Goal: Task Accomplishment & Management: Use online tool/utility

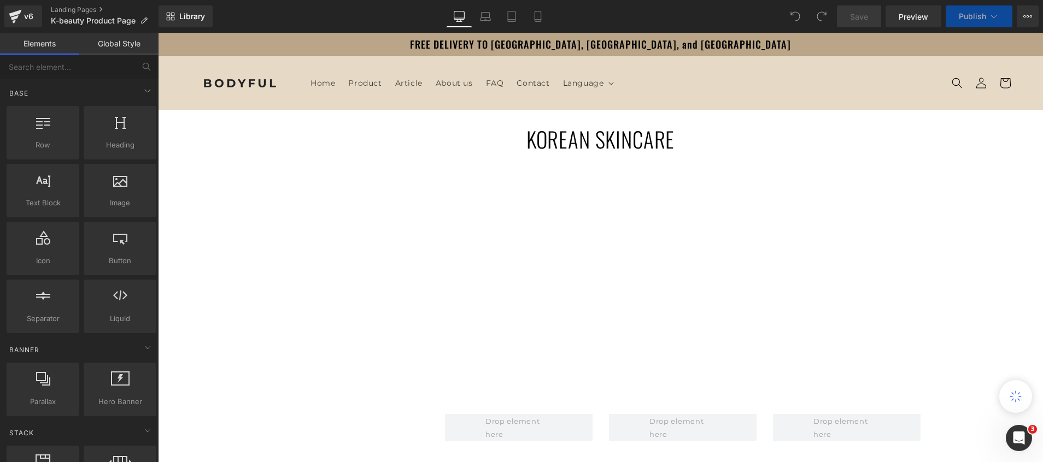
scroll to position [164, 0]
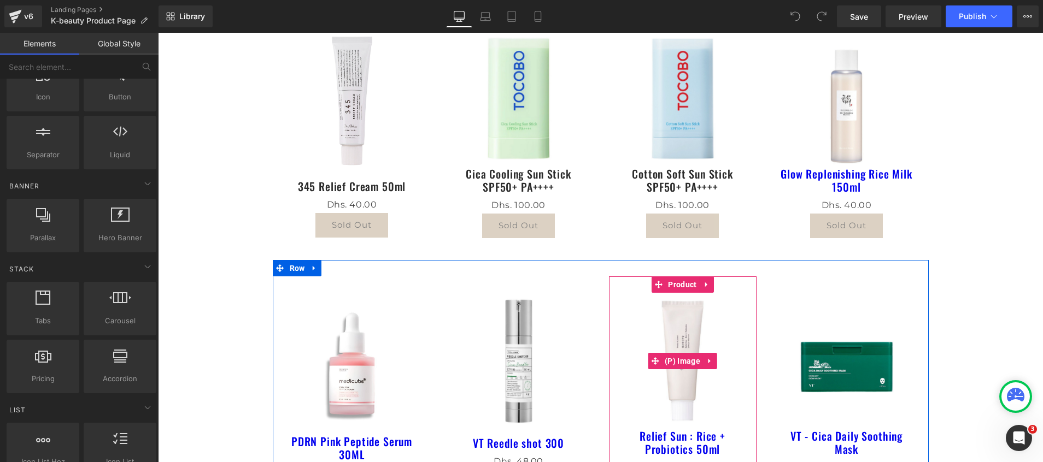
scroll to position [410, 0]
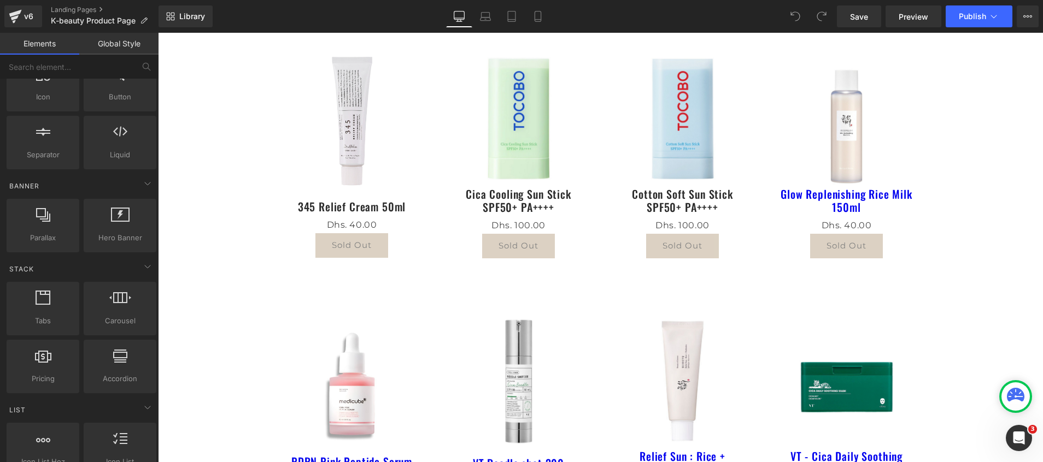
click at [845, 203] on div "Glow Replenishing Rice Milk 150ml (P) Title" at bounding box center [846, 202] width 137 height 31
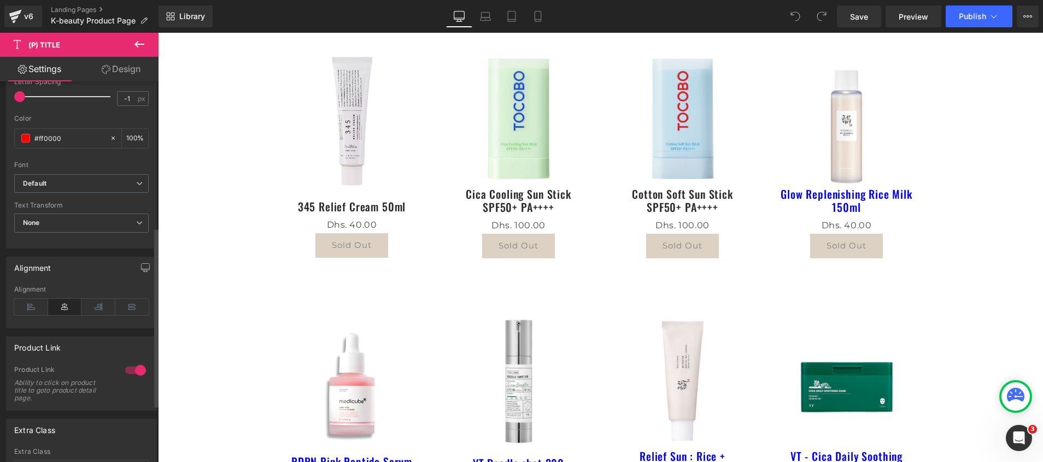
scroll to position [246, 0]
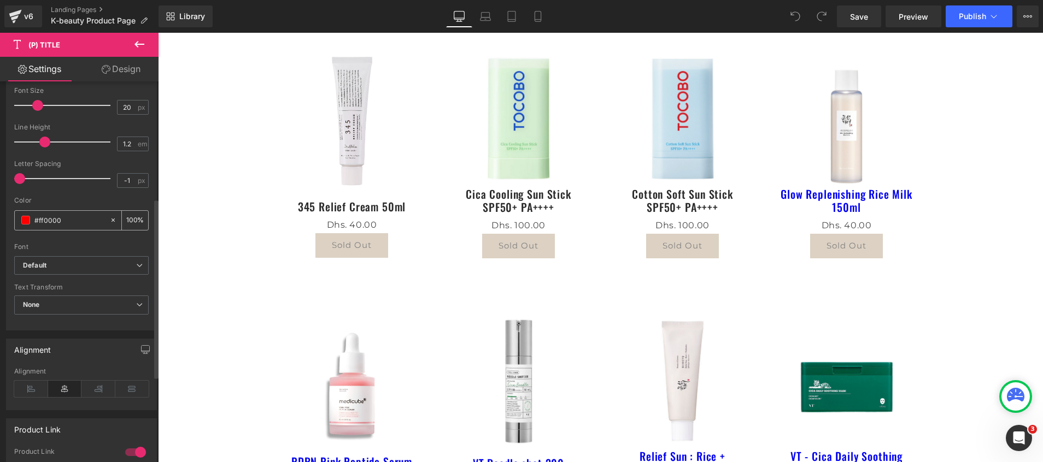
click at [78, 222] on input "#ff0000" at bounding box center [69, 220] width 70 height 12
click at [113, 219] on div at bounding box center [115, 220] width 13 height 19
click at [68, 218] on input "#ff0000" at bounding box center [69, 220] width 70 height 12
click at [38, 223] on input "#ff0000" at bounding box center [69, 220] width 70 height 12
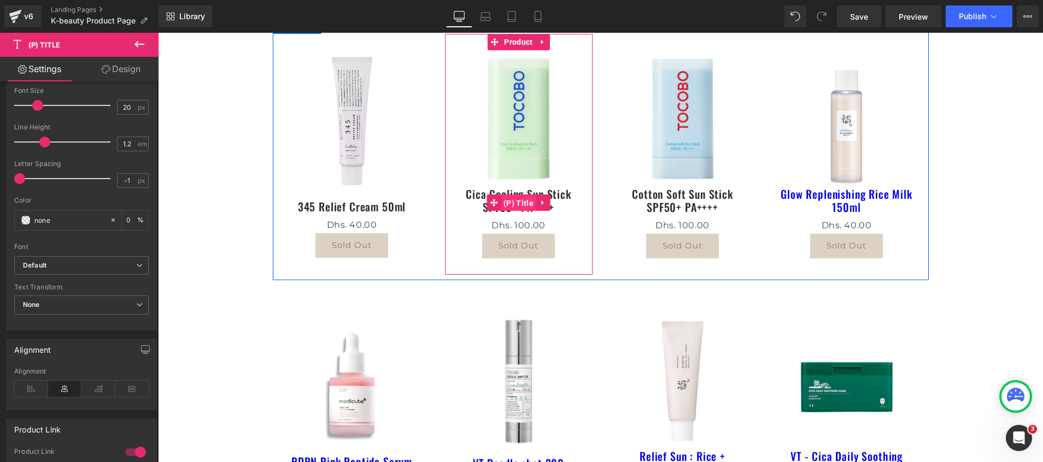
click at [501, 205] on span "(P) Title" at bounding box center [519, 203] width 36 height 16
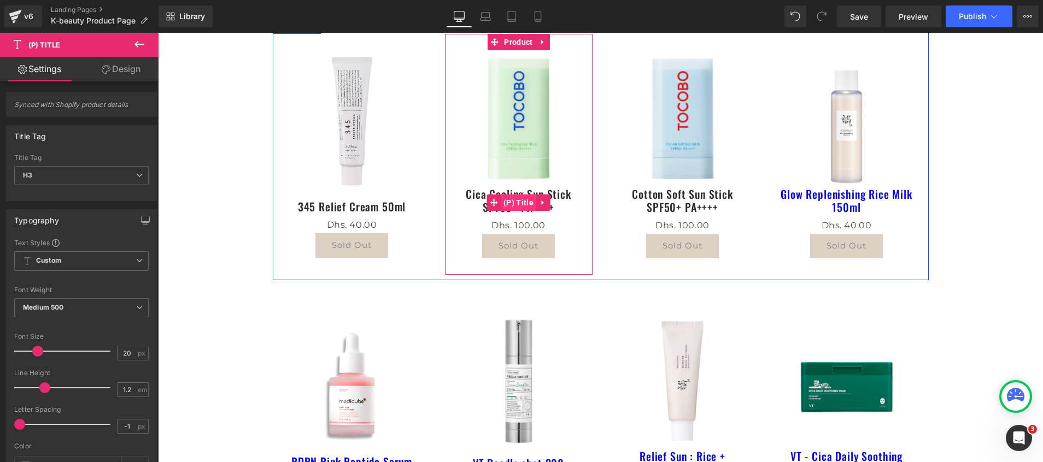
click at [513, 204] on span "(P) Title" at bounding box center [519, 203] width 36 height 16
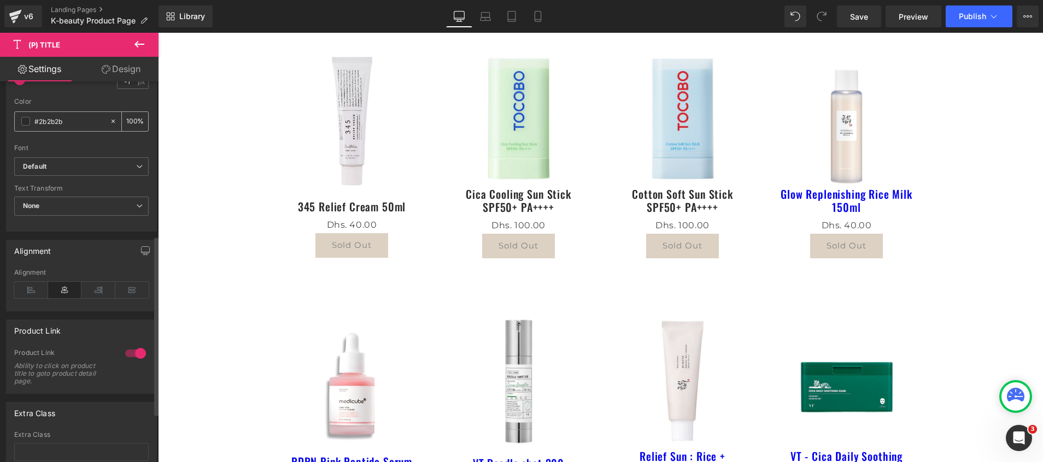
scroll to position [263, 0]
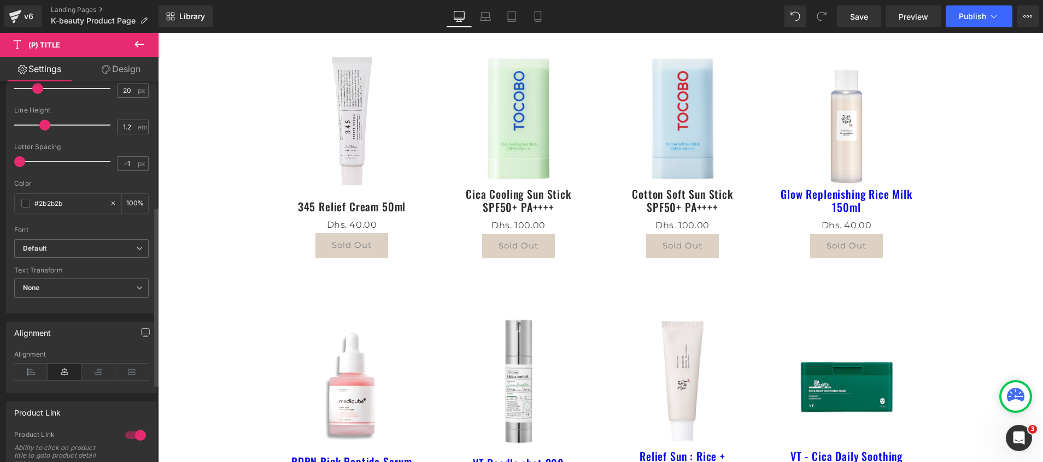
drag, startPoint x: 75, startPoint y: 206, endPoint x: 13, endPoint y: 202, distance: 61.9
click at [13, 202] on div "Text Styles Custom Custom Setup Global Style Custom Setup Global Style Thin 100…" at bounding box center [82, 144] width 150 height 338
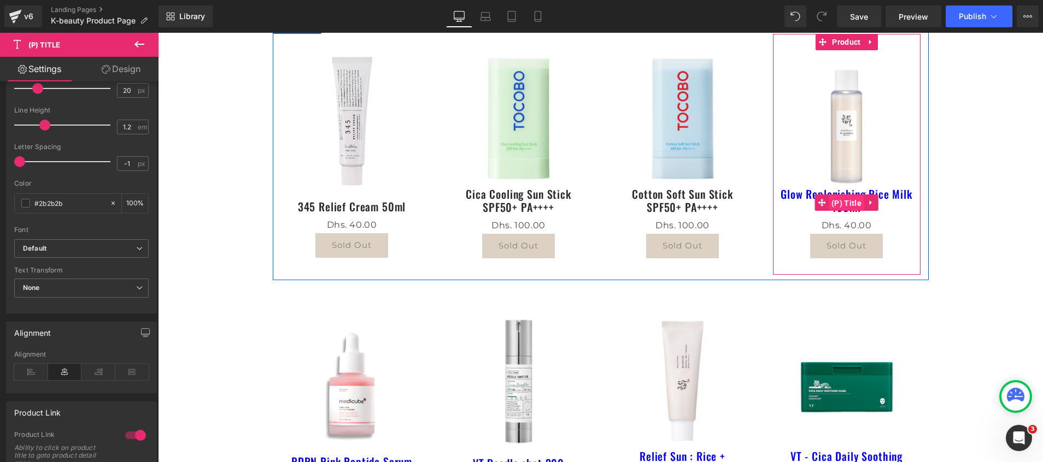
click at [837, 200] on span "(P) Title" at bounding box center [847, 203] width 36 height 16
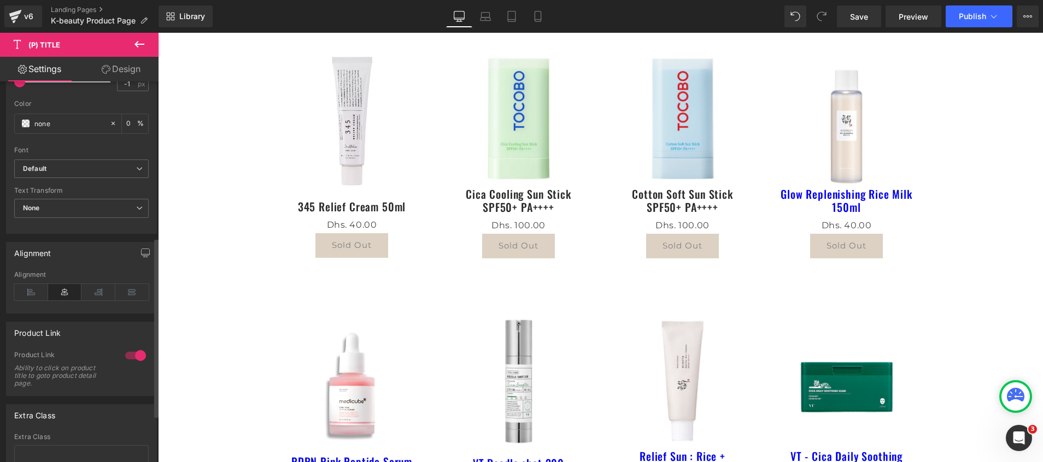
scroll to position [328, 0]
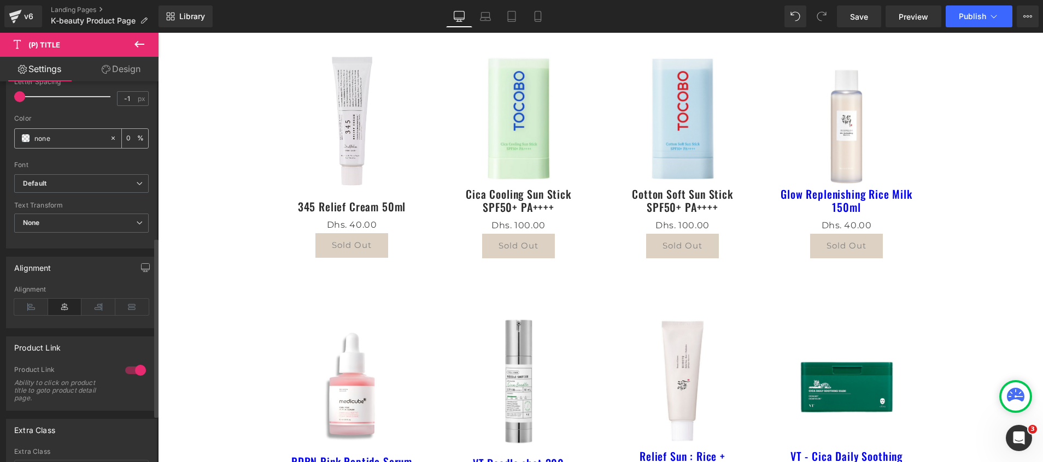
drag, startPoint x: 110, startPoint y: 138, endPoint x: 75, endPoint y: 133, distance: 35.4
click at [110, 138] on icon at bounding box center [113, 138] width 8 height 8
click at [21, 139] on div "none" at bounding box center [62, 138] width 95 height 19
click at [26, 139] on span at bounding box center [25, 138] width 9 height 9
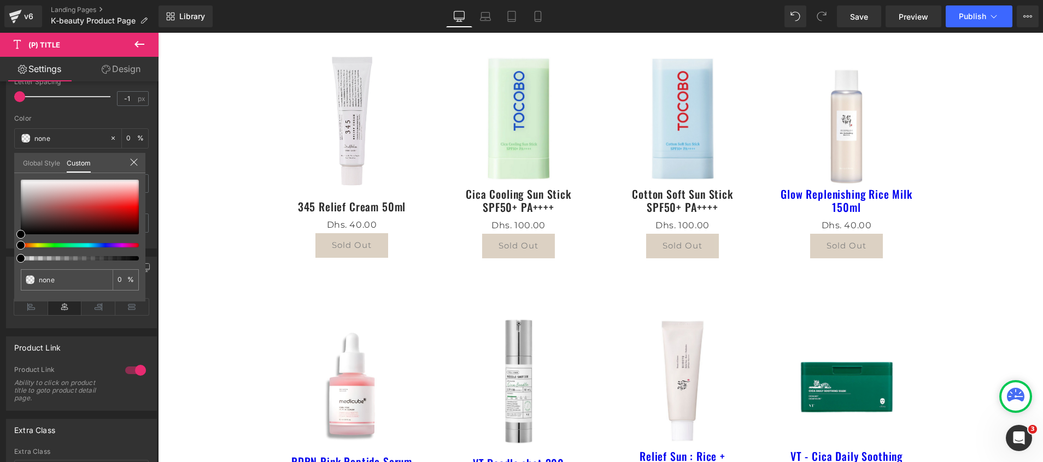
drag, startPoint x: 65, startPoint y: 278, endPoint x: -3, endPoint y: 282, distance: 68.4
click at [0, 282] on html "(P) Title You are previewing how the will restyle your page. You can not edit E…" at bounding box center [521, 231] width 1043 height 462
paste input "#2b2b2b"
type input "#2b2b2b"
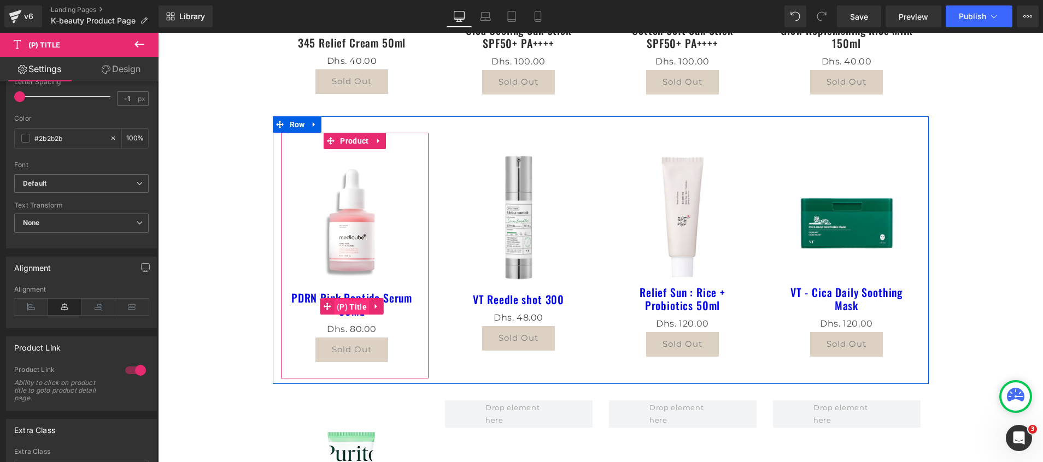
click at [348, 304] on span "(P) Title" at bounding box center [352, 307] width 36 height 16
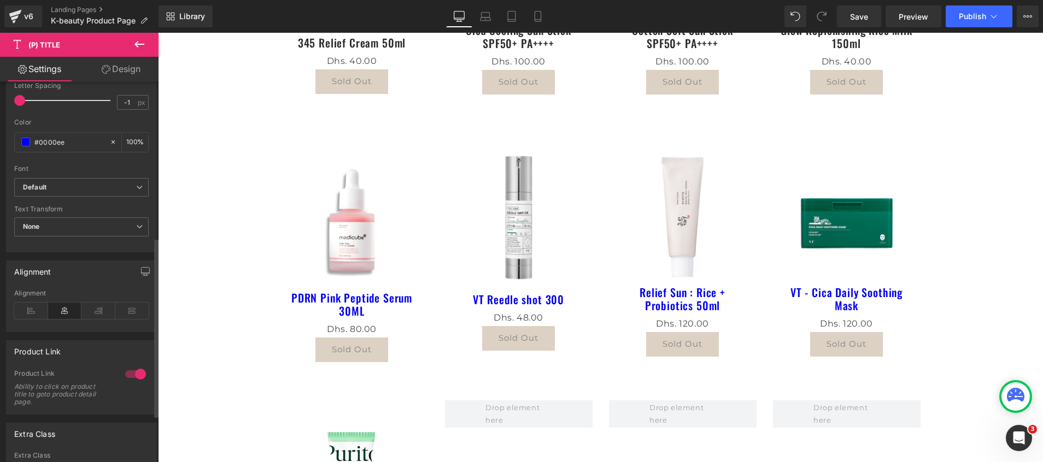
scroll to position [328, 0]
click at [110, 141] on icon at bounding box center [113, 138] width 8 height 8
click at [26, 136] on span at bounding box center [25, 138] width 9 height 9
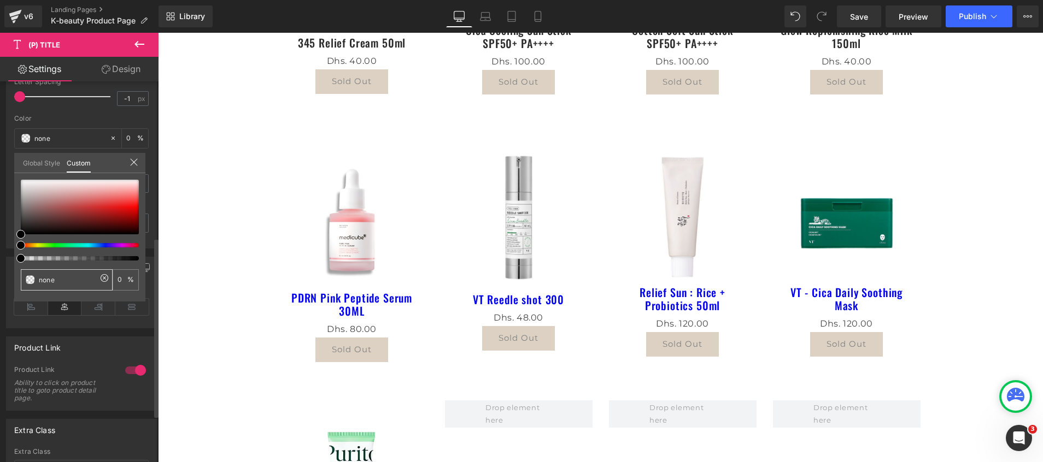
drag, startPoint x: 71, startPoint y: 282, endPoint x: 7, endPoint y: 269, distance: 65.2
click at [7, 249] on div "Typography Text Styles Custom Custom Setup Global Style Custom Setup Global Sty…" at bounding box center [81, 61] width 163 height 376
paste input "#2b2b2b"
type input "#2b2b2b"
click at [135, 162] on icon at bounding box center [134, 162] width 9 height 9
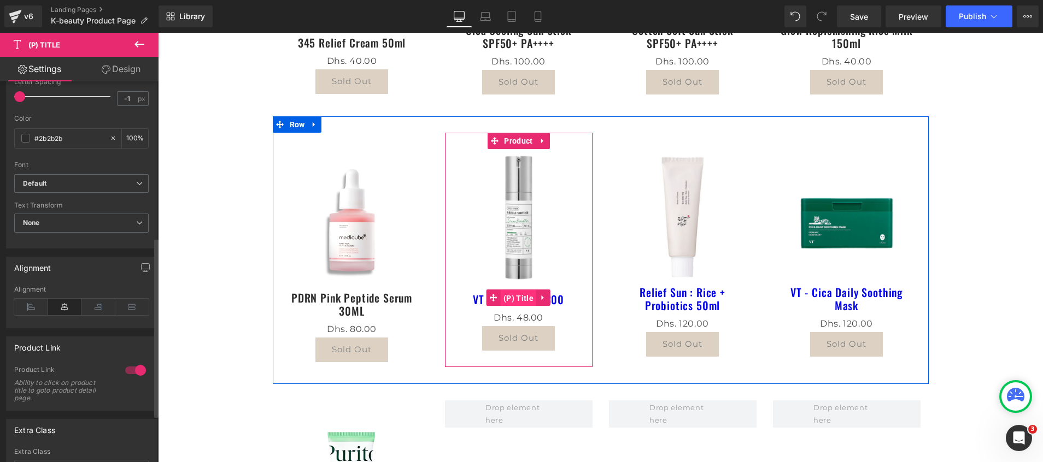
click at [521, 297] on span "(P) Title" at bounding box center [519, 298] width 36 height 16
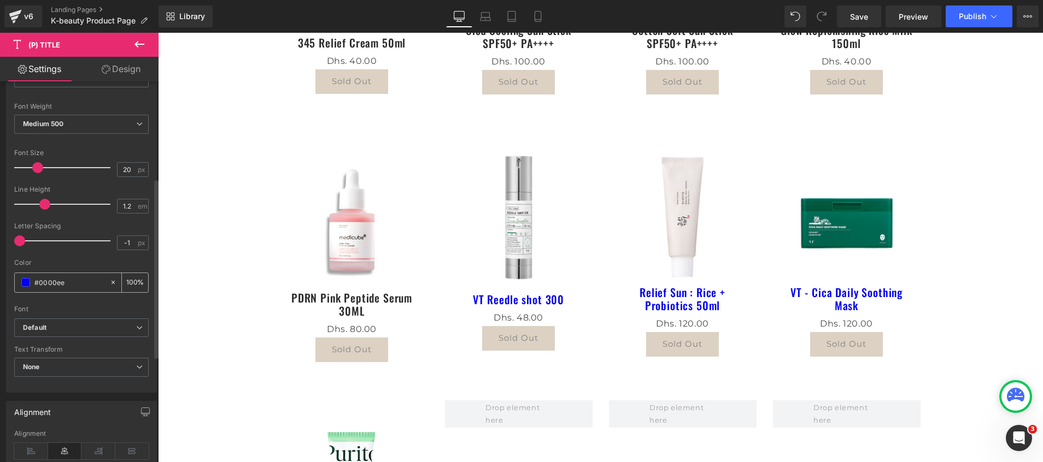
scroll to position [181, 0]
click at [25, 285] on span at bounding box center [25, 285] width 9 height 9
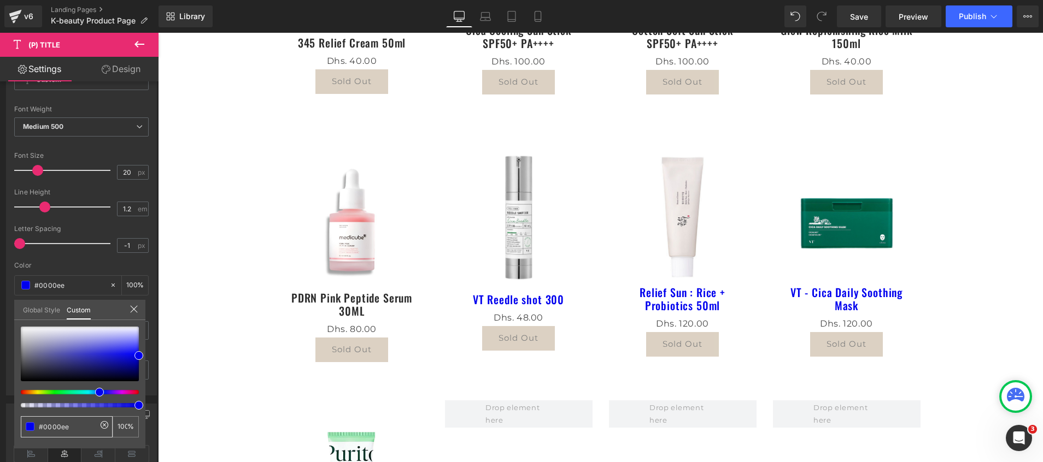
drag, startPoint x: 75, startPoint y: 430, endPoint x: -3, endPoint y: 425, distance: 78.8
click at [0, 425] on html "(P) Title You are previewing how the will restyle your page. You can not edit E…" at bounding box center [521, 231] width 1043 height 462
paste input "2b2b2b"
type input "#2b2b2b"
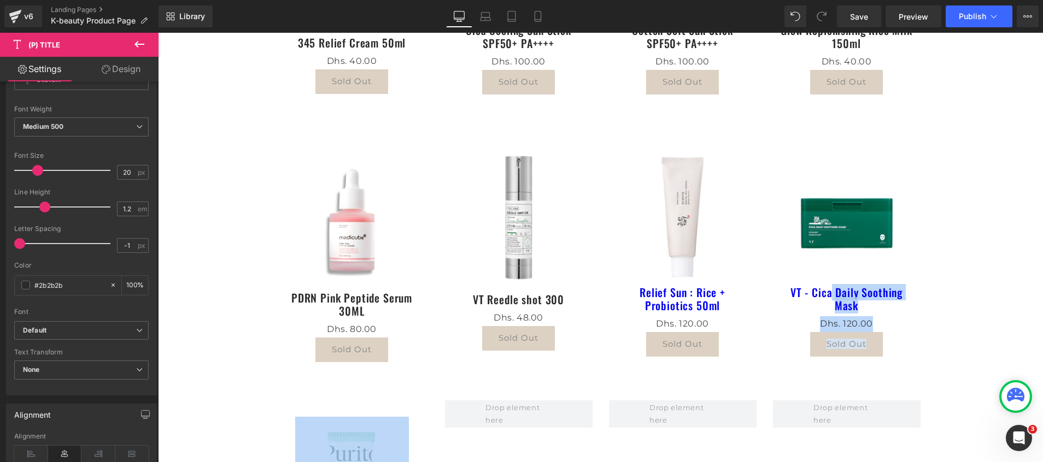
drag, startPoint x: 825, startPoint y: 290, endPoint x: 845, endPoint y: 308, distance: 26.3
click at [807, 305] on link "VT - Cica Daily Soothing Mask" at bounding box center [846, 299] width 137 height 26
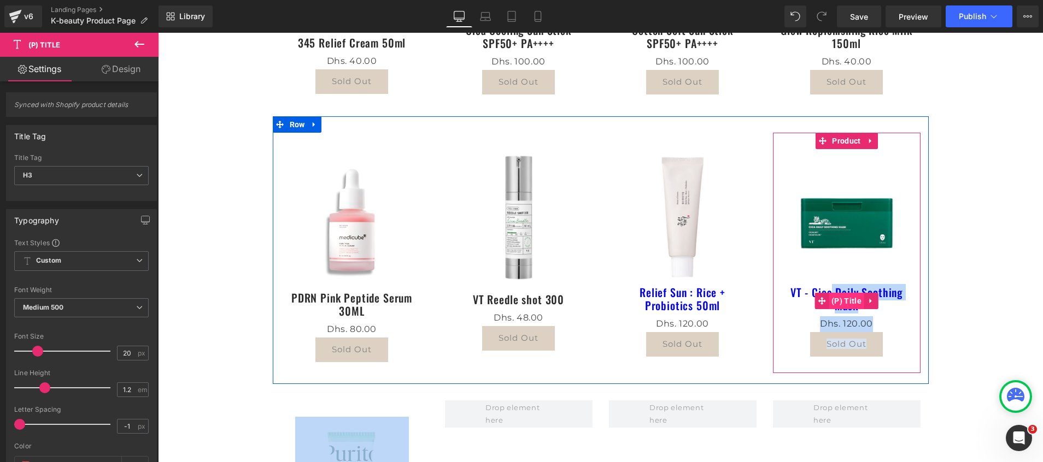
click at [840, 298] on span "(P) Title" at bounding box center [847, 301] width 36 height 16
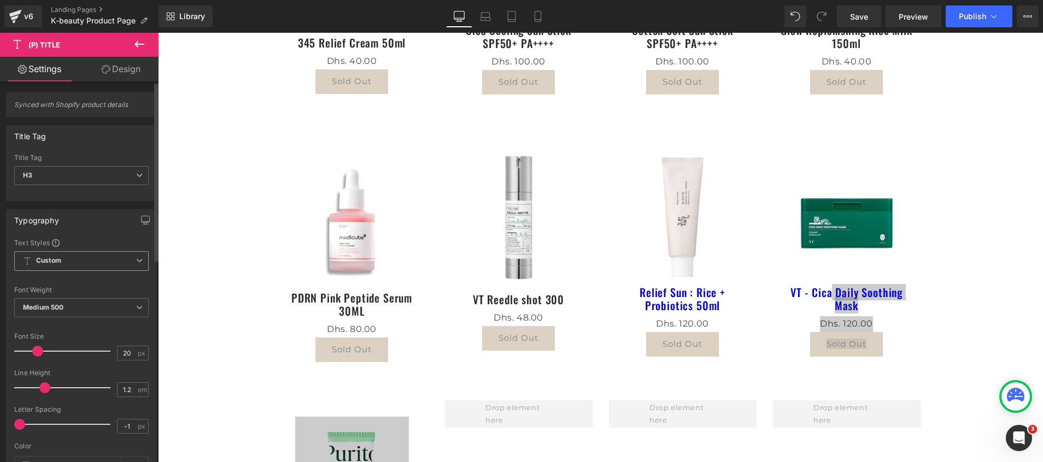
click at [70, 256] on span "Custom Setup Global Style" at bounding box center [81, 261] width 134 height 20
click at [70, 447] on div "Color" at bounding box center [81, 447] width 134 height 8
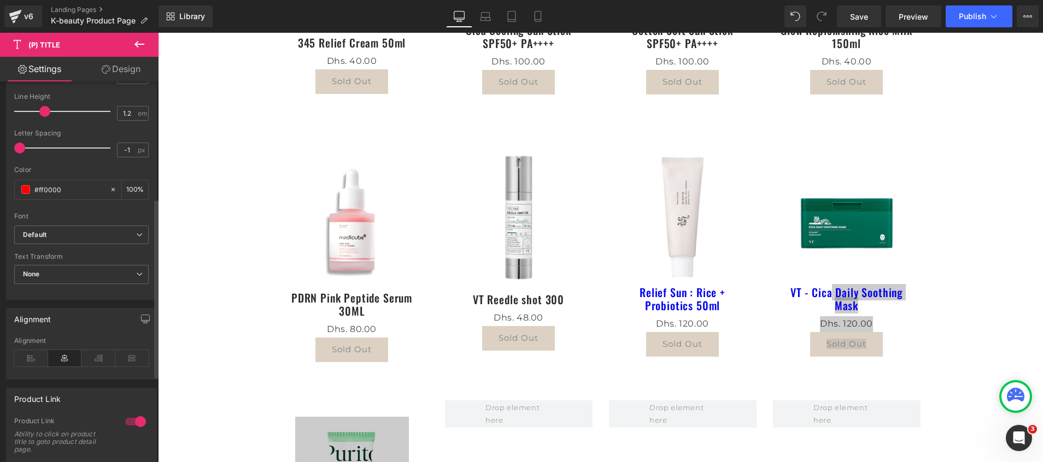
scroll to position [246, 0]
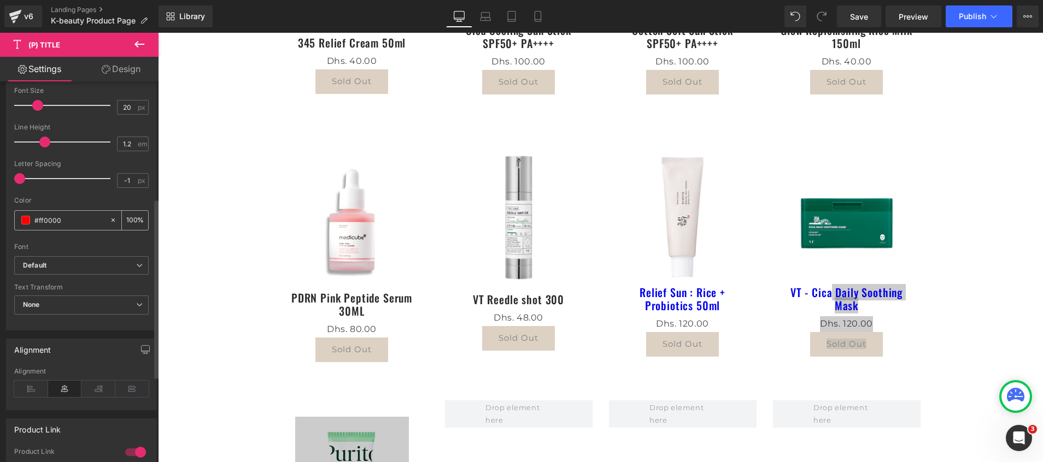
click at [27, 218] on span at bounding box center [25, 220] width 9 height 9
drag, startPoint x: 61, startPoint y: 222, endPoint x: -3, endPoint y: 218, distance: 64.1
paste input "2b2b2b"
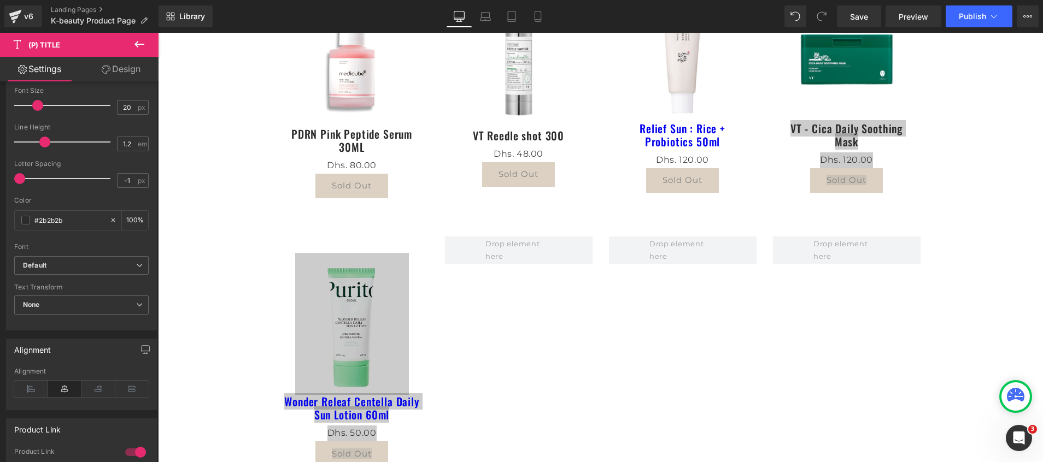
scroll to position [820, 0]
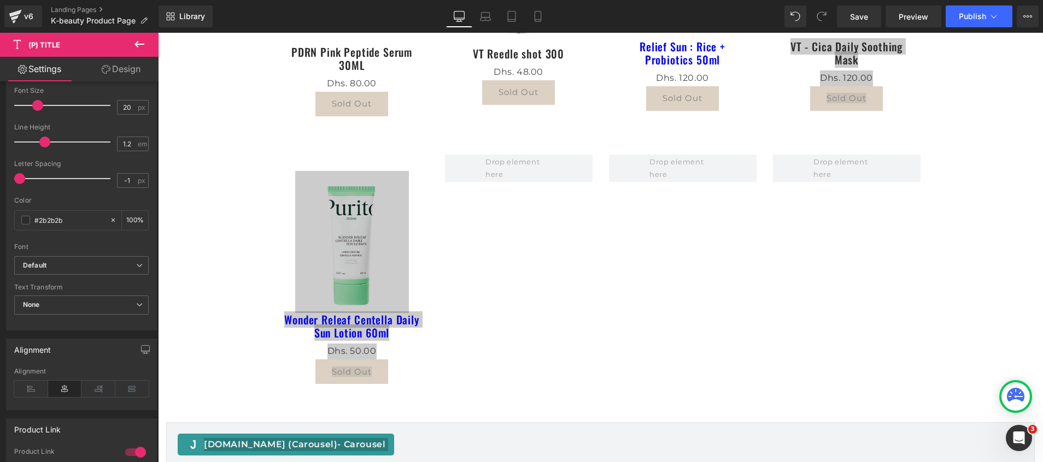
type input "#2b2b2b"
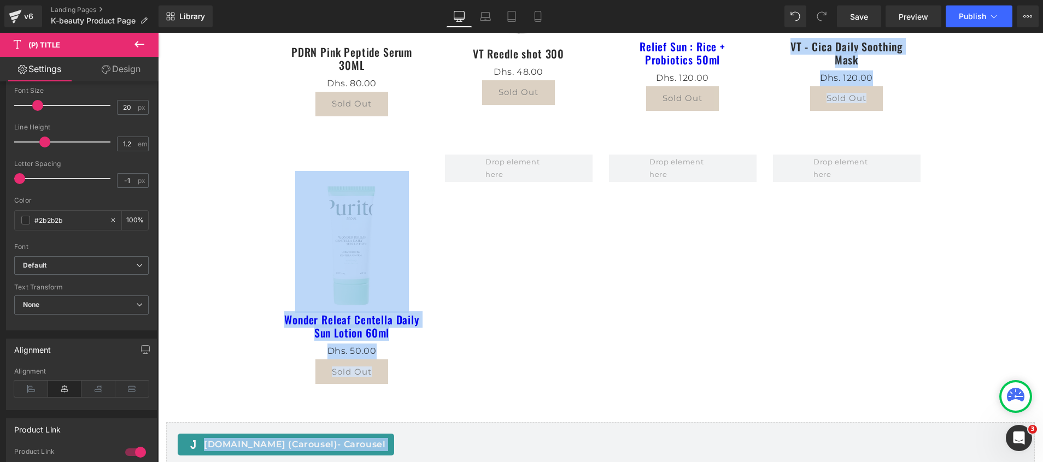
click at [331, 328] on body "Skip to content FREE DELIVERY TO DUBAI, ABU DHABI, and SHARJAH Home Product Art…" at bounding box center [600, 371] width 885 height 2317
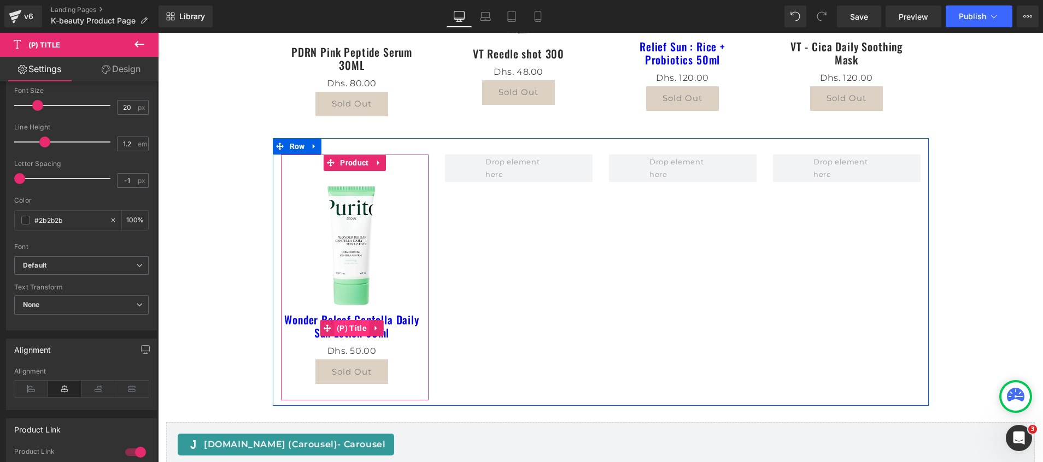
click at [339, 330] on span "(P) Title" at bounding box center [352, 328] width 36 height 16
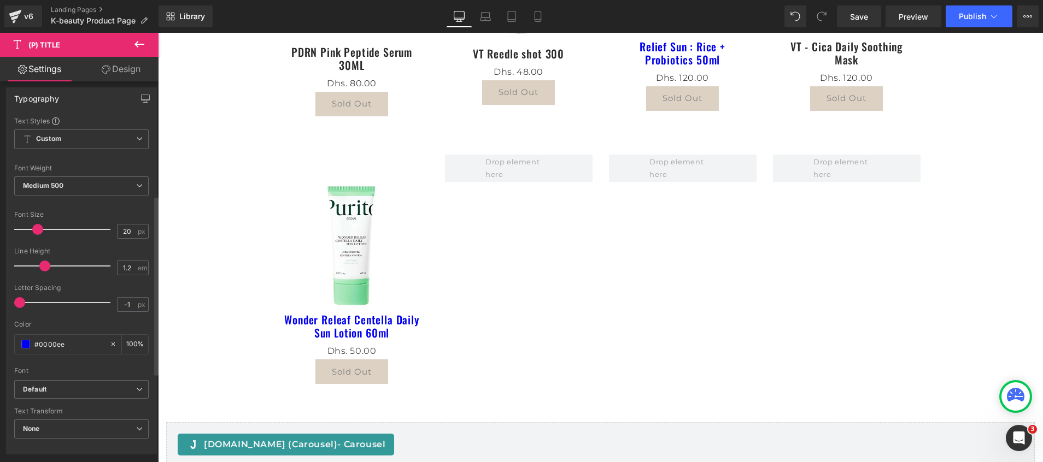
scroll to position [246, 0]
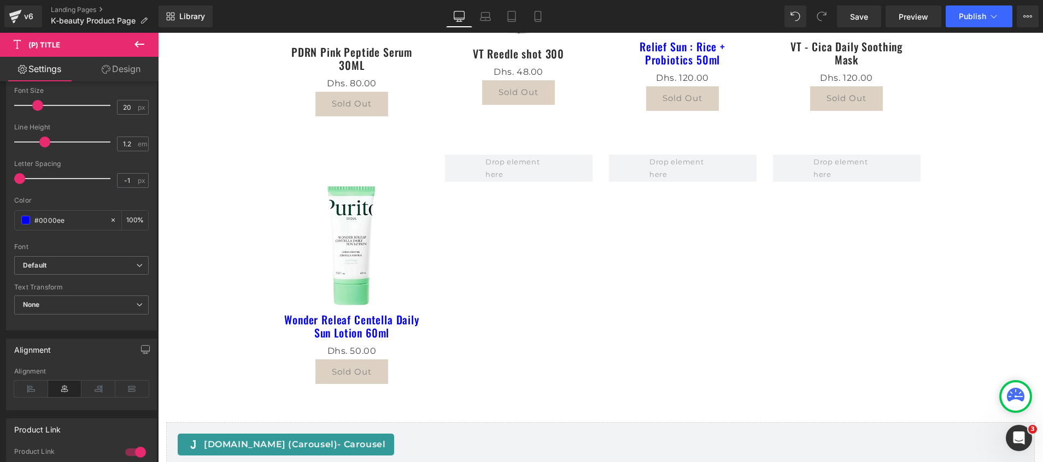
drag, startPoint x: 82, startPoint y: 222, endPoint x: -3, endPoint y: 217, distance: 85.5
click at [0, 217] on html "(P) Title You are previewing how the will restyle your page. You can not edit E…" at bounding box center [521, 231] width 1043 height 462
paste input "2b2b2b"
type input "#2b2b2b"
click at [201, 298] on div "KOREAN SKINCARE Heading Sale Off (P) Image 147 Barrier Cream 50ml (P) Title Dhs…" at bounding box center [600, 125] width 885 height 1670
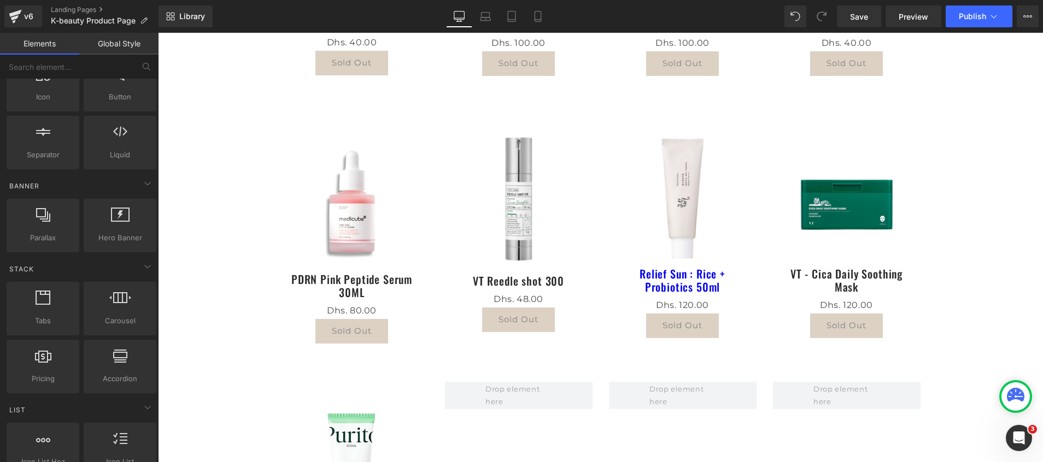
scroll to position [656, 0]
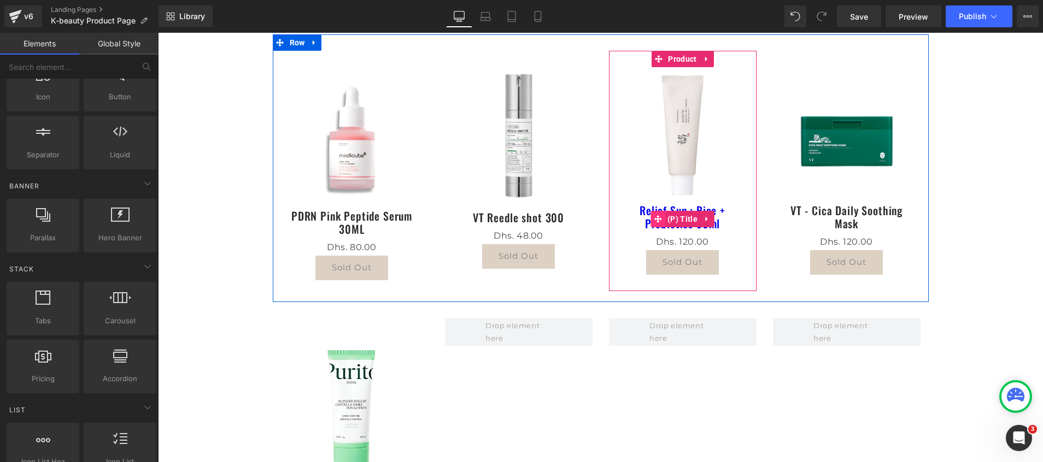
click at [655, 213] on span at bounding box center [657, 219] width 14 height 16
click at [680, 220] on span "(P) Title" at bounding box center [683, 220] width 36 height 16
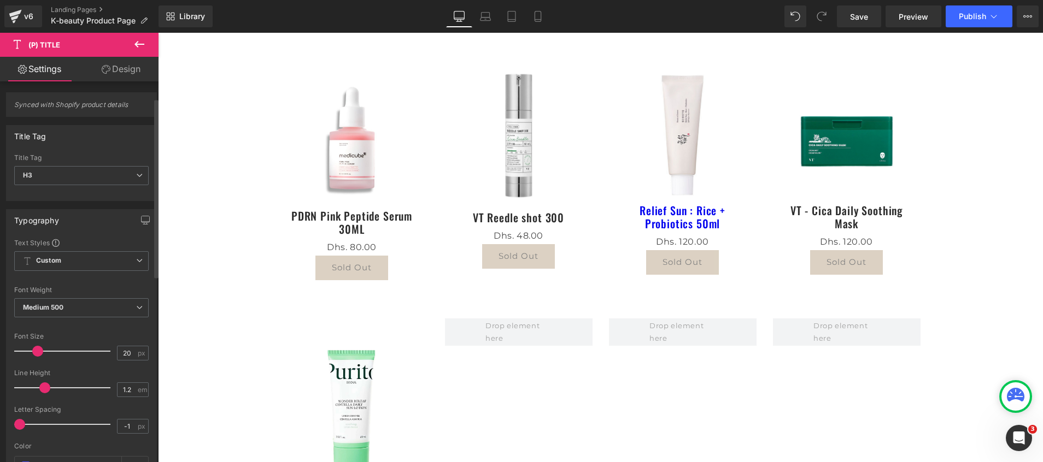
scroll to position [246, 0]
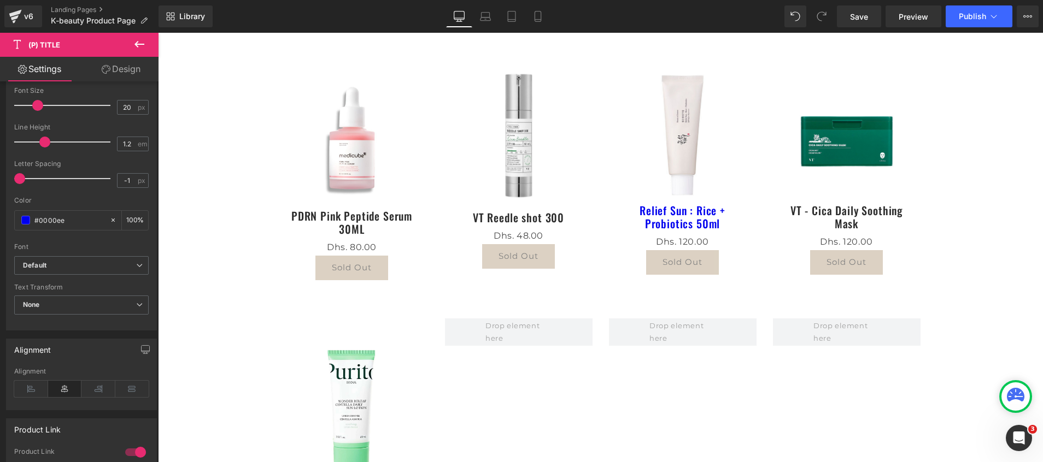
drag, startPoint x: 79, startPoint y: 217, endPoint x: -3, endPoint y: 216, distance: 82.0
click at [0, 216] on html "(P) Title You are previewing how the will restyle your page. You can not edit E…" at bounding box center [521, 231] width 1043 height 462
type input "#2b2b2b"
click at [231, 273] on div "KOREAN SKINCARE Heading Sale Off (P) Image 147 Barrier Cream 50ml (P) Title Dhs…" at bounding box center [600, 289] width 885 height 1670
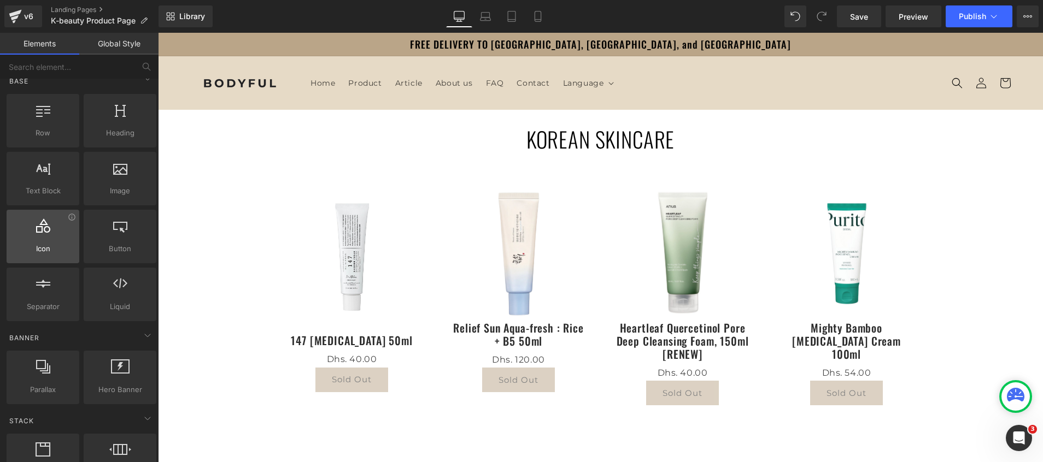
scroll to position [0, 0]
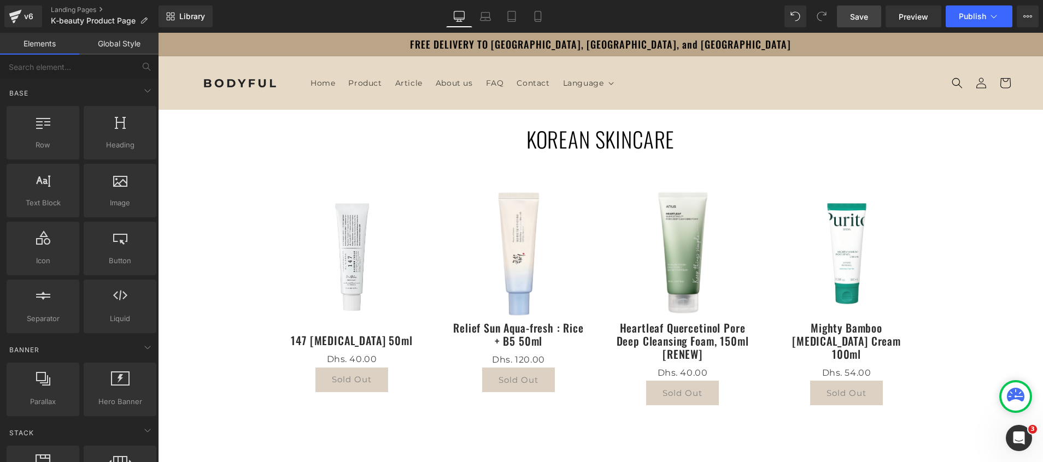
click at [854, 15] on span "Save" at bounding box center [859, 16] width 18 height 11
click at [122, 43] on link "Global Style" at bounding box center [118, 44] width 79 height 22
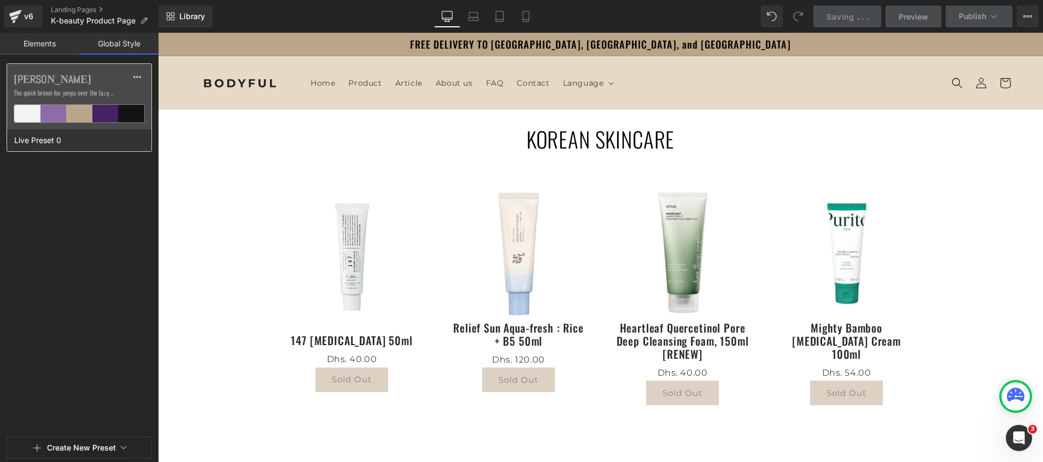
click at [84, 115] on div at bounding box center [79, 113] width 26 height 17
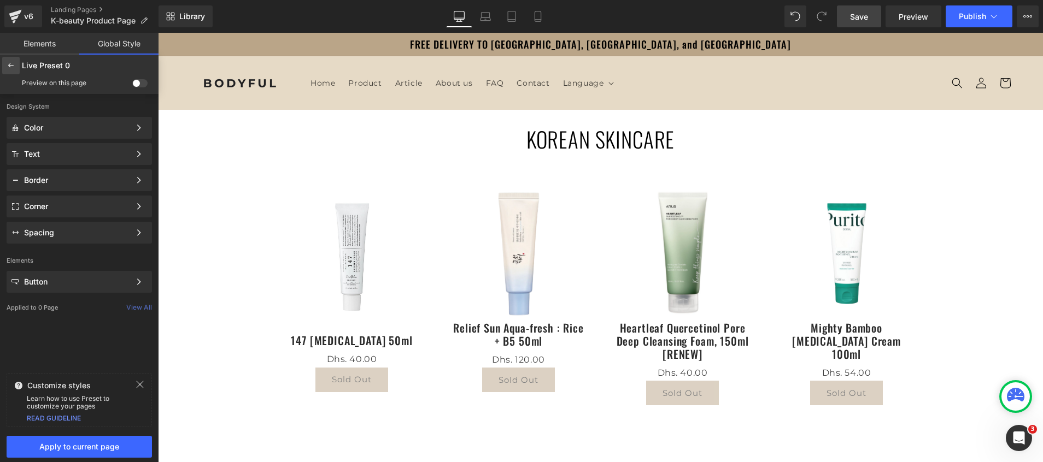
click at [9, 67] on icon at bounding box center [11, 65] width 9 height 9
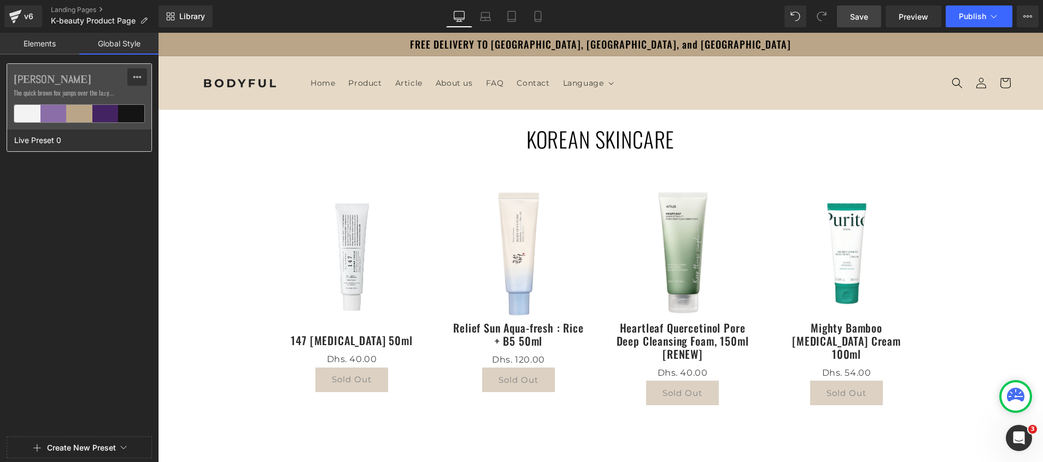
click at [143, 78] on button at bounding box center [137, 76] width 20 height 17
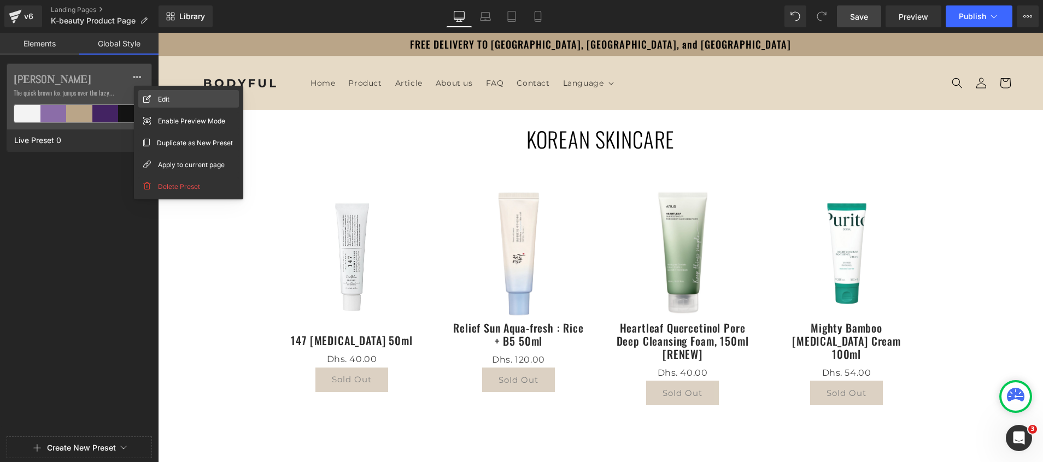
click at [159, 95] on span "Edit" at bounding box center [163, 98] width 11 height 11
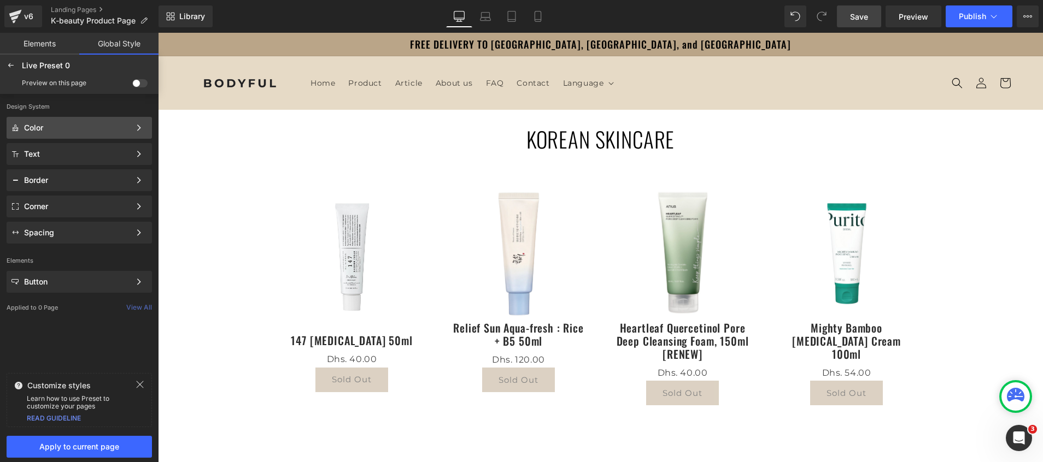
click at [56, 119] on div "Color Color Style Define a color palette and apply it to your pages 1 of 3 Next" at bounding box center [79, 128] width 145 height 22
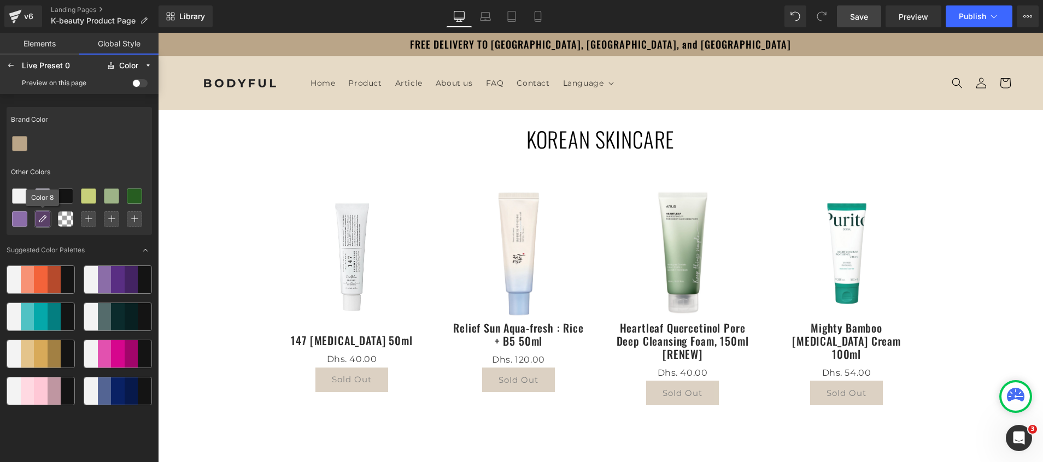
click at [42, 221] on icon at bounding box center [42, 219] width 9 height 9
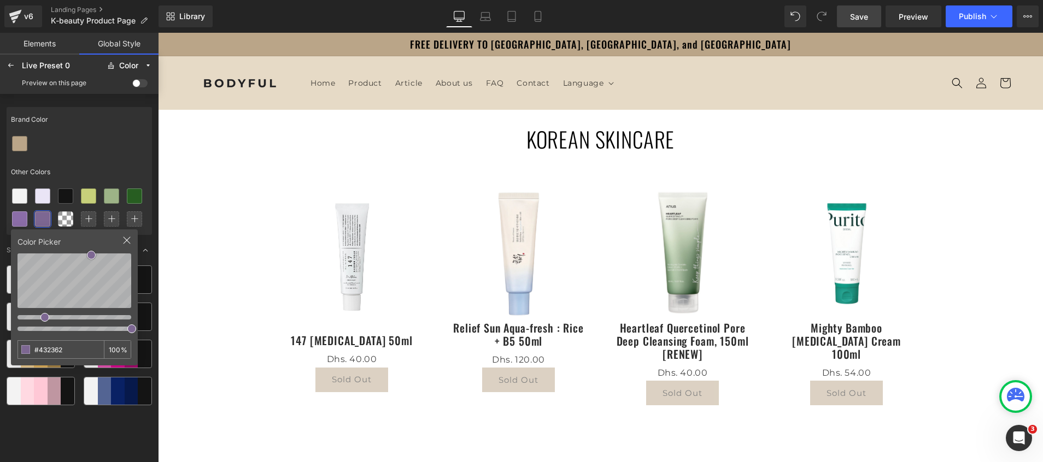
click at [95, 249] on div "Color Picker #432362 100 %" at bounding box center [74, 298] width 127 height 136
click at [62, 196] on icon at bounding box center [65, 196] width 9 height 9
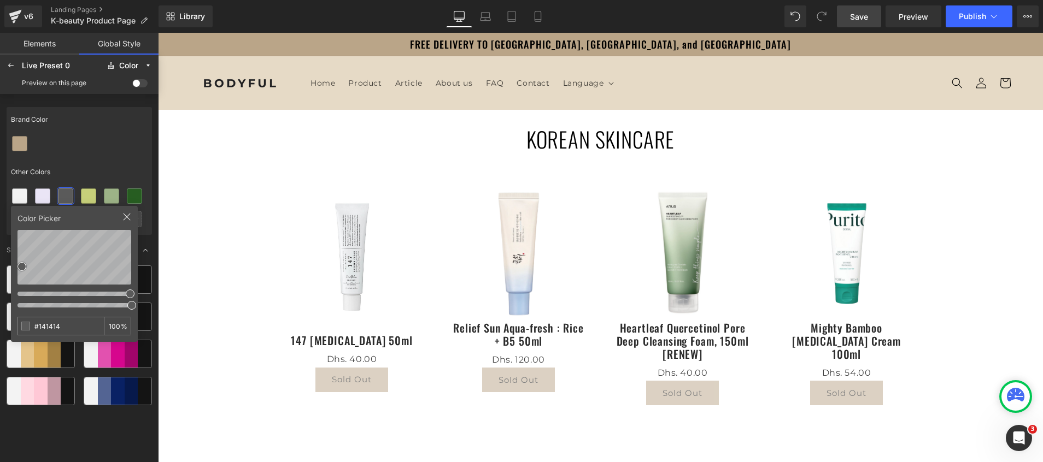
click at [0, 265] on html "(P) Title You are previewing how the Live Preset 0 will restyle your page. You …" at bounding box center [521, 231] width 1043 height 462
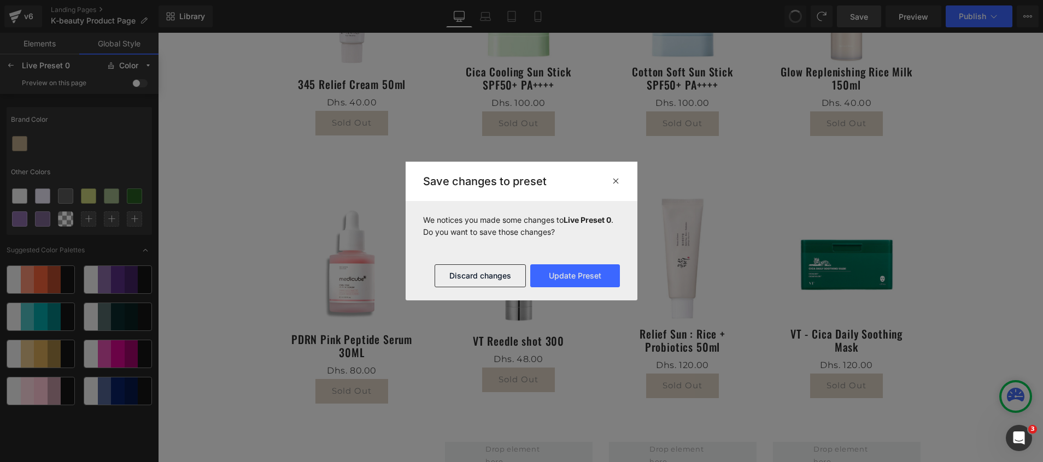
scroll to position [682, 0]
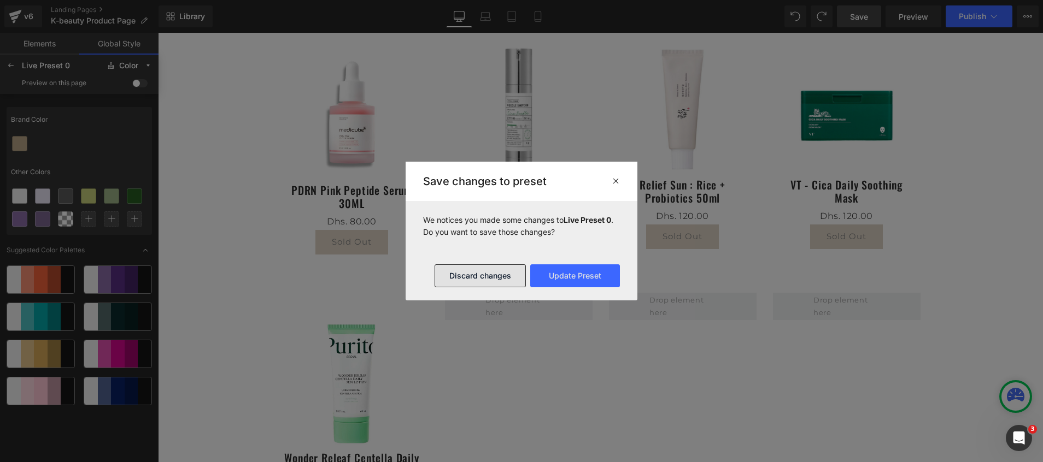
click at [462, 278] on button "Discard changes" at bounding box center [480, 276] width 91 height 23
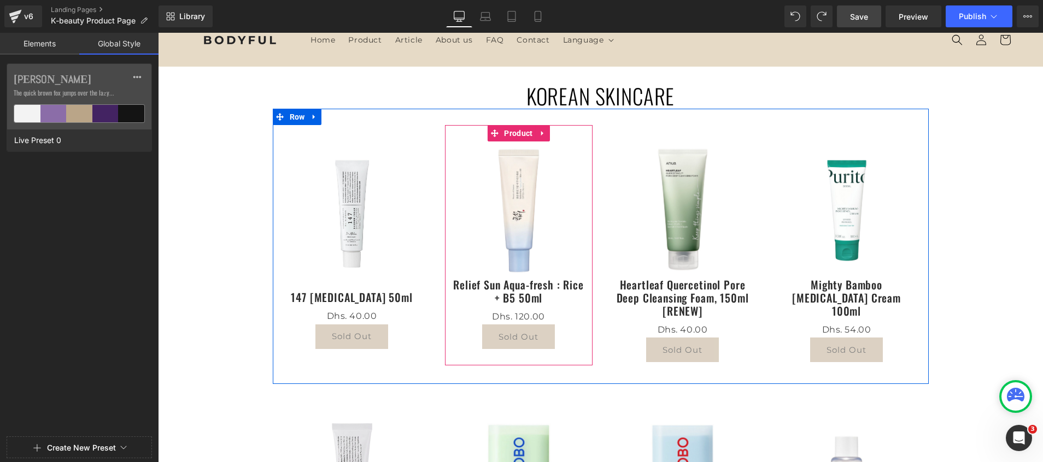
scroll to position [0, 0]
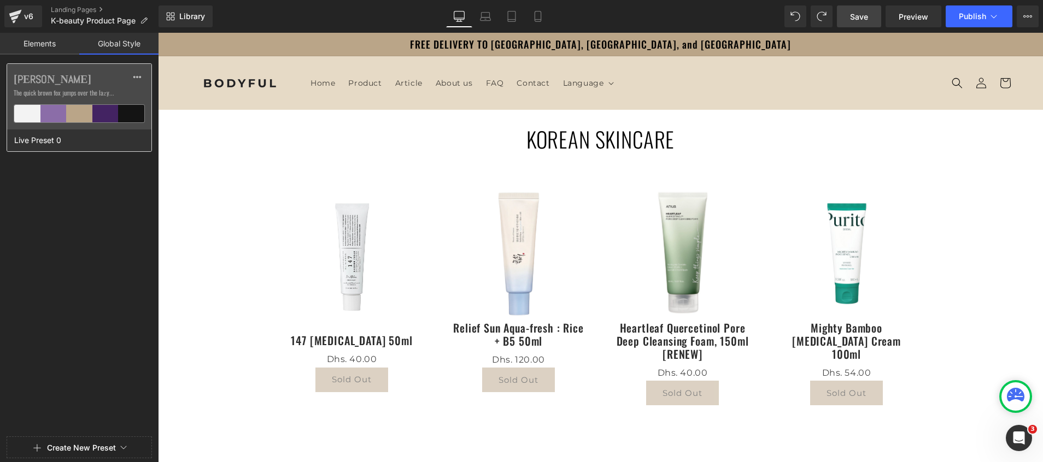
click at [68, 86] on div "Abel The quick brown fox jumps over the lazy..." at bounding box center [79, 97] width 144 height 66
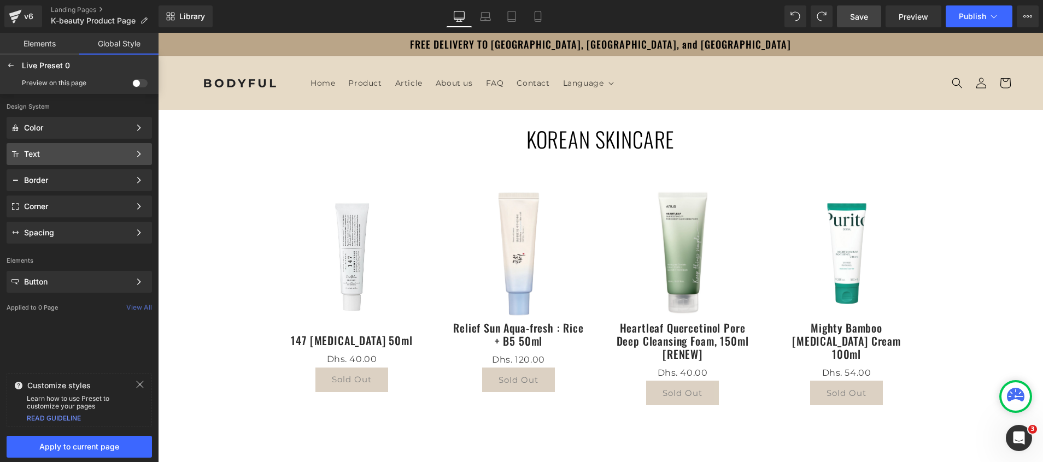
click at [44, 148] on div "Text Color Style Define a color palette and apply it to your pages 1 of 3 Next" at bounding box center [79, 154] width 145 height 22
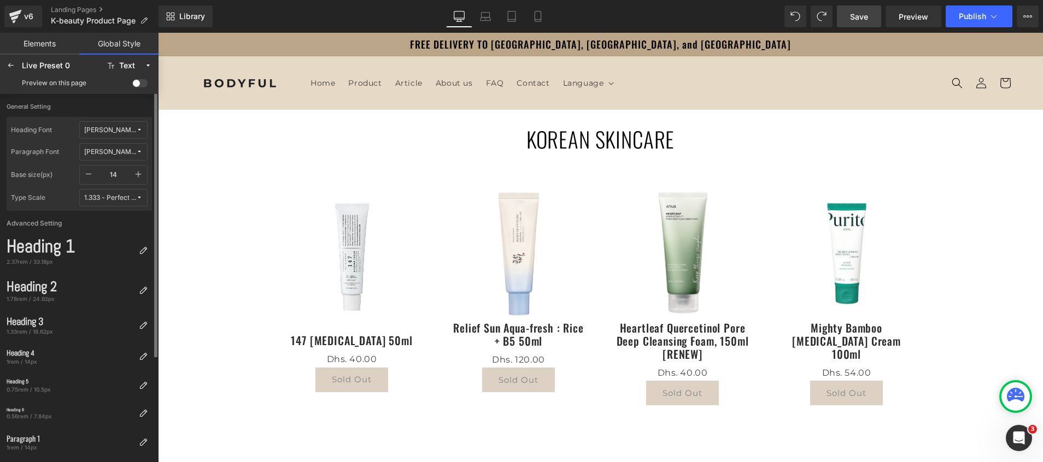
click at [113, 131] on span "Abel" at bounding box center [110, 130] width 52 height 8
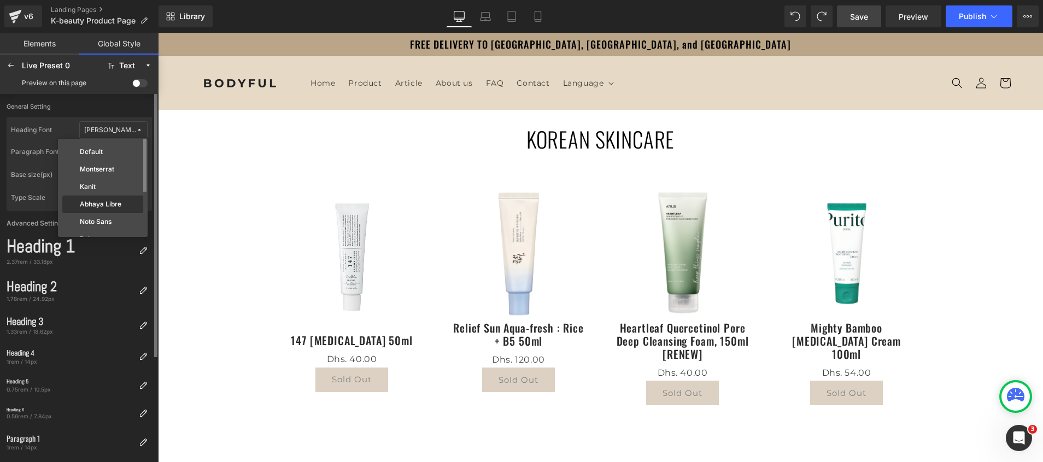
click at [108, 205] on label "Abhaya Libre" at bounding box center [101, 205] width 42 height 8
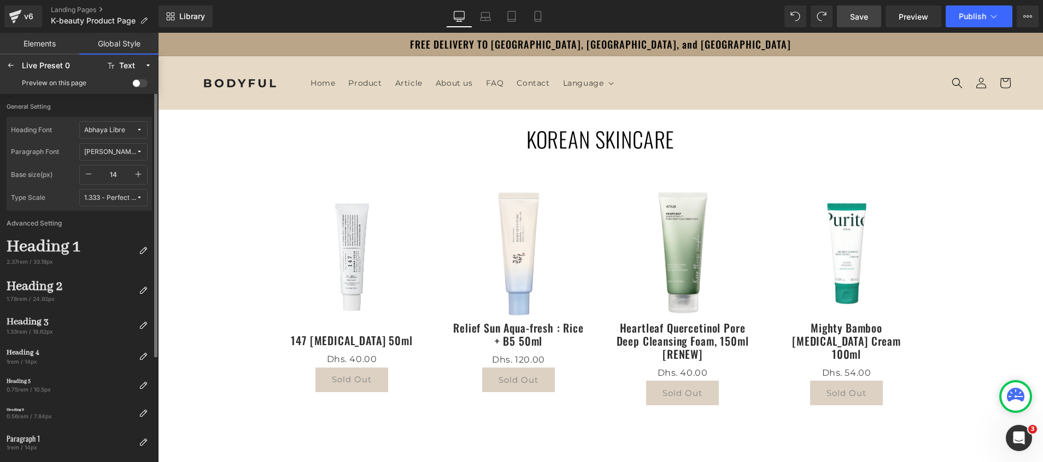
click at [120, 130] on div "Abhaya Libre" at bounding box center [104, 130] width 41 height 8
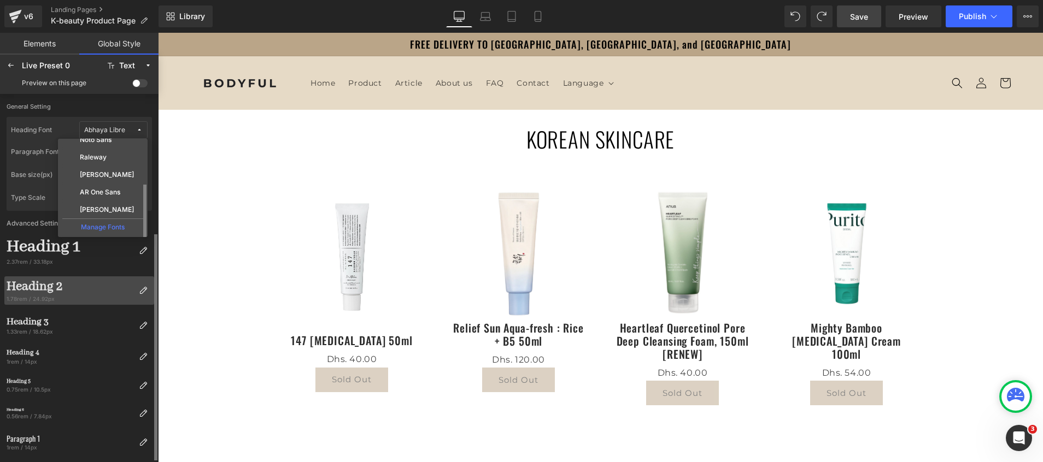
scroll to position [82, 0]
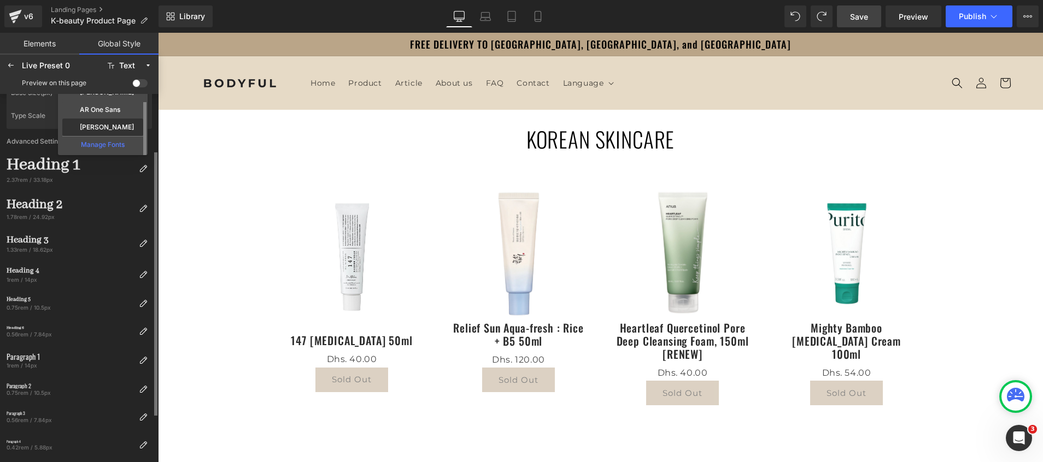
click at [93, 130] on label "Abel" at bounding box center [107, 128] width 54 height 8
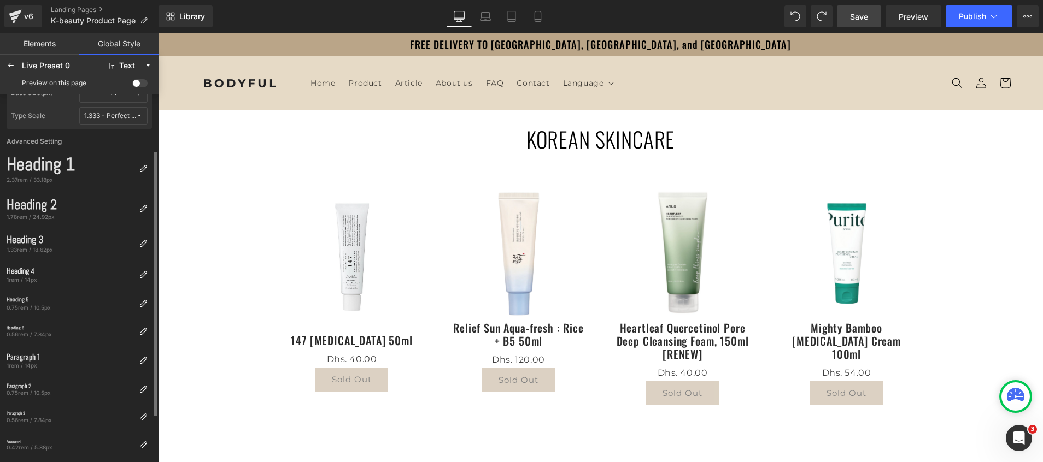
scroll to position [0, 0]
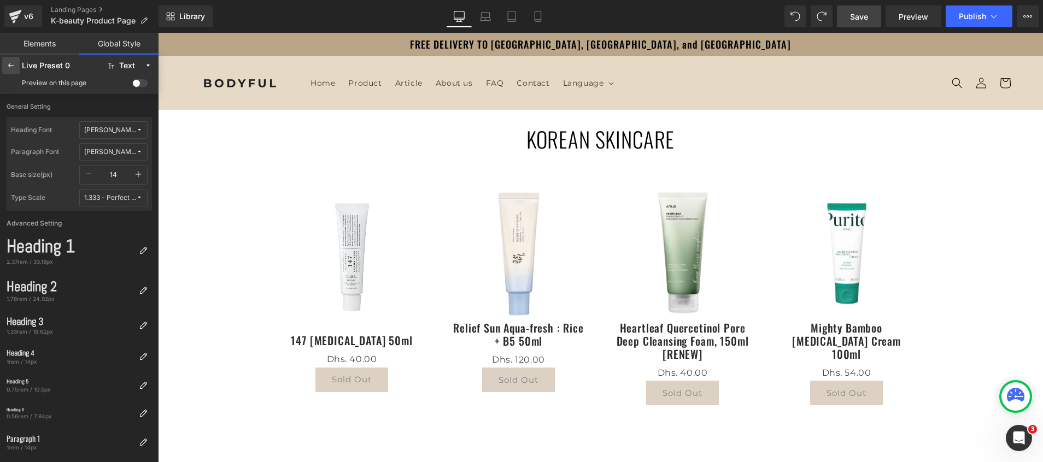
click at [14, 66] on icon at bounding box center [11, 65] width 9 height 9
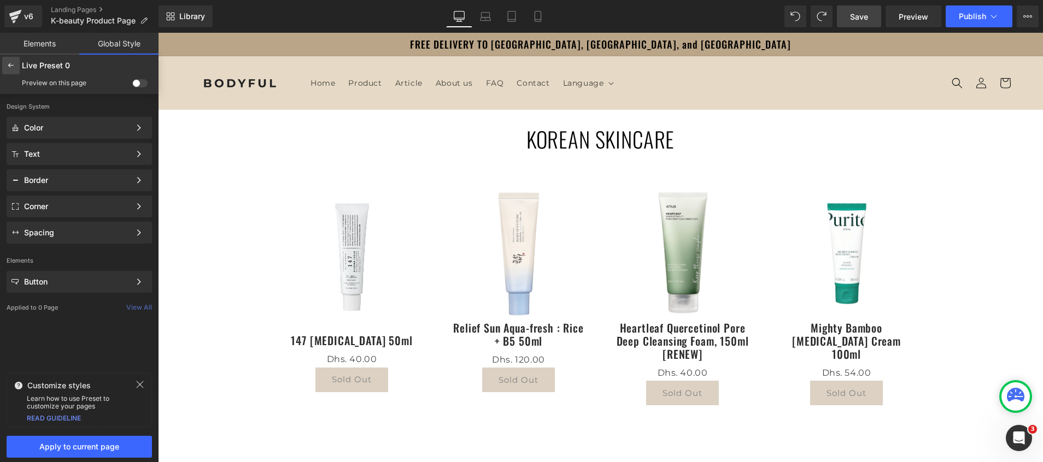
click at [4, 66] on div at bounding box center [10, 65] width 17 height 17
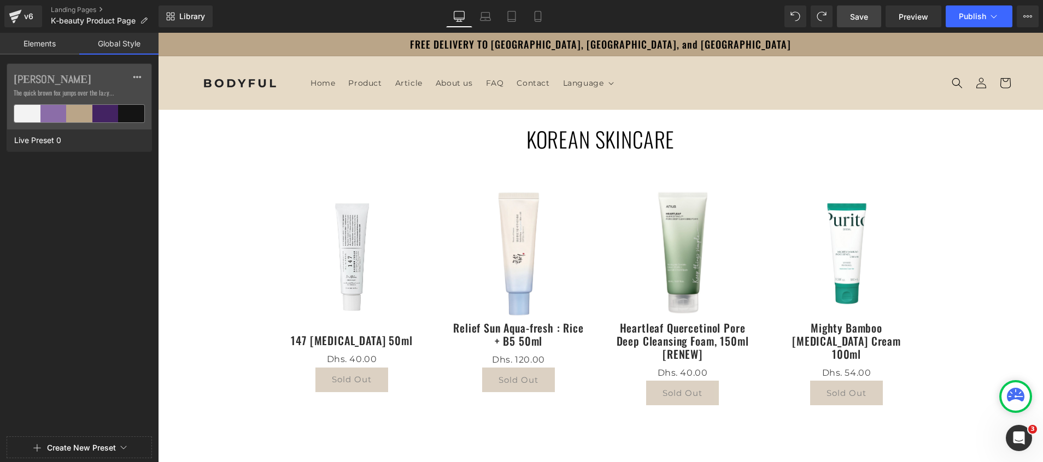
click at [60, 221] on div "Abel The quick brown fox jumps over the lazy... Live Preset 0" at bounding box center [79, 248] width 159 height 370
click at [855, 19] on span "Save" at bounding box center [859, 16] width 18 height 11
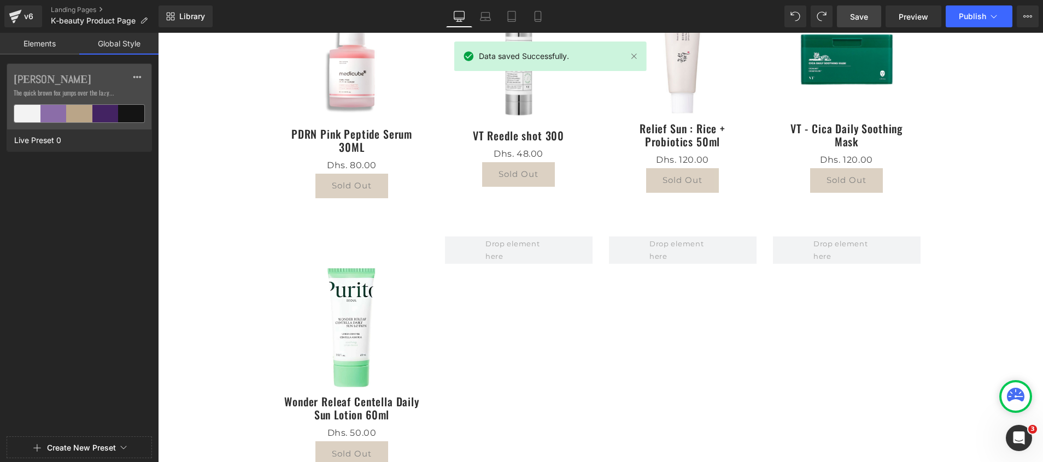
scroll to position [328, 0]
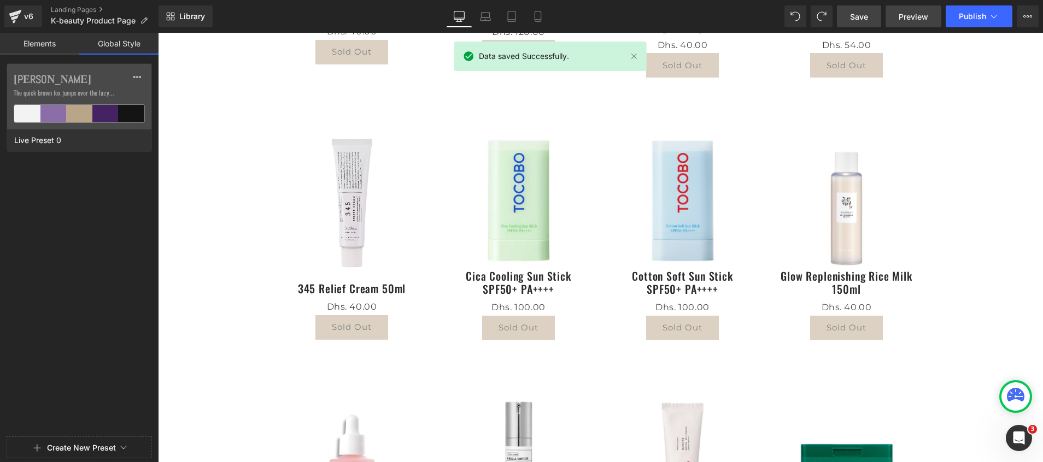
click at [909, 22] on link "Preview" at bounding box center [914, 16] width 56 height 22
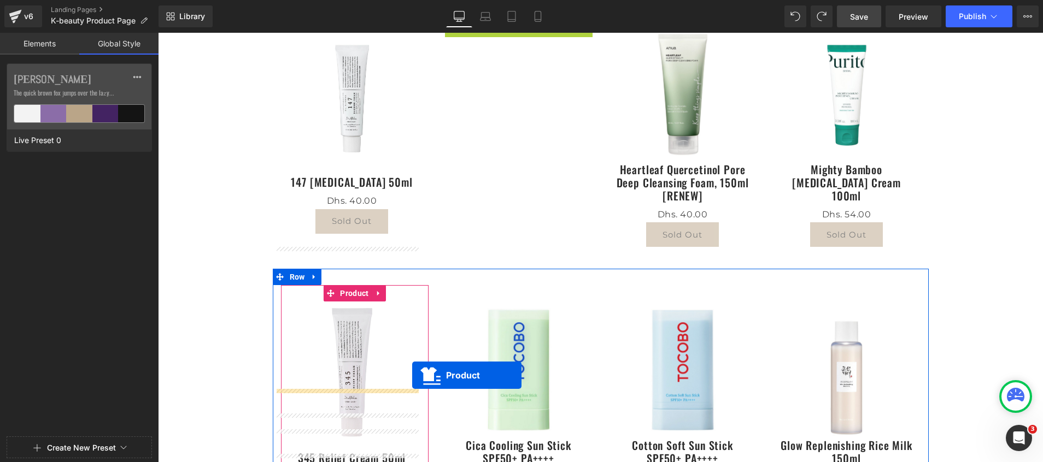
scroll to position [213, 0]
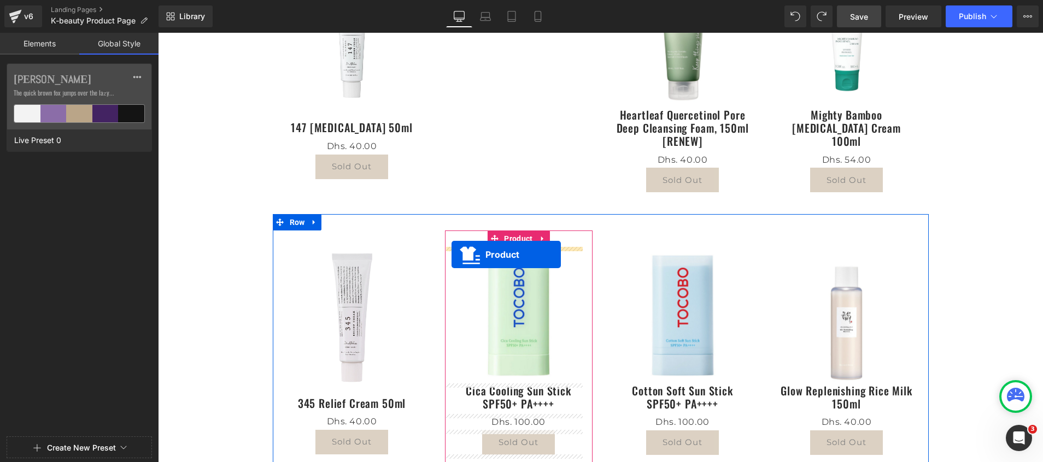
drag, startPoint x: 483, startPoint y: 92, endPoint x: 453, endPoint y: 254, distance: 164.7
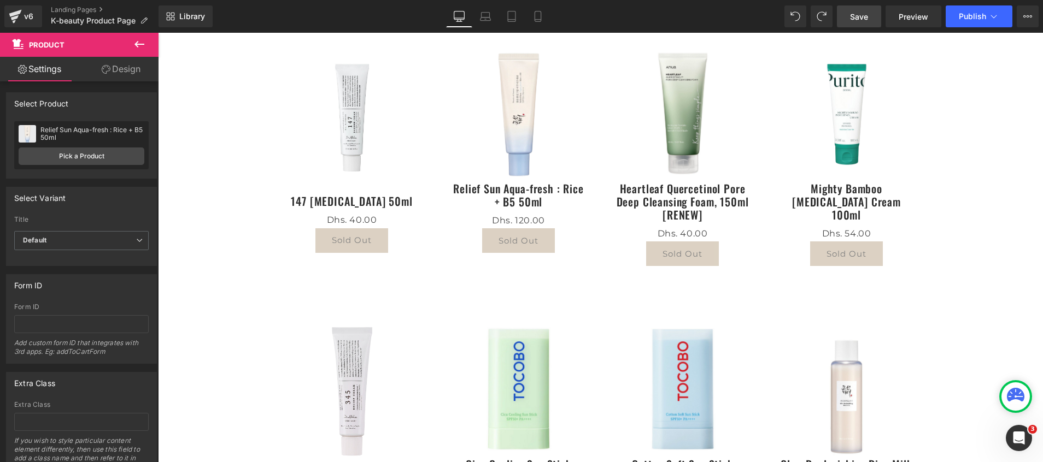
scroll to position [164, 0]
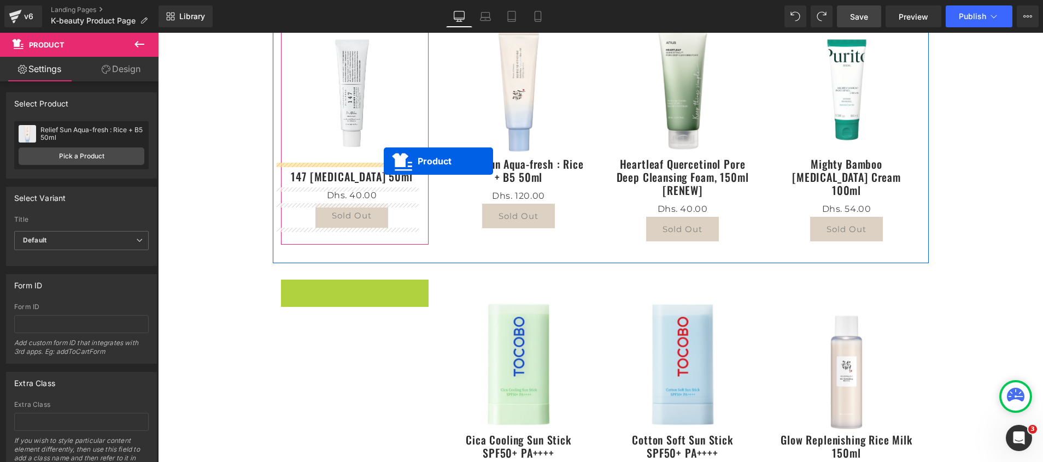
drag, startPoint x: 319, startPoint y: 287, endPoint x: 382, endPoint y: 163, distance: 138.9
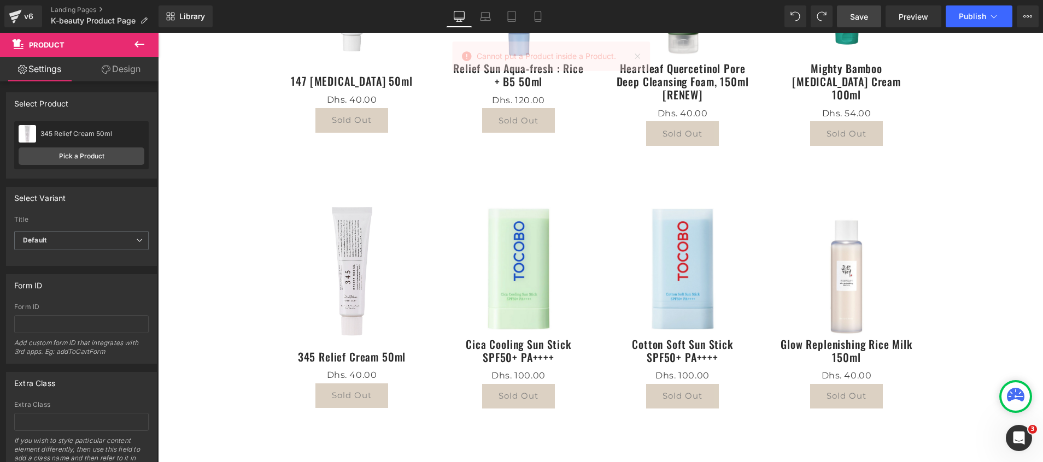
scroll to position [246, 0]
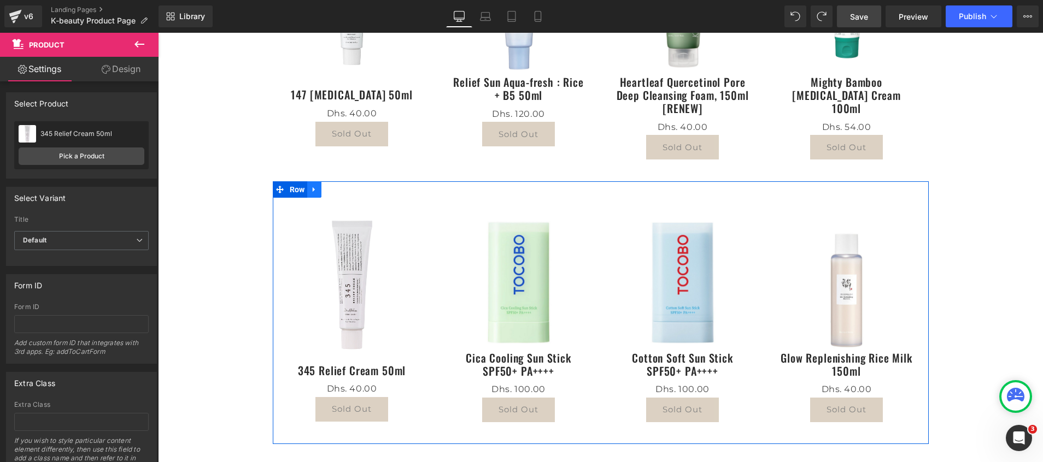
click at [313, 189] on link at bounding box center [314, 189] width 14 height 16
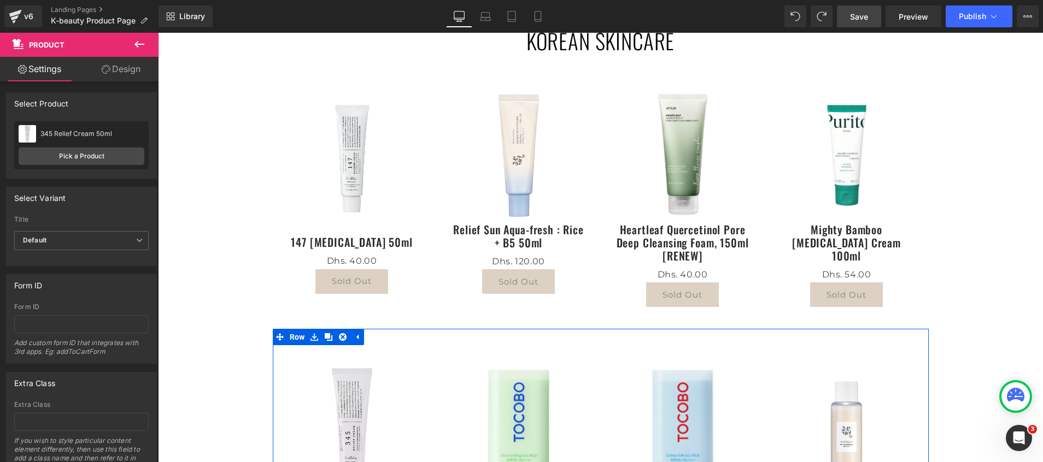
scroll to position [0, 0]
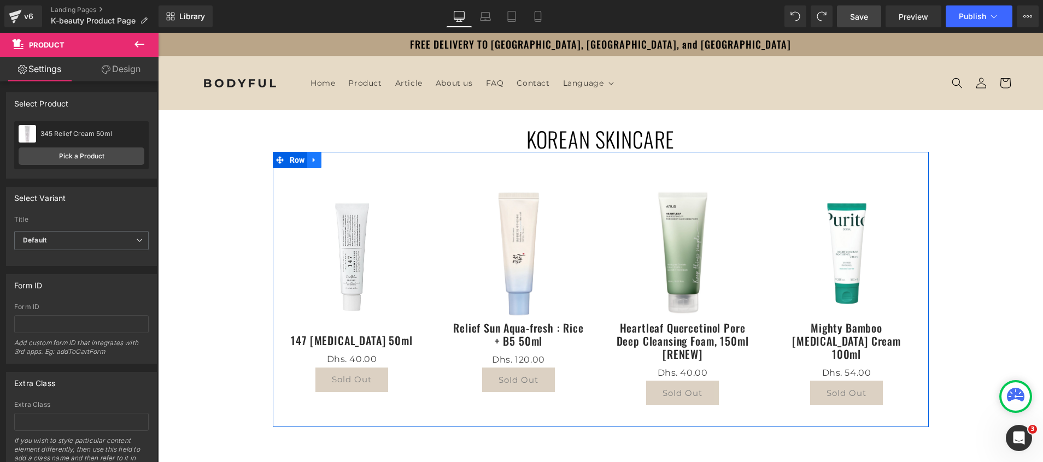
click at [310, 156] on icon at bounding box center [314, 160] width 8 height 8
click at [321, 159] on link at bounding box center [328, 160] width 14 height 16
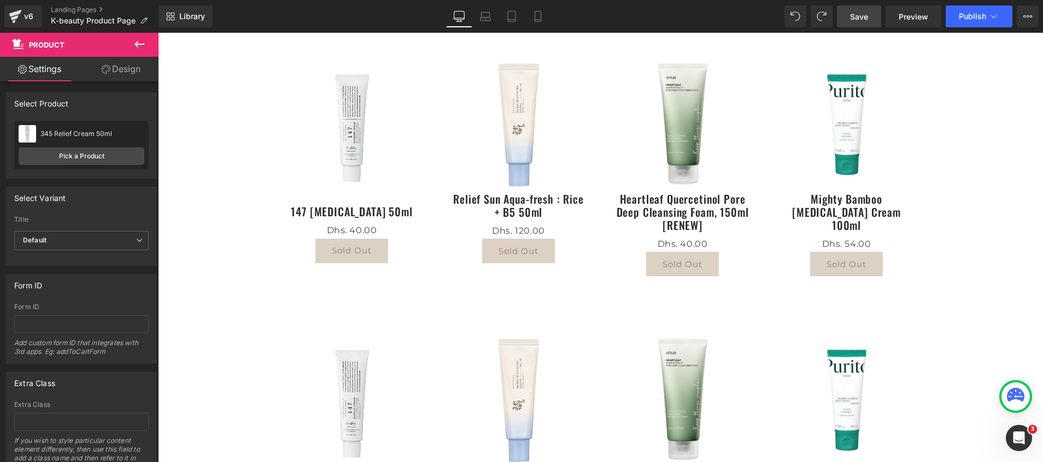
scroll to position [104, 0]
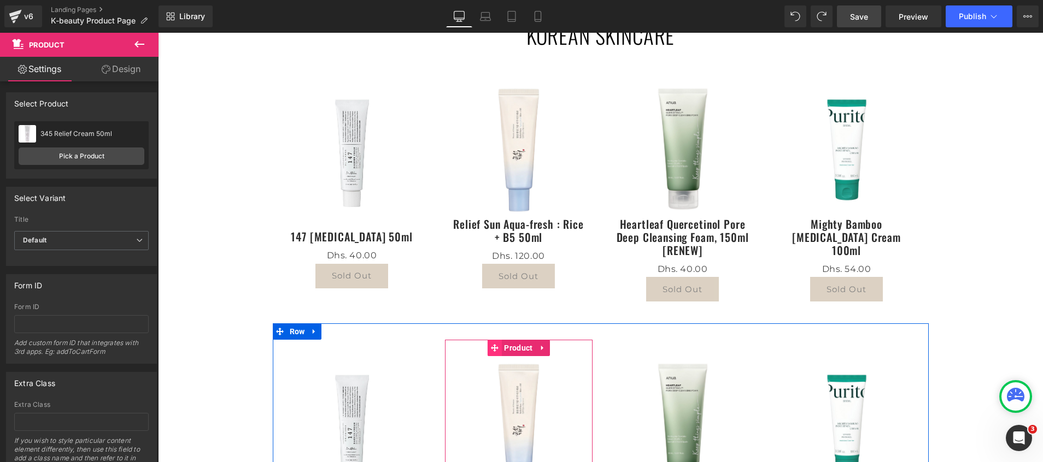
click at [490, 347] on icon at bounding box center [494, 348] width 8 height 8
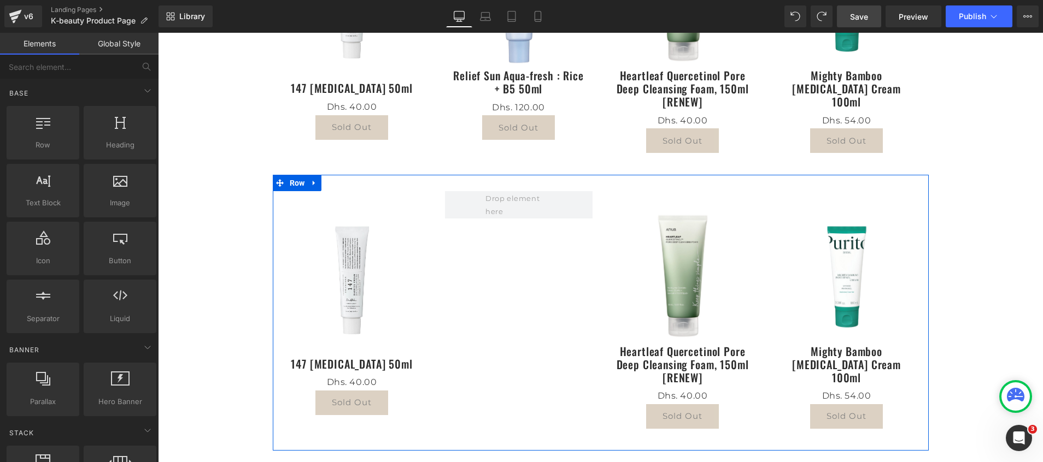
scroll to position [350, 0]
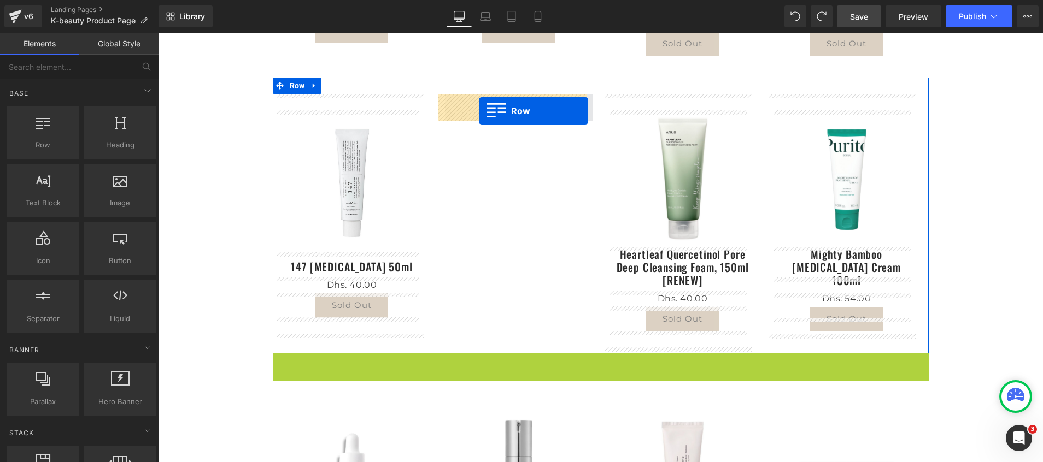
drag, startPoint x: 272, startPoint y: 364, endPoint x: 473, endPoint y: 111, distance: 322.9
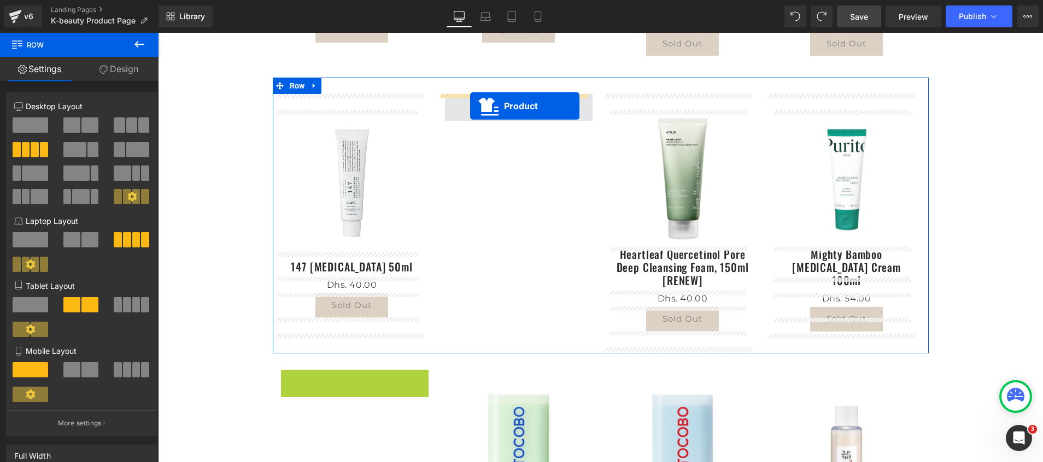
drag, startPoint x: 327, startPoint y: 379, endPoint x: 470, endPoint y: 106, distance: 308.6
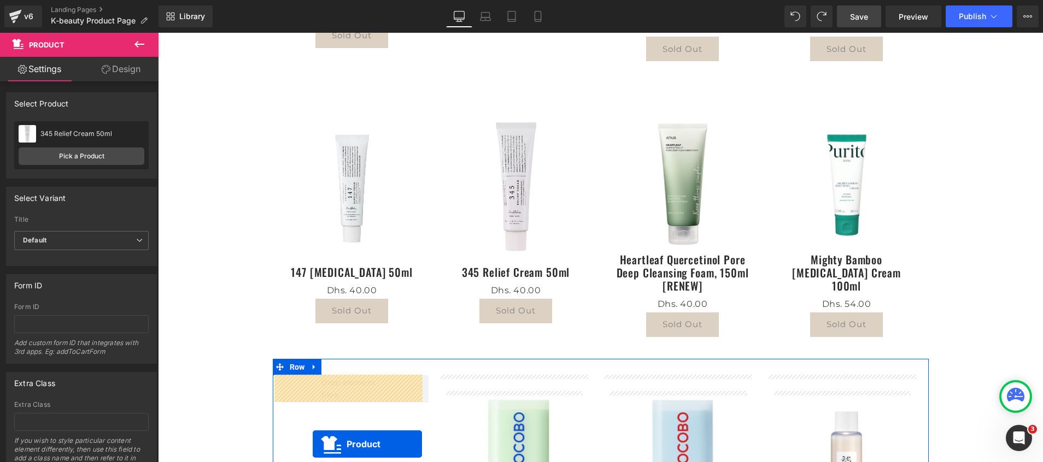
scroll to position [388, 0]
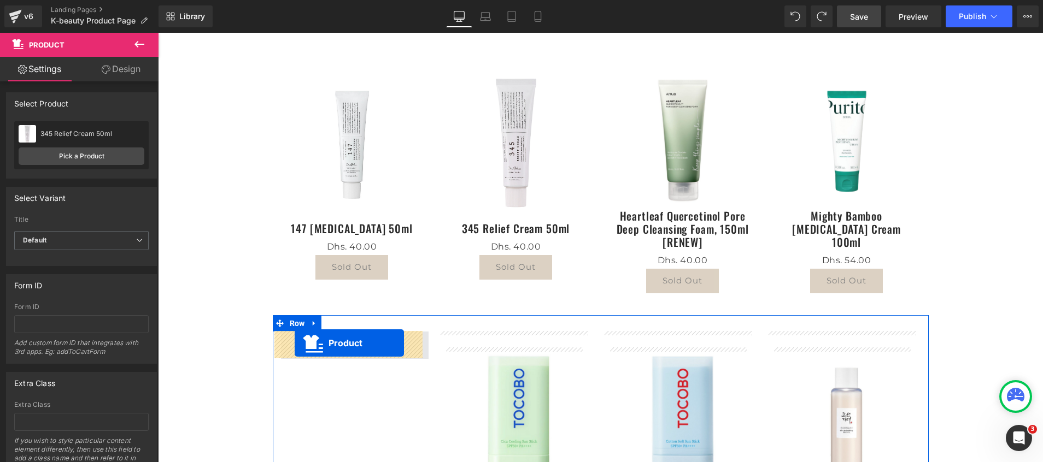
drag, startPoint x: 487, startPoint y: 71, endPoint x: 294, endPoint y: 344, distance: 334.1
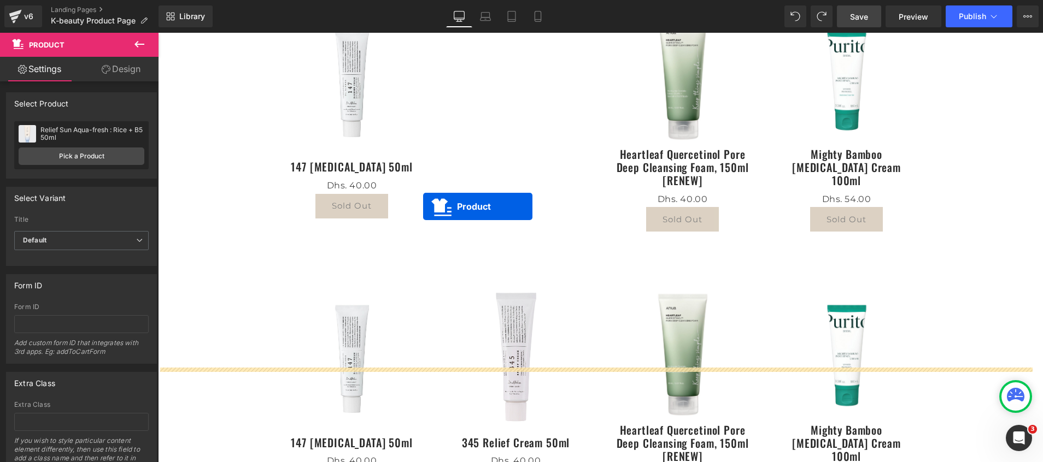
scroll to position [44, 0]
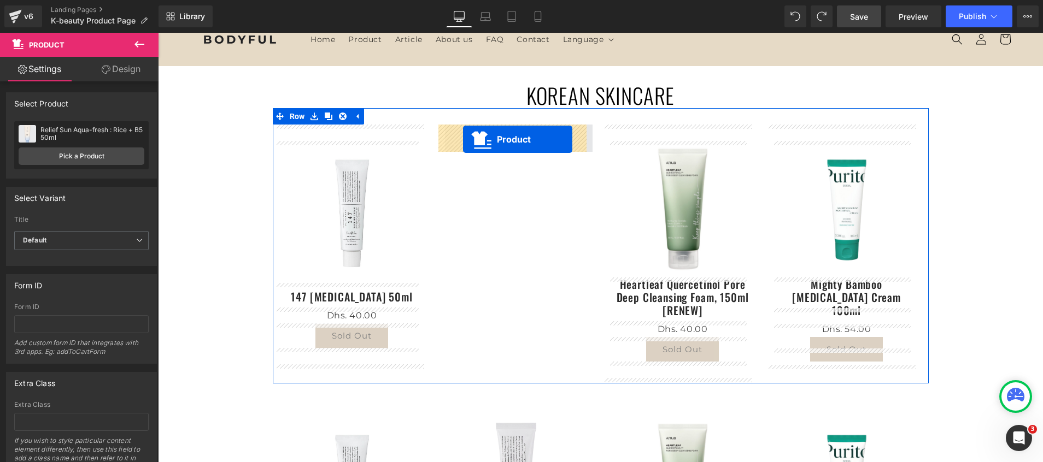
drag, startPoint x: 813, startPoint y: 258, endPoint x: 463, endPoint y: 139, distance: 369.9
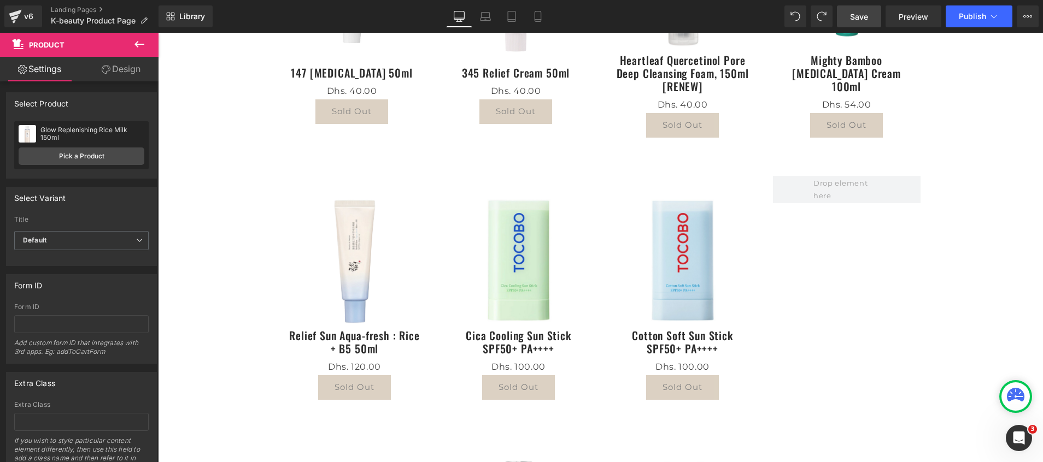
scroll to position [536, 0]
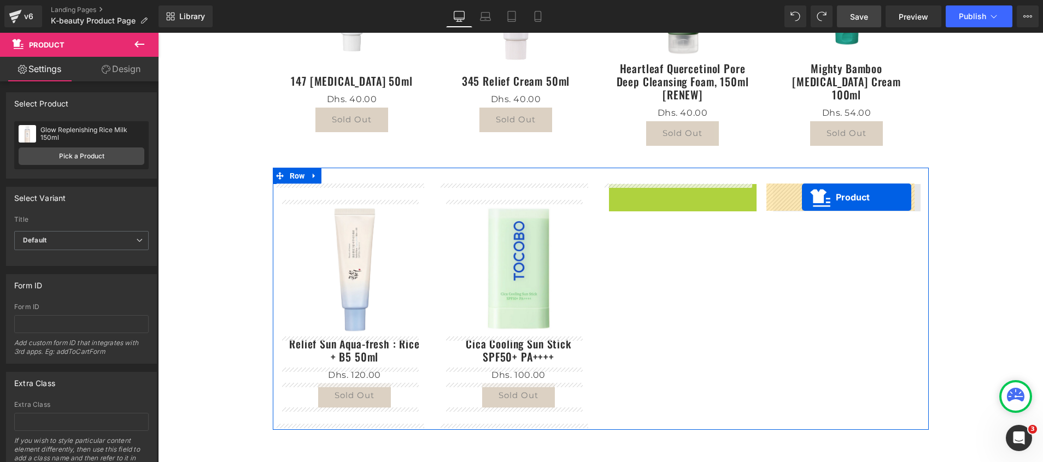
drag, startPoint x: 652, startPoint y: 192, endPoint x: 802, endPoint y: 197, distance: 150.4
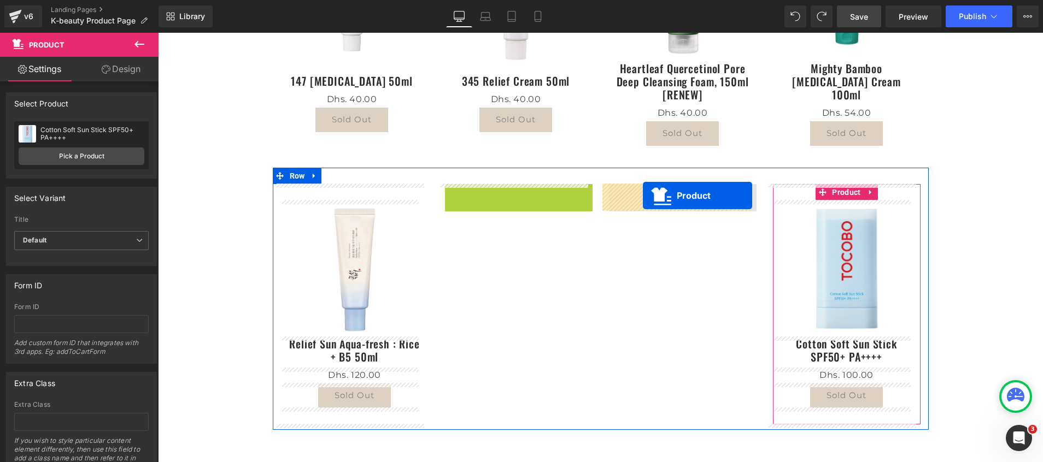
drag, startPoint x: 491, startPoint y: 194, endPoint x: 643, endPoint y: 196, distance: 152.0
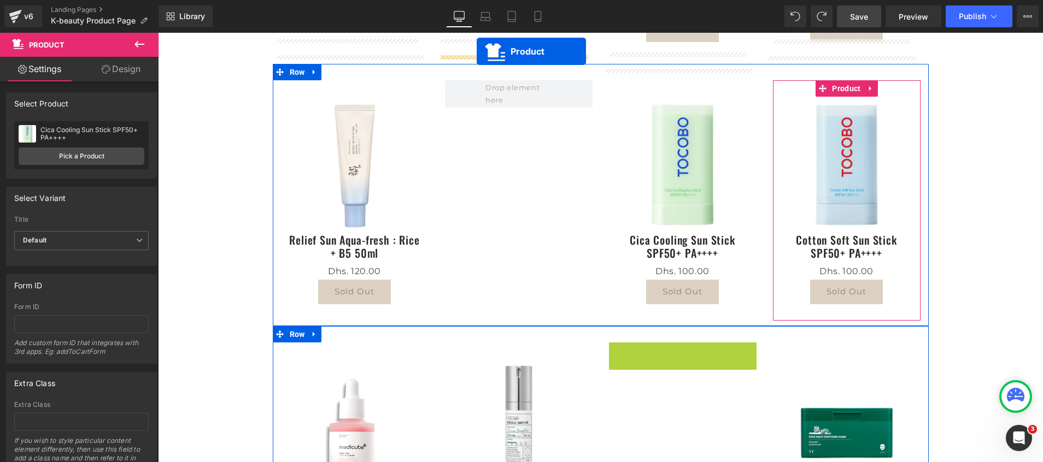
scroll to position [607, 0]
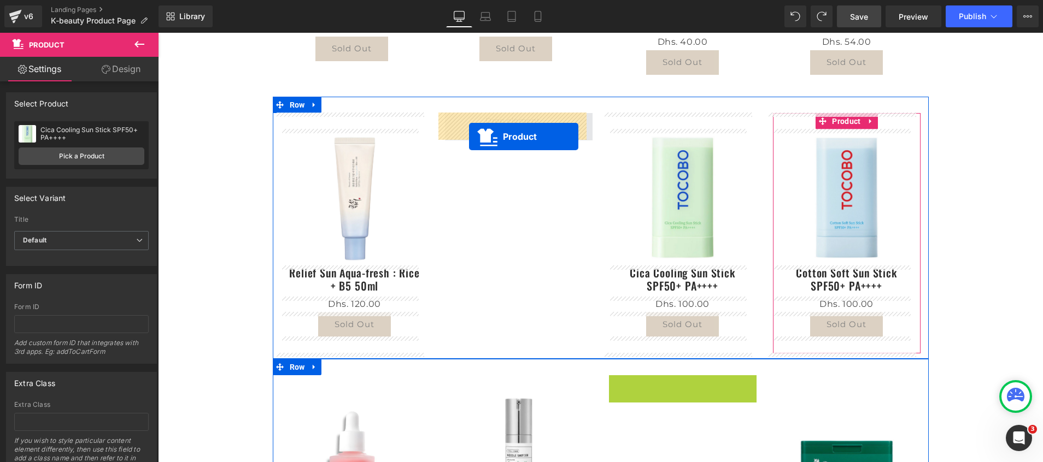
drag, startPoint x: 653, startPoint y: 209, endPoint x: 468, endPoint y: 136, distance: 198.6
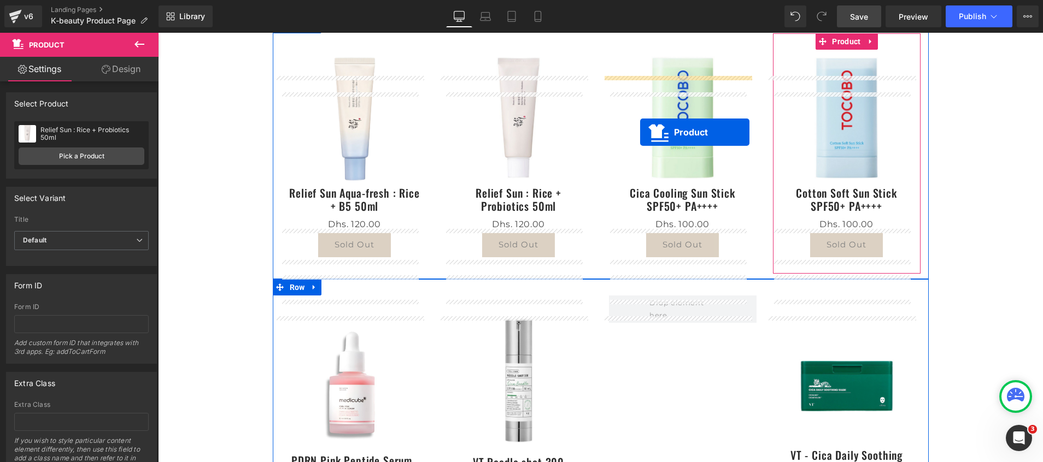
scroll to position [771, 0]
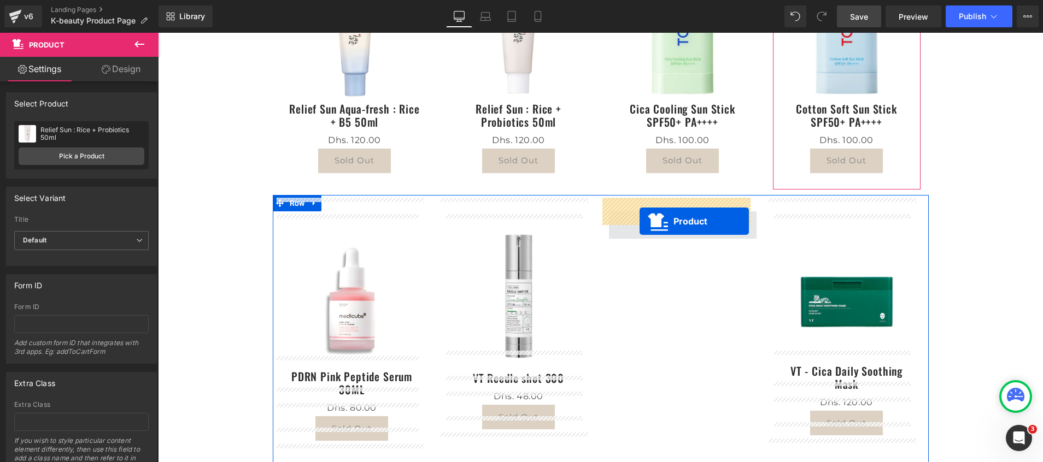
drag, startPoint x: 651, startPoint y: 174, endPoint x: 640, endPoint y: 221, distance: 48.9
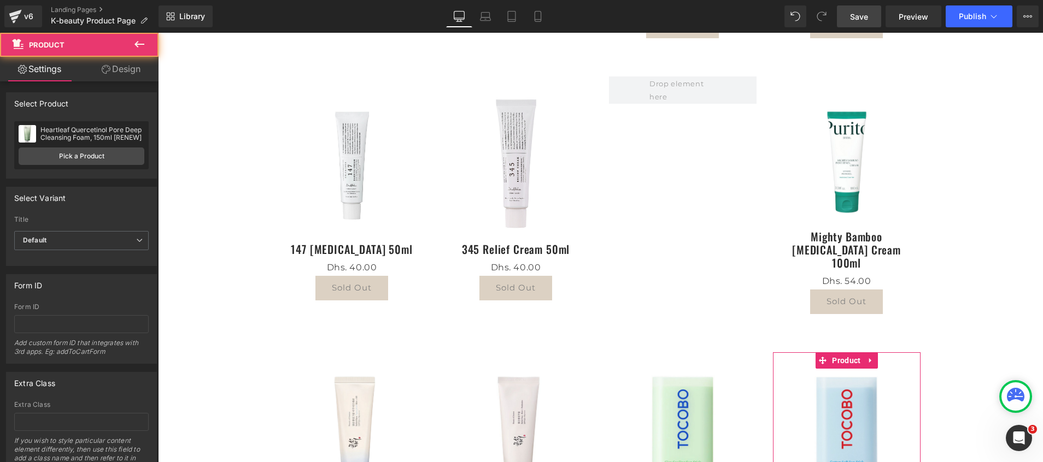
scroll to position [361, 0]
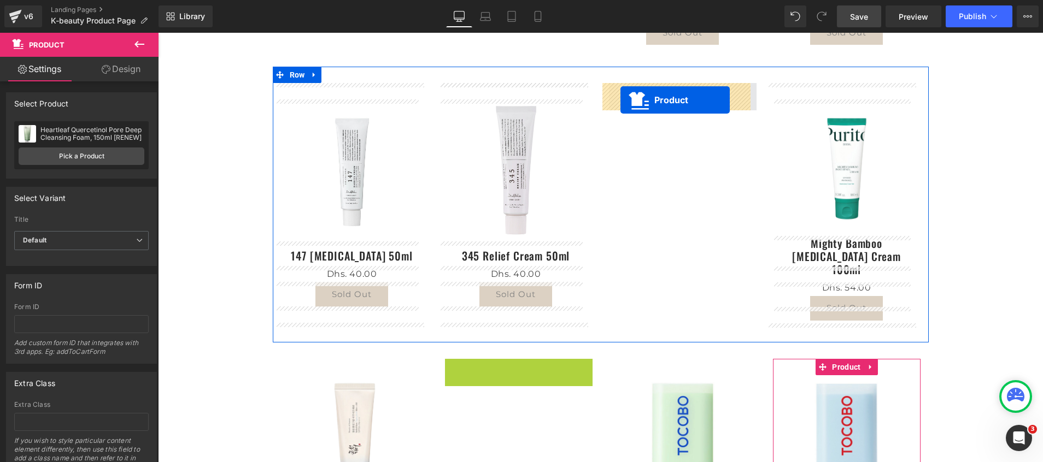
drag, startPoint x: 488, startPoint y: 356, endPoint x: 620, endPoint y: 100, distance: 288.7
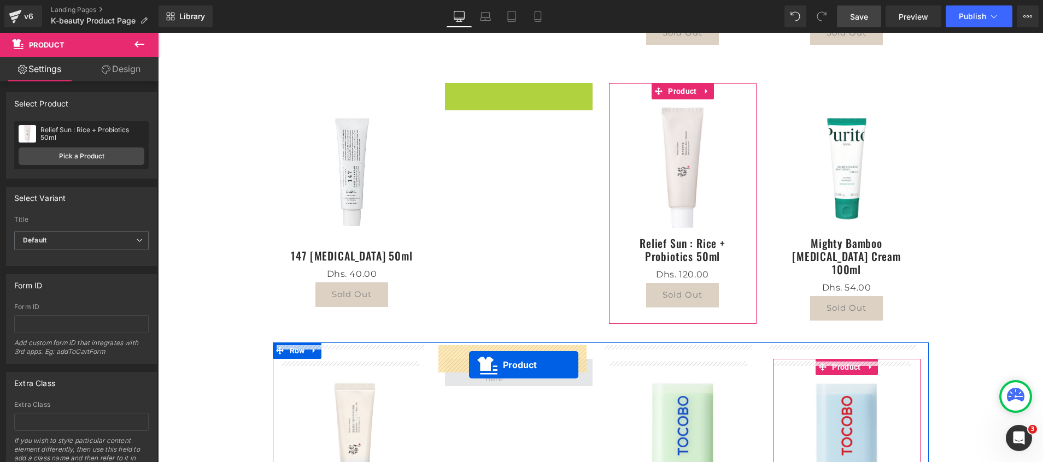
drag, startPoint x: 485, startPoint y: 95, endPoint x: 469, endPoint y: 365, distance: 270.5
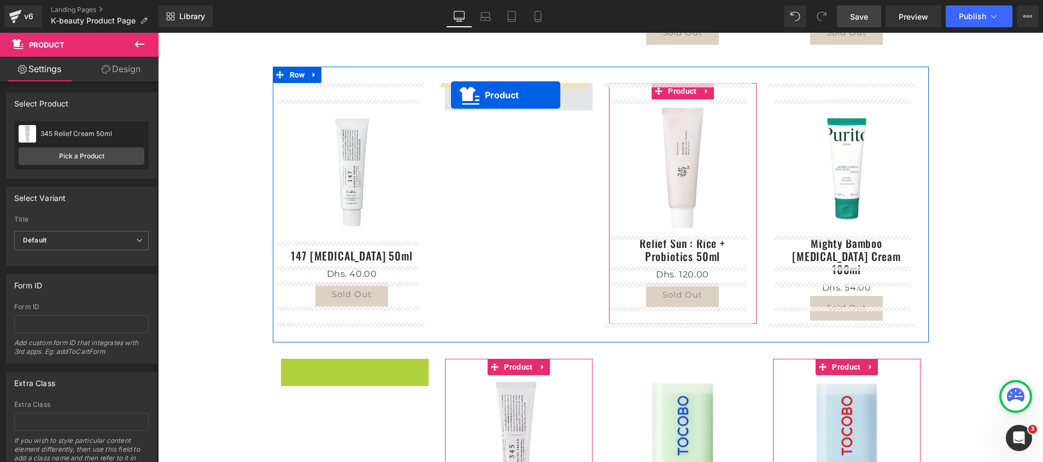
drag, startPoint x: 323, startPoint y: 355, endPoint x: 451, endPoint y: 95, distance: 289.9
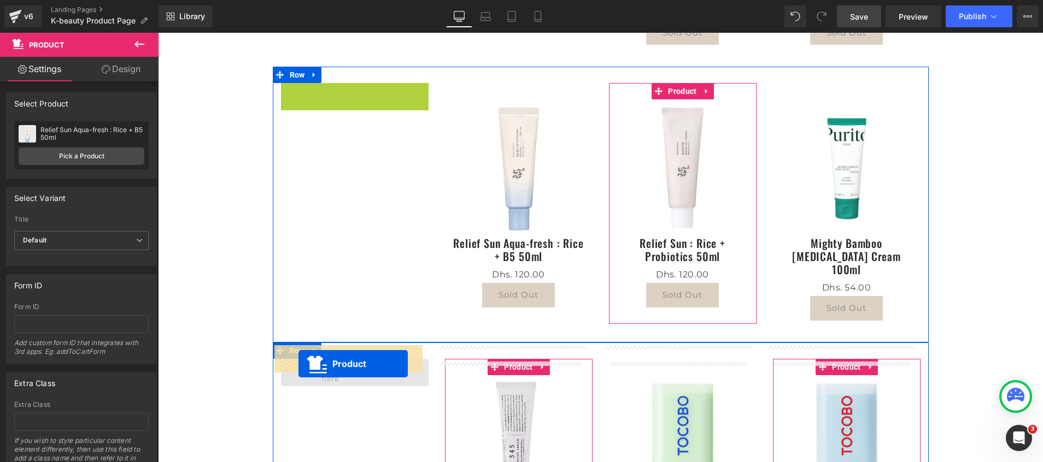
drag, startPoint x: 324, startPoint y: 91, endPoint x: 298, endPoint y: 364, distance: 274.0
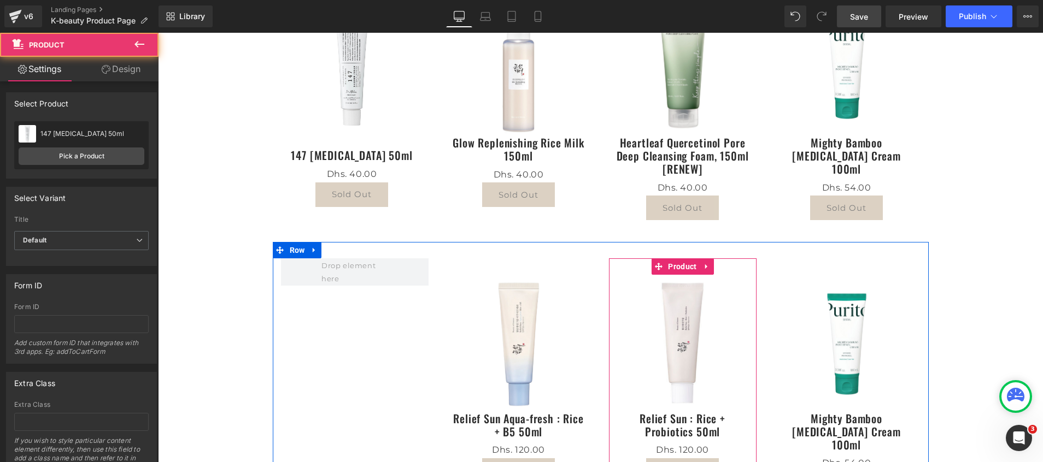
scroll to position [115, 0]
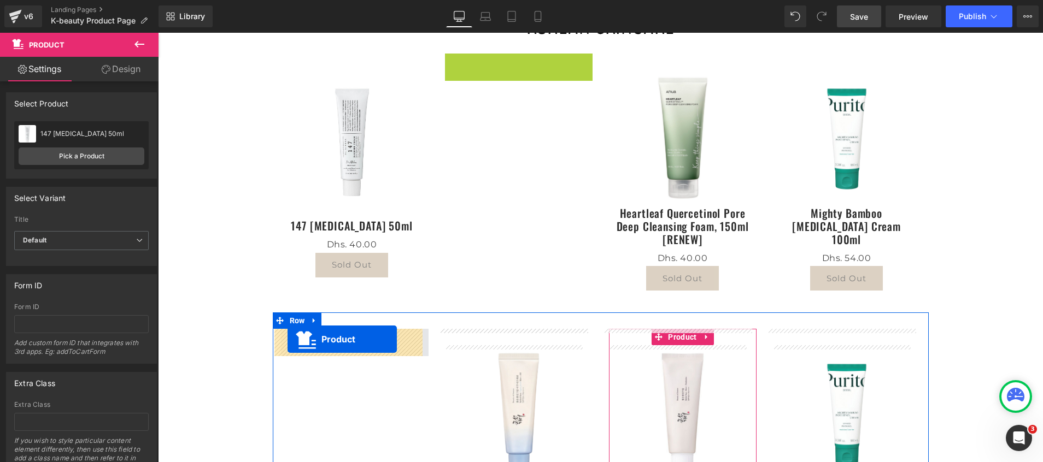
drag, startPoint x: 487, startPoint y: 62, endPoint x: 288, endPoint y: 339, distance: 341.6
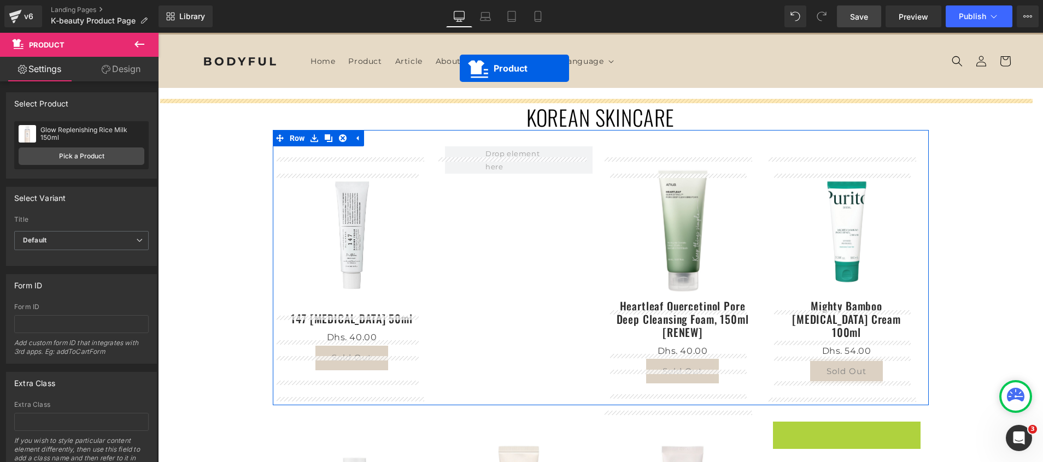
scroll to position [0, 0]
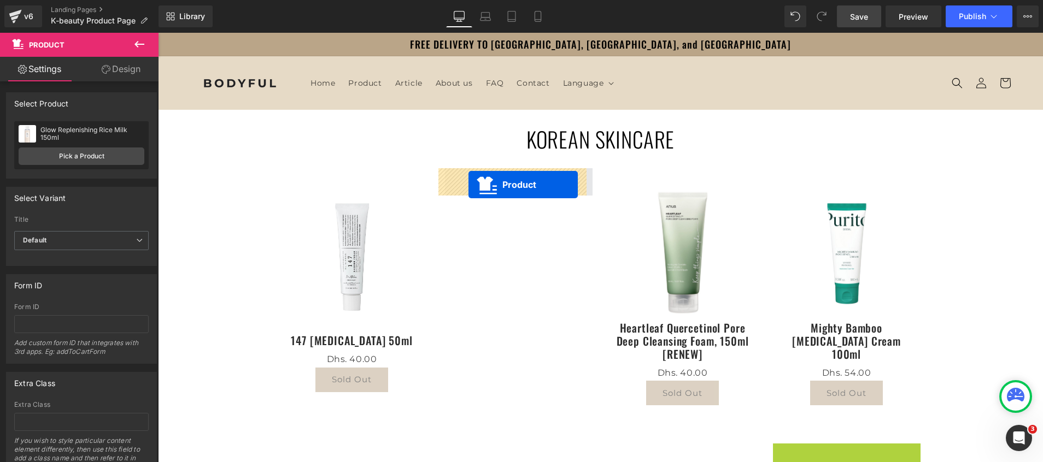
drag, startPoint x: 815, startPoint y: 257, endPoint x: 468, endPoint y: 185, distance: 354.1
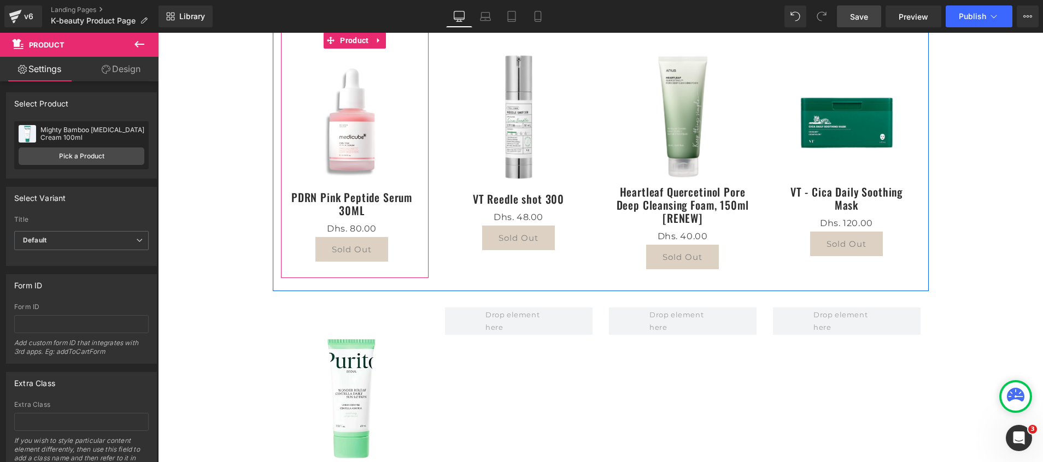
scroll to position [820, 0]
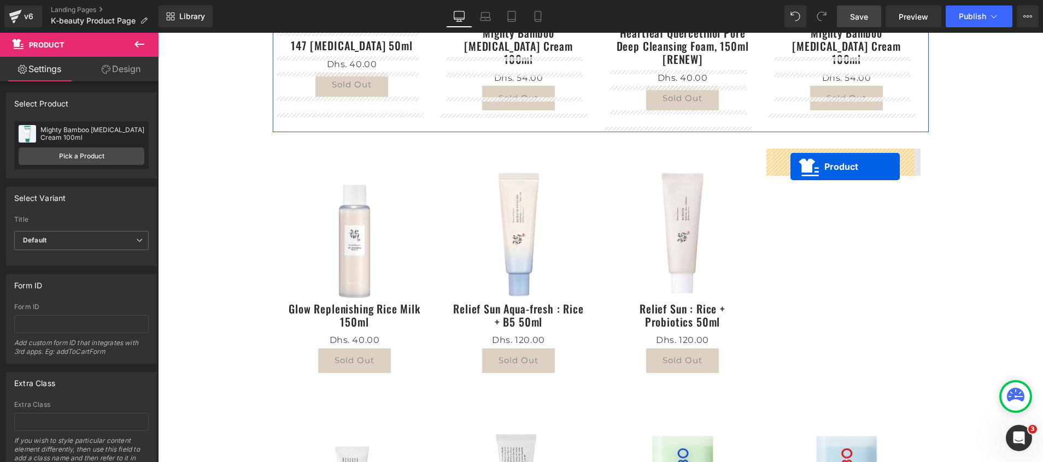
drag, startPoint x: 318, startPoint y: 162, endPoint x: 790, endPoint y: 167, distance: 472.9
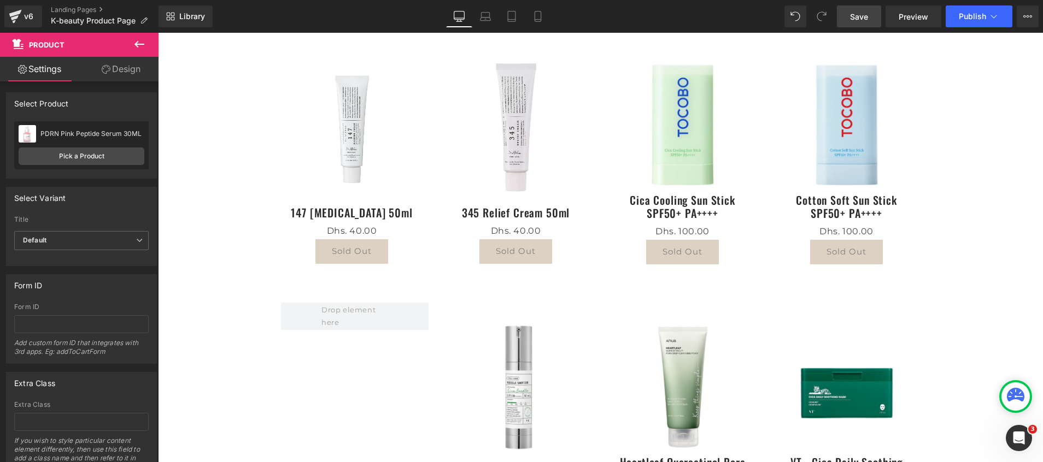
scroll to position [705, 0]
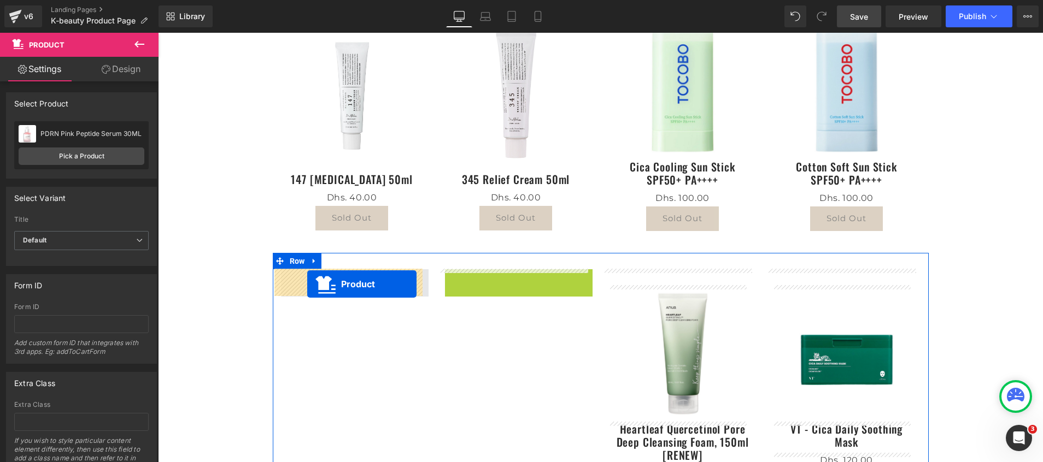
drag, startPoint x: 487, startPoint y: 281, endPoint x: 307, endPoint y: 284, distance: 179.9
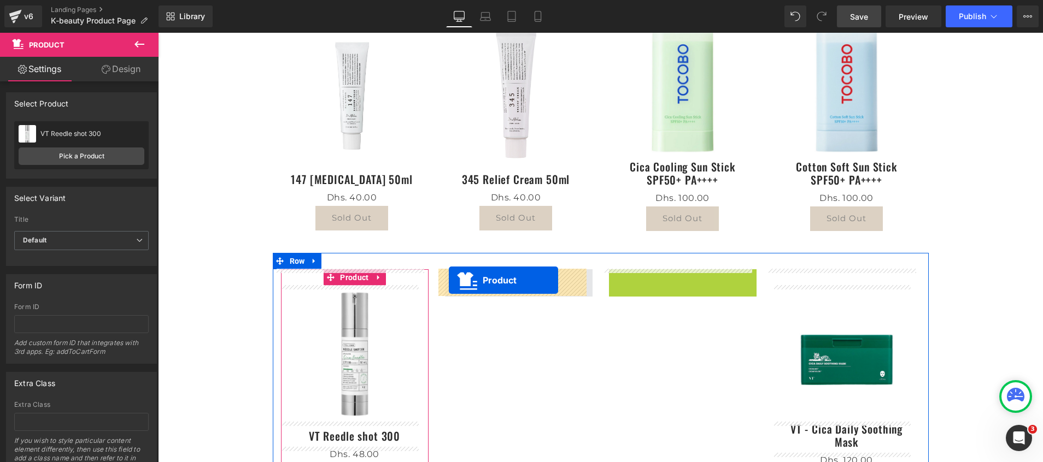
drag, startPoint x: 654, startPoint y: 274, endPoint x: 449, endPoint y: 280, distance: 205.1
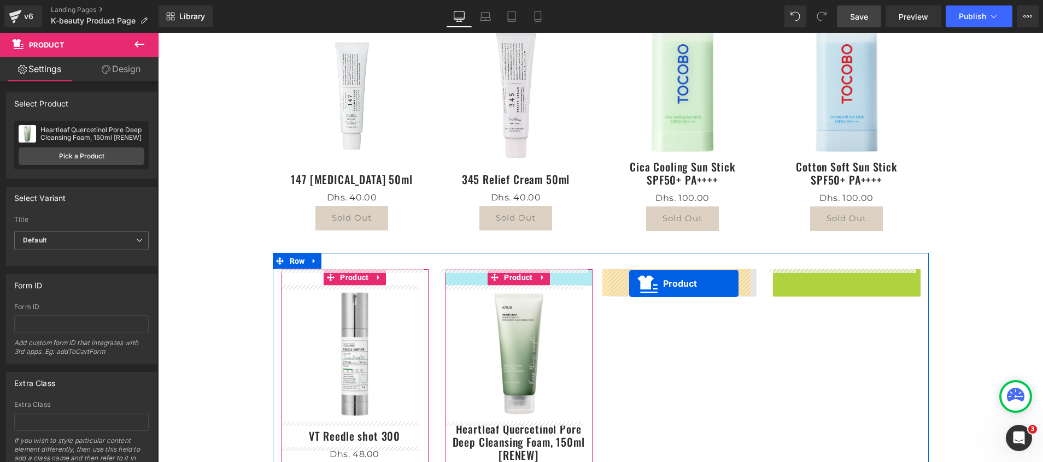
drag, startPoint x: 815, startPoint y: 278, endPoint x: 629, endPoint y: 284, distance: 186.0
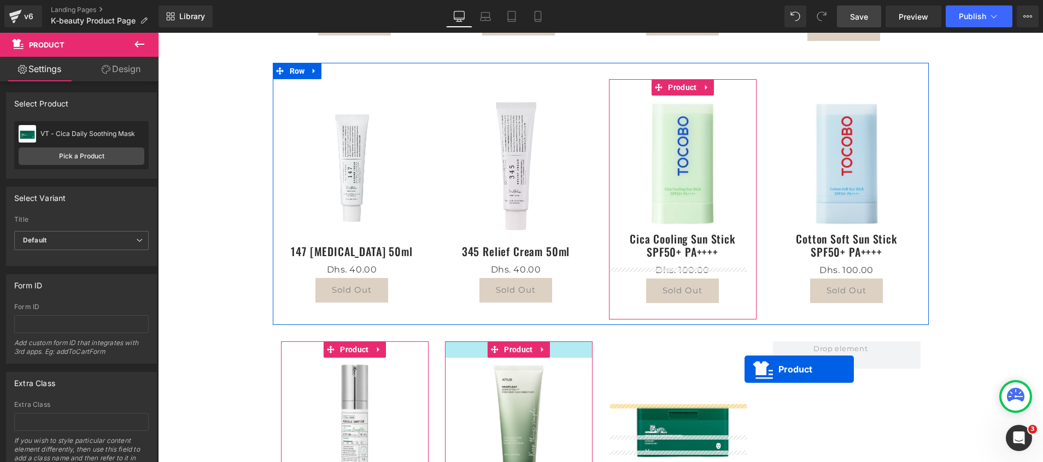
scroll to position [705, 0]
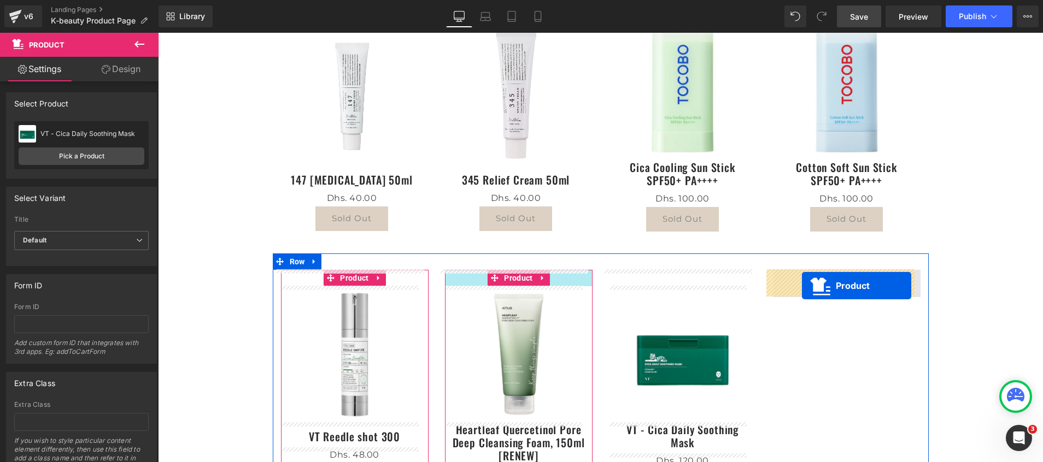
drag, startPoint x: 490, startPoint y: 42, endPoint x: 802, endPoint y: 286, distance: 396.1
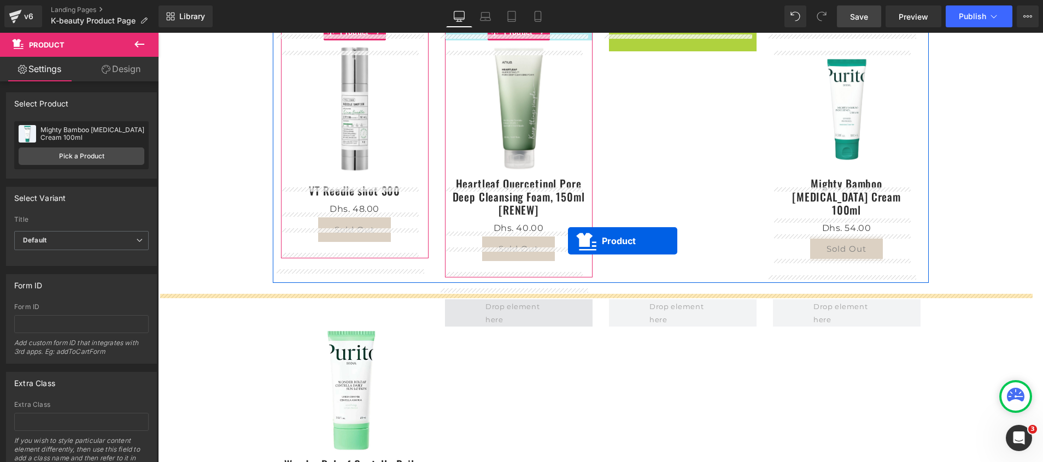
scroll to position [940, 0]
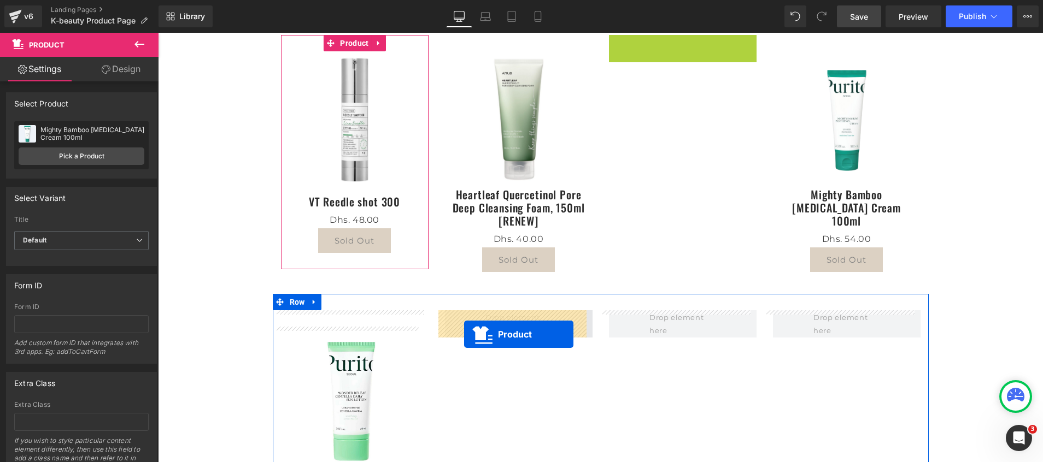
drag, startPoint x: 653, startPoint y: 35, endPoint x: 464, endPoint y: 335, distance: 354.3
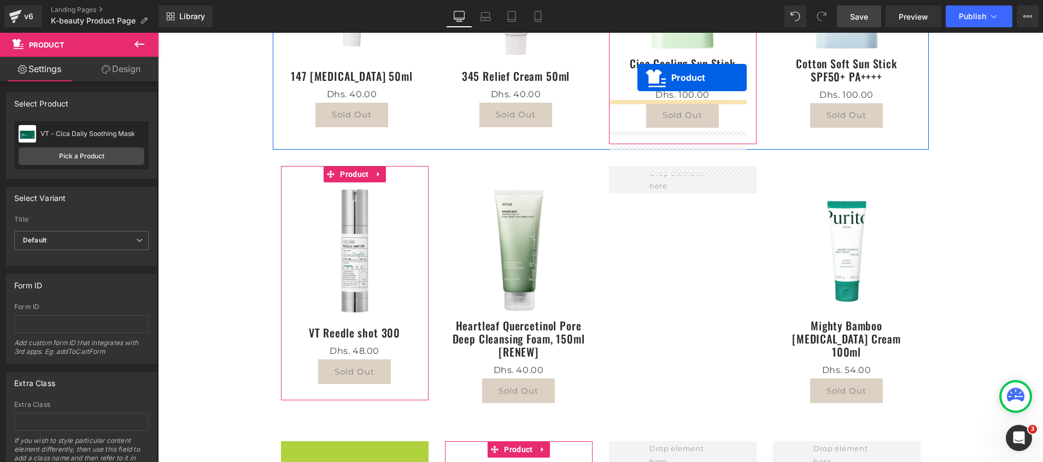
scroll to position [765, 0]
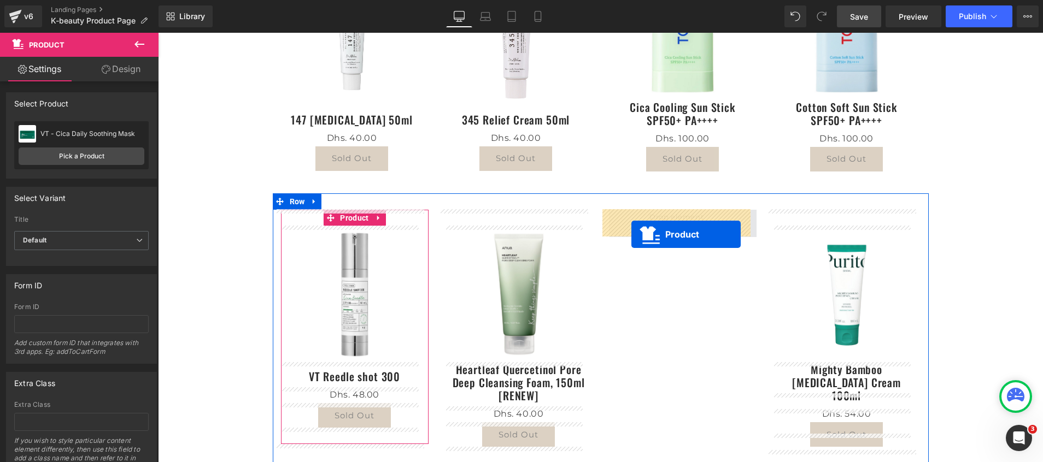
drag, startPoint x: 324, startPoint y: 324, endPoint x: 631, endPoint y: 235, distance: 319.9
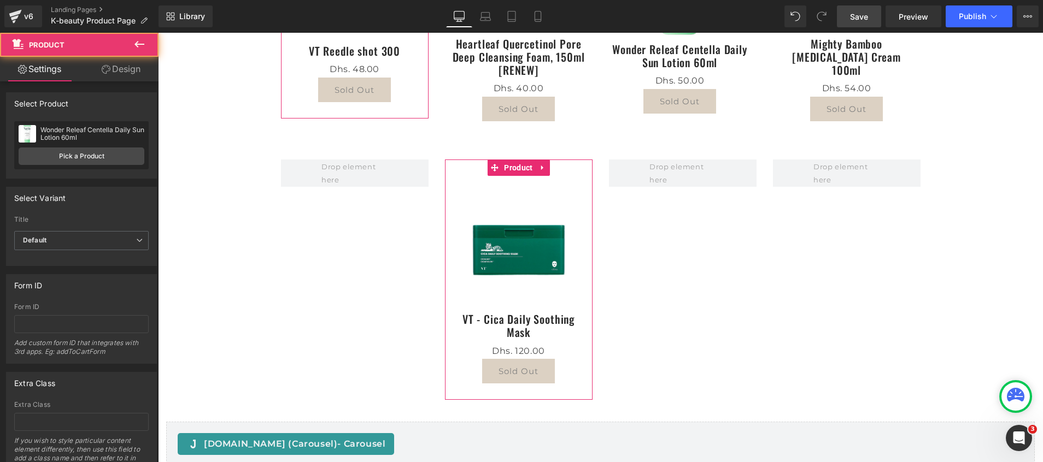
scroll to position [1093, 0]
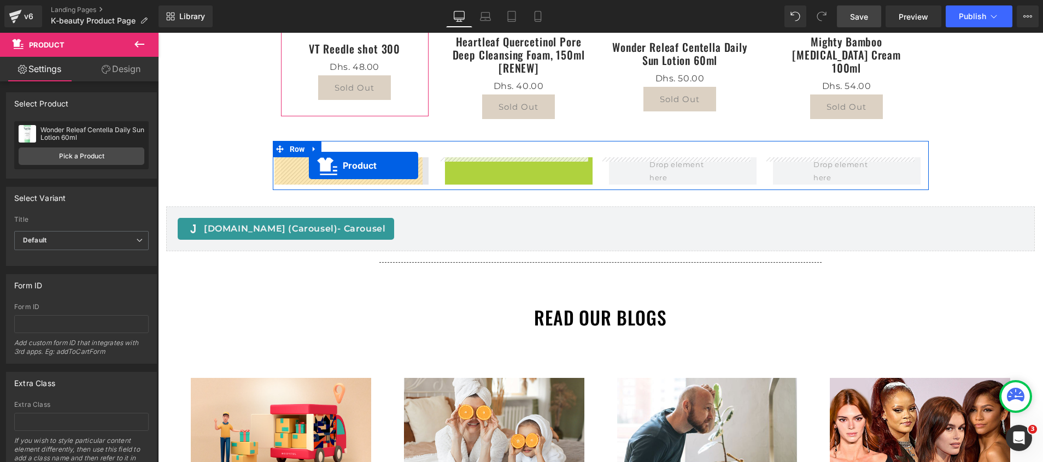
drag, startPoint x: 489, startPoint y: 169, endPoint x: 309, endPoint y: 166, distance: 179.9
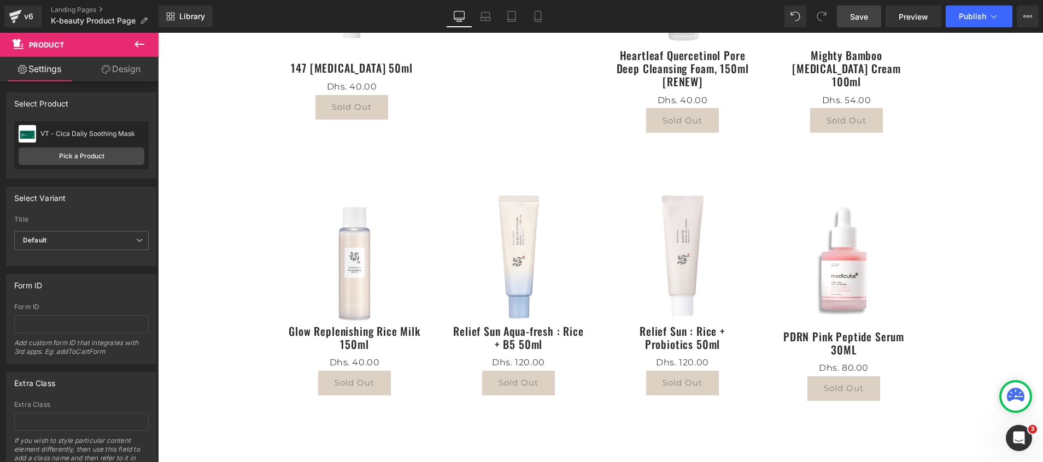
scroll to position [0, 0]
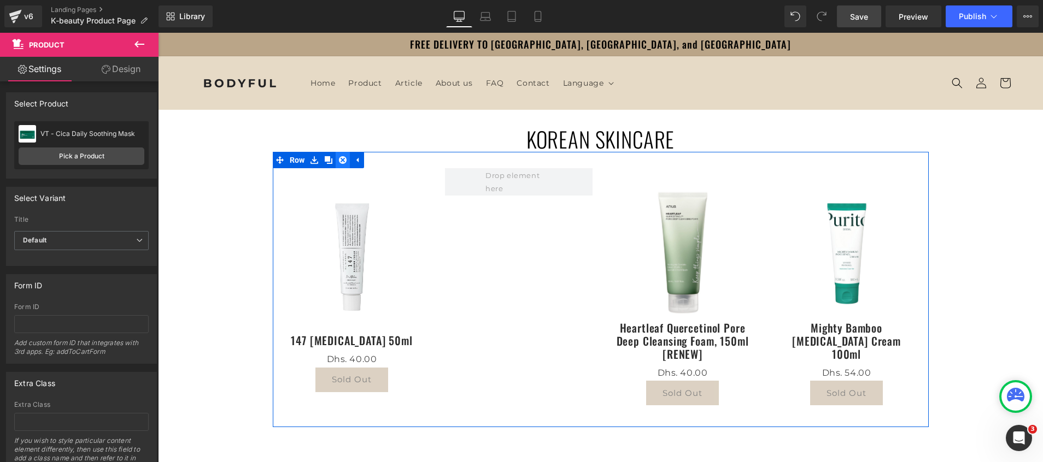
click at [339, 163] on icon at bounding box center [343, 160] width 8 height 8
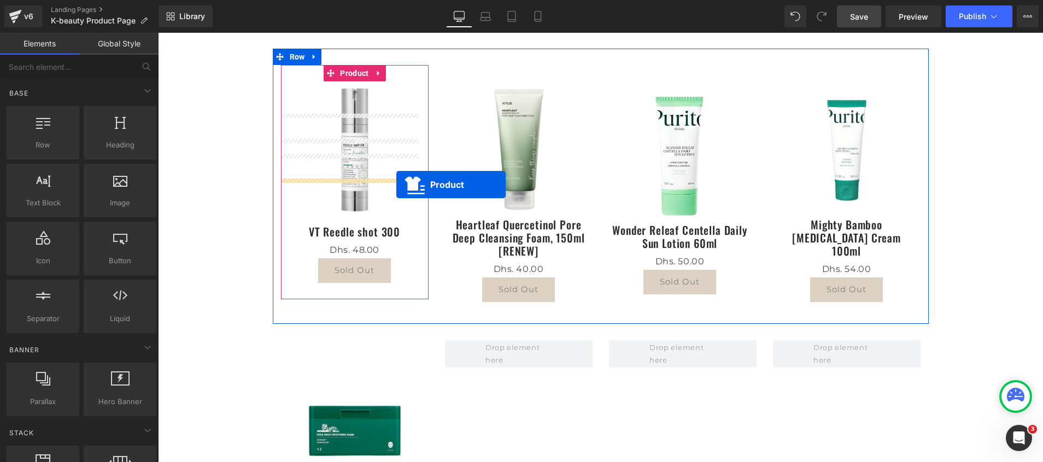
scroll to position [738, 0]
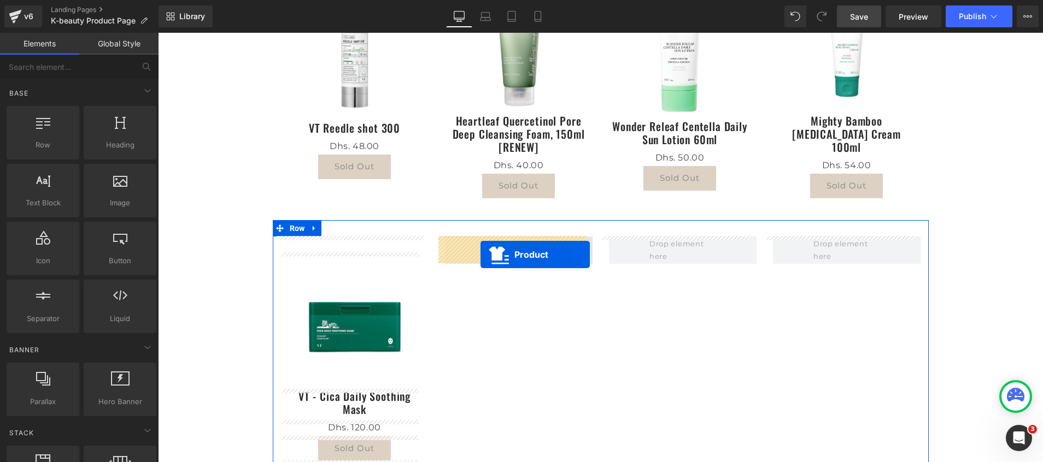
drag, startPoint x: 325, startPoint y: 94, endPoint x: 480, endPoint y: 255, distance: 223.8
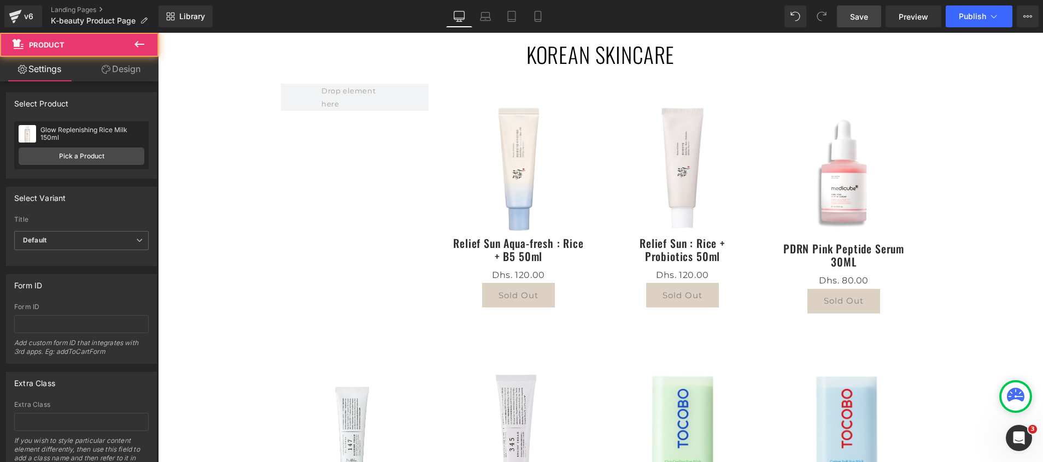
scroll to position [0, 0]
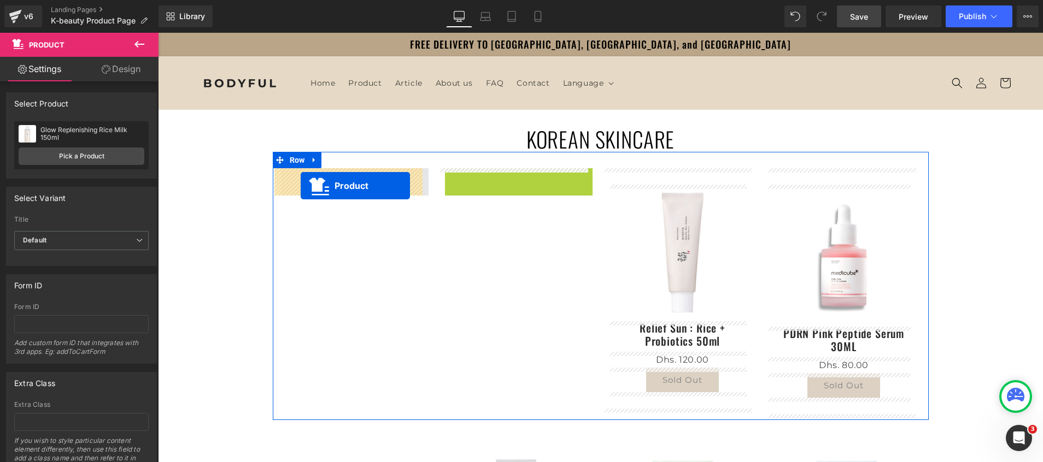
drag, startPoint x: 488, startPoint y: 178, endPoint x: 291, endPoint y: 186, distance: 196.4
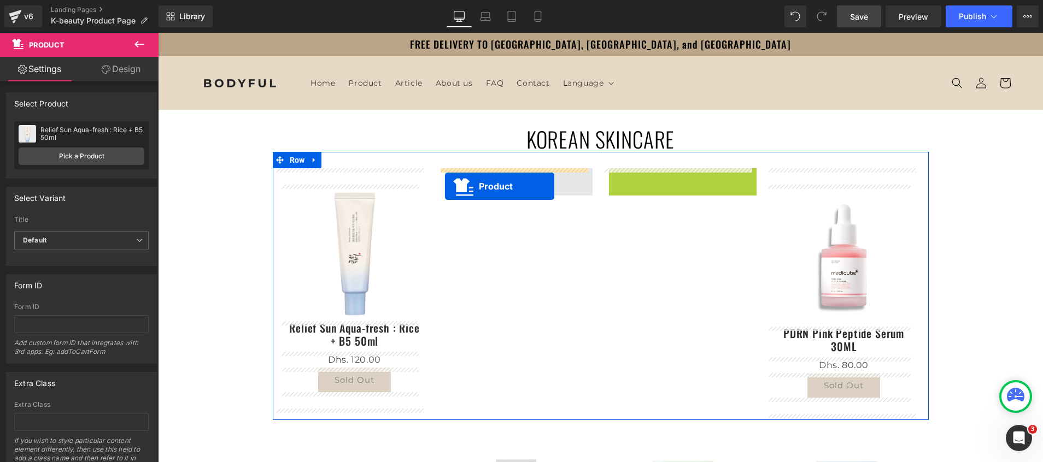
drag, startPoint x: 651, startPoint y: 175, endPoint x: 445, endPoint y: 186, distance: 206.4
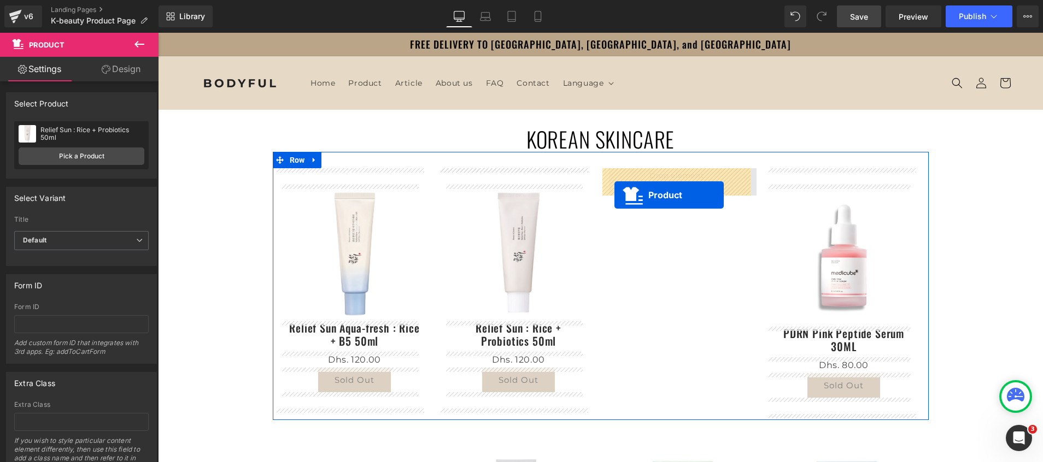
drag, startPoint x: 489, startPoint y: 242, endPoint x: 614, endPoint y: 195, distance: 134.0
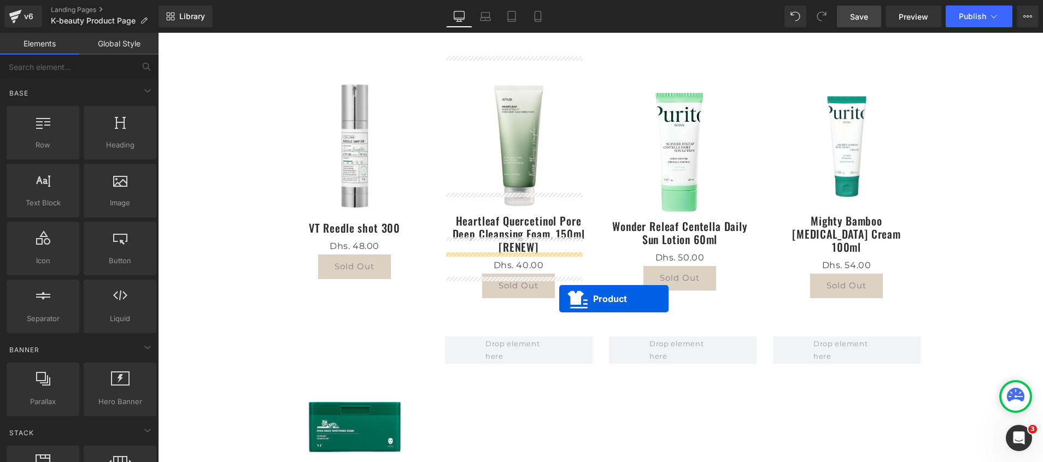
scroll to position [656, 0]
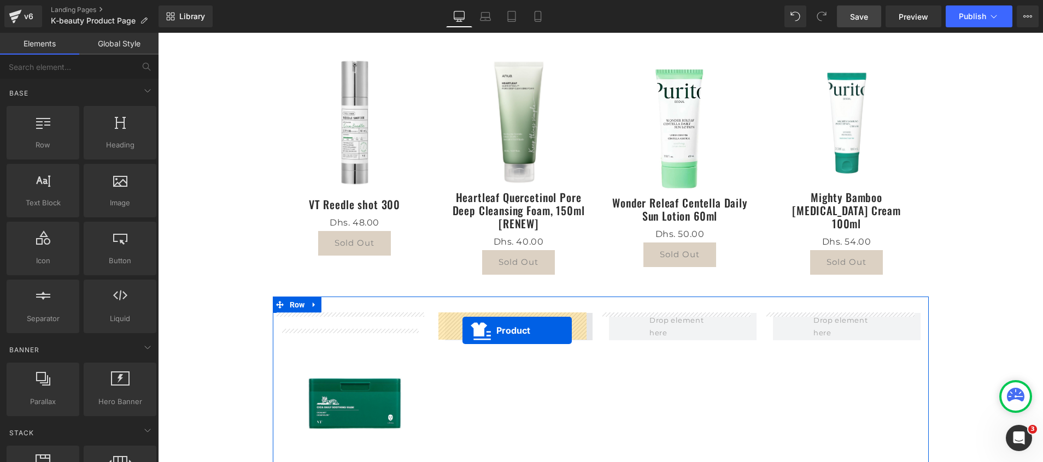
drag, startPoint x: 817, startPoint y: 93, endPoint x: 462, endPoint y: 331, distance: 426.6
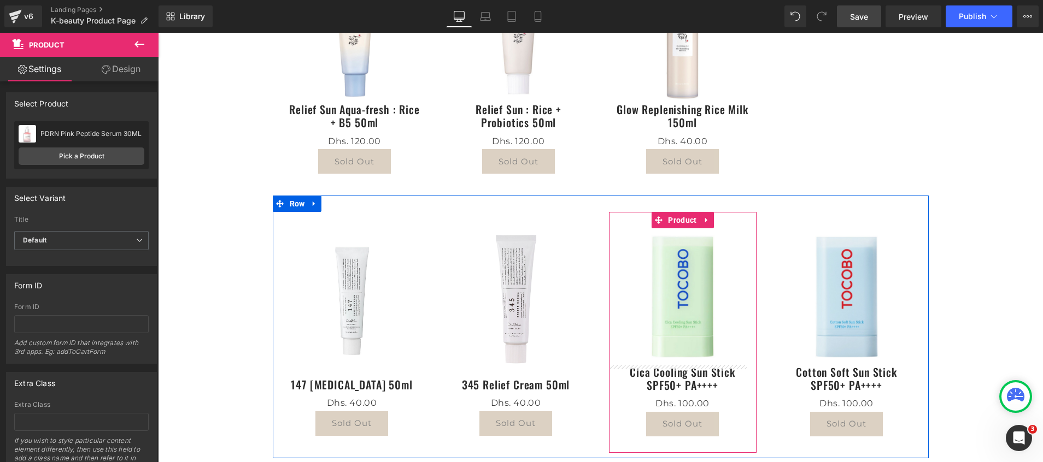
scroll to position [82, 0]
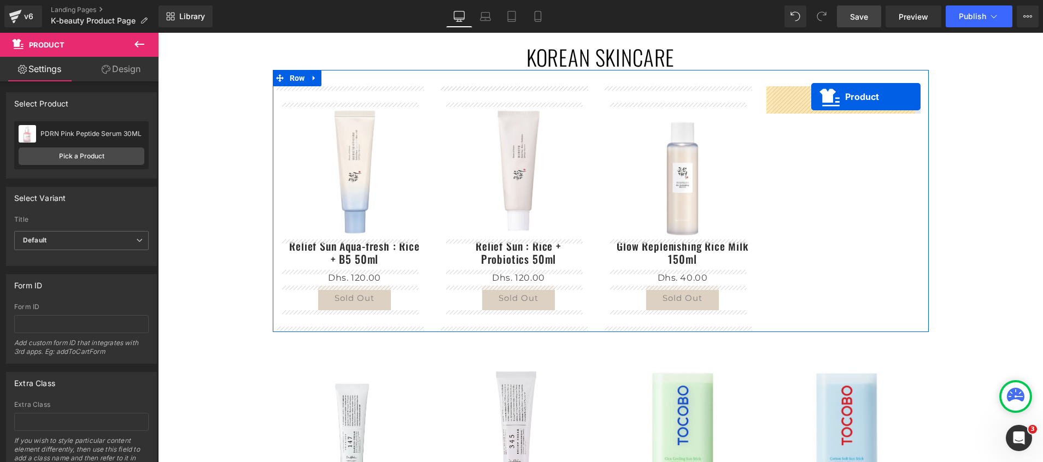
drag, startPoint x: 323, startPoint y: 208, endPoint x: 811, endPoint y: 97, distance: 500.7
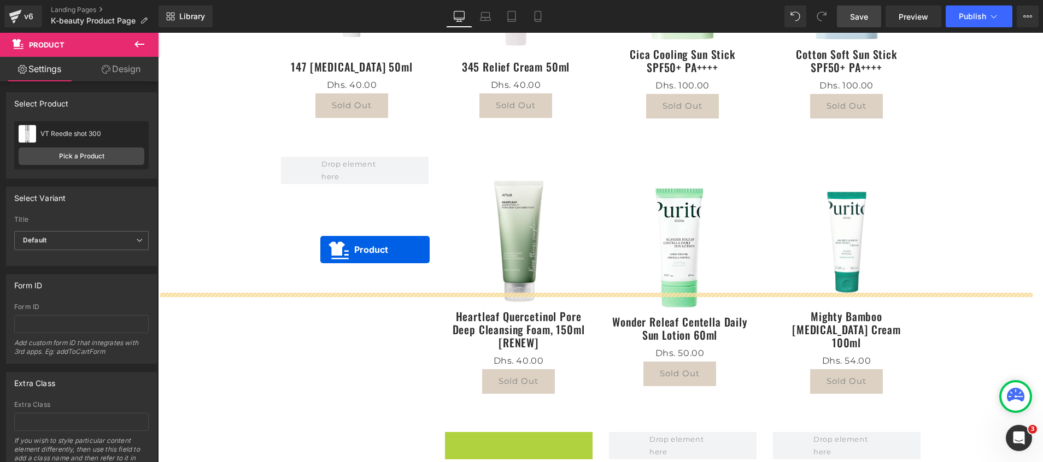
scroll to position [355, 0]
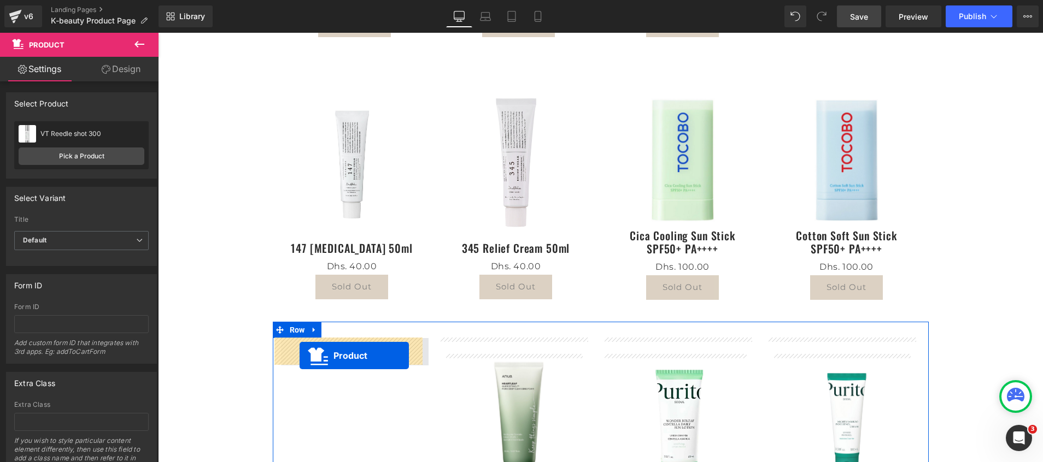
drag, startPoint x: 487, startPoint y: 237, endPoint x: 300, endPoint y: 356, distance: 221.4
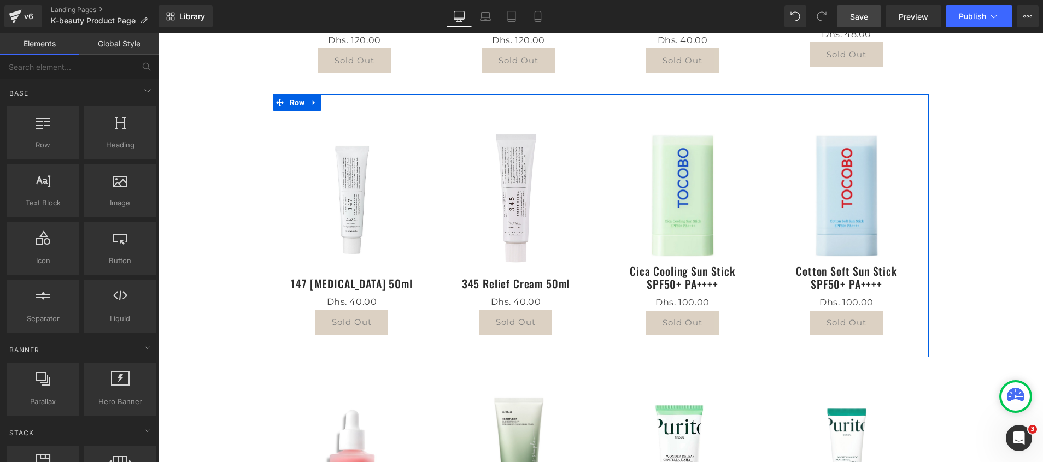
scroll to position [328, 0]
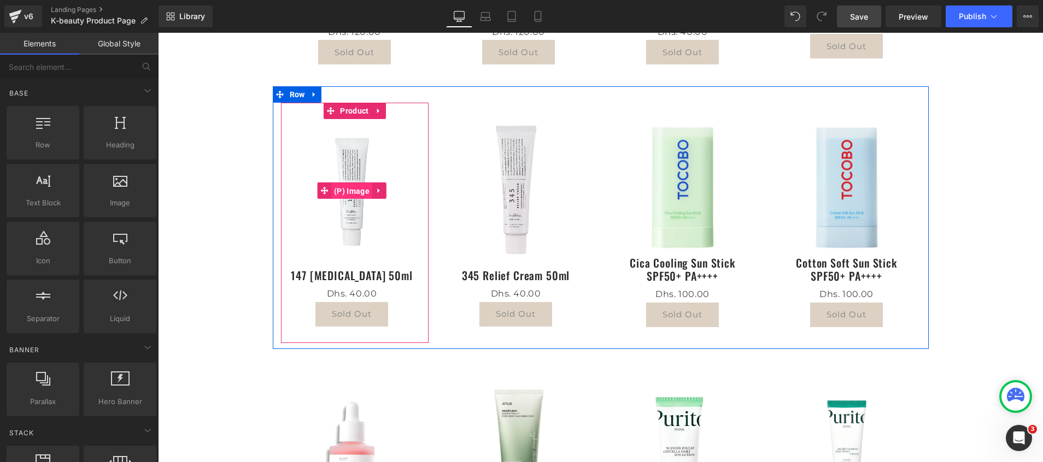
click at [345, 192] on span "(P) Image" at bounding box center [351, 191] width 41 height 16
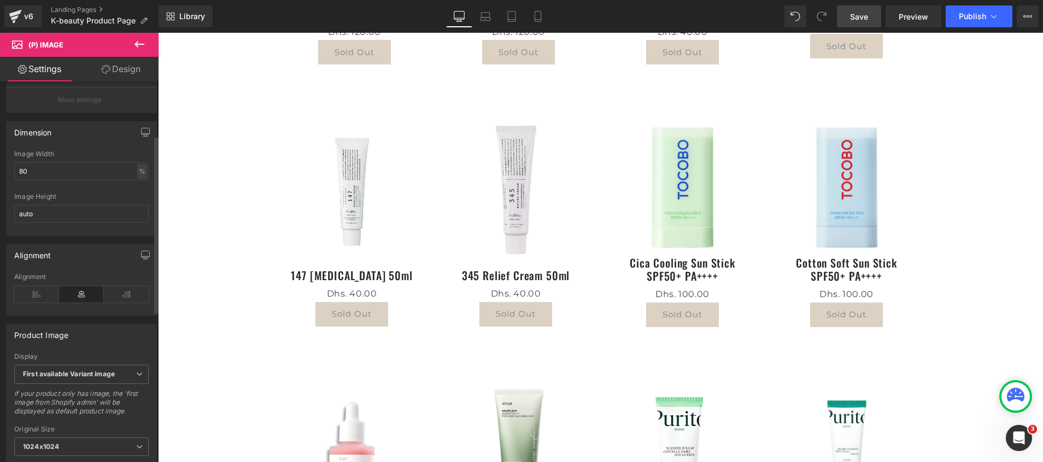
scroll to position [164, 0]
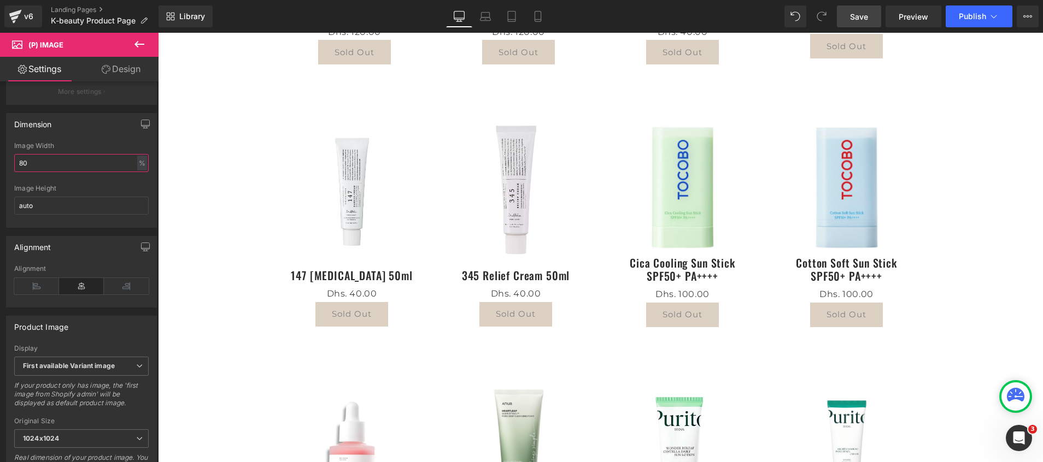
drag, startPoint x: 57, startPoint y: 172, endPoint x: -3, endPoint y: 172, distance: 60.1
click at [0, 172] on html "(P) Image You are previewing how the Live Preset 0 will restyle your page. You …" at bounding box center [521, 231] width 1043 height 462
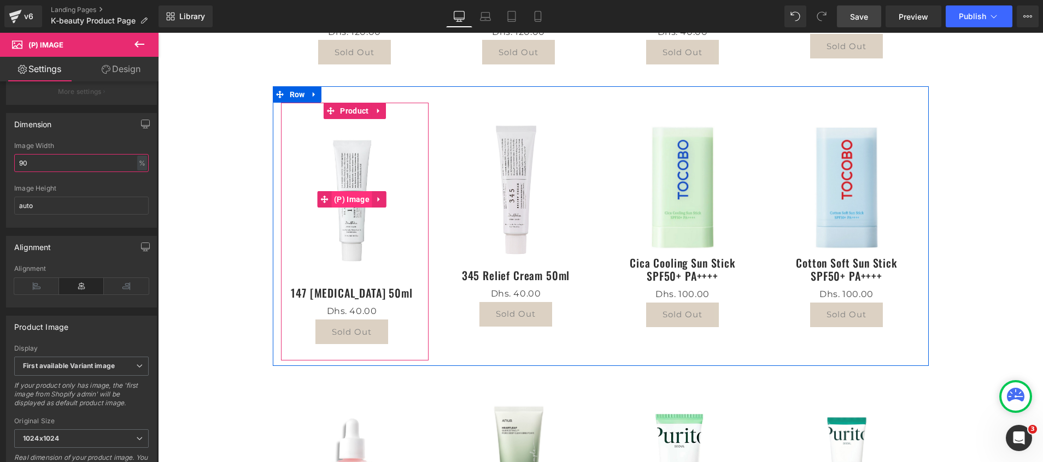
click at [345, 202] on span "(P) Image" at bounding box center [351, 199] width 41 height 16
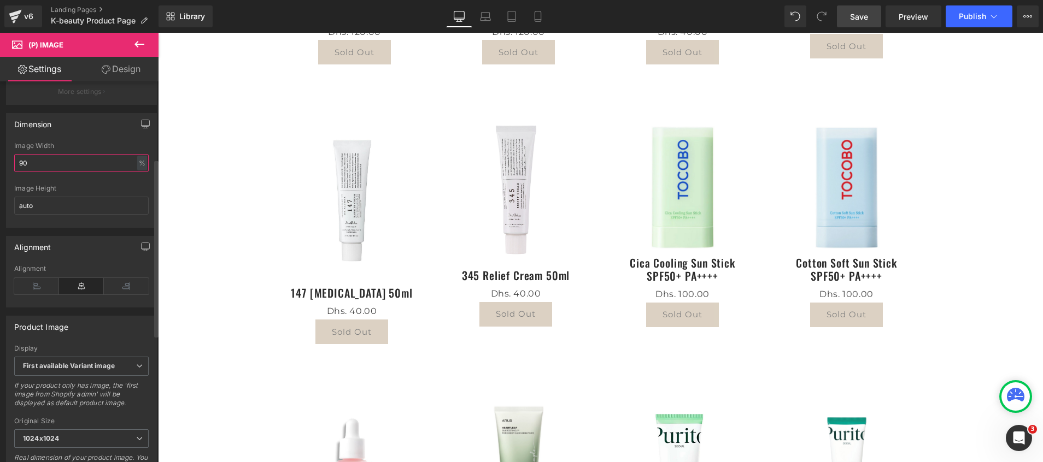
drag, startPoint x: 48, startPoint y: 166, endPoint x: 5, endPoint y: 165, distance: 42.1
click at [5, 165] on div "Dimension 80% Image Width 90 % % px auto Image Height auto" at bounding box center [81, 166] width 163 height 123
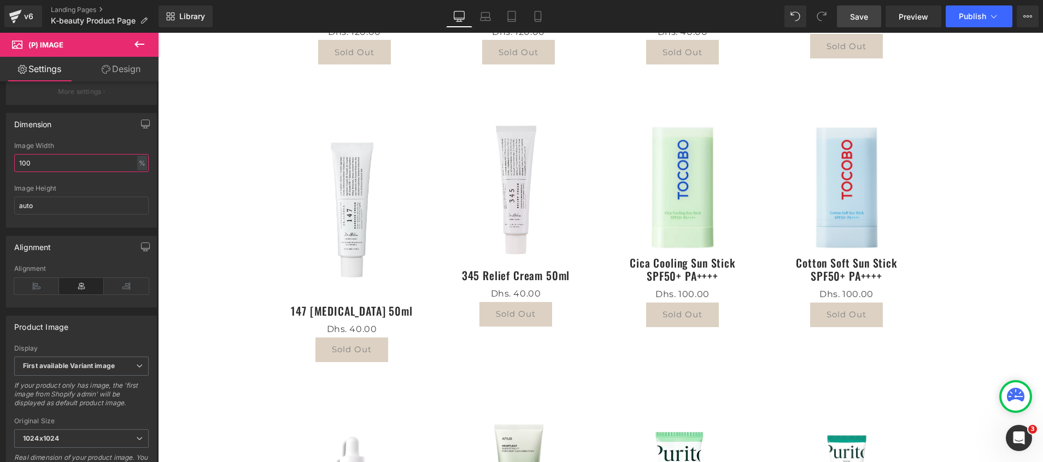
type input "10"
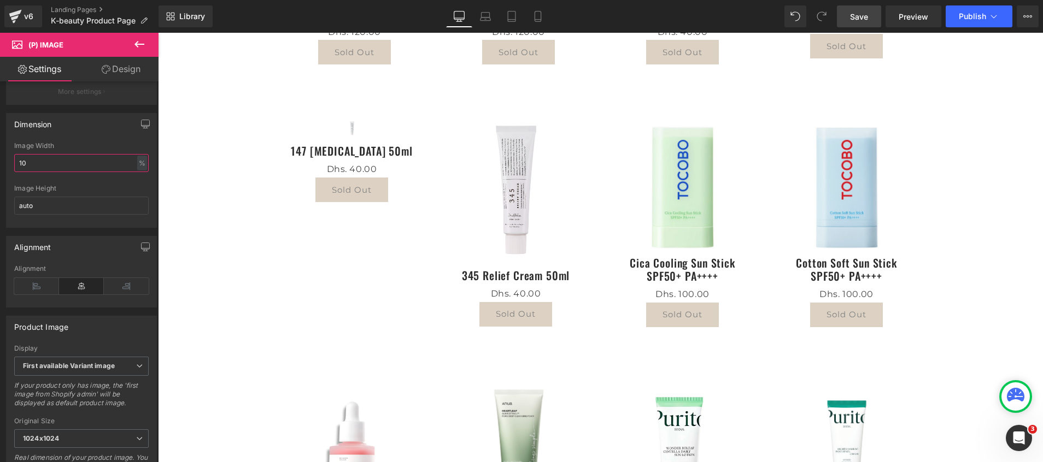
drag, startPoint x: 52, startPoint y: 177, endPoint x: -3, endPoint y: 165, distance: 56.5
click at [0, 165] on html "(P) Image You are previewing how the Live Preset 0 will restyle your page. You …" at bounding box center [521, 231] width 1043 height 462
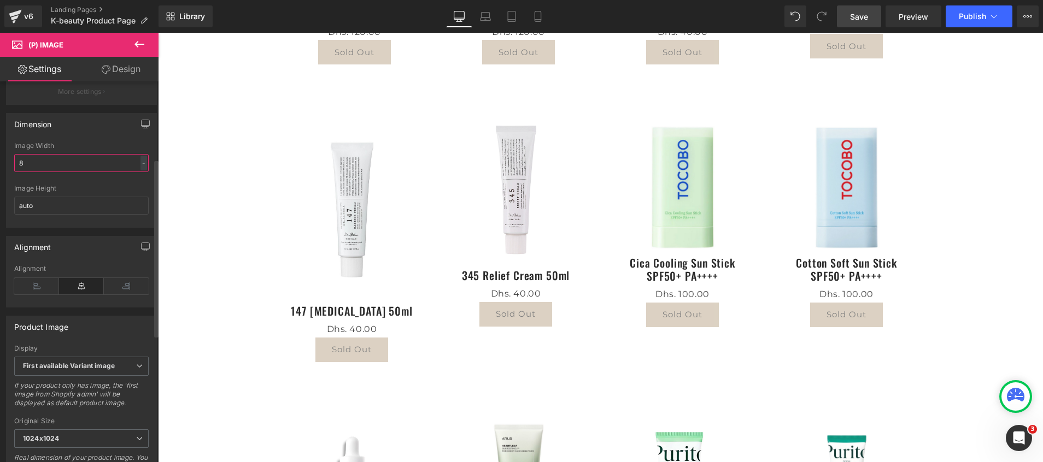
type input "80"
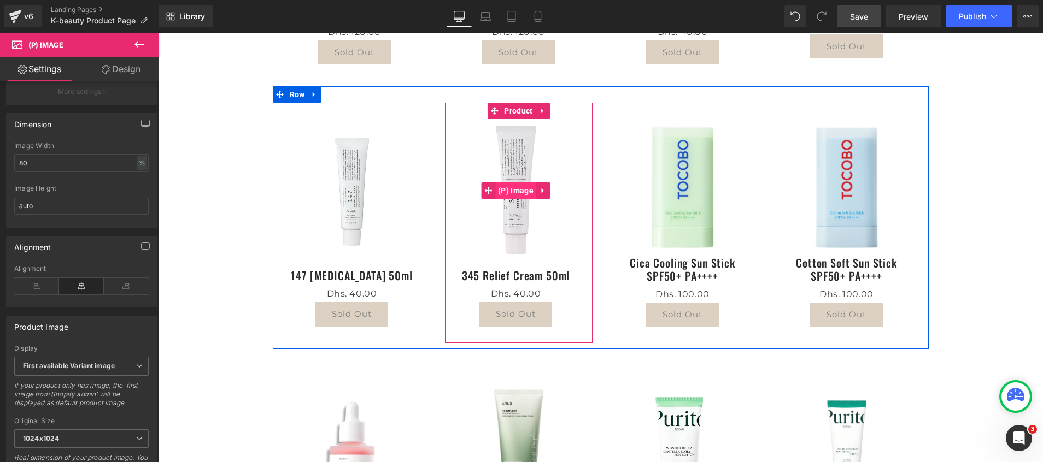
click at [503, 187] on span "(P) Image" at bounding box center [515, 191] width 41 height 16
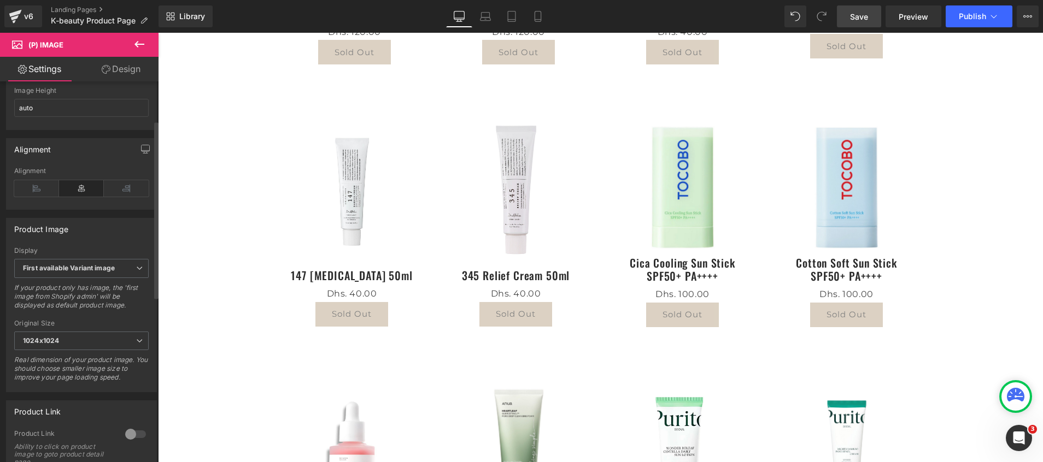
scroll to position [82, 0]
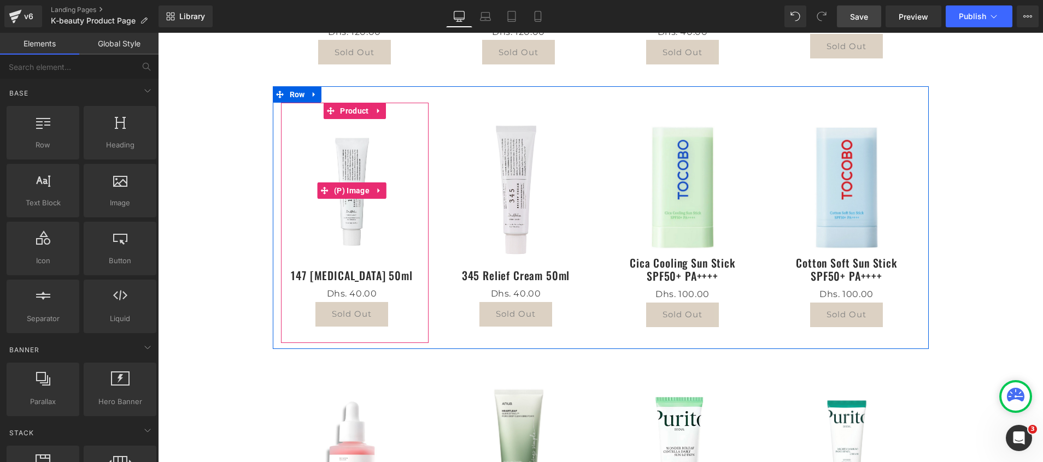
click at [341, 165] on img at bounding box center [352, 190] width 114 height 142
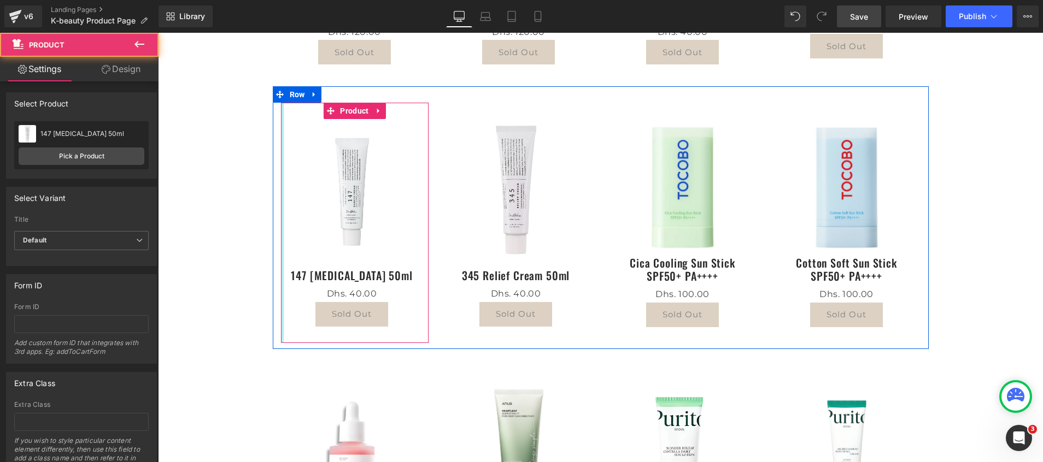
drag, startPoint x: 276, startPoint y: 181, endPoint x: 258, endPoint y: 180, distance: 18.1
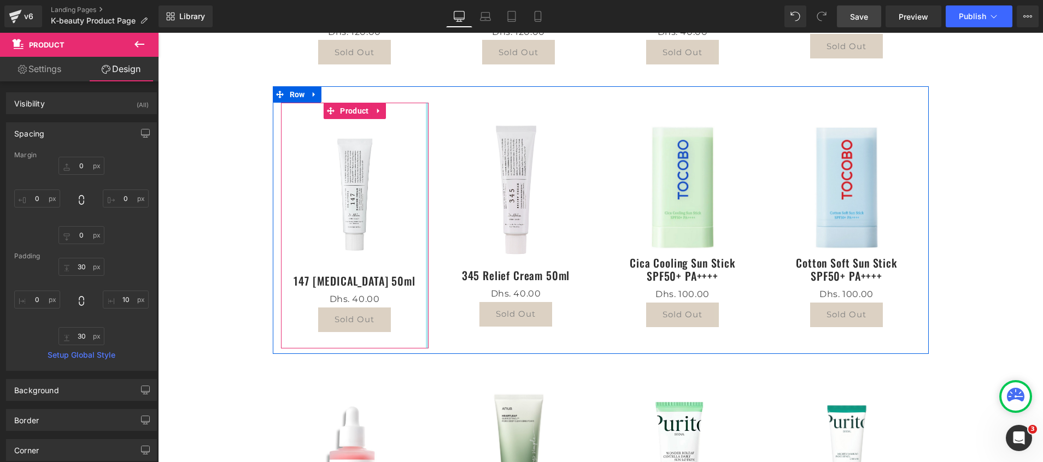
drag, startPoint x: 418, startPoint y: 189, endPoint x: 444, endPoint y: 190, distance: 26.8
click at [444, 190] on div "Sale Off (P) Image 147 Barrier Cream 50ml (P) Title Dhs. 0 Dhs. 40.00 (P) Price…" at bounding box center [601, 219] width 656 height 267
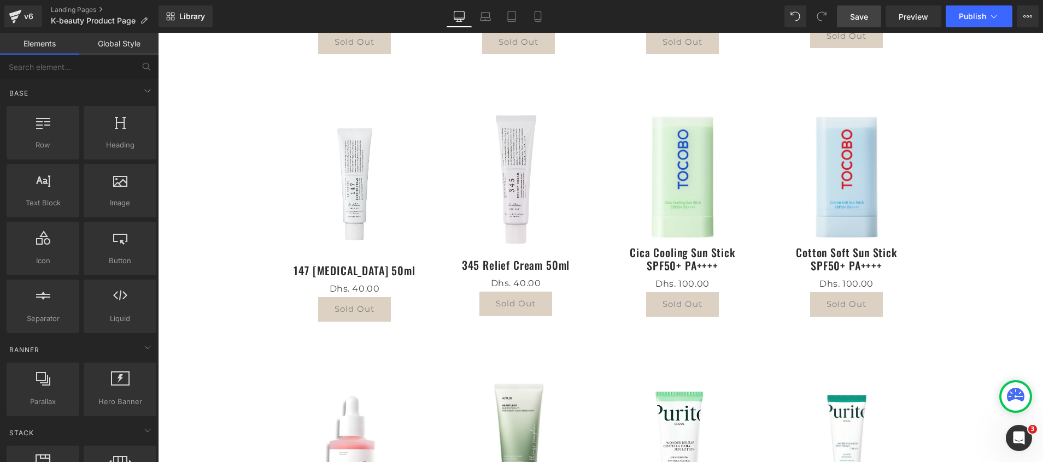
scroll to position [246, 0]
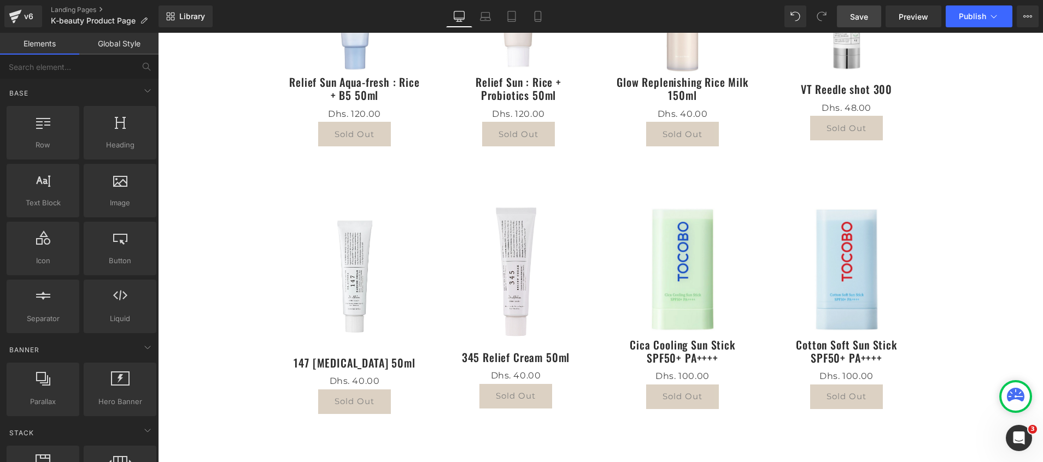
click at [348, 266] on img at bounding box center [355, 275] width 118 height 148
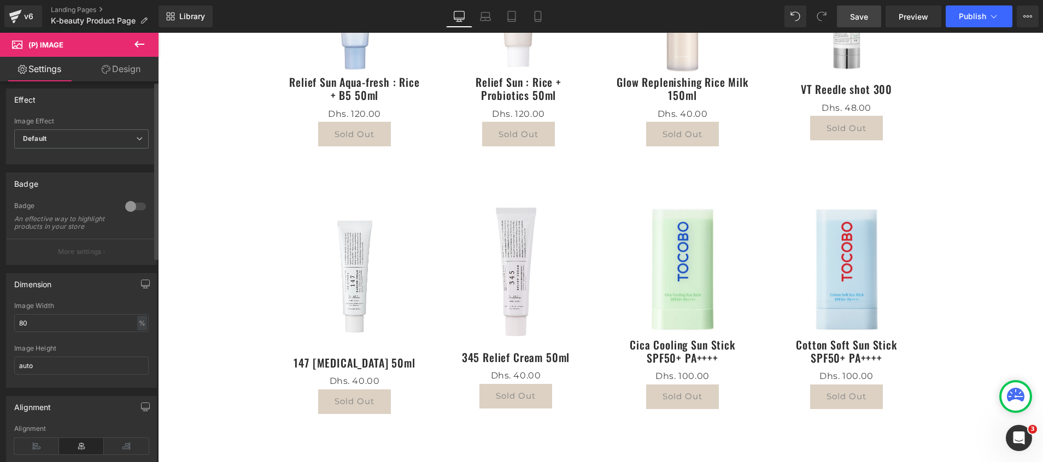
scroll to position [0, 0]
click at [51, 146] on span "Default" at bounding box center [81, 142] width 134 height 19
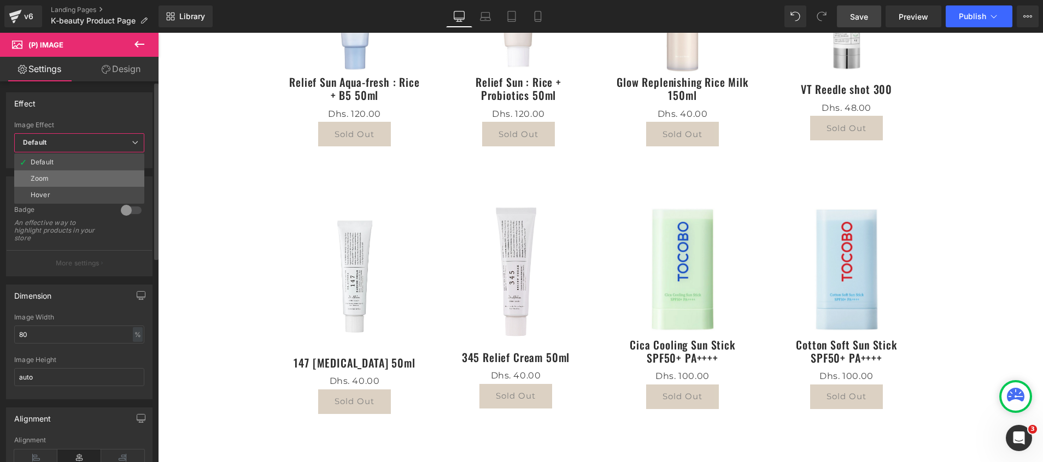
click at [58, 184] on li "Zoom" at bounding box center [79, 179] width 130 height 16
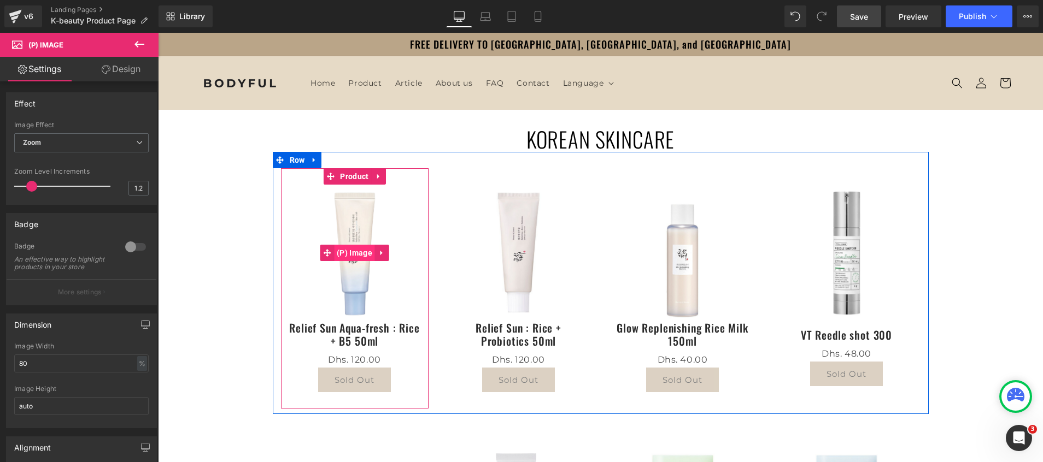
click at [342, 253] on span "(P) Image" at bounding box center [354, 253] width 41 height 16
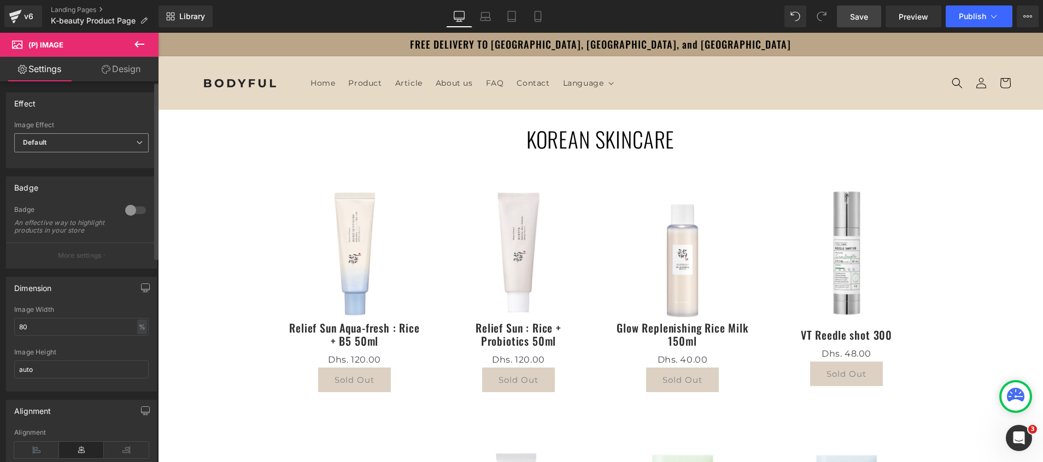
click at [49, 138] on span "Default" at bounding box center [81, 142] width 134 height 19
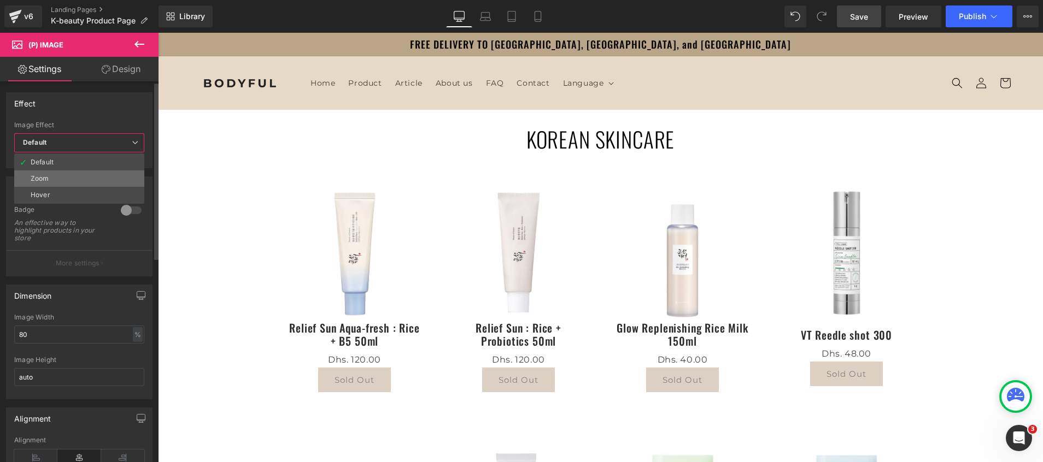
click at [48, 180] on div "Zoom" at bounding box center [40, 179] width 19 height 8
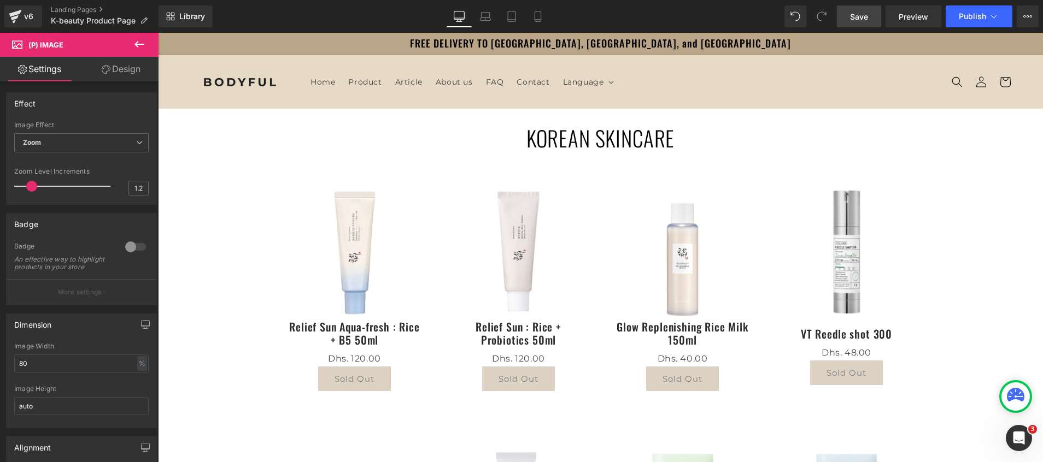
scroll to position [410, 0]
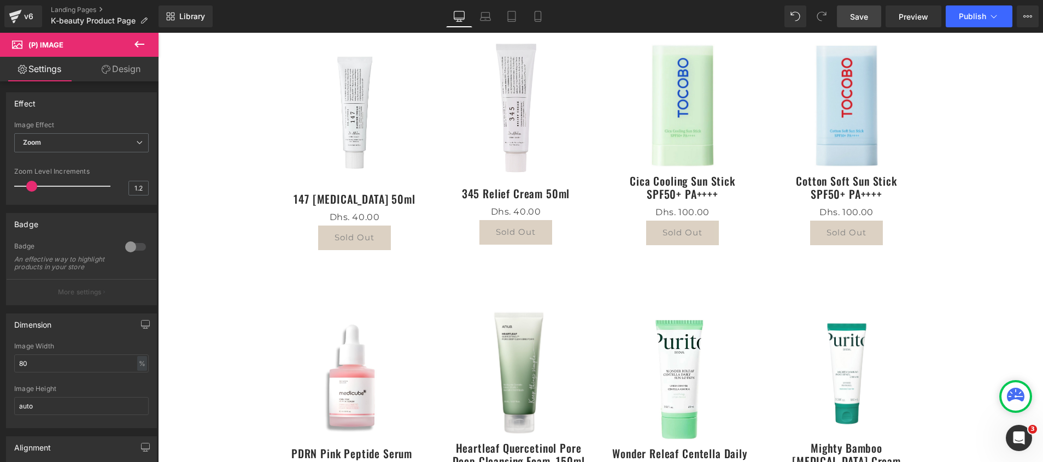
click at [858, 19] on span "Save" at bounding box center [859, 16] width 18 height 11
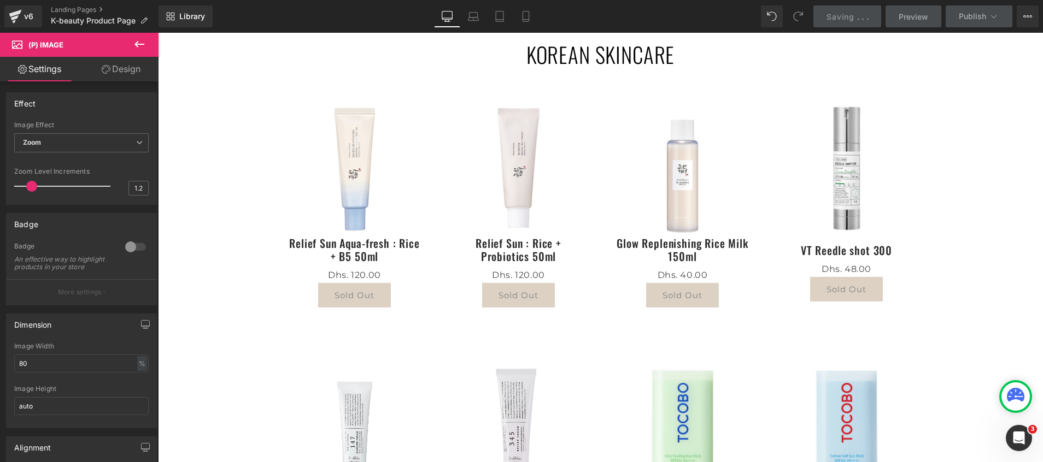
scroll to position [82, 0]
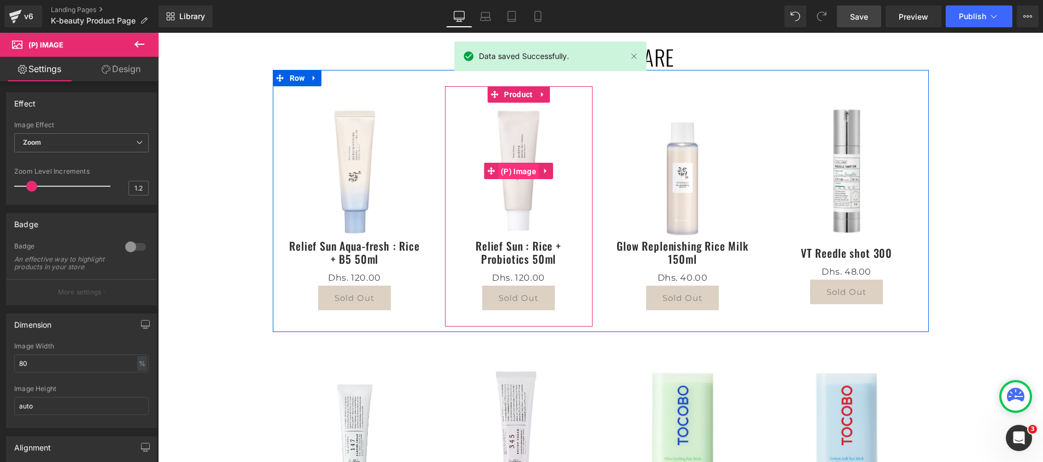
click at [516, 171] on span "(P) Image" at bounding box center [518, 171] width 41 height 16
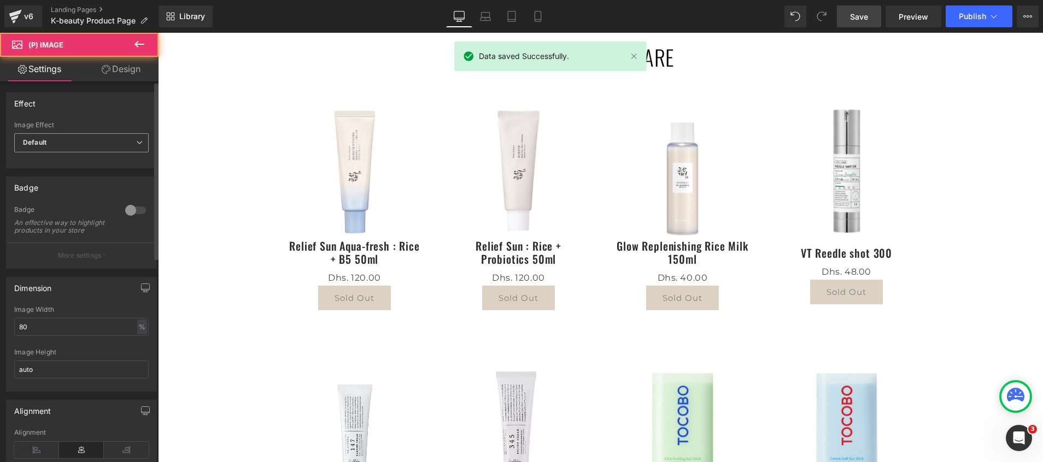
click at [70, 144] on span "Default" at bounding box center [81, 142] width 134 height 19
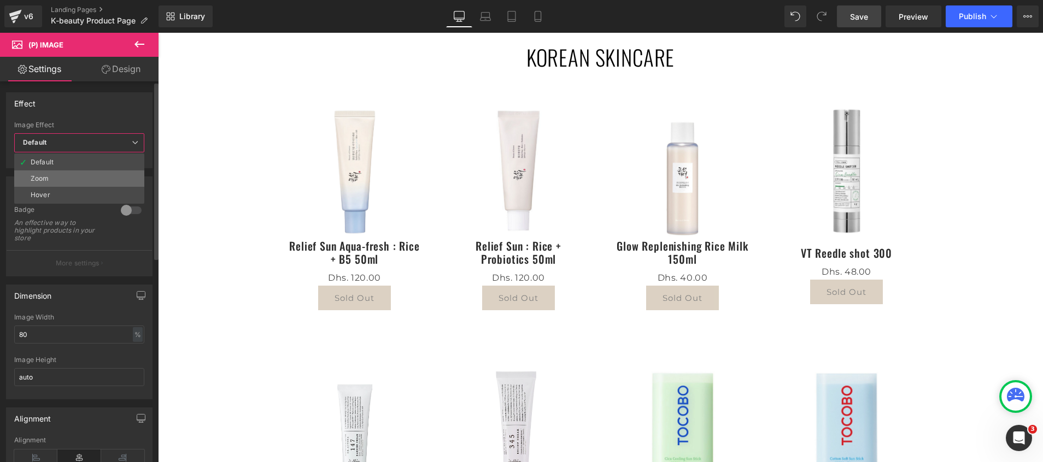
click at [69, 178] on li "Zoom" at bounding box center [79, 179] width 130 height 16
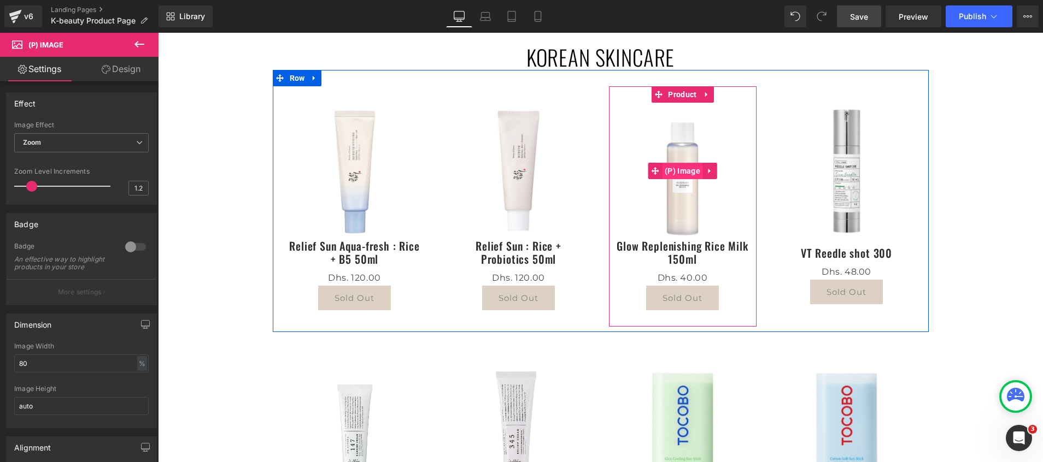
click at [672, 173] on span "(P) Image" at bounding box center [682, 171] width 41 height 16
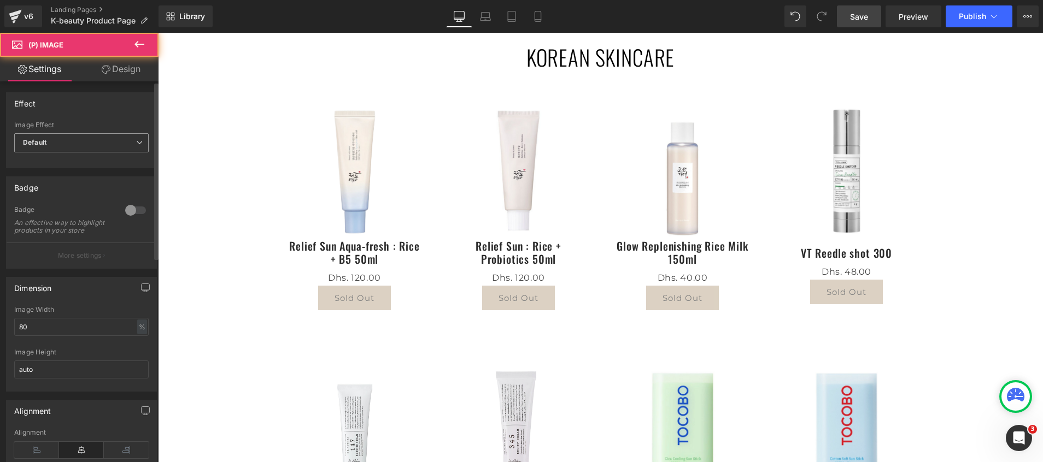
click at [58, 139] on span "Default" at bounding box center [81, 142] width 134 height 19
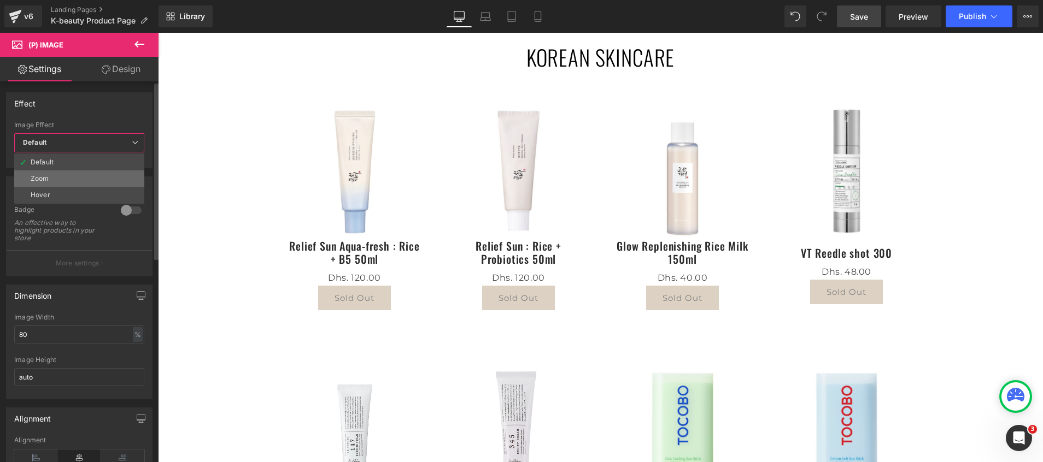
click at [52, 172] on li "Zoom" at bounding box center [79, 179] width 130 height 16
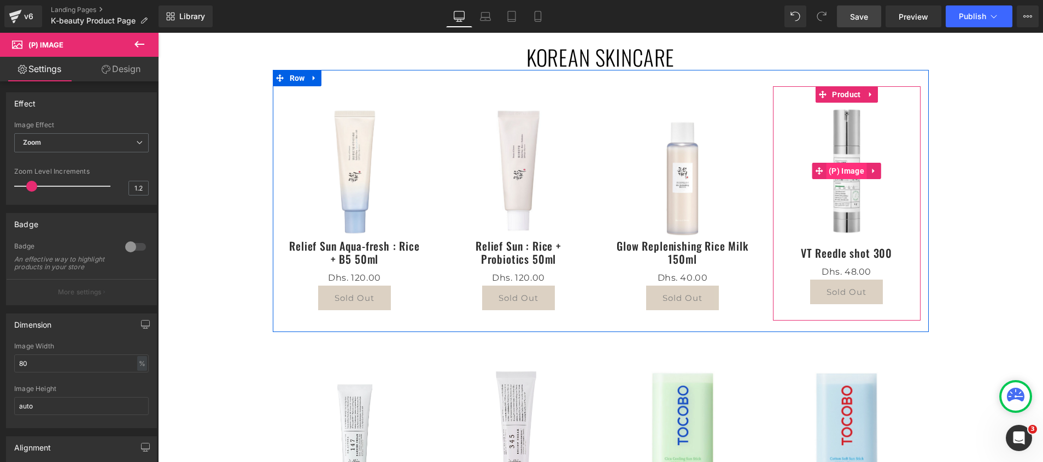
click at [850, 169] on span "(P) Image" at bounding box center [846, 171] width 41 height 16
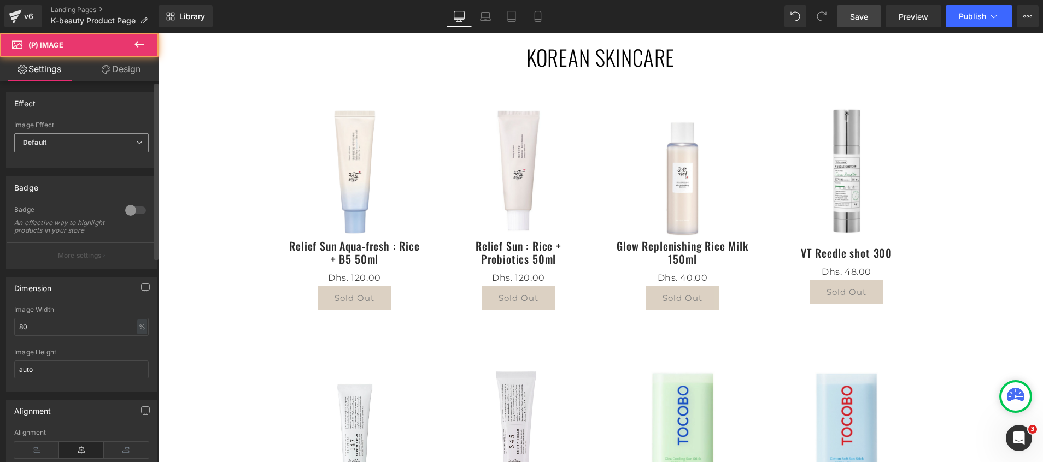
click at [58, 149] on span "Default" at bounding box center [81, 142] width 134 height 19
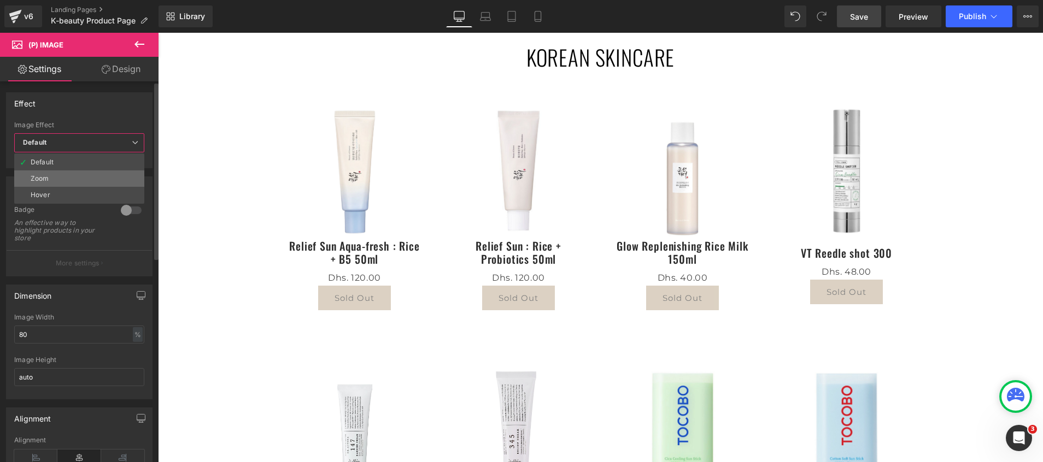
click at [58, 180] on li "Zoom" at bounding box center [79, 179] width 130 height 16
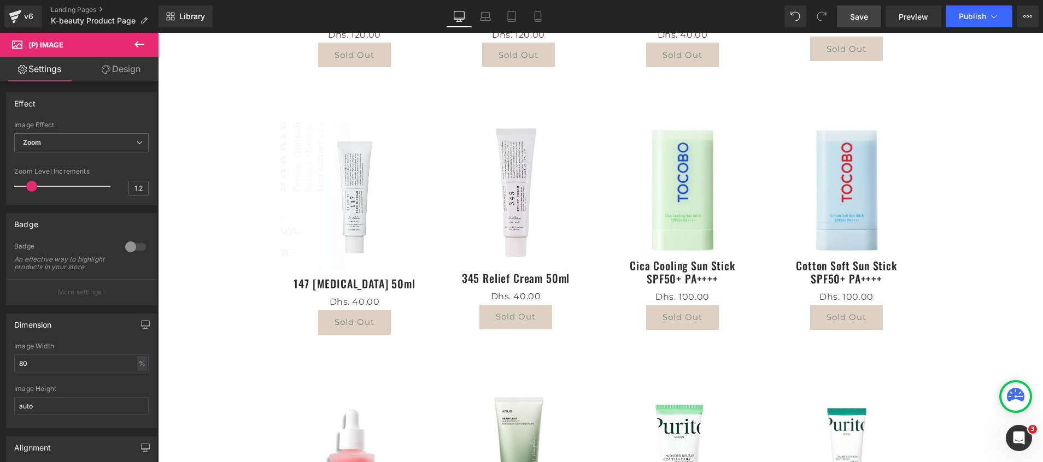
scroll to position [328, 0]
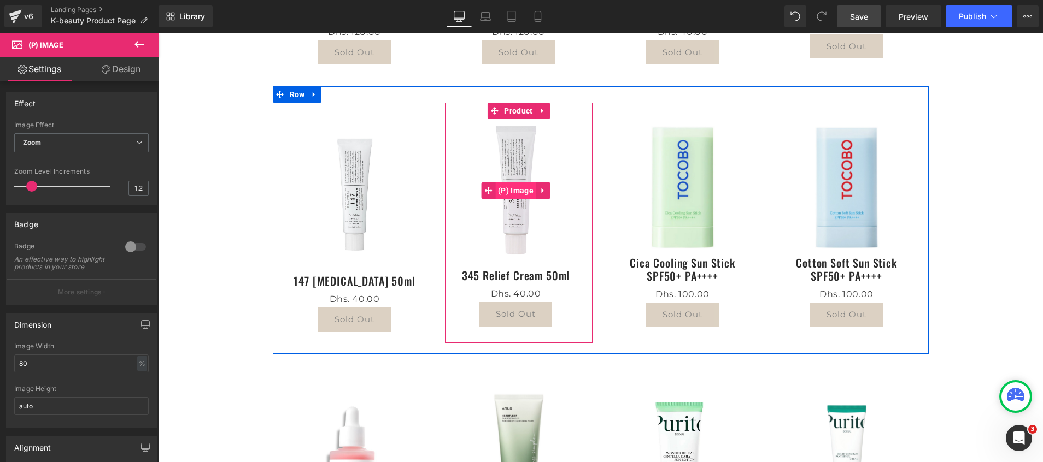
click at [510, 184] on span "(P) Image" at bounding box center [515, 191] width 41 height 16
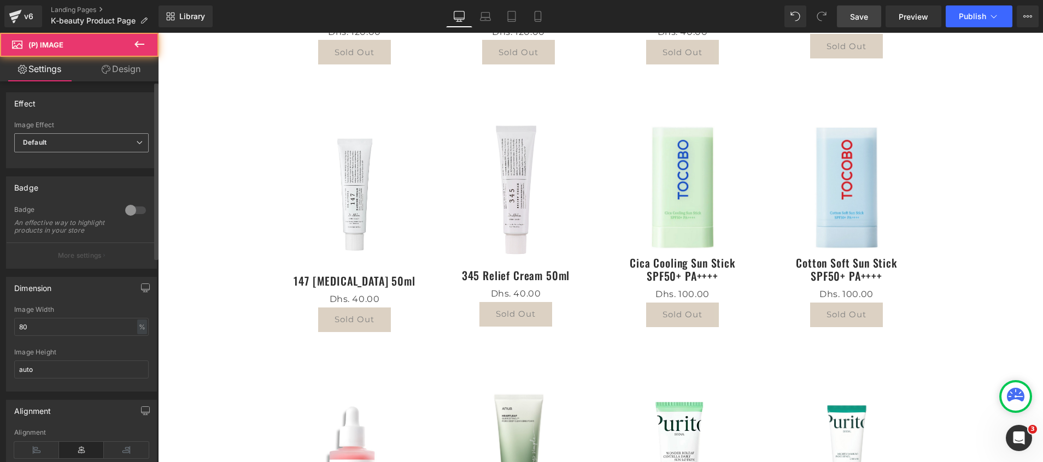
click at [68, 143] on span "Default" at bounding box center [81, 142] width 134 height 19
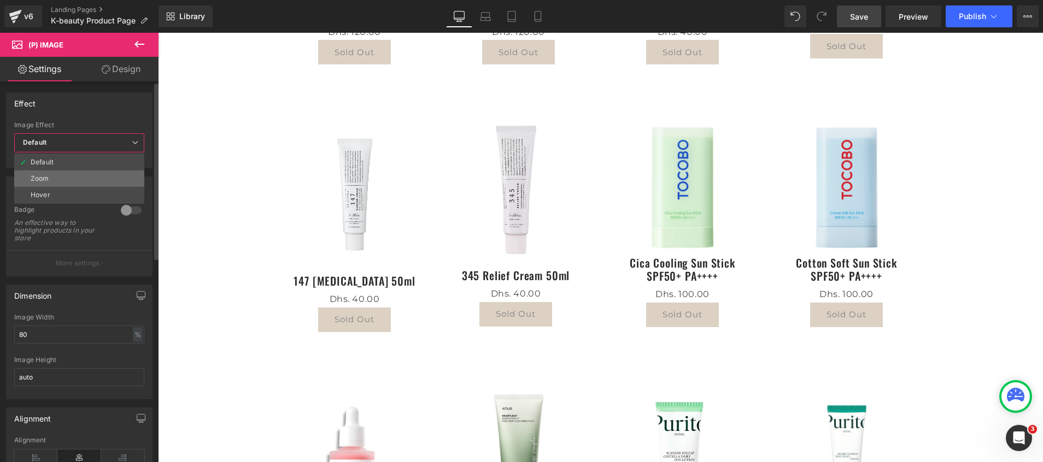
click at [68, 175] on li "Zoom" at bounding box center [79, 179] width 130 height 16
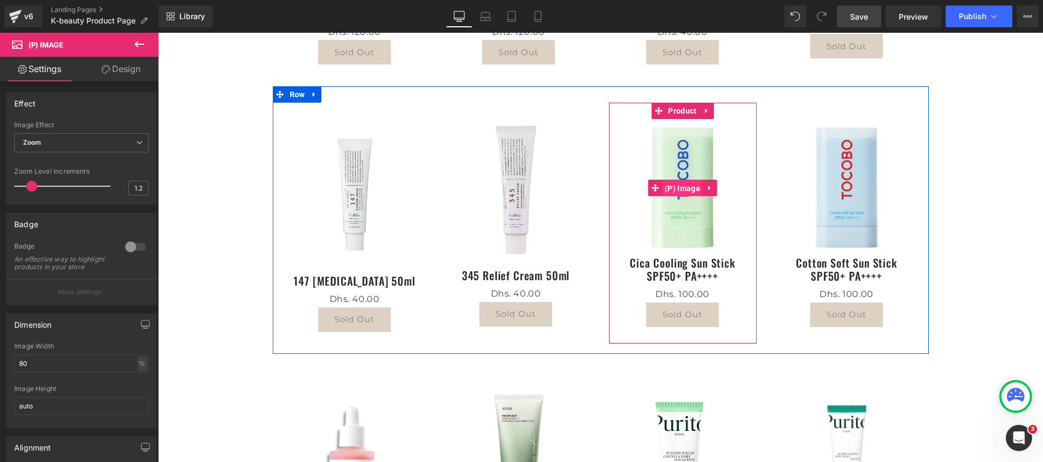
click at [687, 189] on span "(P) Image" at bounding box center [682, 188] width 41 height 16
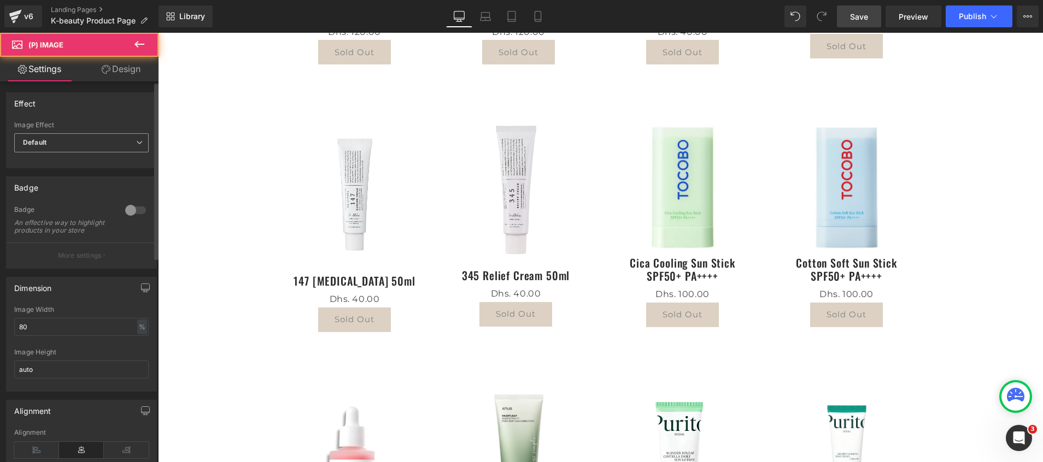
click at [73, 143] on span "Default" at bounding box center [81, 142] width 134 height 19
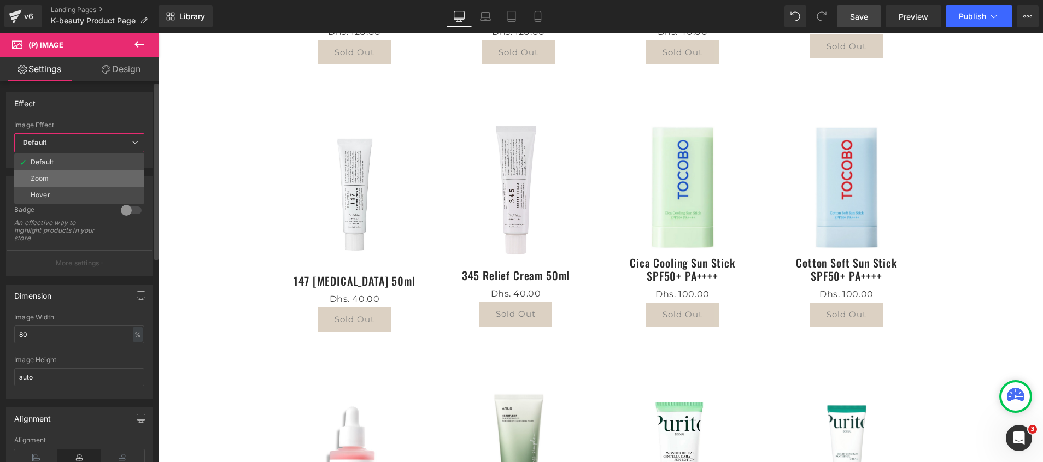
click at [77, 175] on li "Zoom" at bounding box center [79, 179] width 130 height 16
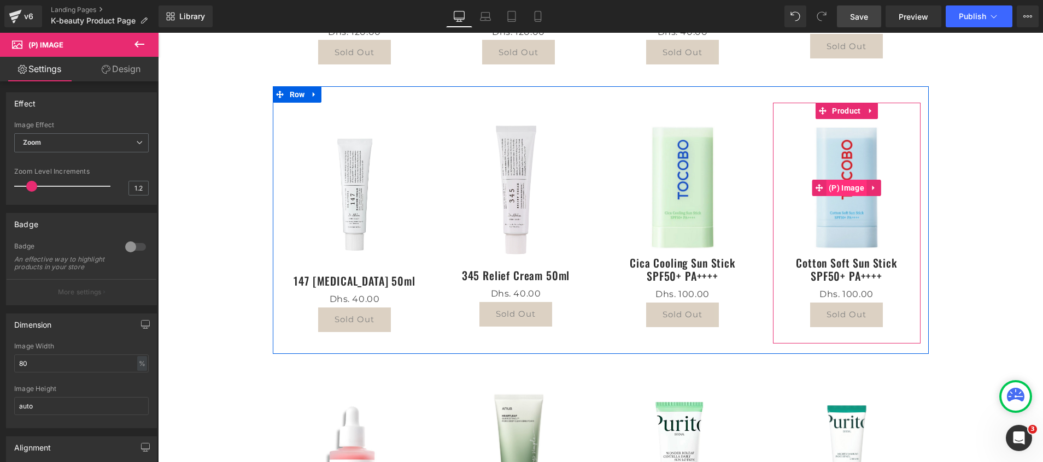
click at [845, 189] on span "(P) Image" at bounding box center [846, 188] width 41 height 16
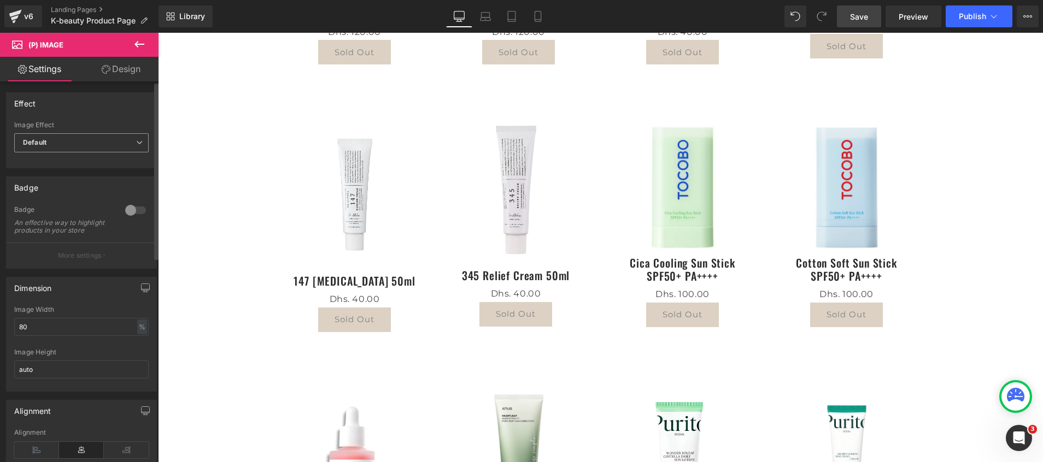
click at [63, 144] on span "Default" at bounding box center [81, 142] width 134 height 19
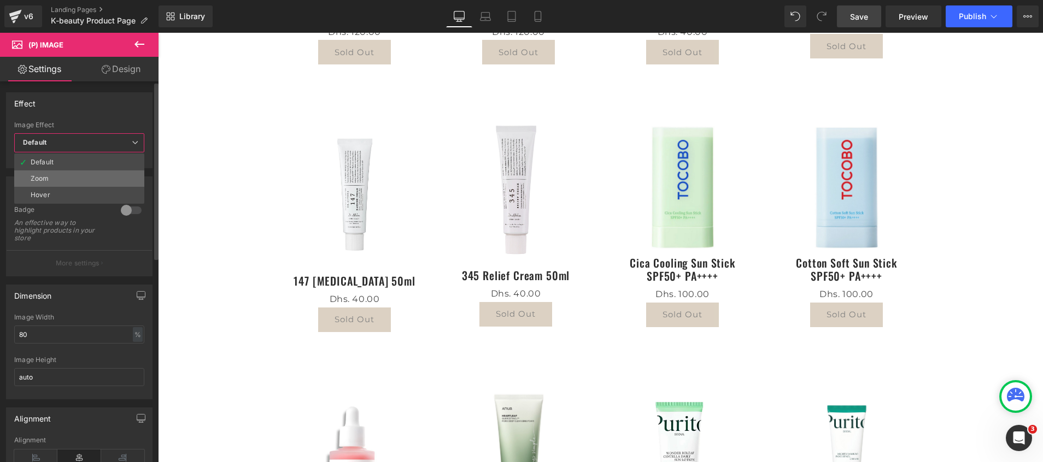
drag, startPoint x: 65, startPoint y: 179, endPoint x: 89, endPoint y: 170, distance: 25.6
click at [65, 179] on li "Zoom" at bounding box center [79, 179] width 130 height 16
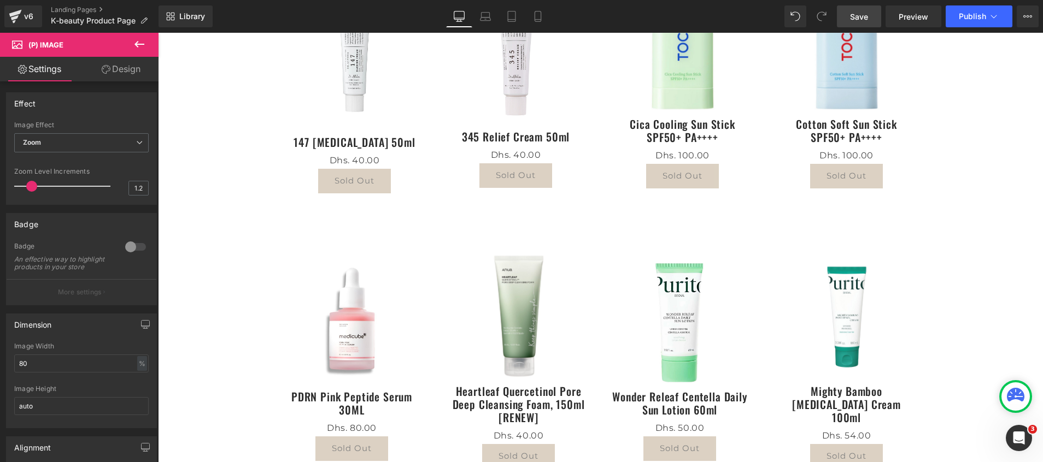
scroll to position [492, 0]
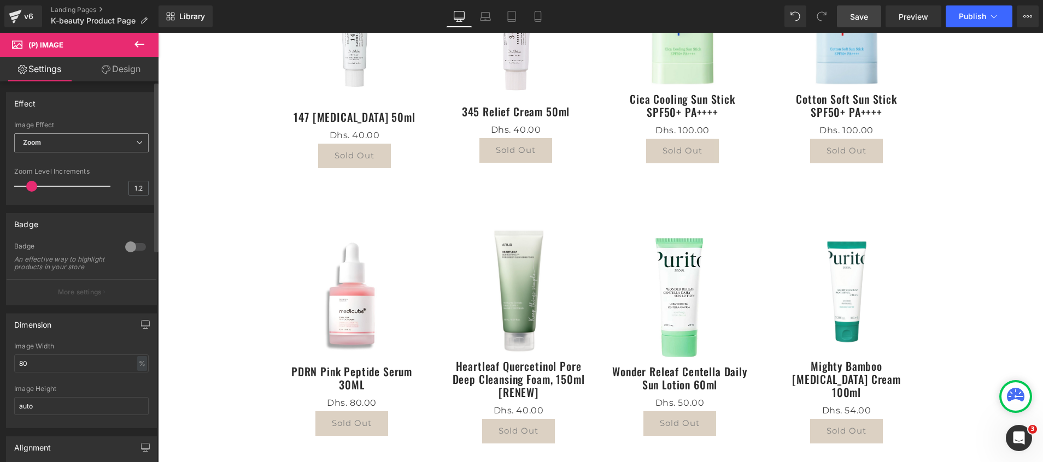
click at [52, 144] on span "Zoom" at bounding box center [81, 142] width 134 height 19
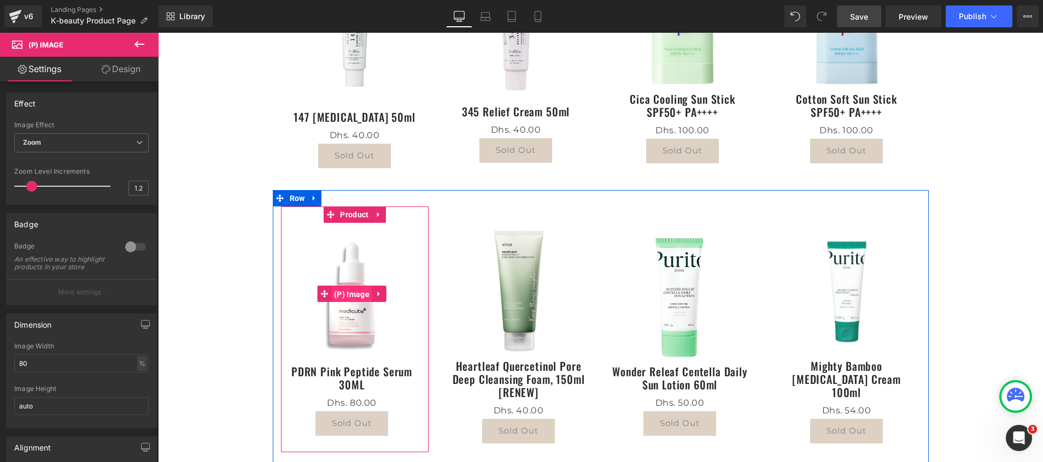
click at [339, 297] on span "(P) Image" at bounding box center [351, 294] width 41 height 16
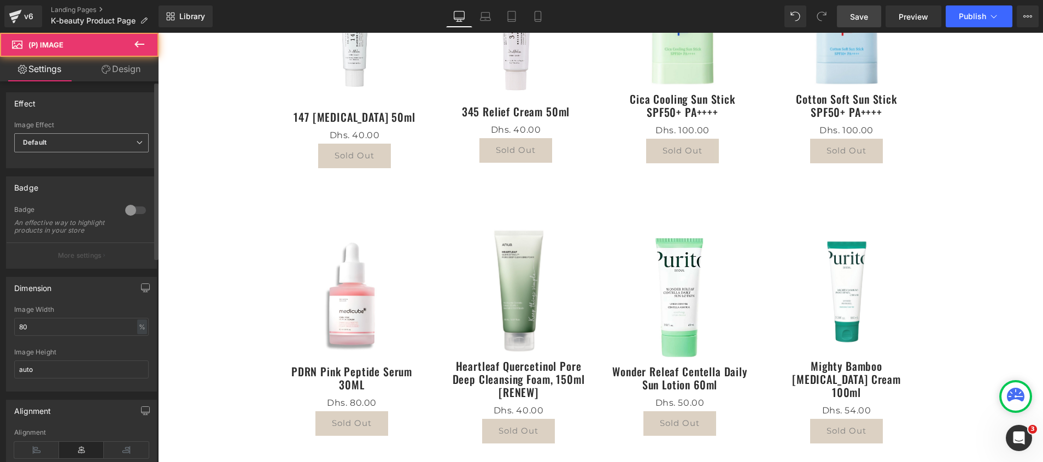
click at [69, 144] on span "Default" at bounding box center [81, 142] width 134 height 19
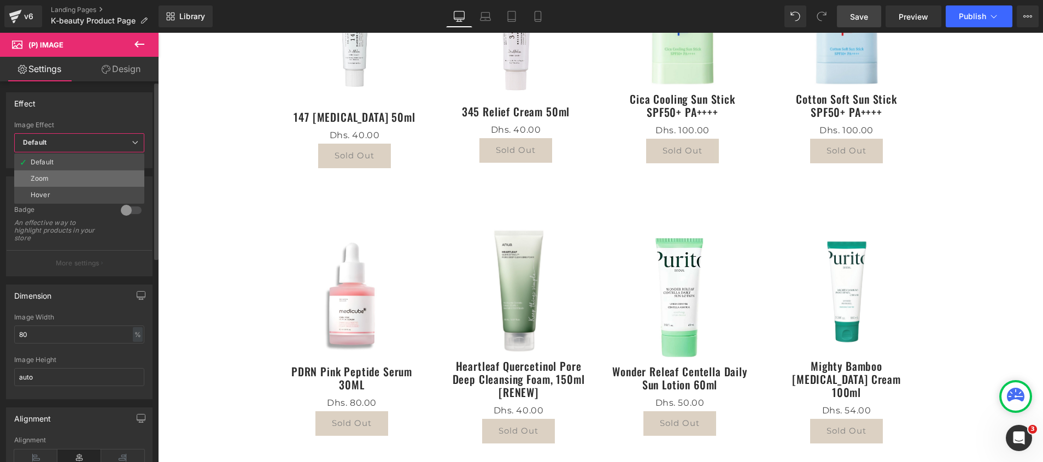
click at [55, 183] on li "Zoom" at bounding box center [79, 179] width 130 height 16
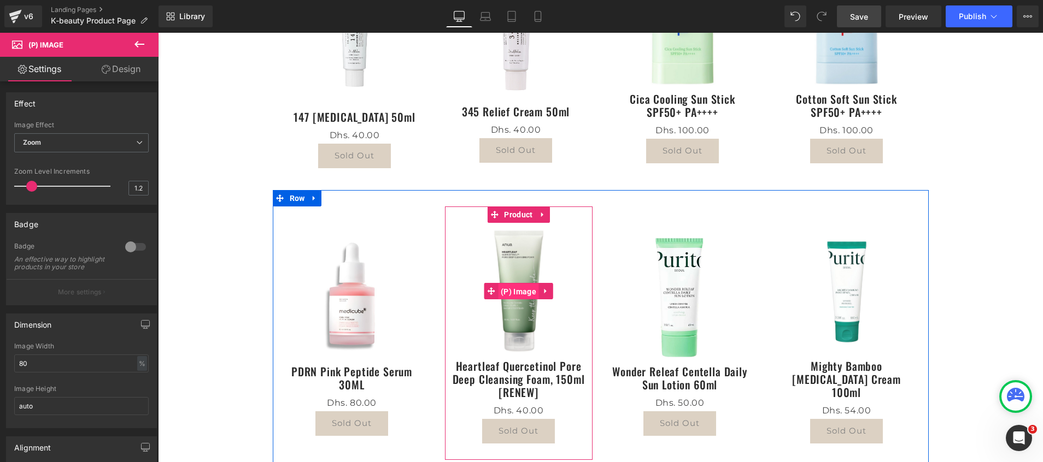
click at [513, 291] on span "(P) Image" at bounding box center [518, 292] width 41 height 16
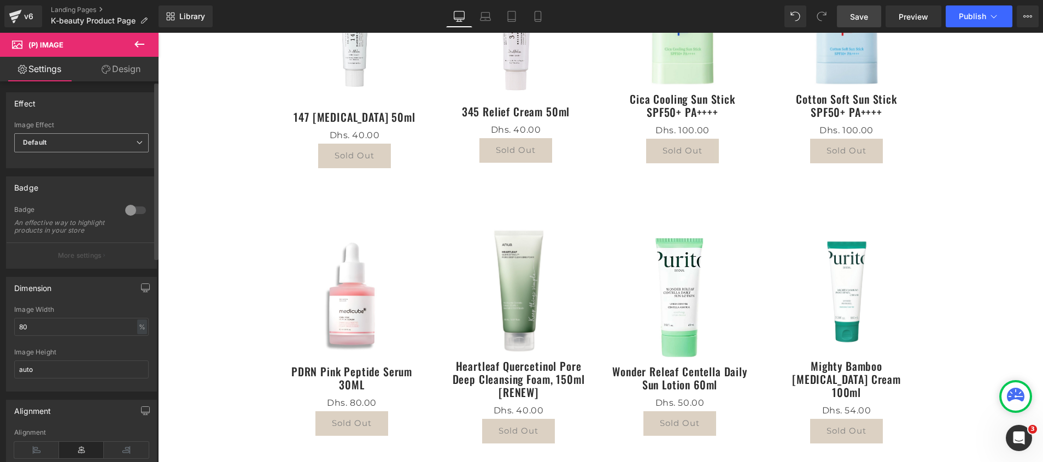
click at [59, 143] on span "Default" at bounding box center [81, 142] width 134 height 19
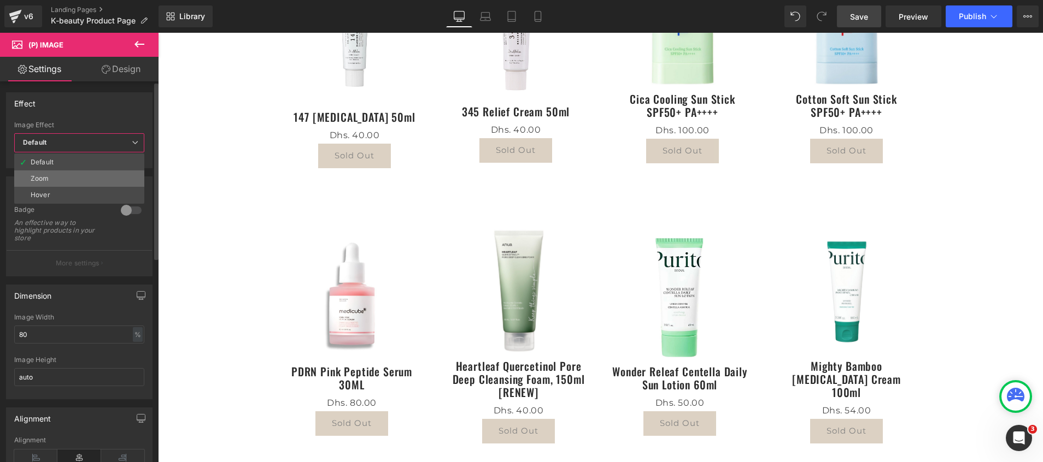
click at [64, 183] on li "Zoom" at bounding box center [79, 179] width 130 height 16
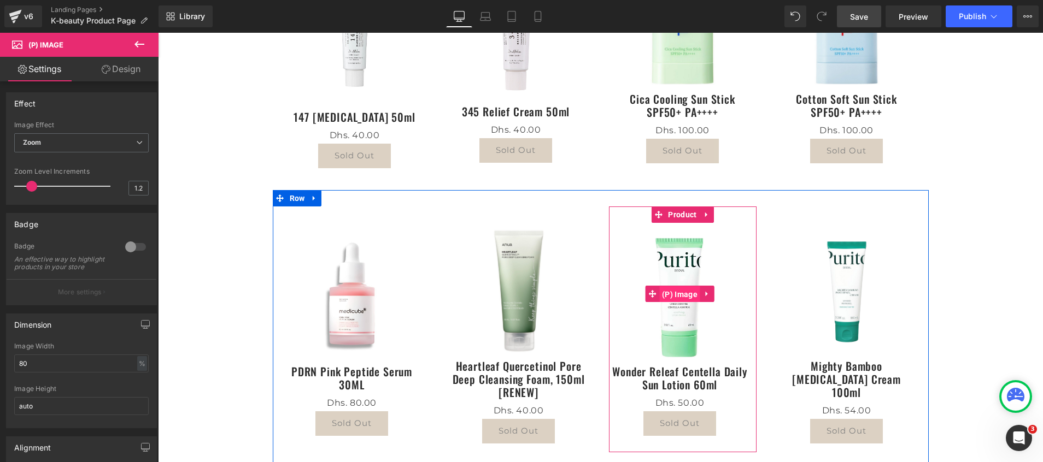
click at [667, 294] on span "(P) Image" at bounding box center [679, 294] width 41 height 16
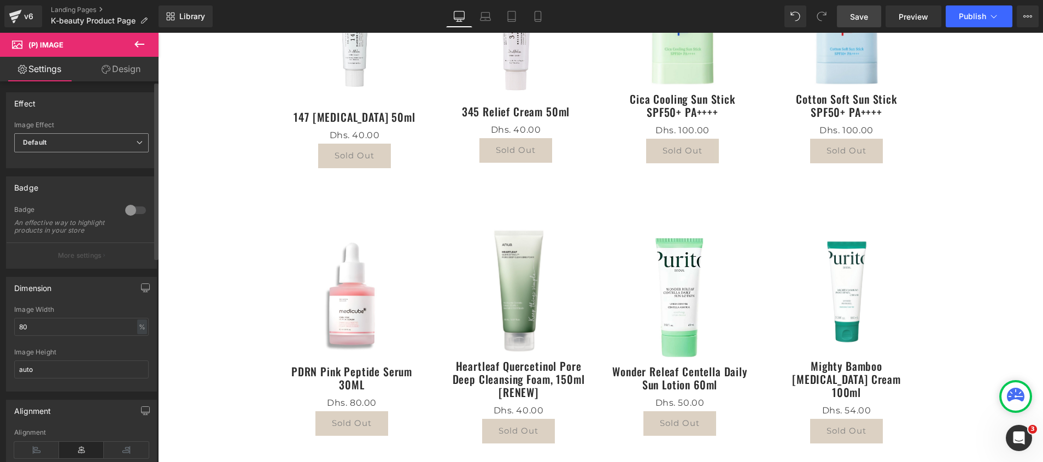
click at [83, 143] on span "Default" at bounding box center [81, 142] width 134 height 19
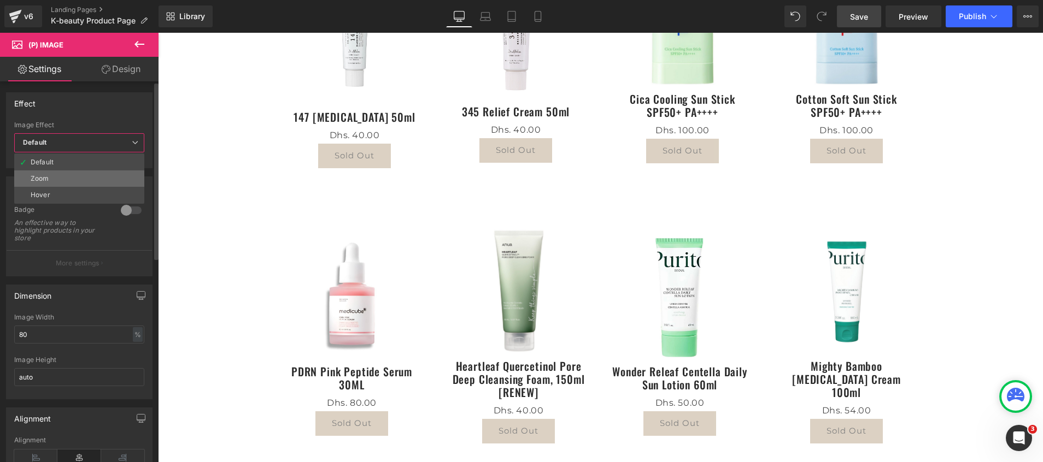
click at [66, 177] on li "Zoom" at bounding box center [79, 179] width 130 height 16
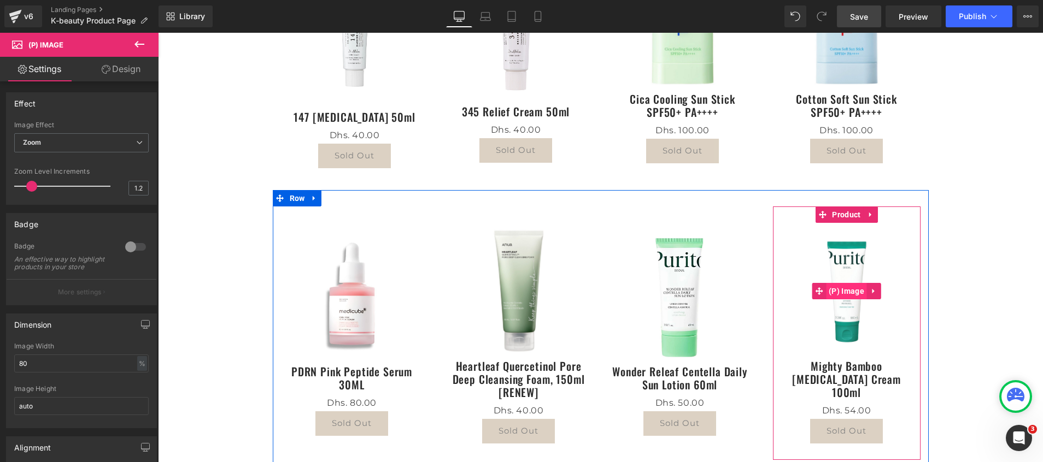
click at [835, 292] on span "(P) Image" at bounding box center [846, 291] width 41 height 16
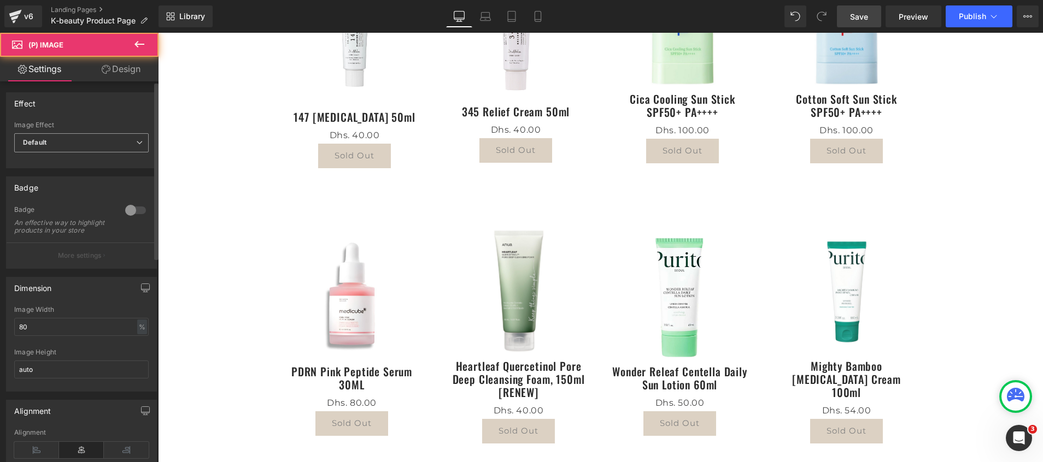
click at [37, 141] on b "Default" at bounding box center [35, 142] width 24 height 8
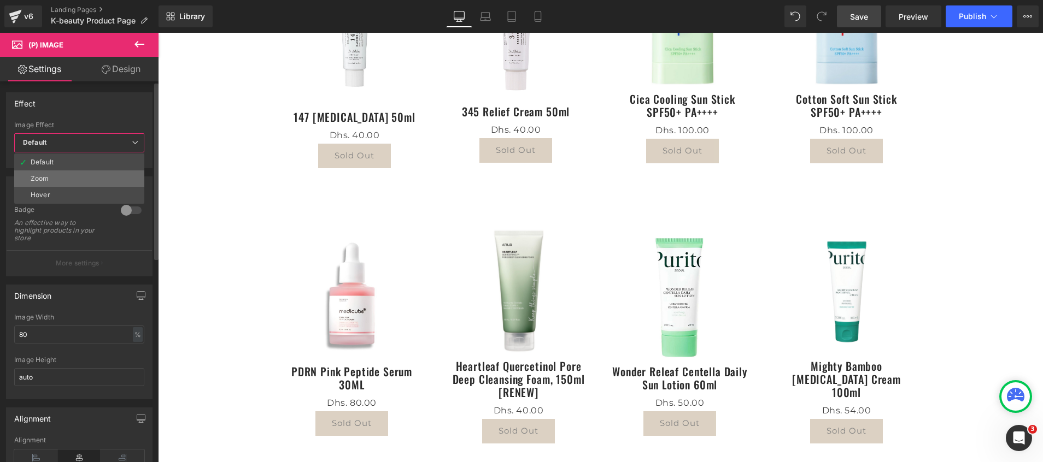
click at [46, 177] on div "Zoom" at bounding box center [40, 179] width 19 height 8
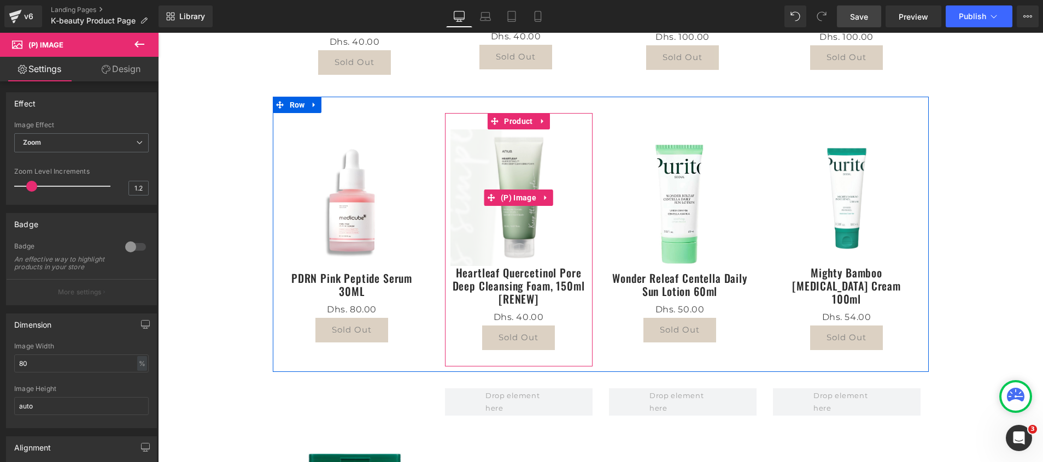
scroll to position [738, 0]
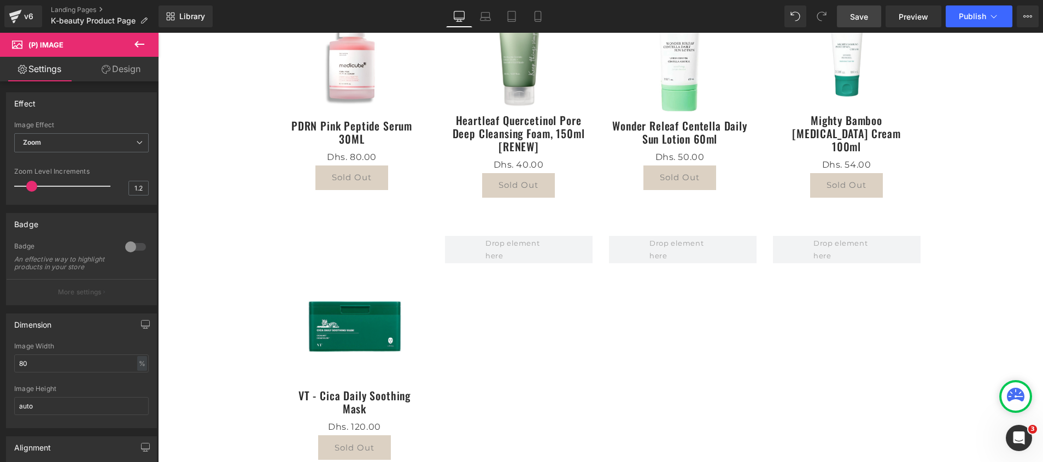
click at [360, 321] on div "Sale Off (P) Image" at bounding box center [354, 321] width 137 height 137
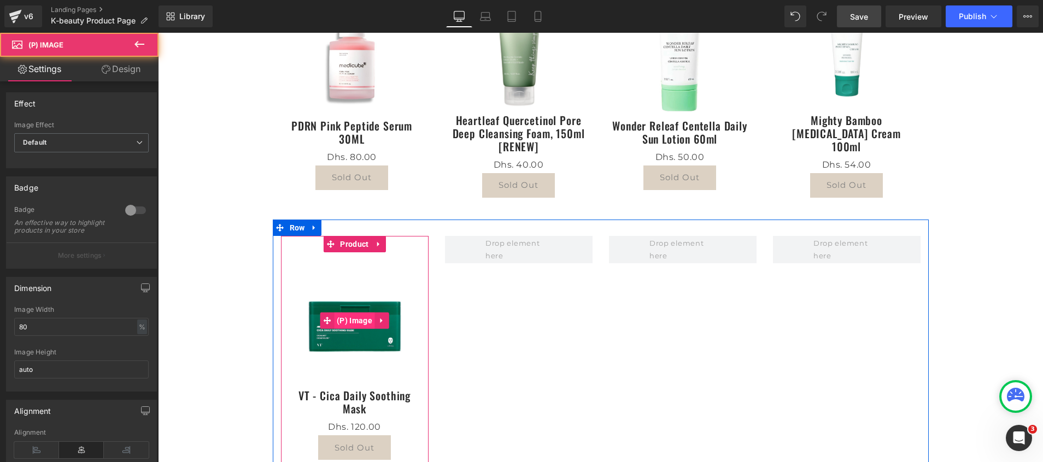
click at [354, 320] on span "(P) Image" at bounding box center [354, 321] width 41 height 16
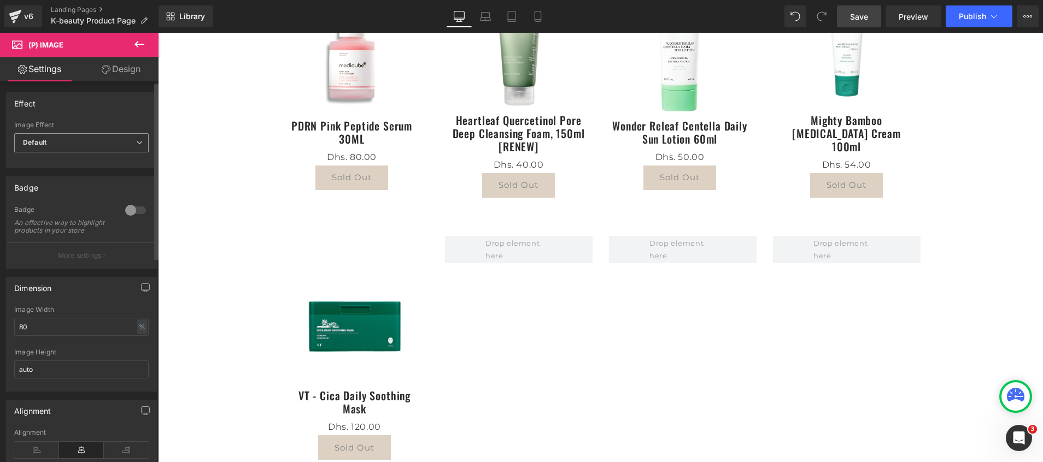
click at [39, 136] on span "Default" at bounding box center [81, 142] width 134 height 19
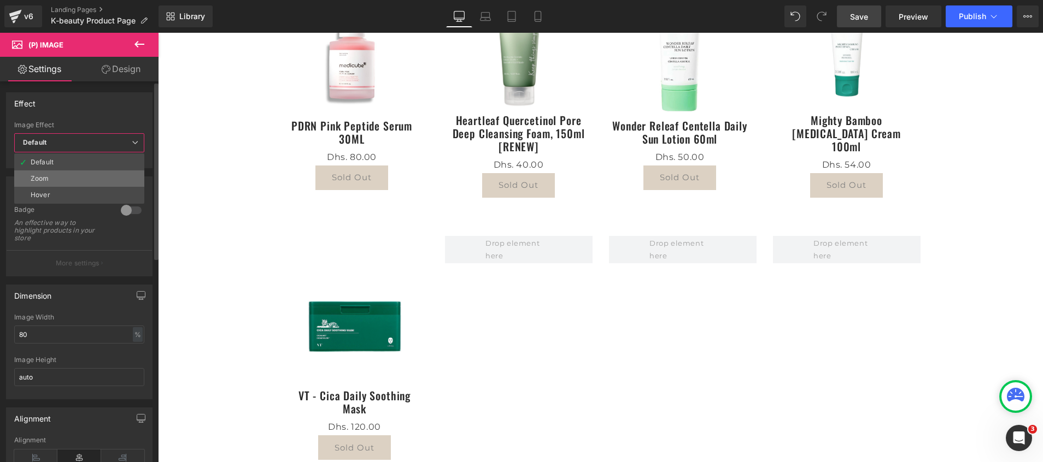
click at [65, 179] on li "Zoom" at bounding box center [79, 179] width 130 height 16
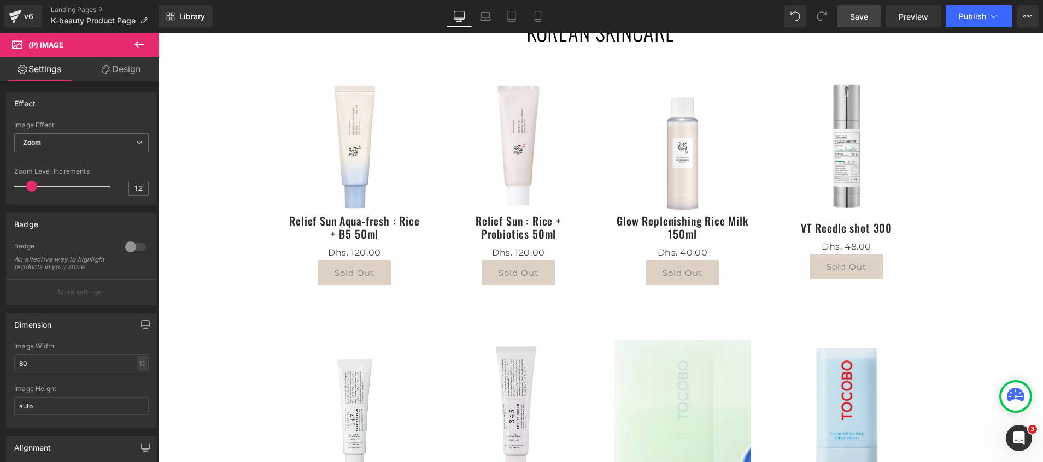
scroll to position [82, 0]
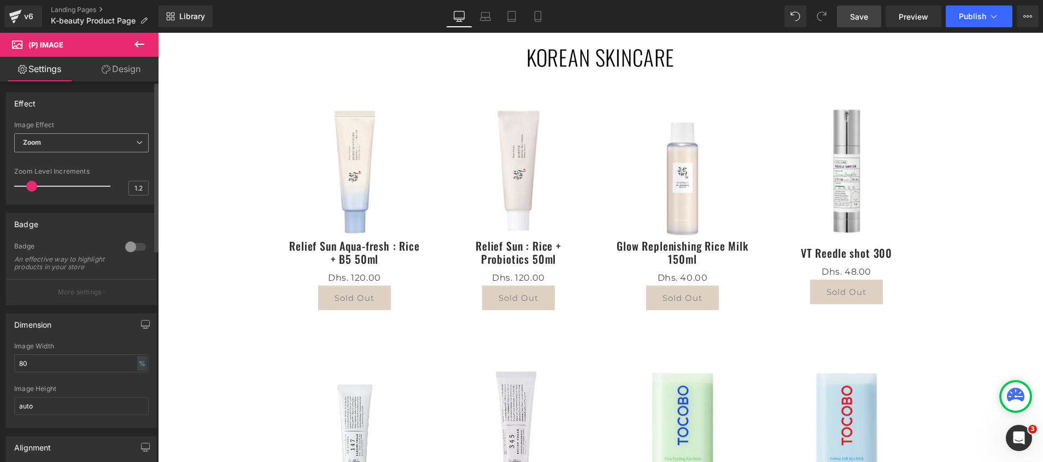
click at [70, 145] on span "Zoom" at bounding box center [81, 142] width 134 height 19
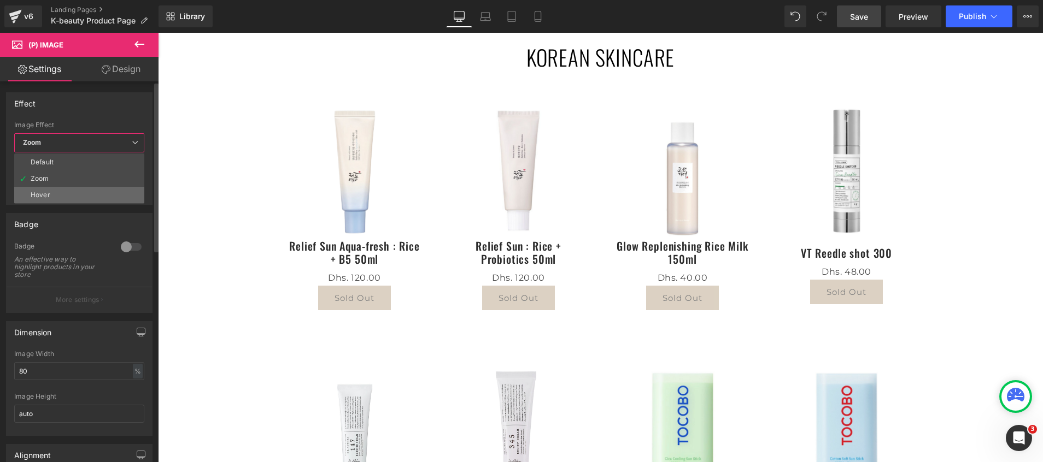
click at [64, 196] on li "Hover" at bounding box center [79, 195] width 130 height 16
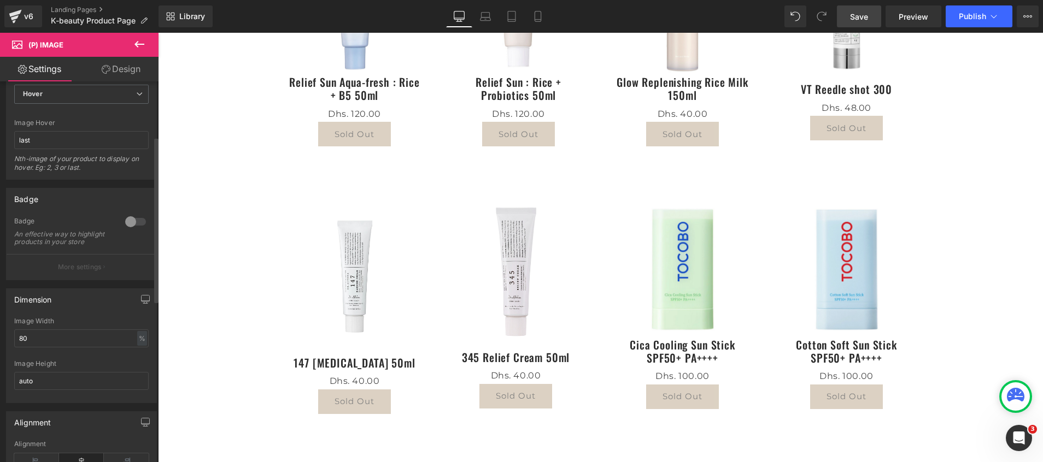
scroll to position [164, 0]
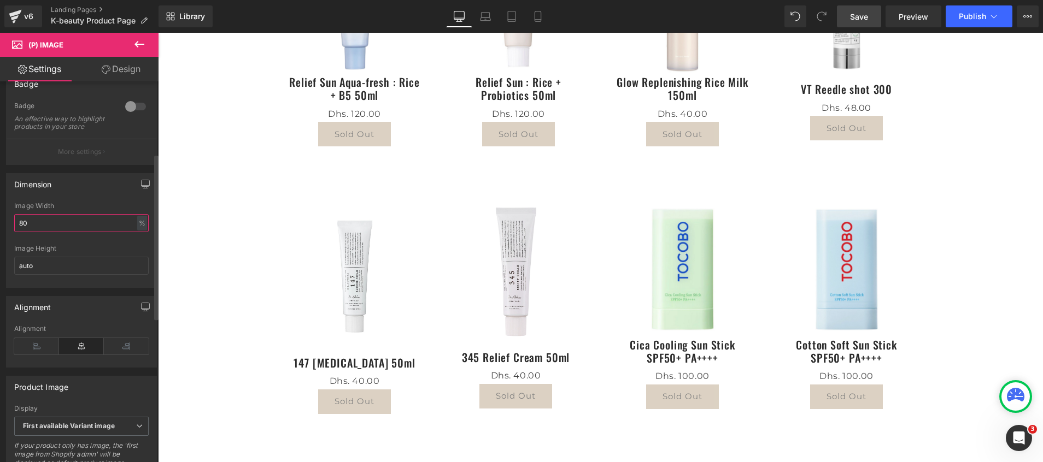
drag, startPoint x: 77, startPoint y: 226, endPoint x: 9, endPoint y: 213, distance: 68.4
click at [9, 213] on div "80% Image Width 80 % % px auto Image Height auto" at bounding box center [82, 244] width 150 height 85
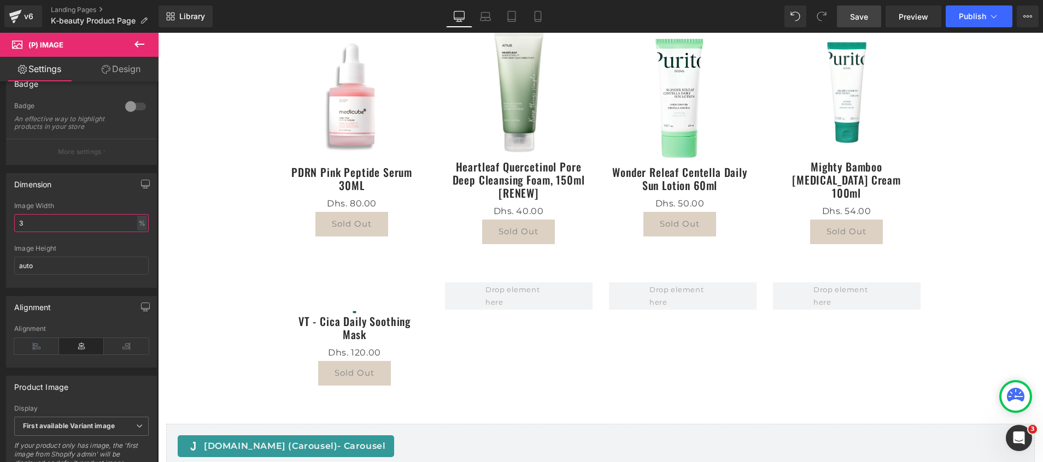
scroll to position [738, 0]
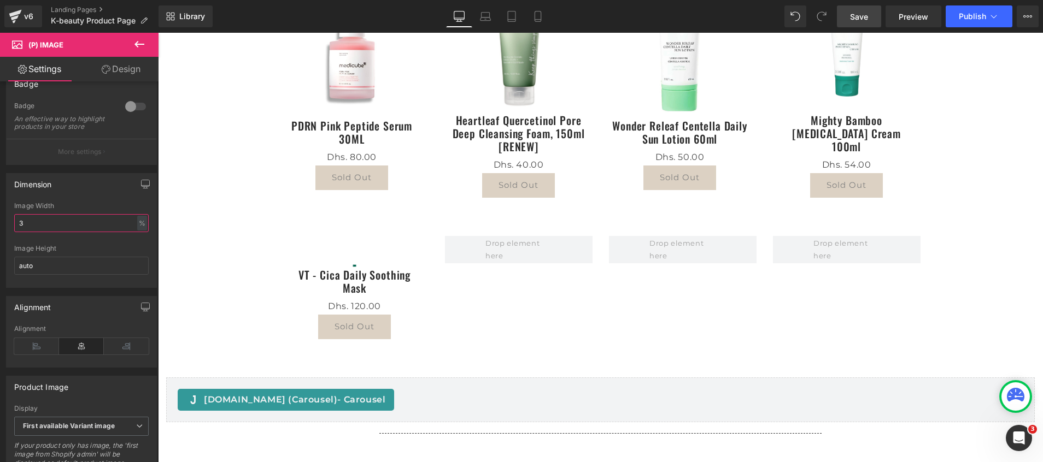
drag, startPoint x: 30, startPoint y: 233, endPoint x: -3, endPoint y: 225, distance: 33.8
click at [0, 225] on html "(P) Image You are previewing how the Live Preset 0 will restyle your page. You …" at bounding box center [521, 231] width 1043 height 462
type input "80"
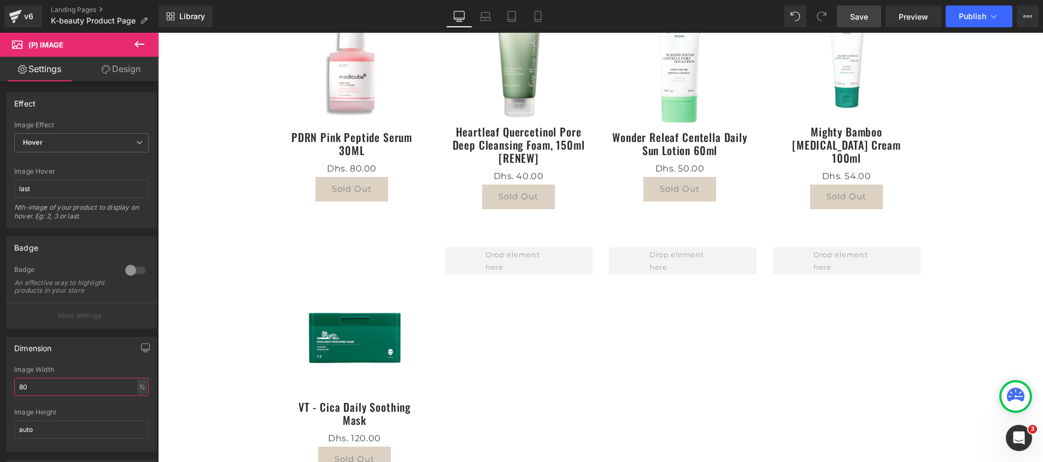
scroll to position [574, 0]
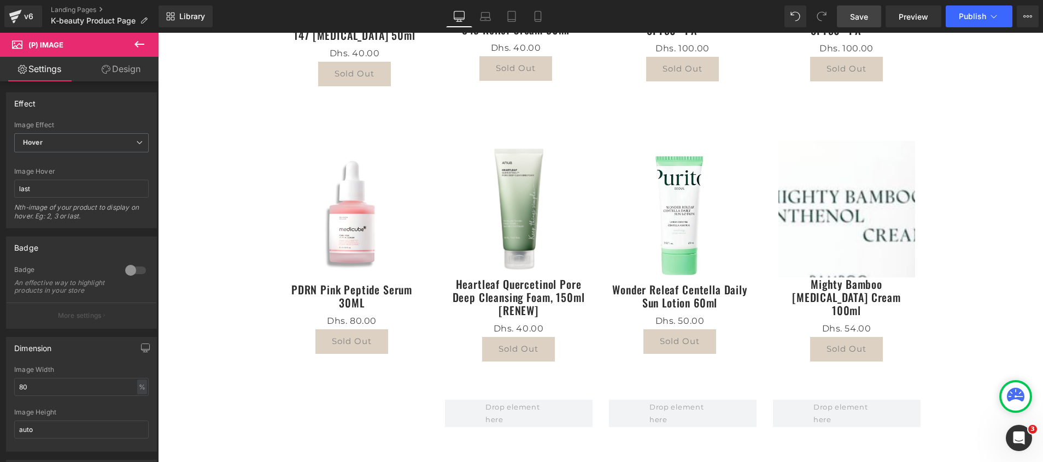
click at [852, 206] on div "Sale Off (P) Image" at bounding box center [846, 209] width 137 height 137
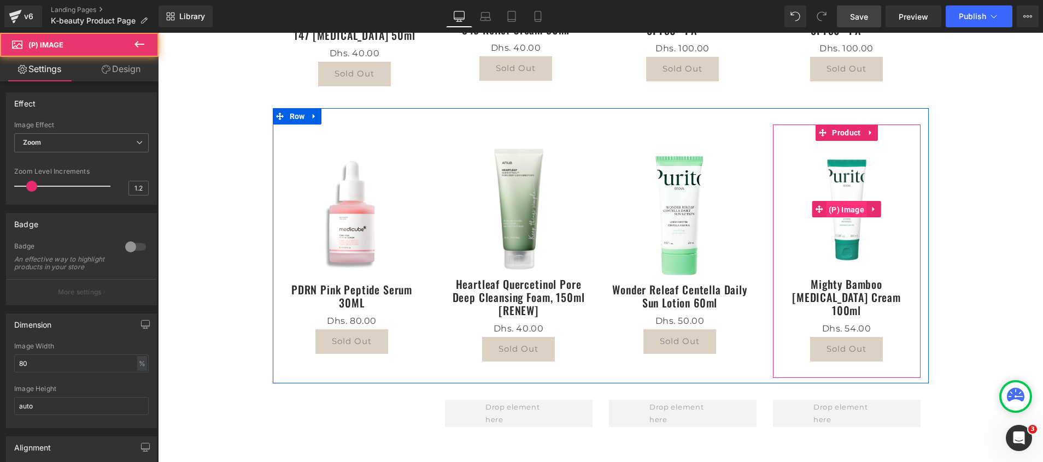
click at [845, 211] on span "(P) Image" at bounding box center [846, 210] width 41 height 16
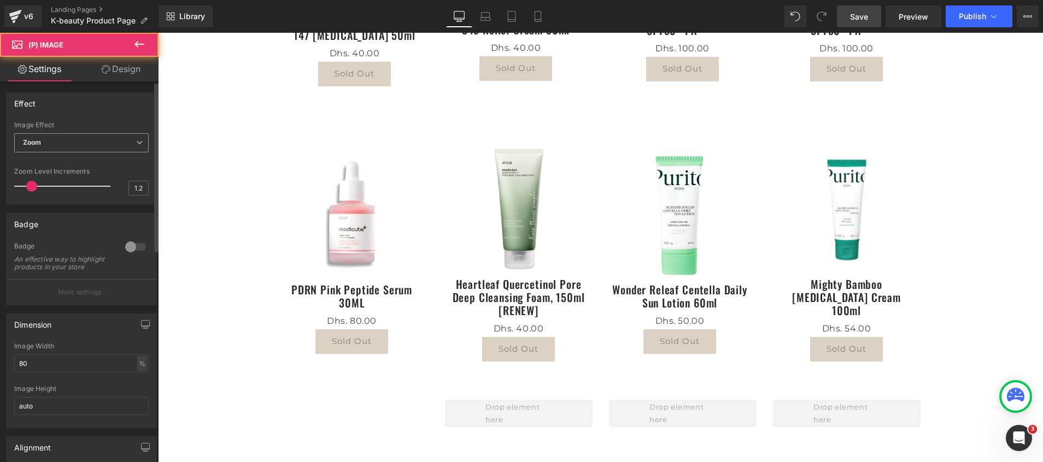
click at [68, 144] on span "Zoom" at bounding box center [81, 142] width 134 height 19
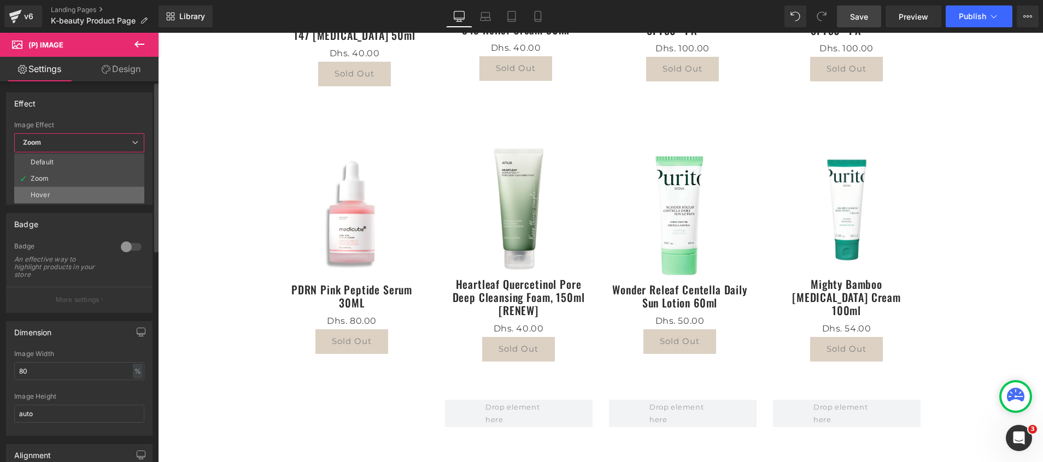
click at [56, 191] on li "Hover" at bounding box center [79, 195] width 130 height 16
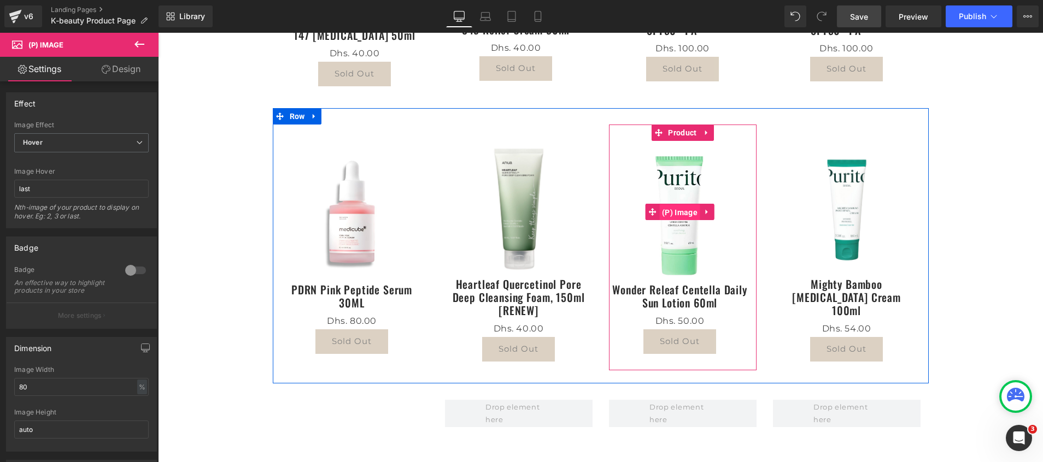
click at [673, 211] on span "(P) Image" at bounding box center [679, 212] width 41 height 16
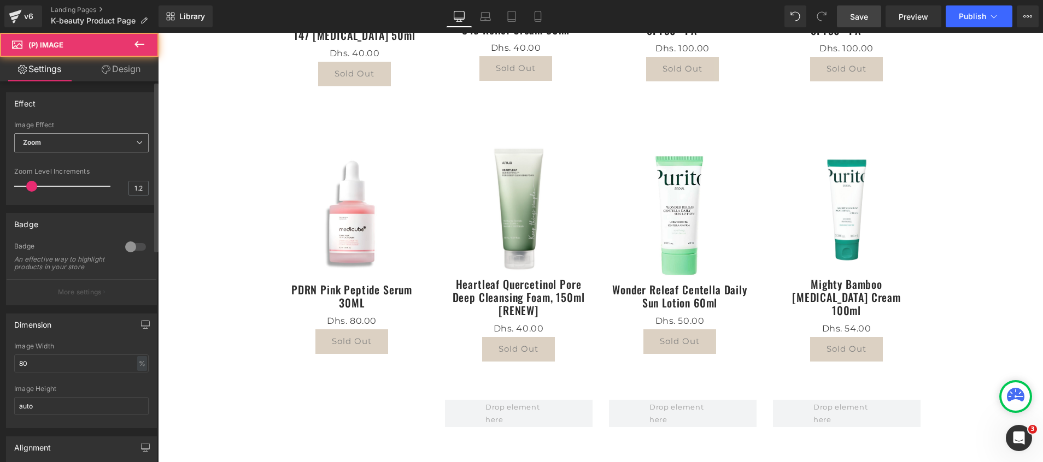
click at [74, 142] on span "Zoom" at bounding box center [81, 142] width 134 height 19
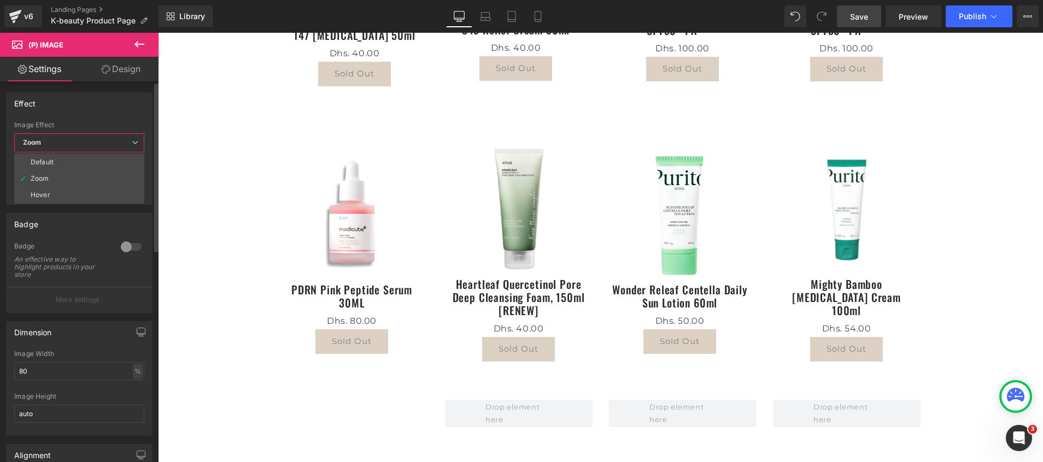
drag, startPoint x: 50, startPoint y: 193, endPoint x: 133, endPoint y: 212, distance: 85.3
click at [50, 192] on li "Hover" at bounding box center [79, 195] width 130 height 16
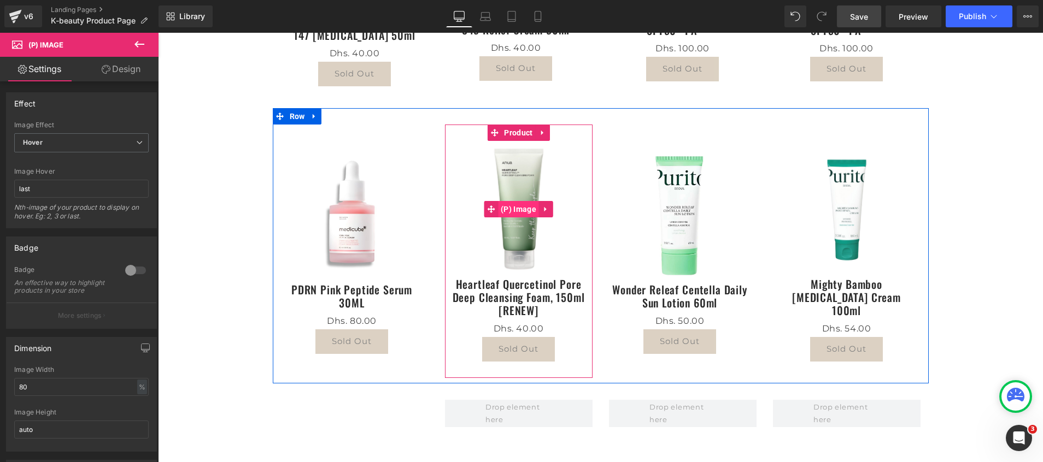
click at [514, 212] on span "(P) Image" at bounding box center [518, 209] width 41 height 16
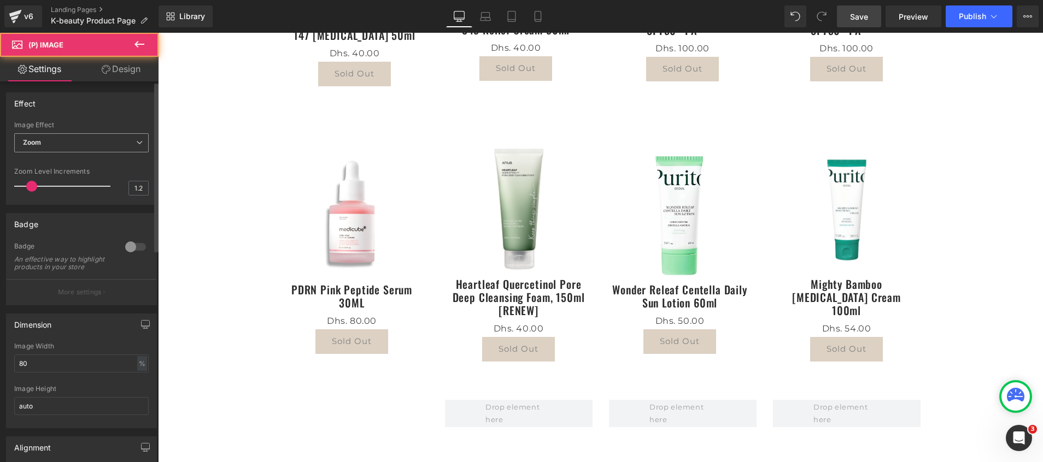
click at [44, 145] on span "Zoom" at bounding box center [81, 142] width 134 height 19
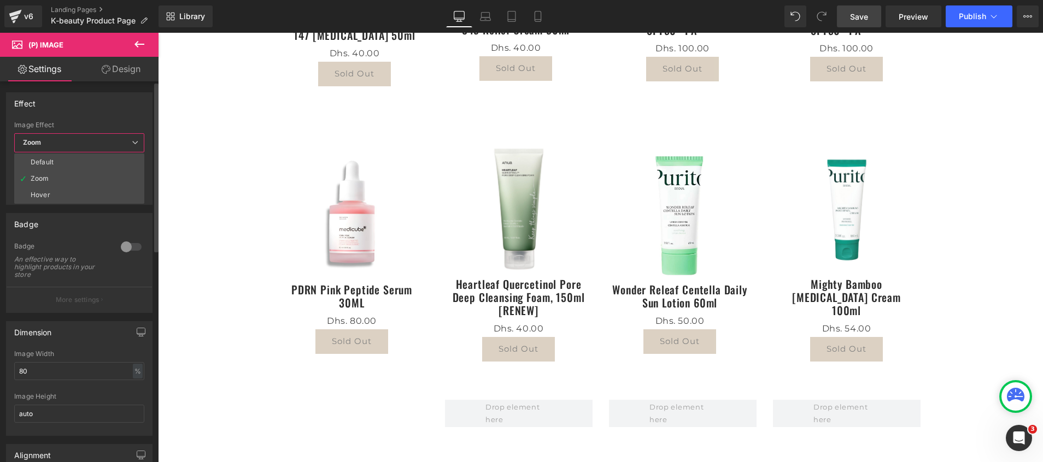
drag, startPoint x: 68, startPoint y: 197, endPoint x: 87, endPoint y: 198, distance: 19.2
click at [68, 197] on li "Hover" at bounding box center [79, 195] width 130 height 16
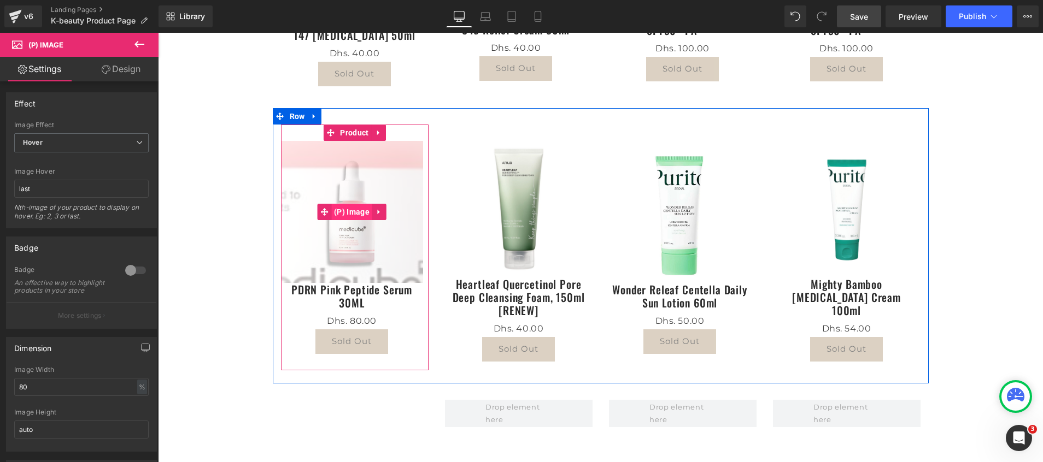
click at [352, 214] on span "(P) Image" at bounding box center [351, 212] width 41 height 16
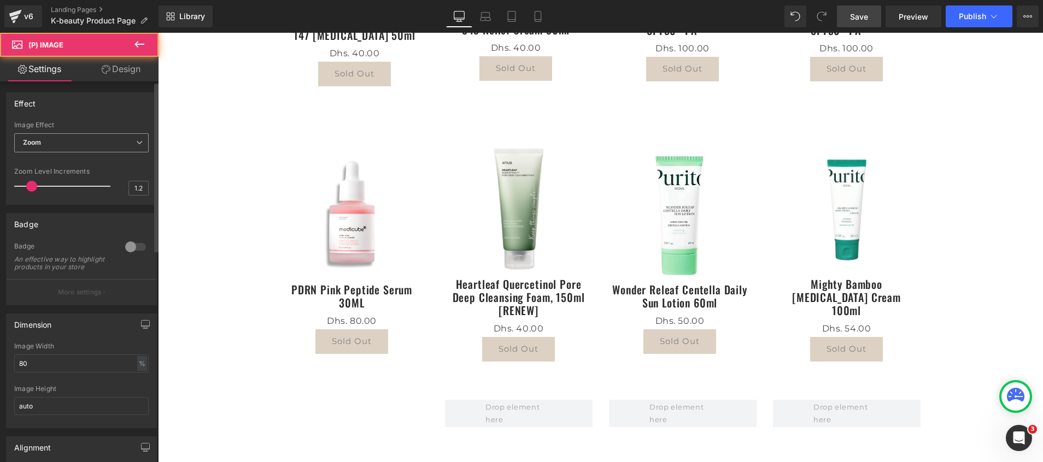
click at [50, 145] on span "Zoom" at bounding box center [81, 142] width 134 height 19
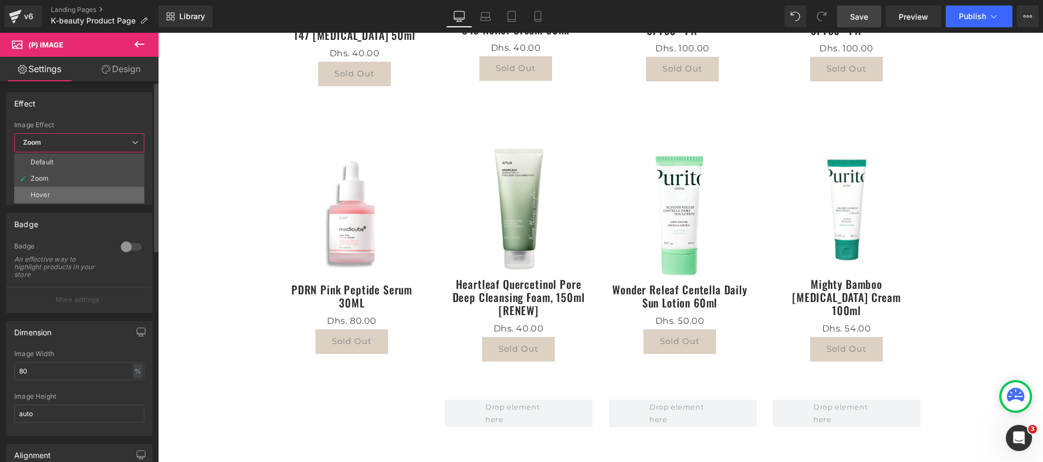
click at [49, 192] on div "Hover" at bounding box center [41, 195] width 20 height 8
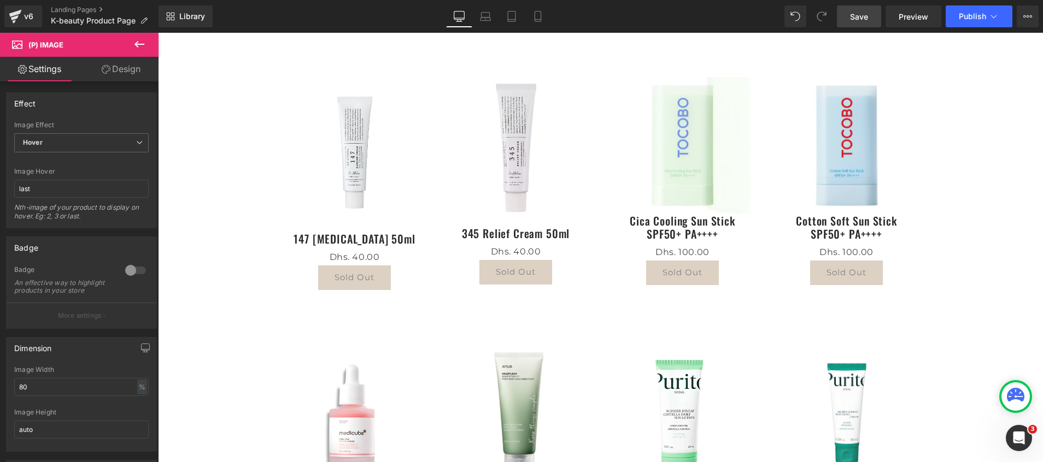
scroll to position [328, 0]
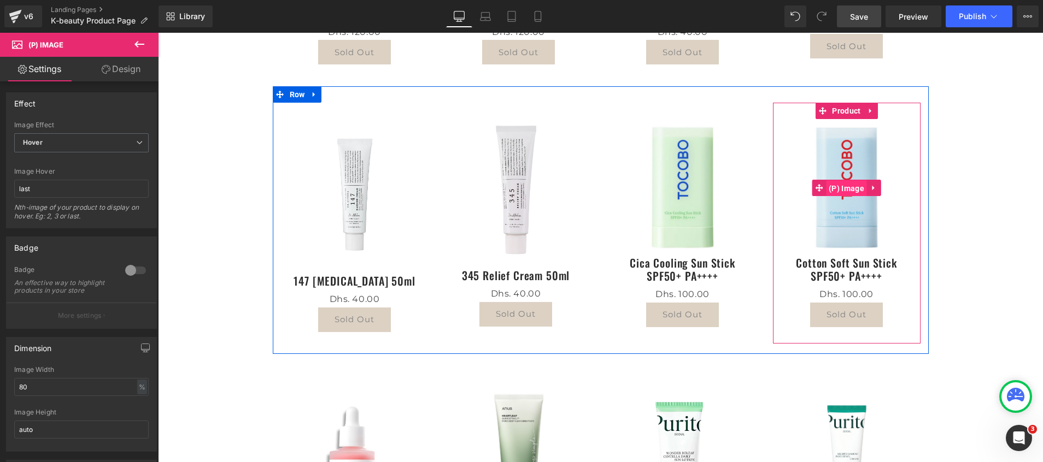
click at [836, 188] on span "(P) Image" at bounding box center [846, 188] width 41 height 16
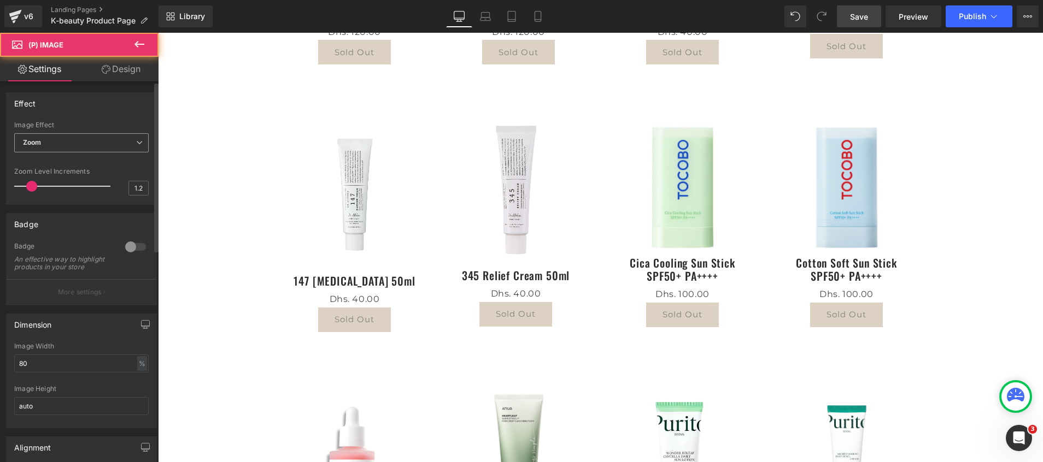
click at [85, 137] on span "Zoom" at bounding box center [81, 142] width 134 height 19
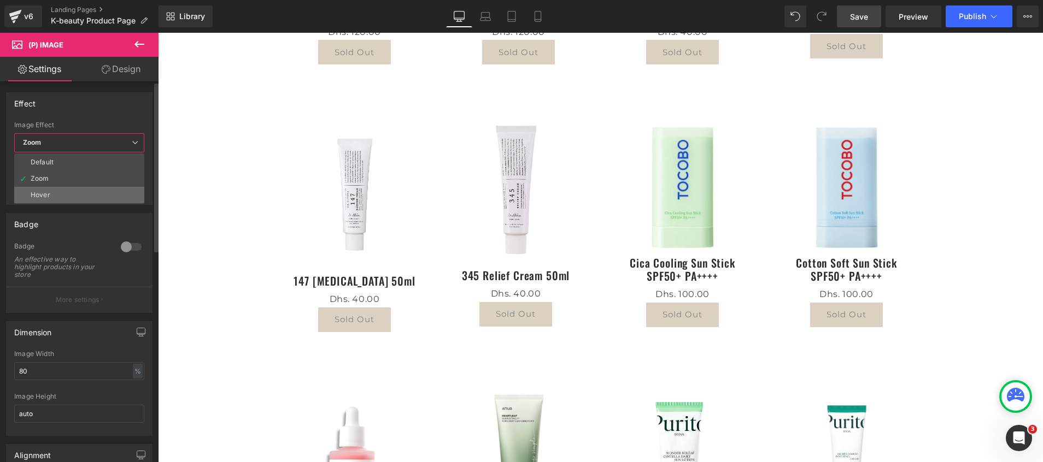
click at [48, 187] on li "Hover" at bounding box center [79, 195] width 130 height 16
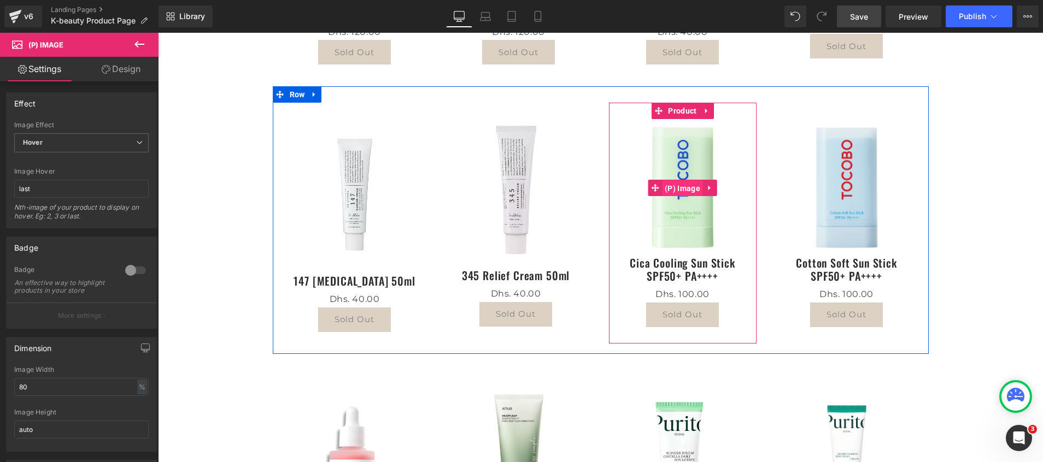
click at [677, 190] on span "(P) Image" at bounding box center [682, 188] width 41 height 16
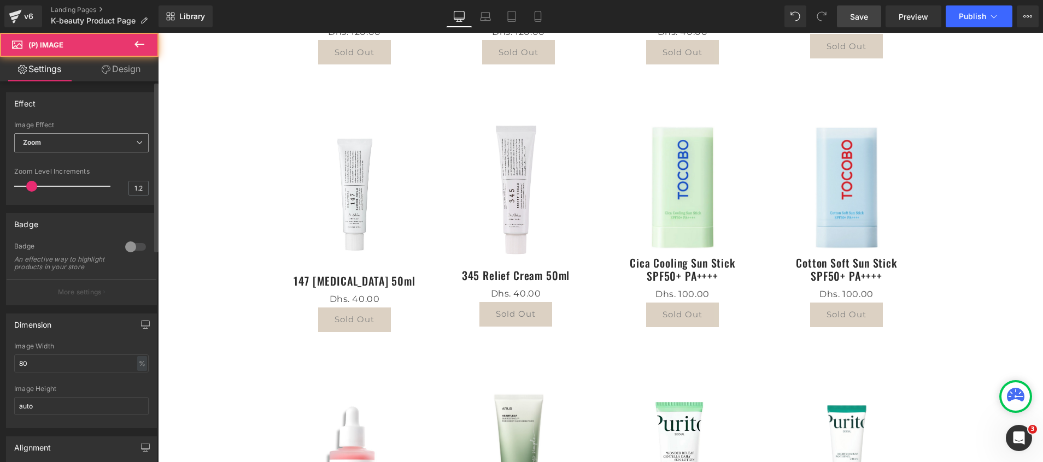
click at [65, 145] on span "Zoom" at bounding box center [81, 142] width 134 height 19
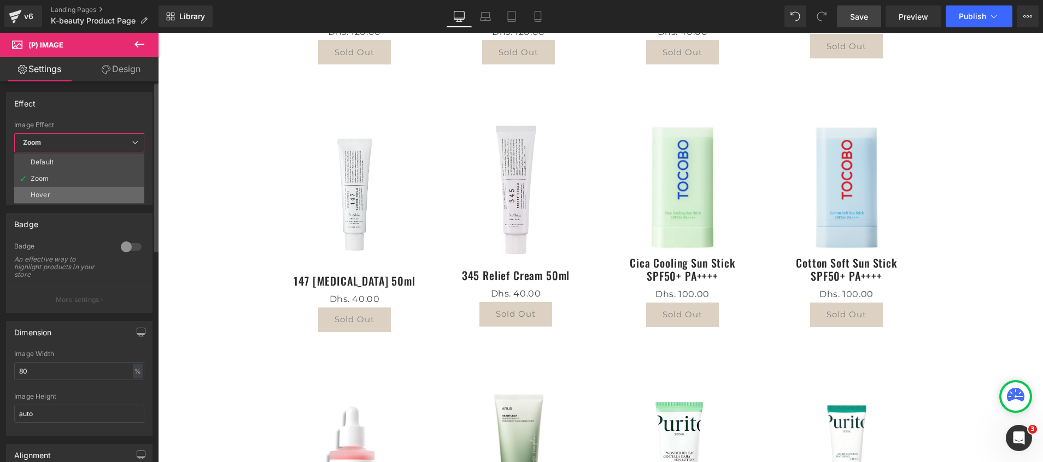
click at [62, 191] on li "Hover" at bounding box center [79, 195] width 130 height 16
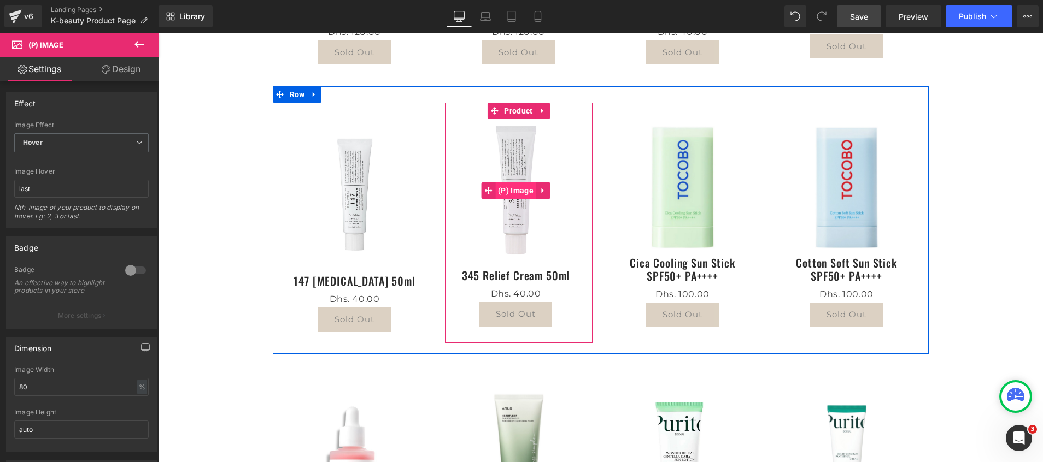
click at [515, 192] on span "(P) Image" at bounding box center [515, 191] width 41 height 16
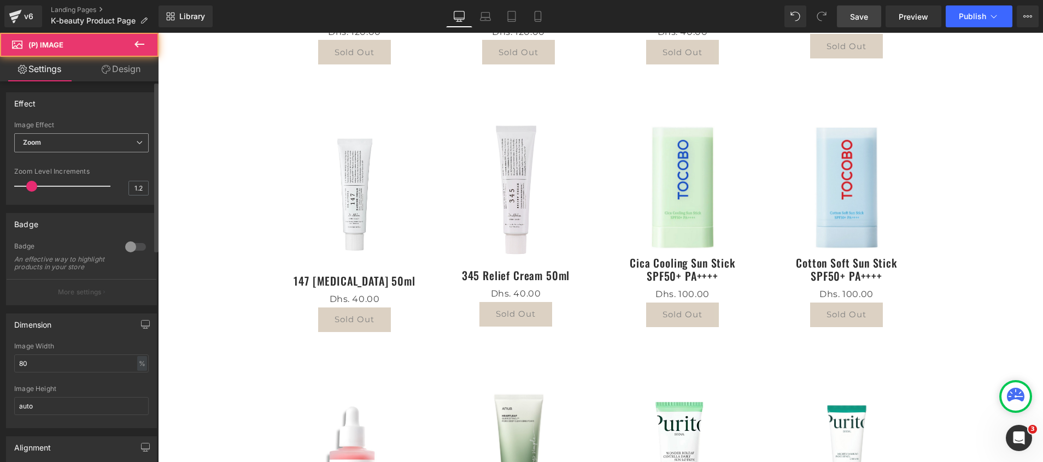
click at [58, 144] on span "Zoom" at bounding box center [81, 142] width 134 height 19
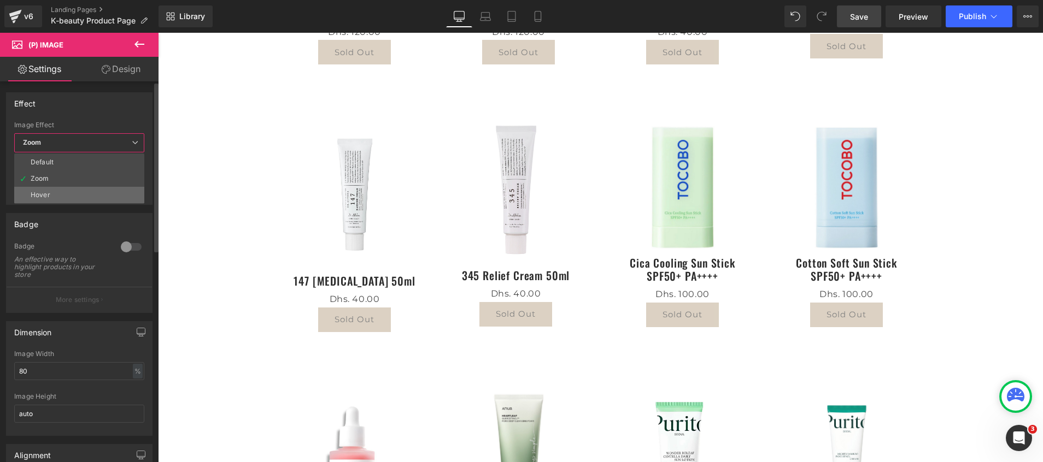
click at [48, 197] on div "Hover" at bounding box center [41, 195] width 20 height 8
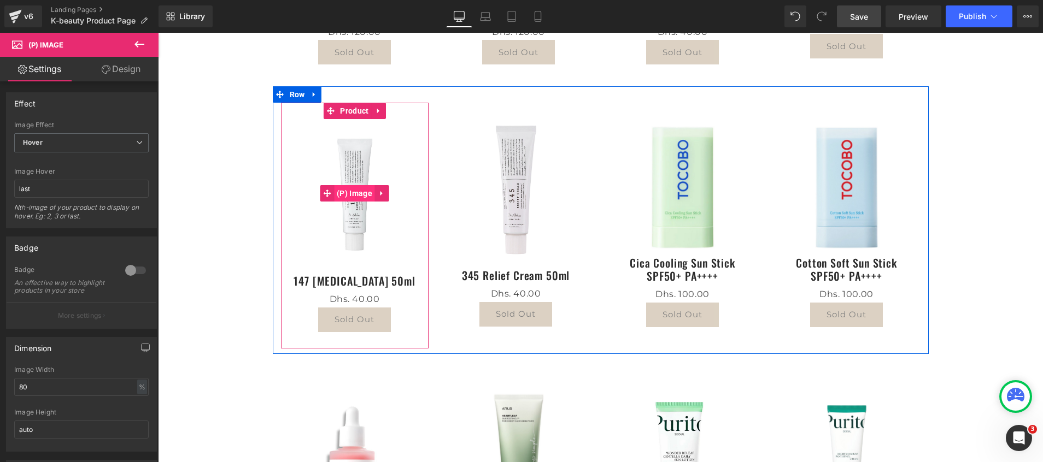
click at [344, 195] on span "(P) Image" at bounding box center [354, 193] width 41 height 16
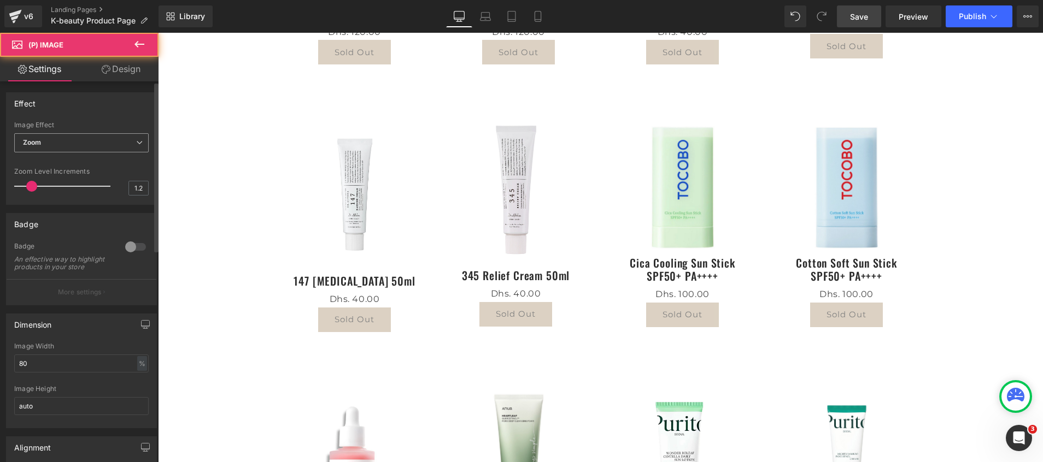
click at [64, 143] on span "Zoom" at bounding box center [81, 142] width 134 height 19
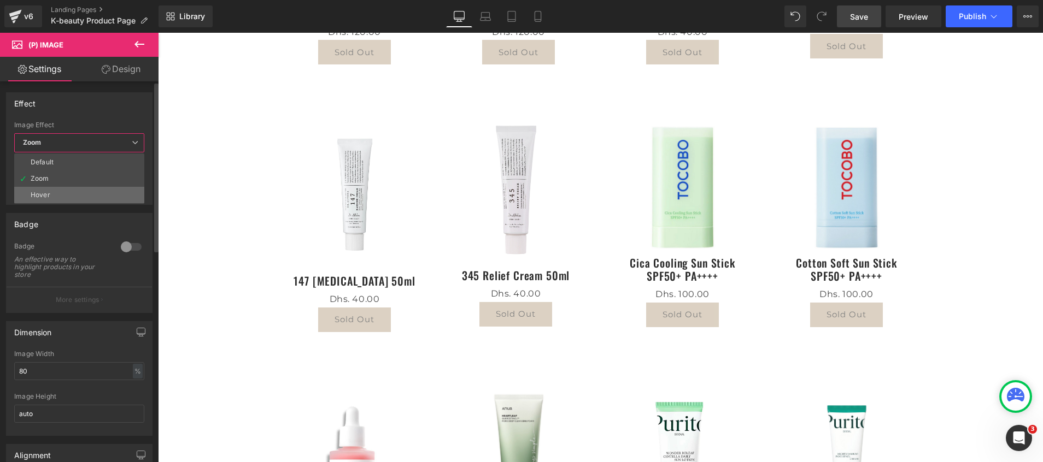
click at [59, 195] on li "Hover" at bounding box center [79, 195] width 130 height 16
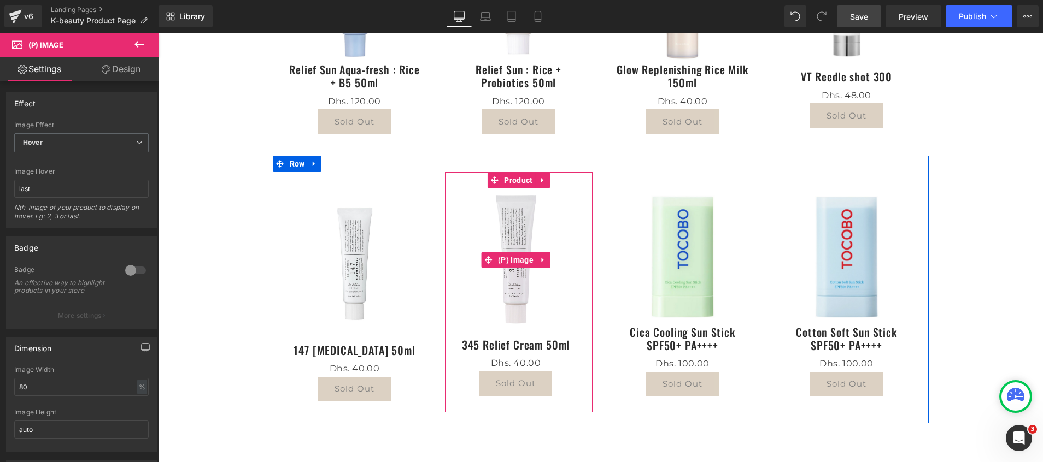
scroll to position [0, 0]
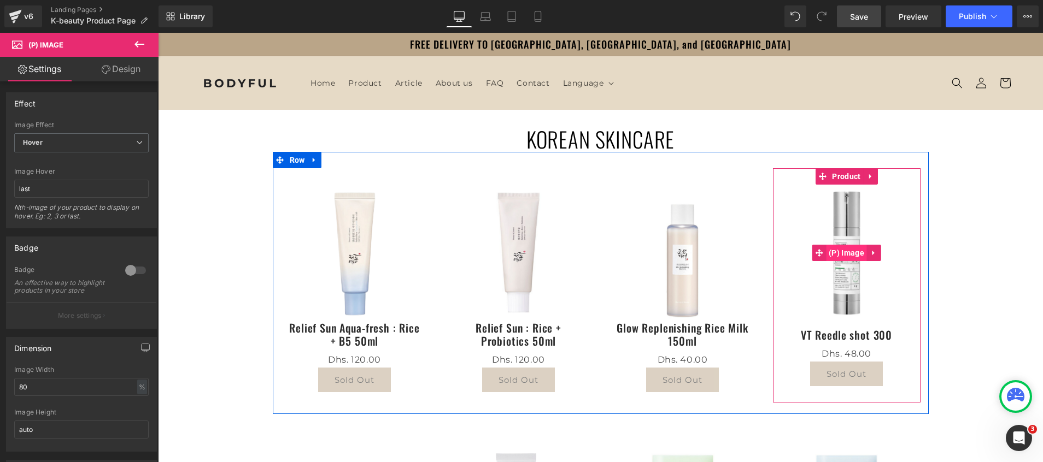
click at [836, 255] on span "(P) Image" at bounding box center [846, 253] width 41 height 16
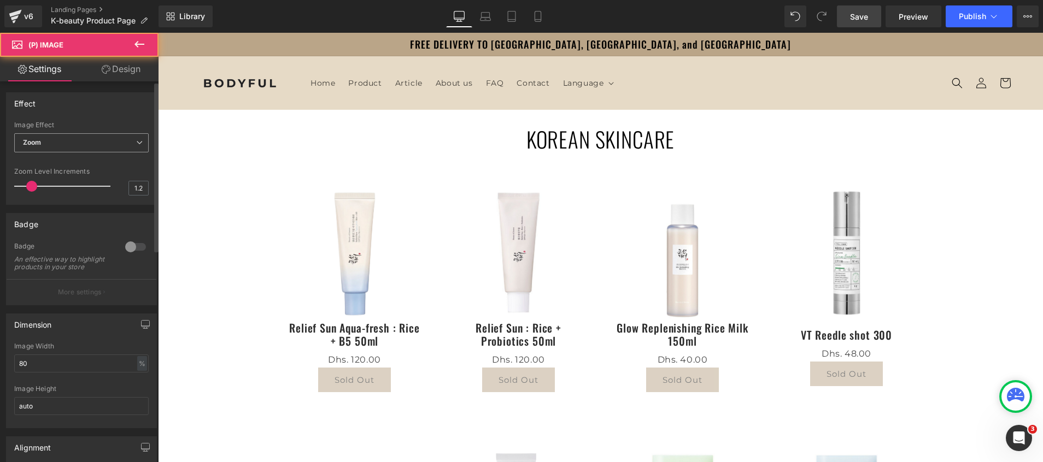
click at [47, 143] on span "Zoom" at bounding box center [81, 142] width 134 height 19
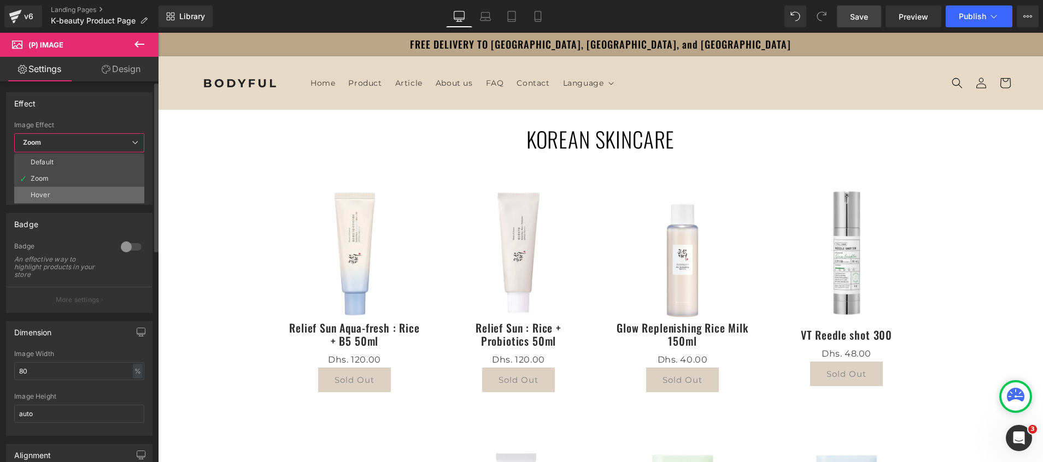
click at [54, 197] on li "Hover" at bounding box center [79, 195] width 130 height 16
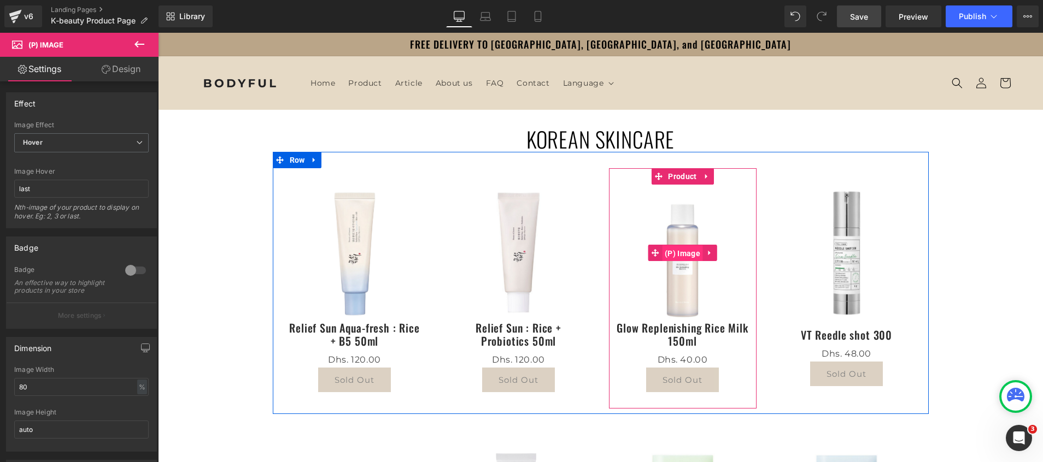
click at [681, 254] on span "(P) Image" at bounding box center [682, 253] width 41 height 16
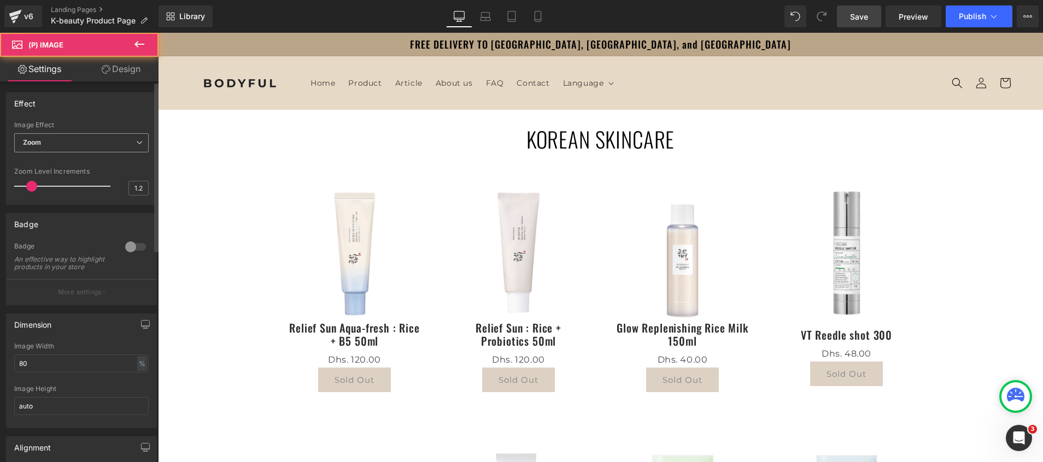
click at [42, 145] on b "Zoom" at bounding box center [32, 142] width 19 height 8
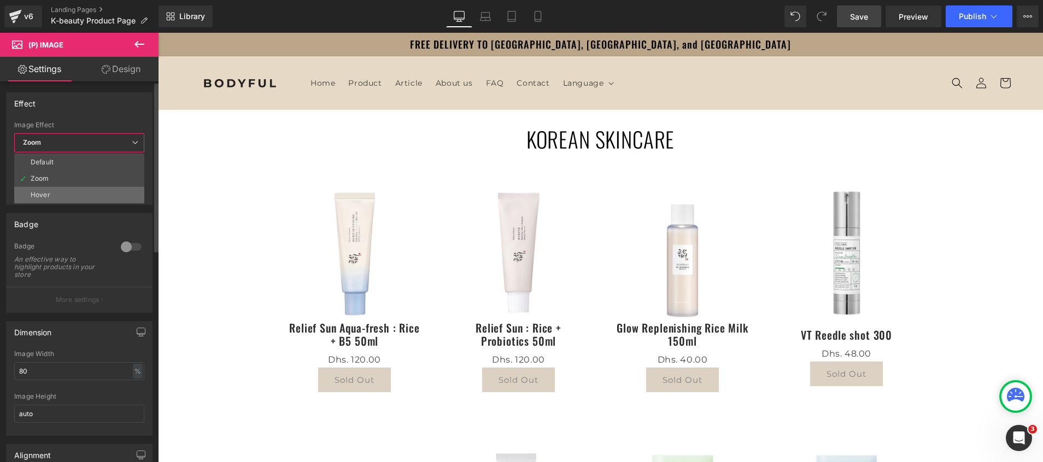
click at [62, 194] on li "Hover" at bounding box center [79, 195] width 130 height 16
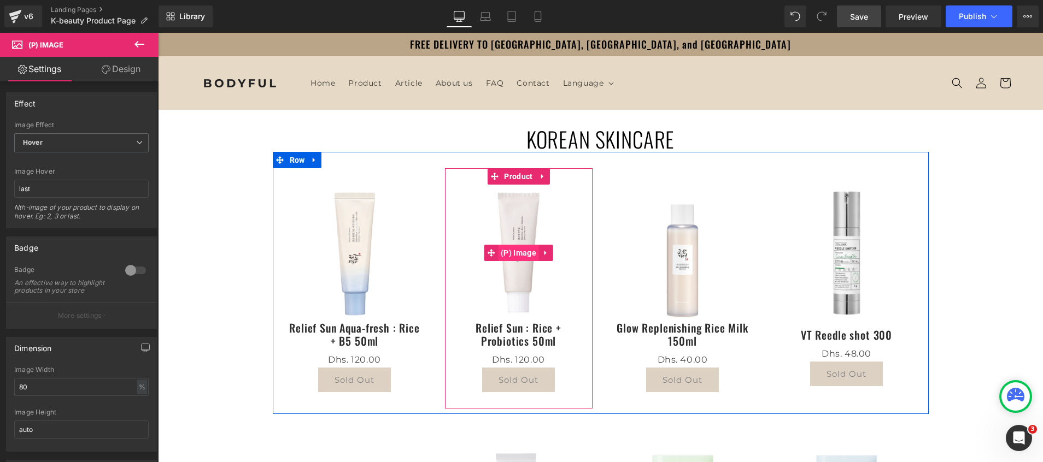
click at [520, 254] on span "(P) Image" at bounding box center [518, 253] width 41 height 16
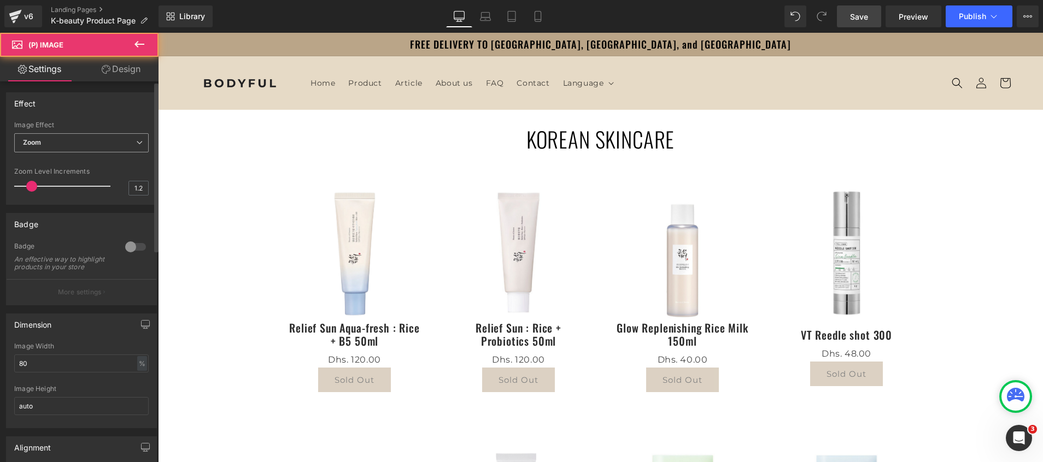
click at [91, 139] on span "Zoom" at bounding box center [81, 142] width 134 height 19
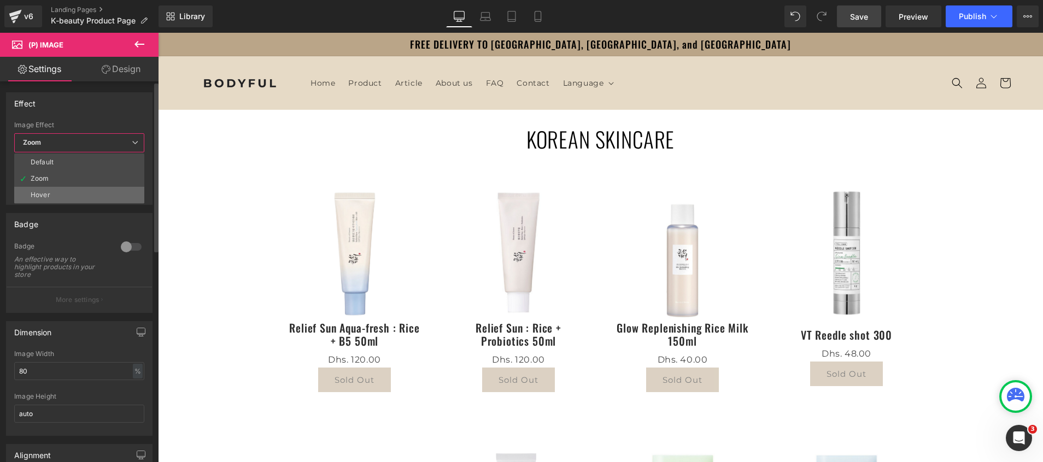
click at [68, 193] on li "Hover" at bounding box center [79, 195] width 130 height 16
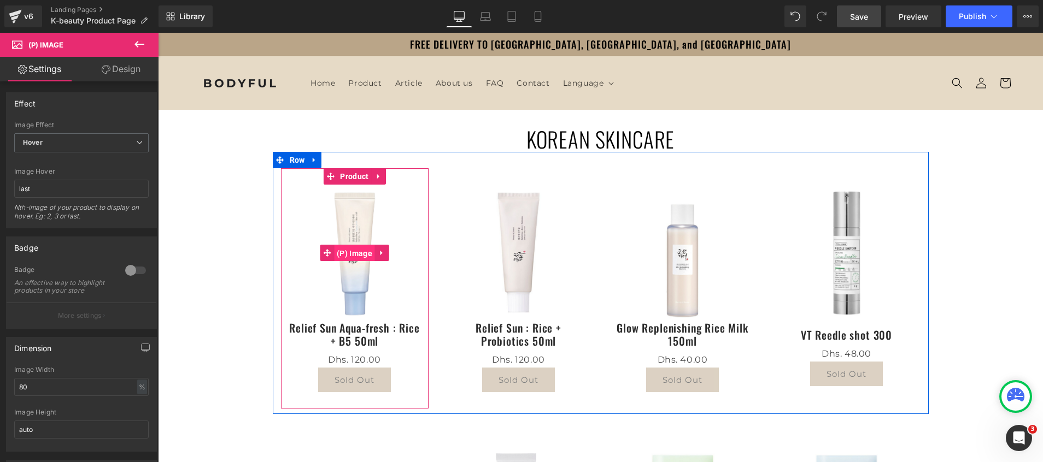
click at [348, 256] on span "(P) Image" at bounding box center [354, 253] width 41 height 16
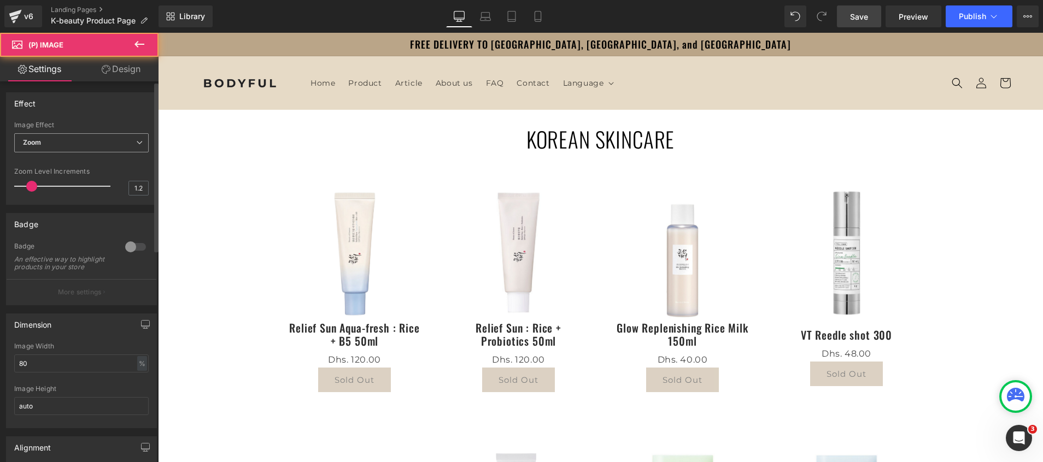
click at [43, 142] on span "Zoom" at bounding box center [81, 142] width 134 height 19
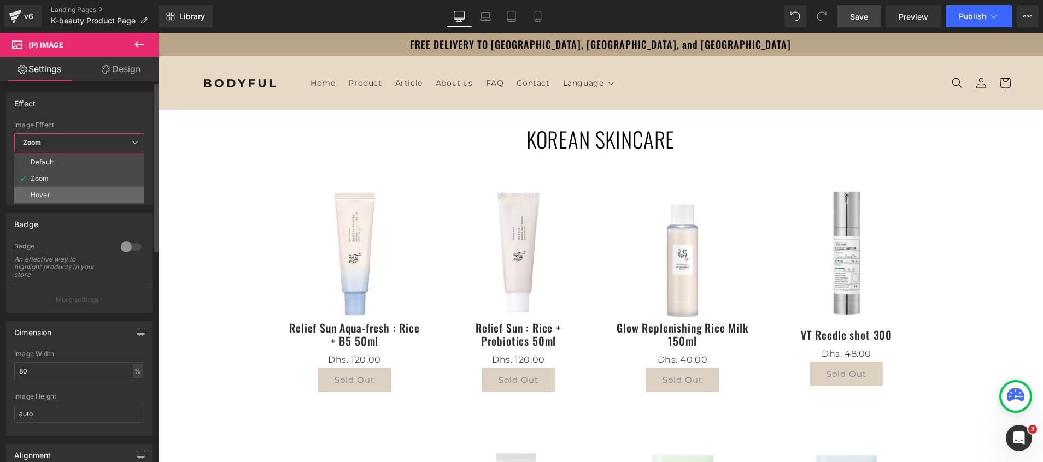
drag, startPoint x: 48, startPoint y: 190, endPoint x: 107, endPoint y: 226, distance: 68.7
click at [48, 190] on li "Hover" at bounding box center [79, 195] width 130 height 16
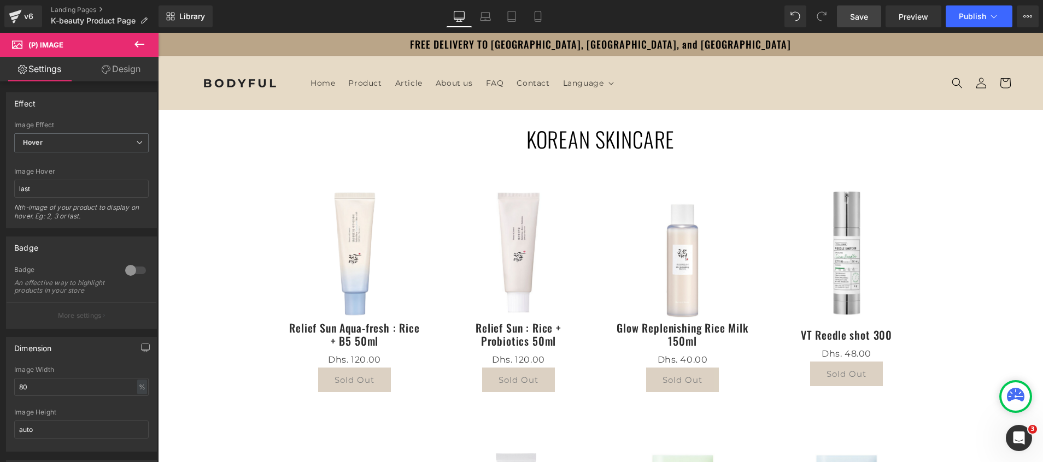
click at [851, 22] on span "Save" at bounding box center [859, 16] width 18 height 11
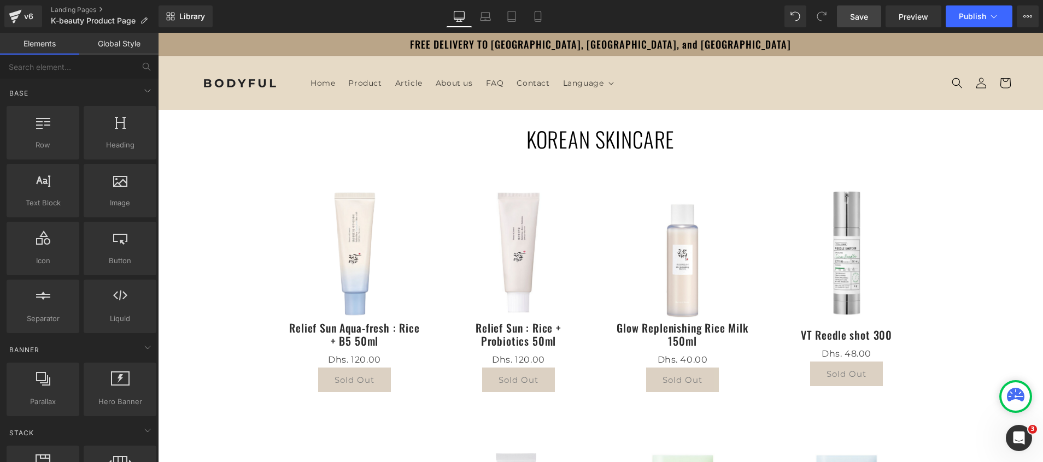
click at [865, 20] on span "Save" at bounding box center [859, 16] width 18 height 11
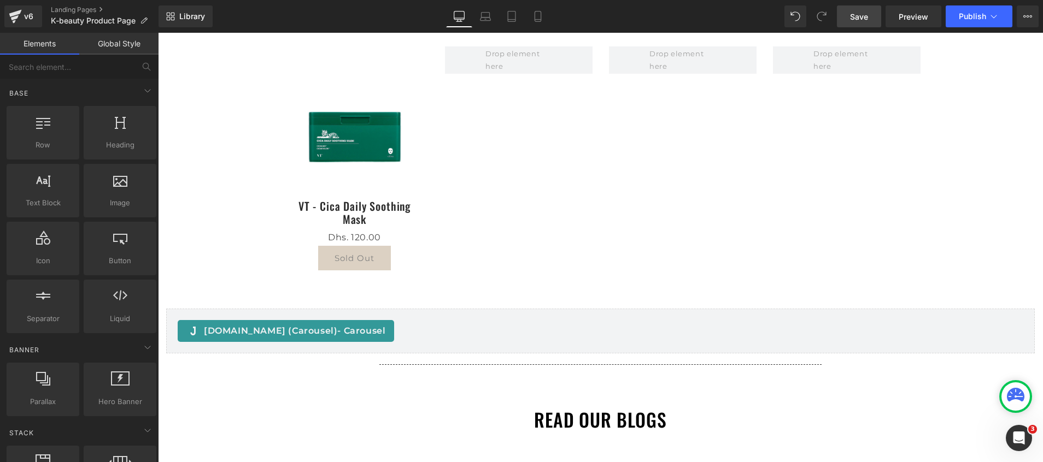
scroll to position [902, 0]
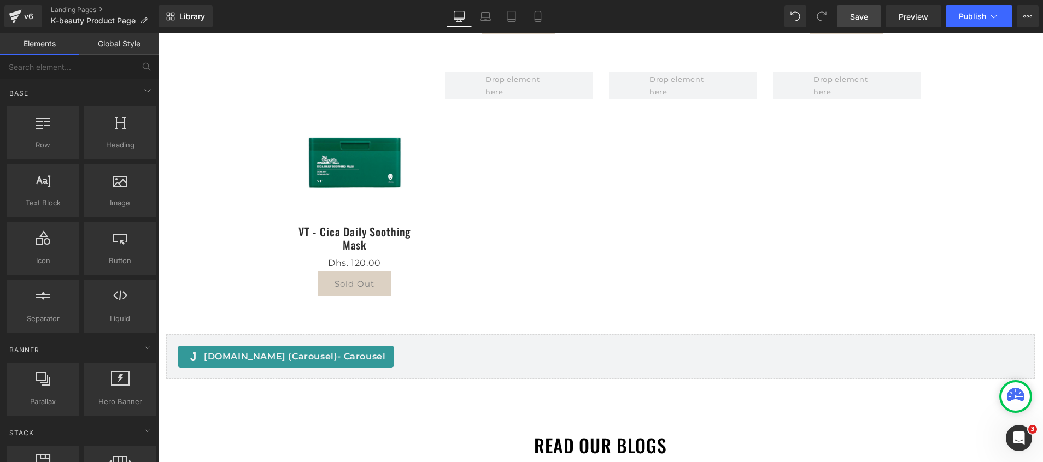
click at [859, 15] on span "Save" at bounding box center [859, 16] width 18 height 11
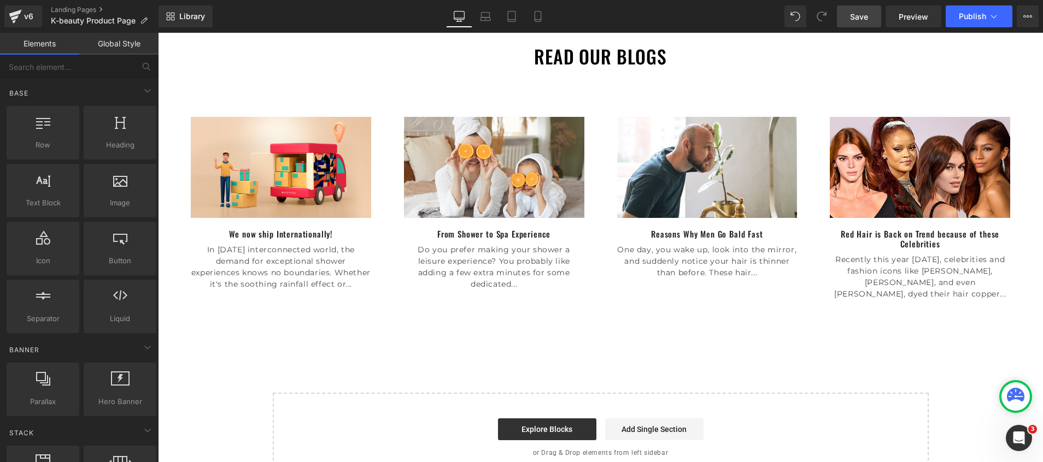
scroll to position [1148, 0]
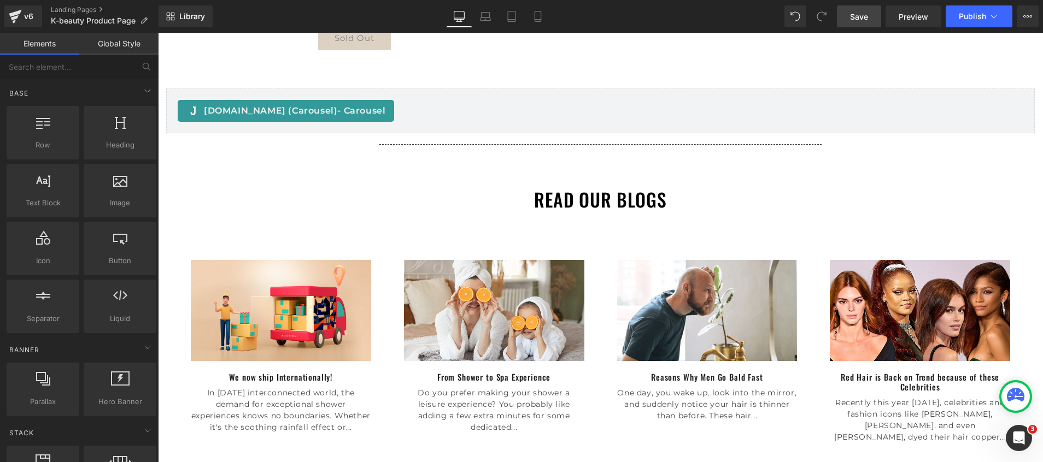
click at [865, 17] on span "Save" at bounding box center [859, 16] width 18 height 11
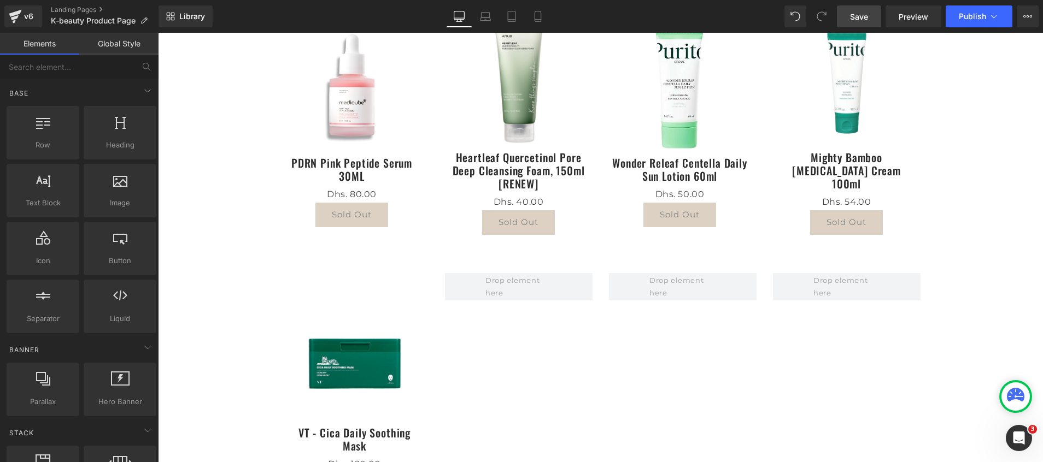
scroll to position [574, 0]
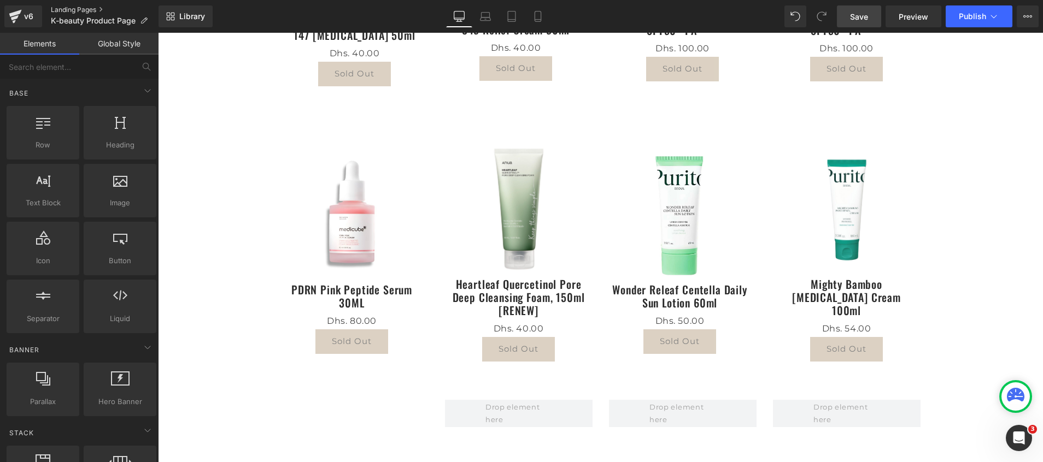
click at [69, 10] on link "Landing Pages" at bounding box center [105, 9] width 108 height 9
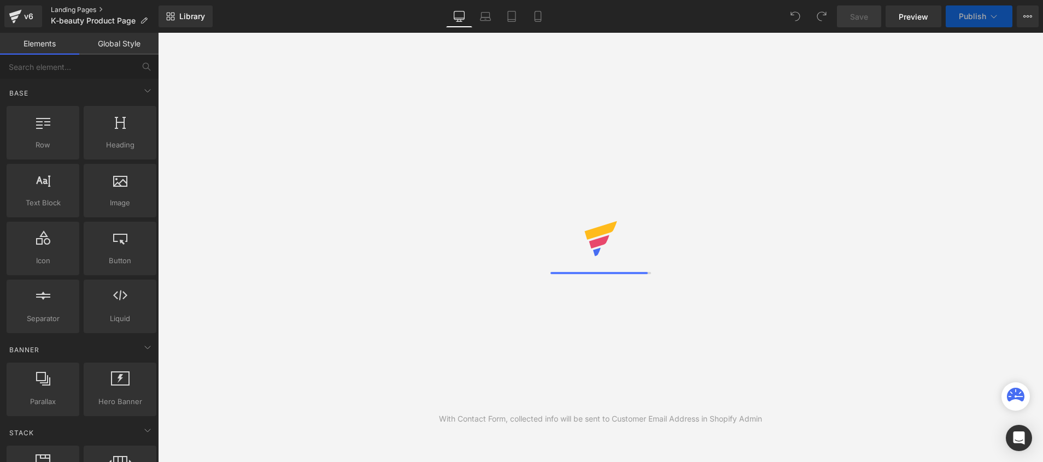
click at [74, 7] on link "Landing Pages" at bounding box center [105, 9] width 108 height 9
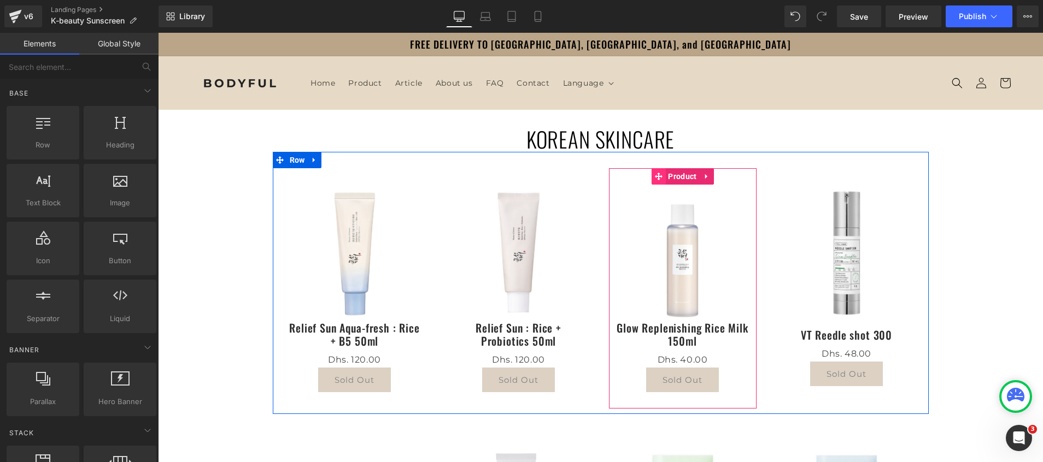
click at [654, 177] on icon at bounding box center [658, 177] width 8 height 8
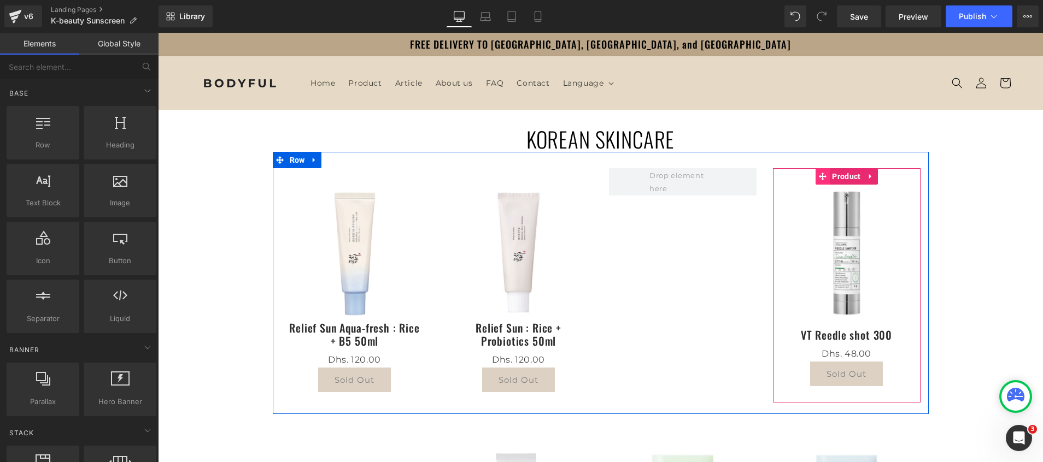
click at [818, 173] on icon at bounding box center [822, 177] width 8 height 8
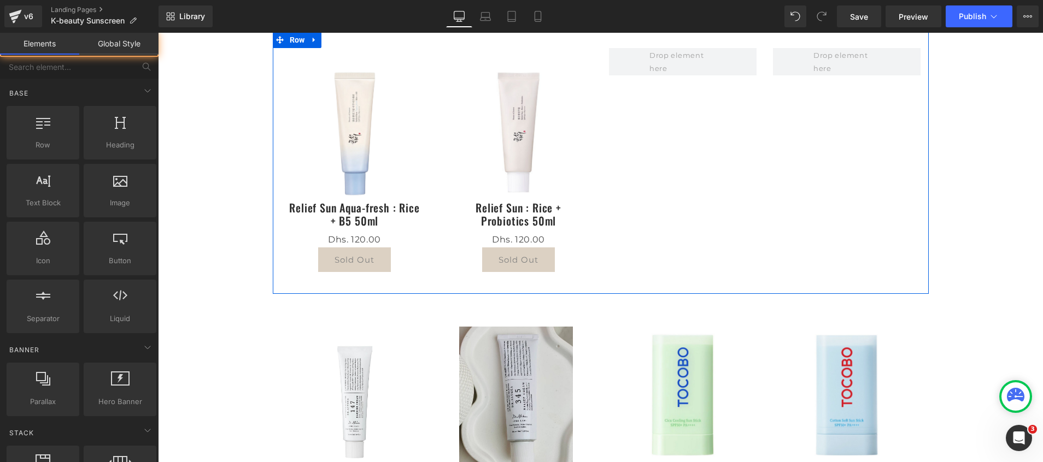
scroll to position [328, 0]
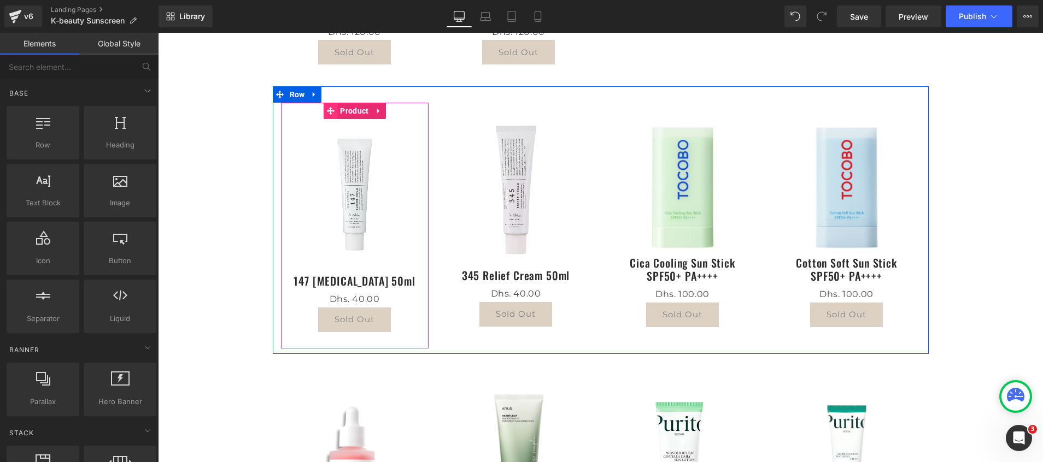
click at [326, 113] on icon at bounding box center [330, 111] width 8 height 8
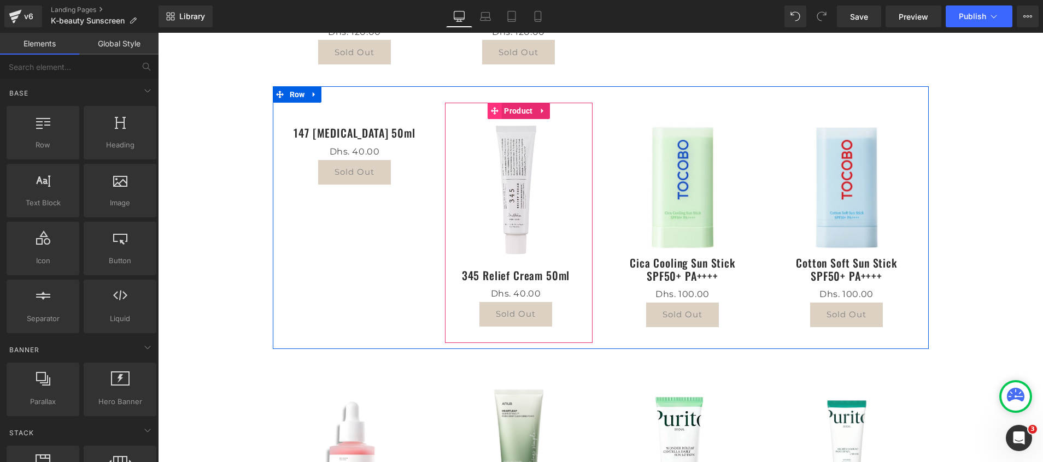
click at [490, 113] on icon at bounding box center [494, 111] width 8 height 8
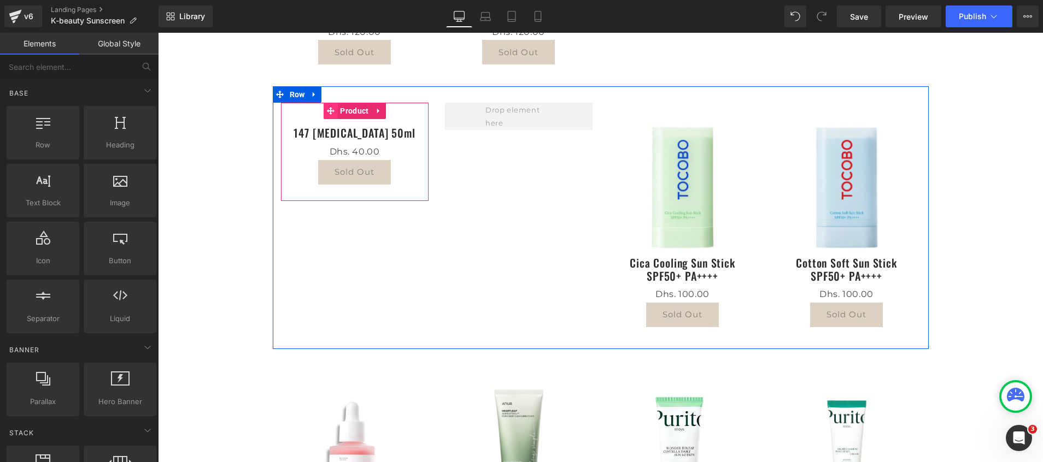
click at [326, 107] on icon at bounding box center [330, 111] width 8 height 8
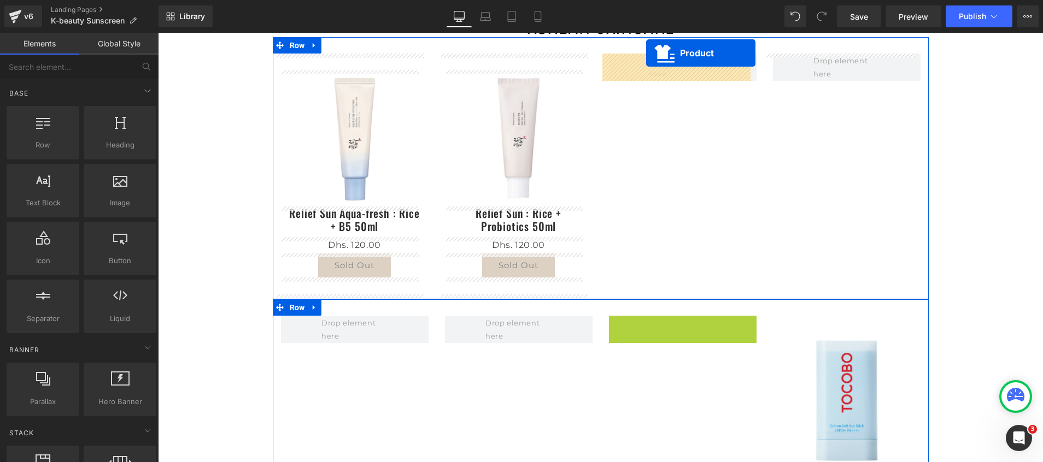
scroll to position [49, 0]
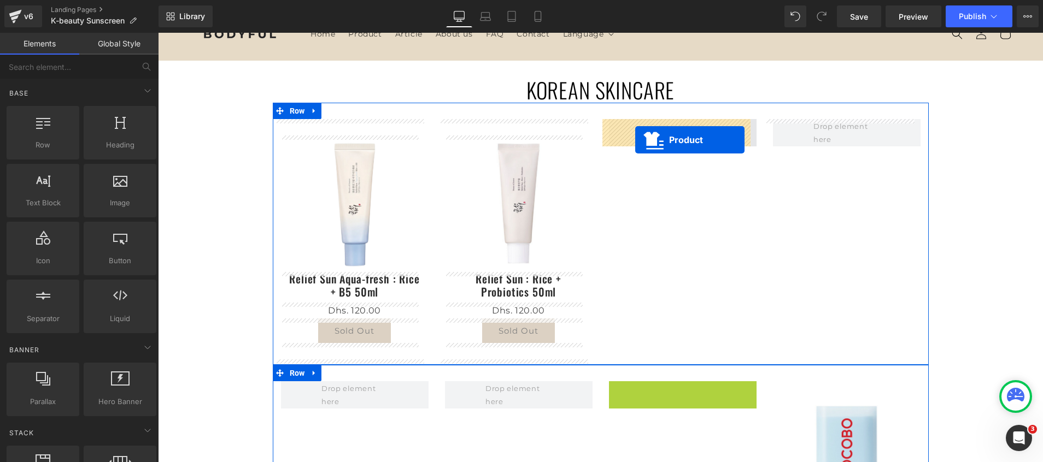
drag, startPoint x: 651, startPoint y: 197, endPoint x: 635, endPoint y: 140, distance: 59.0
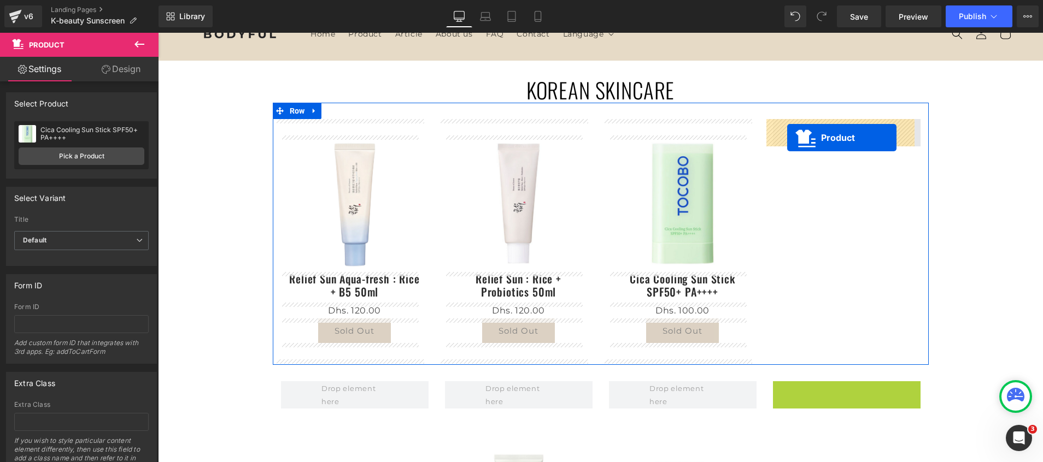
drag, startPoint x: 812, startPoint y: 392, endPoint x: 787, endPoint y: 138, distance: 256.0
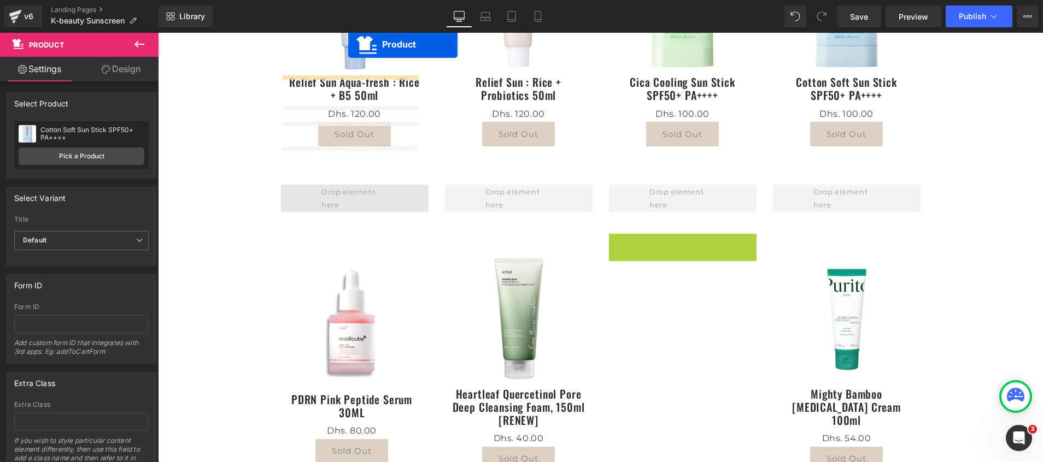
scroll to position [202, 0]
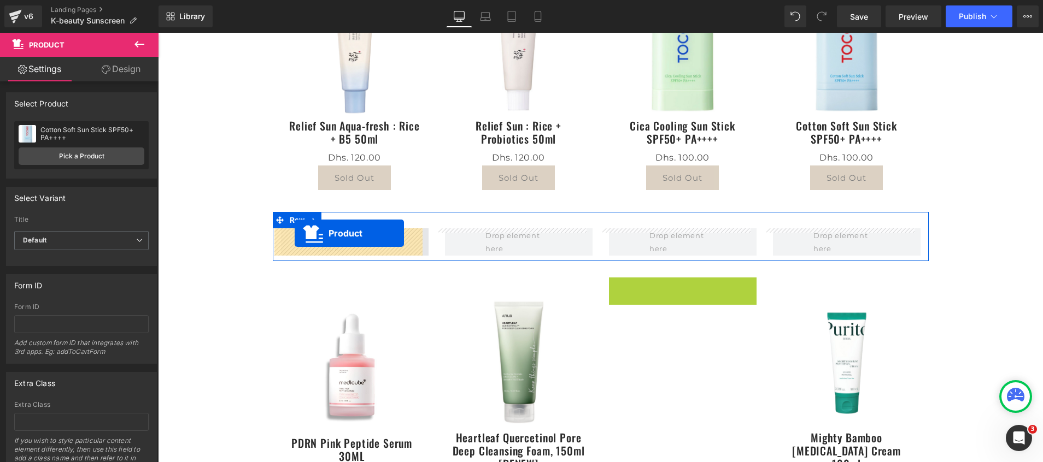
drag, startPoint x: 652, startPoint y: 113, endPoint x: 295, endPoint y: 233, distance: 376.8
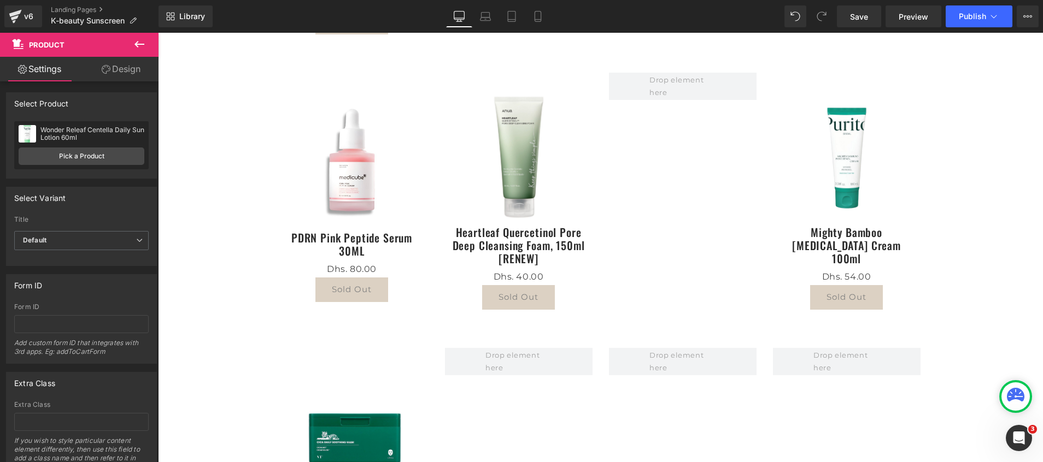
scroll to position [530, 0]
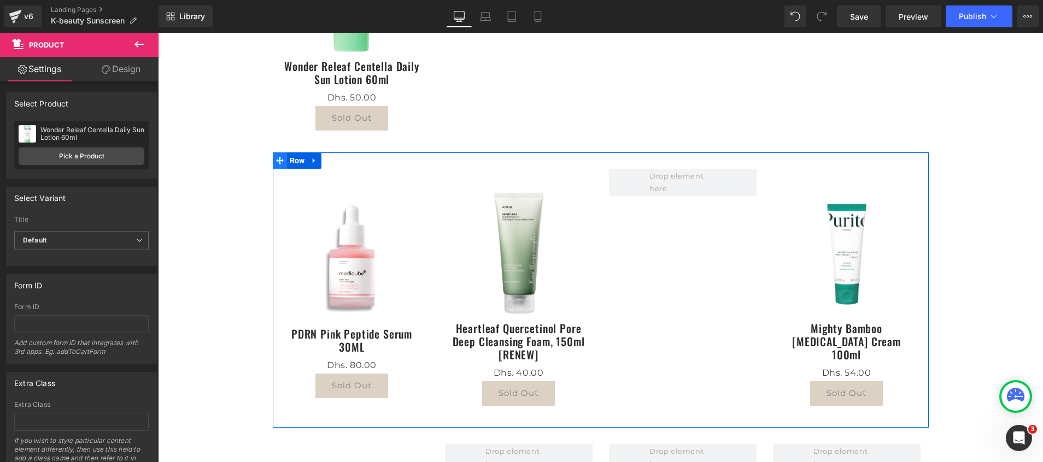
click at [276, 162] on icon at bounding box center [280, 161] width 8 height 8
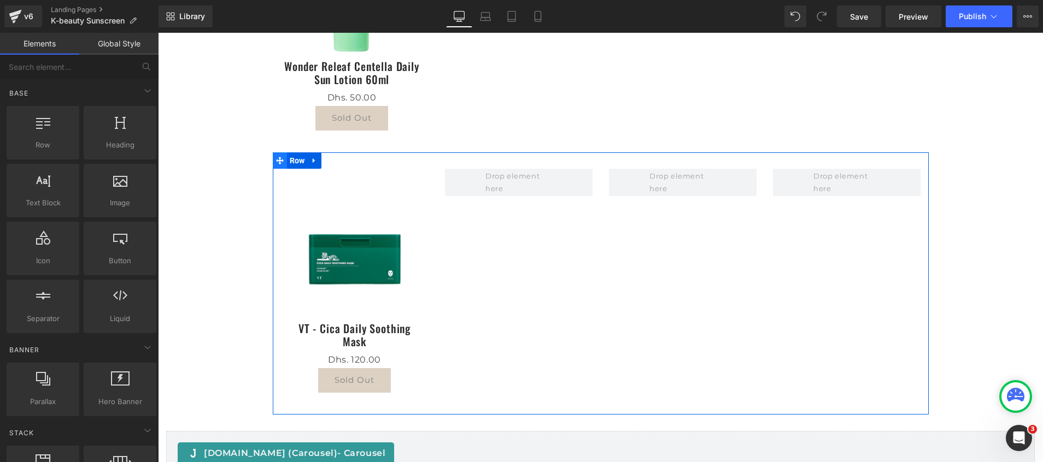
click at [276, 159] on icon at bounding box center [280, 161] width 8 height 8
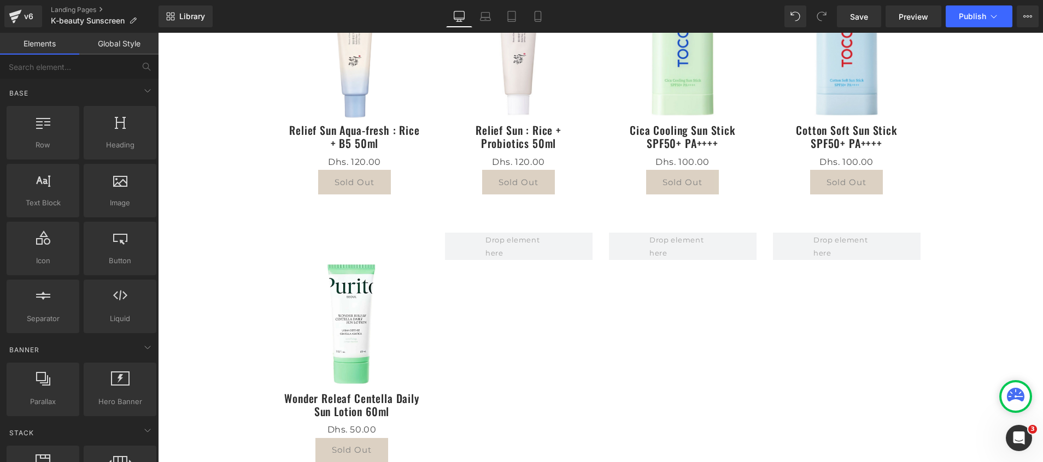
scroll to position [0, 0]
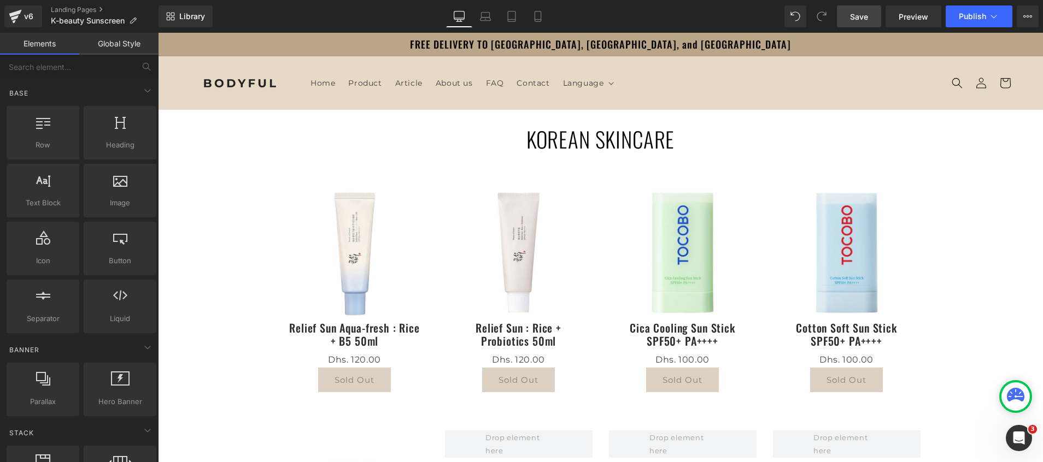
click at [858, 17] on span "Save" at bounding box center [859, 16] width 18 height 11
click at [72, 10] on link "Landing Pages" at bounding box center [105, 9] width 108 height 9
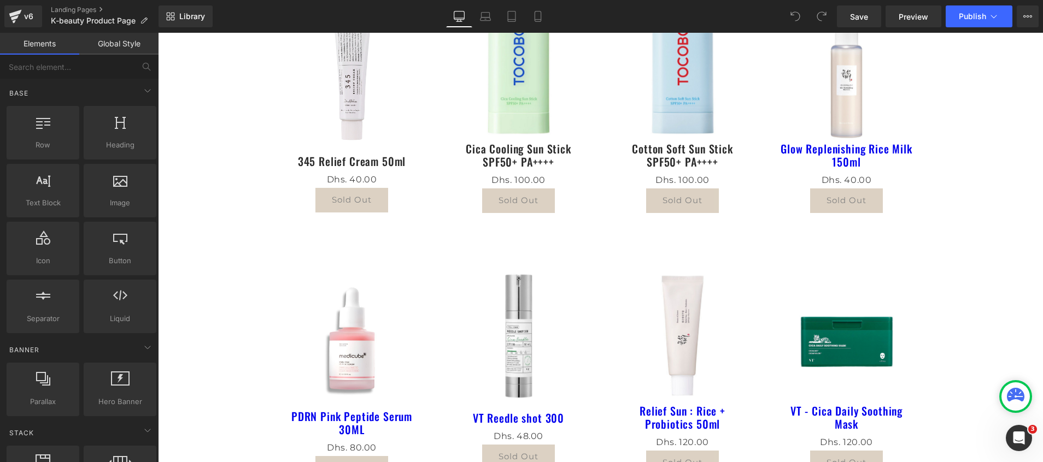
scroll to position [429, 0]
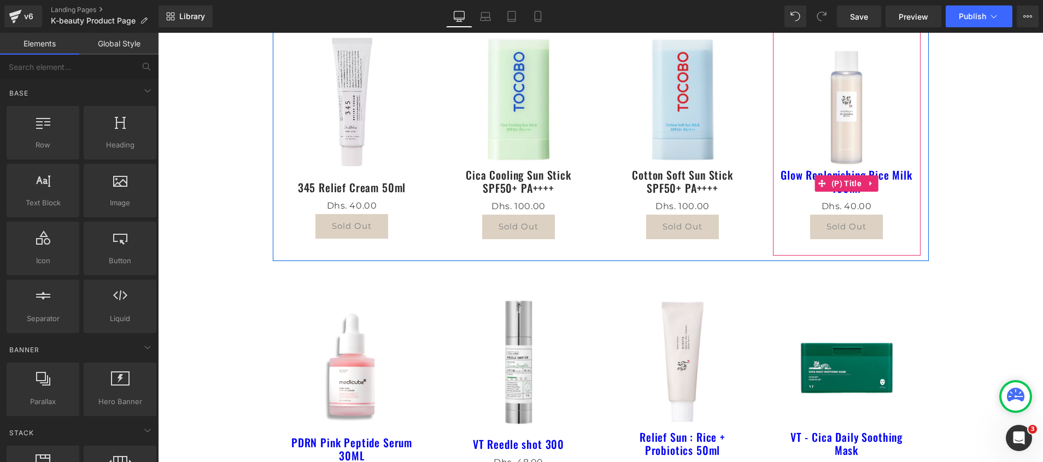
click at [842, 186] on span "(P) Title" at bounding box center [847, 183] width 36 height 16
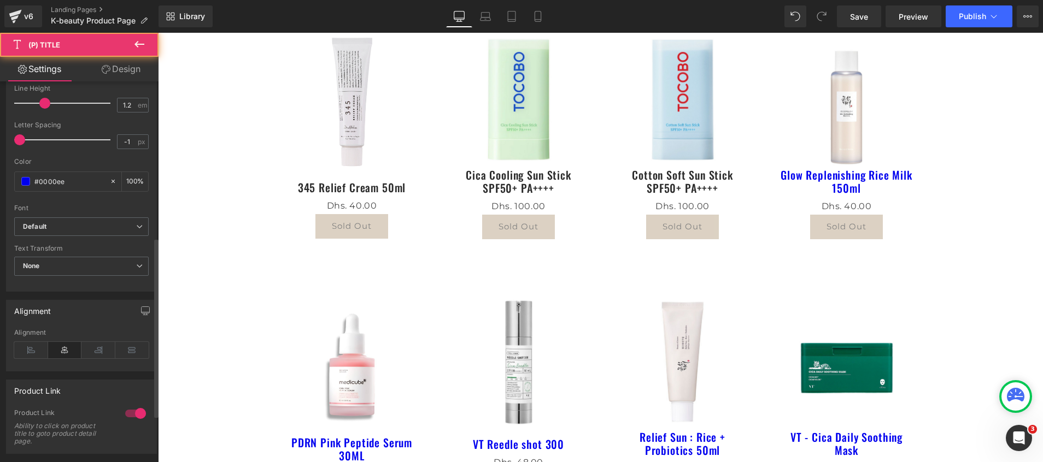
scroll to position [328, 0]
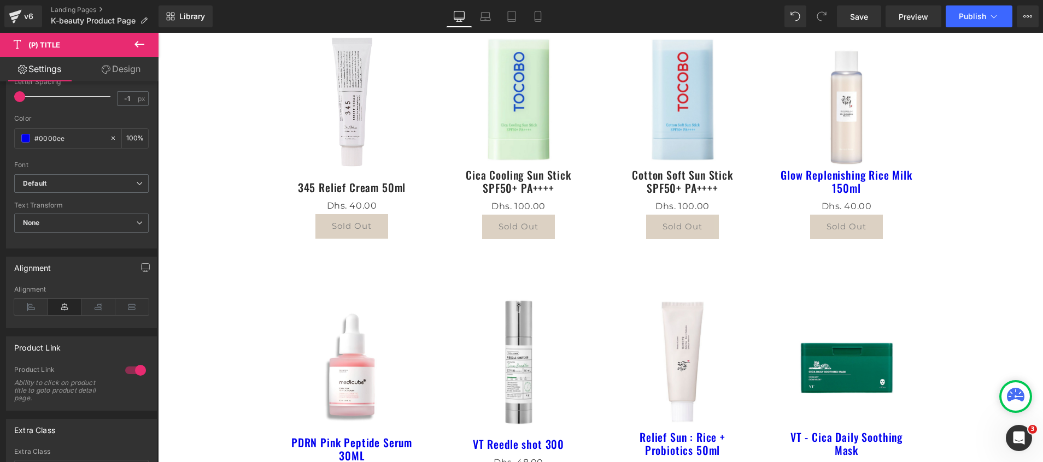
drag, startPoint x: 79, startPoint y: 141, endPoint x: -3, endPoint y: 131, distance: 83.1
click at [0, 131] on html "(P) Title You are previewing how the will restyle your page. You can not edit E…" at bounding box center [521, 231] width 1043 height 462
paste input "2b2b2b"
type input "#2b2b2b"
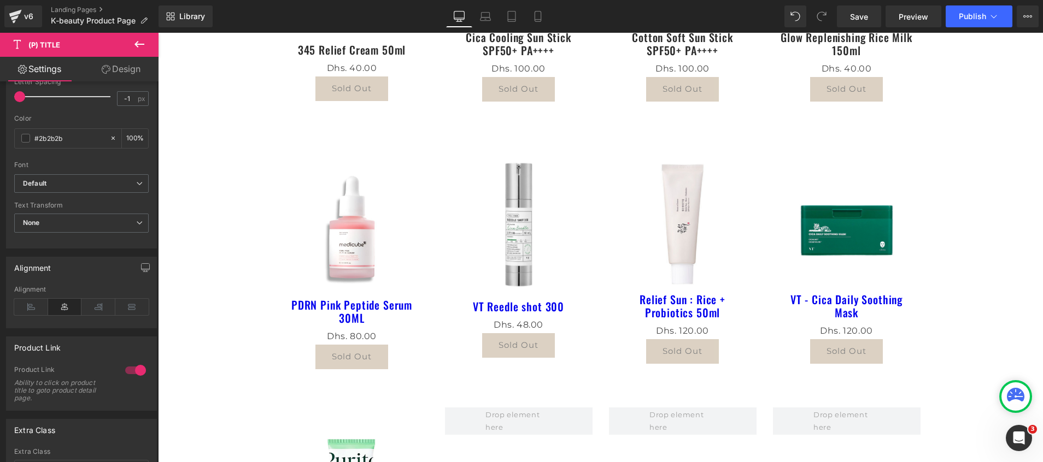
scroll to position [593, 0]
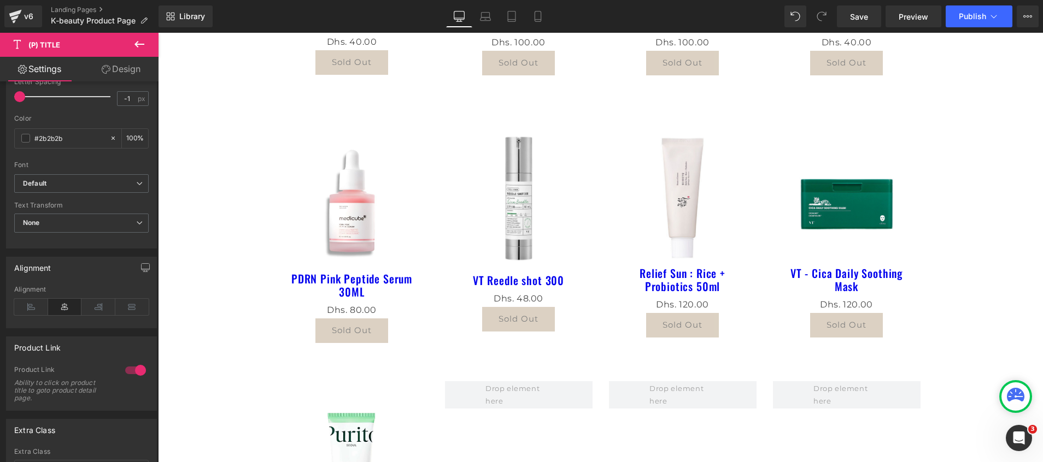
click at [348, 250] on img at bounding box center [352, 201] width 114 height 142
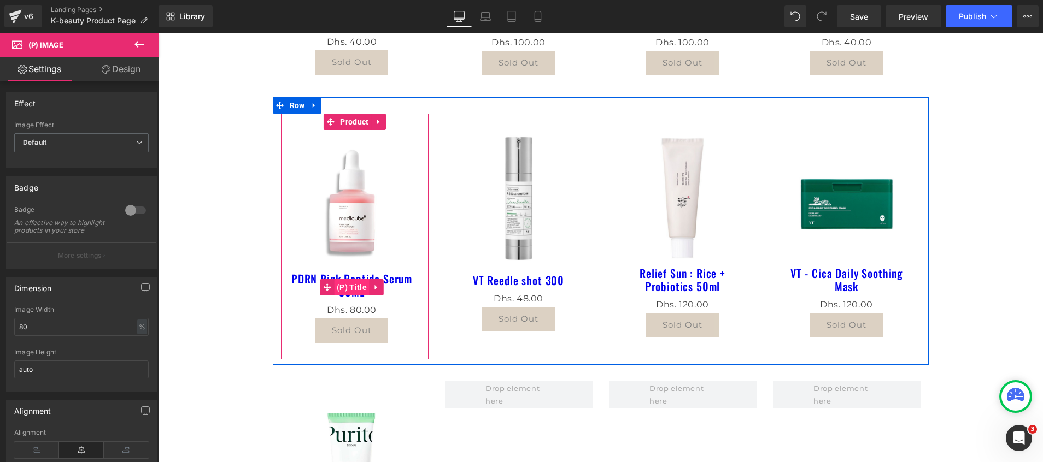
click at [347, 288] on span "(P) Title" at bounding box center [352, 287] width 36 height 16
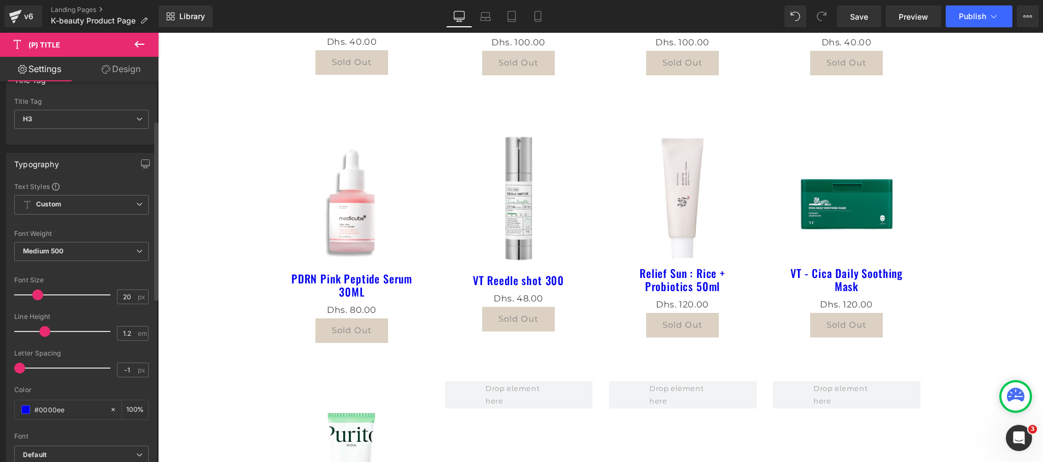
scroll to position [82, 0]
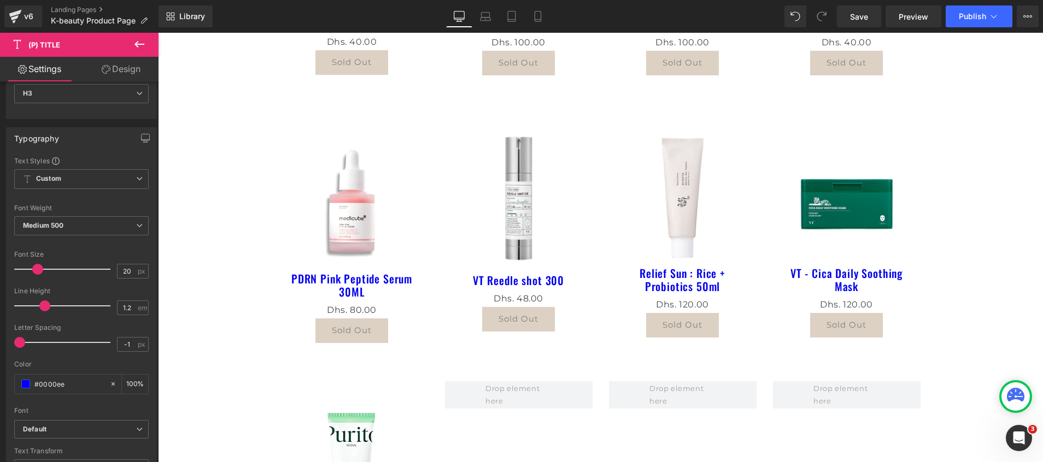
drag, startPoint x: 83, startPoint y: 224, endPoint x: -3, endPoint y: 216, distance: 86.8
click at [0, 216] on html "(P) Title You are previewing how the will restyle your page. You can not edit E…" at bounding box center [521, 231] width 1043 height 462
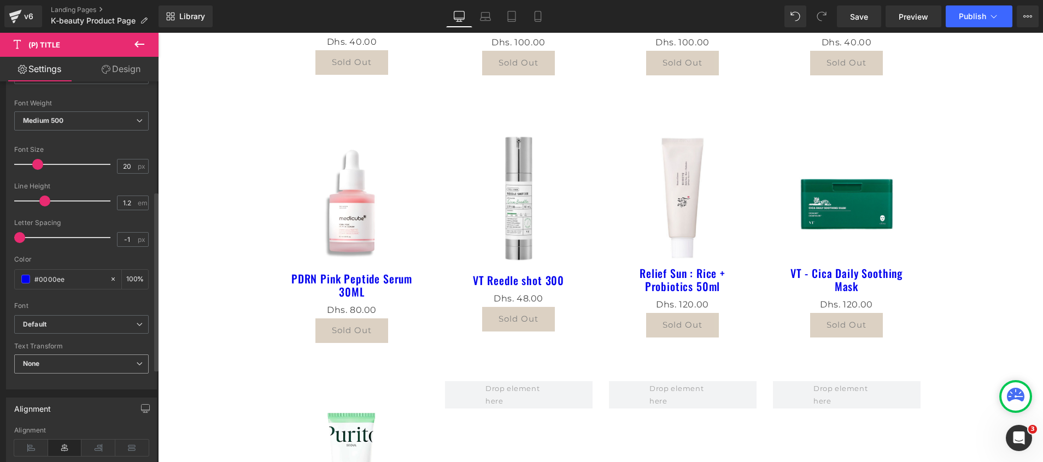
scroll to position [246, 0]
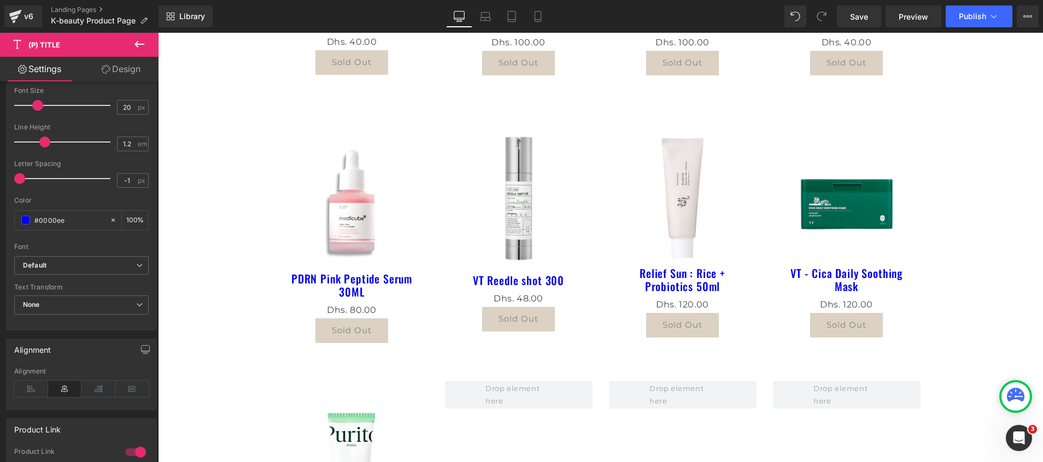
drag, startPoint x: 78, startPoint y: 225, endPoint x: -3, endPoint y: 218, distance: 81.7
click at [0, 218] on html "(P) Title You are previewing how the will restyle your page. You can not edit E…" at bounding box center [521, 231] width 1043 height 462
paste input "2b2b2b"
type input "#2b2b2b"
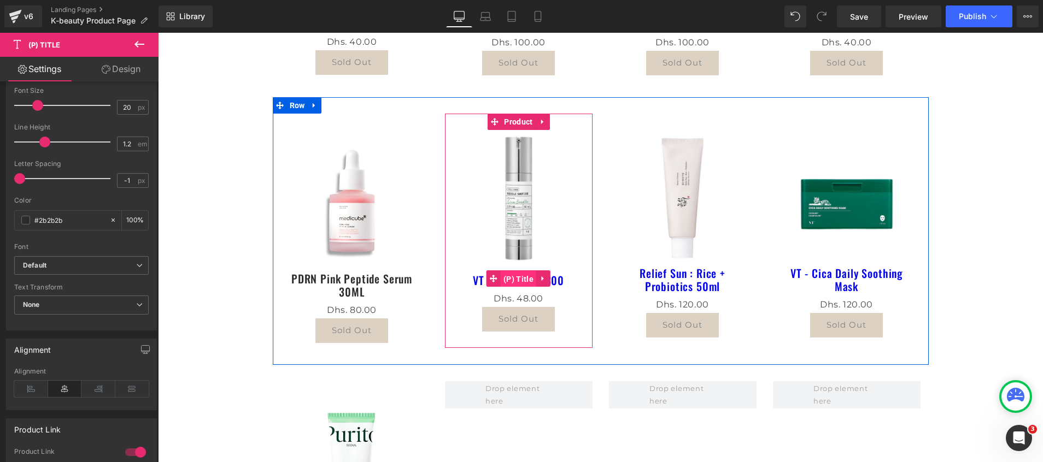
click at [509, 279] on span "(P) Title" at bounding box center [519, 279] width 36 height 16
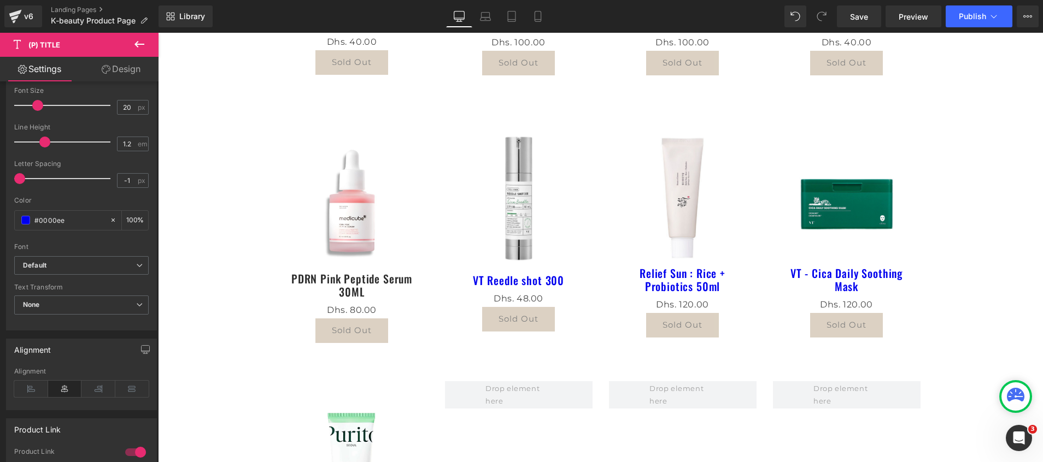
drag, startPoint x: 81, startPoint y: 214, endPoint x: -3, endPoint y: 210, distance: 84.3
click at [0, 210] on html "(P) Title You are previewing how the will restyle your page. You can not edit E…" at bounding box center [521, 231] width 1043 height 462
paste input "2b2b2b"
type input "#2b2b2b"
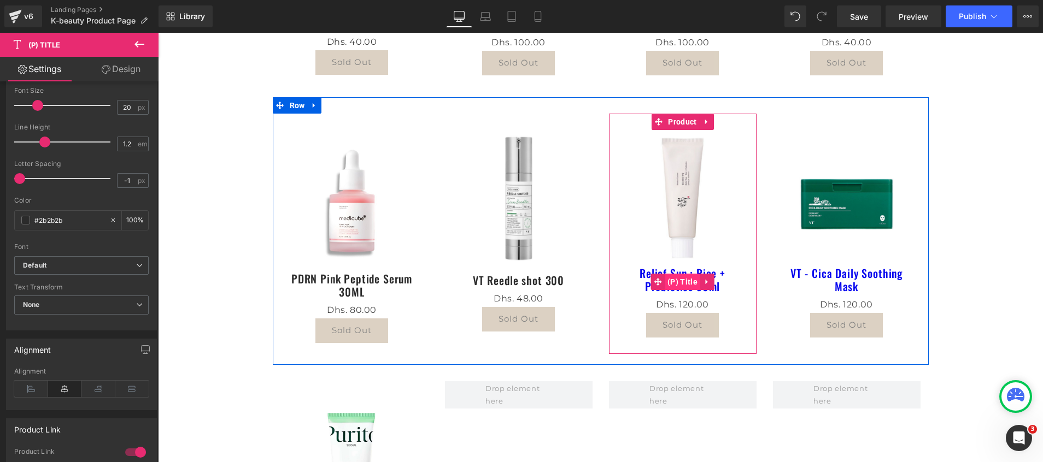
click at [686, 282] on span "(P) Title" at bounding box center [683, 282] width 36 height 16
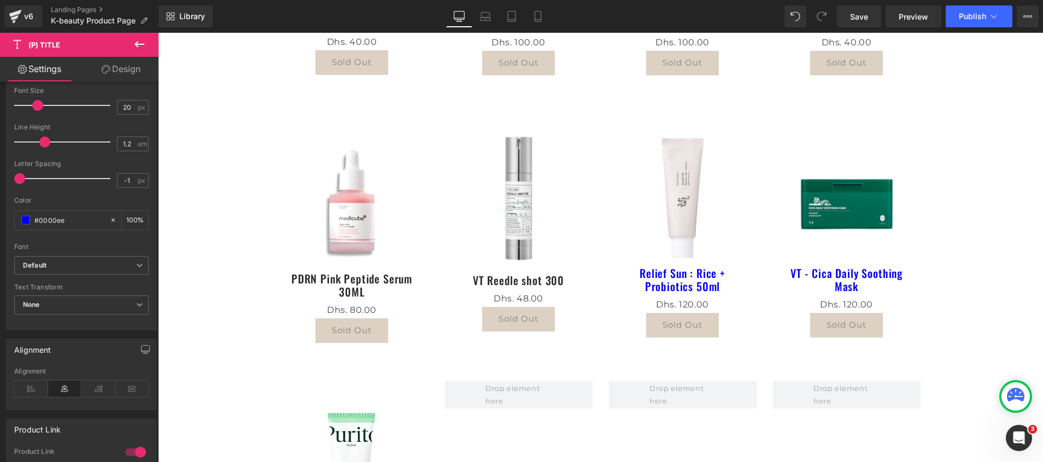
drag, startPoint x: 77, startPoint y: 224, endPoint x: -3, endPoint y: 215, distance: 80.3
click at [0, 215] on html "(P) Title You are previewing how the will restyle your page. You can not edit E…" at bounding box center [521, 231] width 1043 height 462
paste input "2b2b2b"
type input "#2b2b2b"
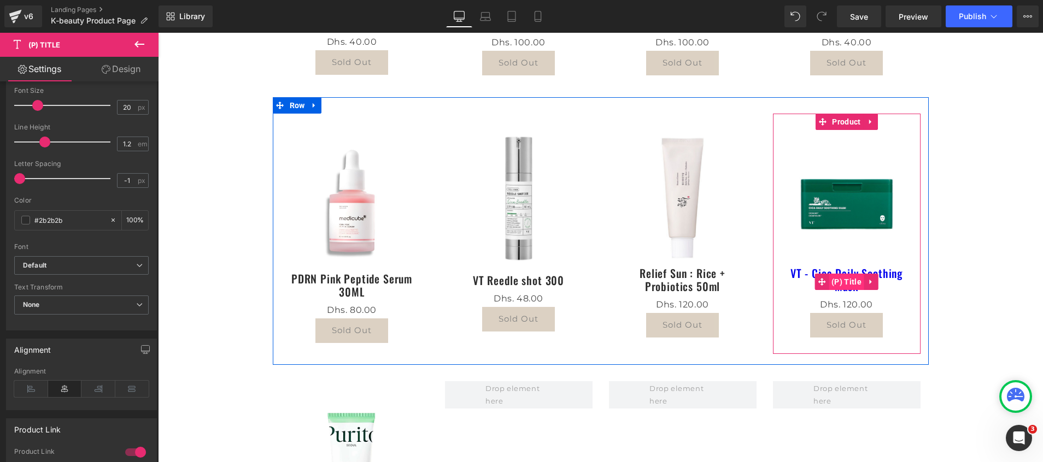
click at [844, 282] on span "(P) Title" at bounding box center [847, 282] width 36 height 16
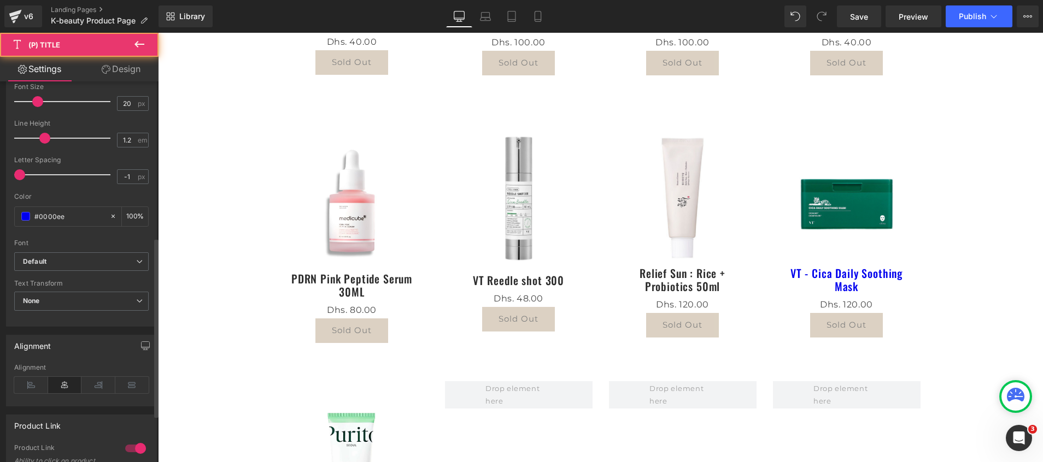
scroll to position [328, 0]
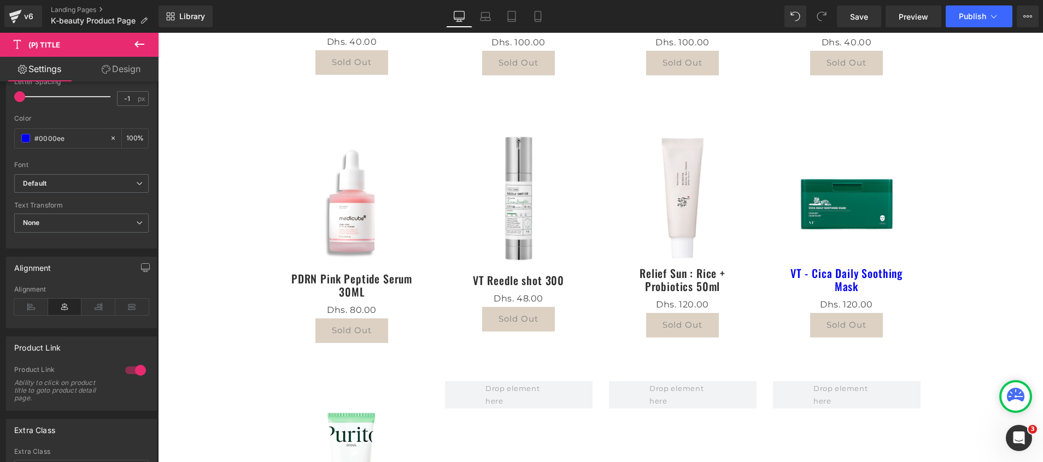
drag, startPoint x: 72, startPoint y: 133, endPoint x: -3, endPoint y: 128, distance: 75.1
click at [0, 128] on html "(P) Title You are previewing how the will restyle your page. You can not edit E…" at bounding box center [521, 231] width 1043 height 462
paste input "2b2b2b"
type input "#2b2b2b"
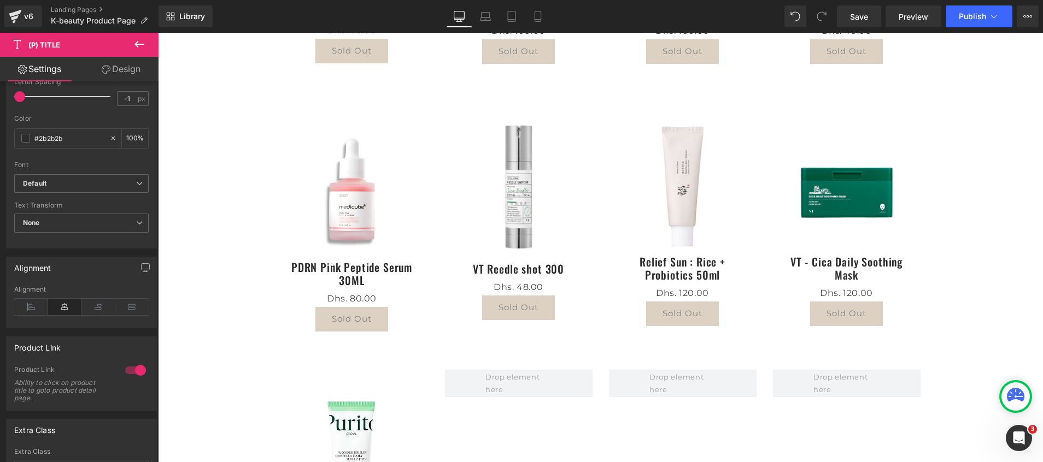
scroll to position [757, 0]
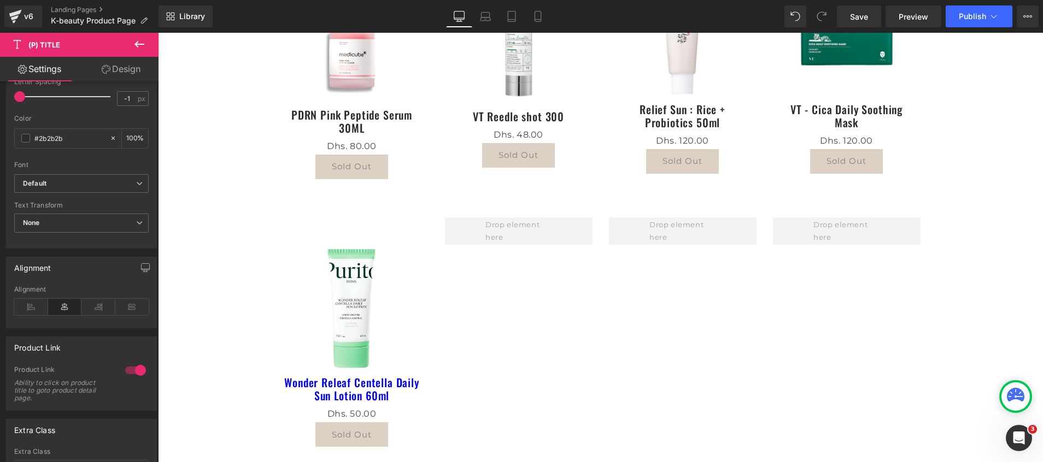
click at [347, 386] on div "Wonder Releaf Centella Daily Sun Lotion 60ml (P) Title" at bounding box center [352, 391] width 142 height 31
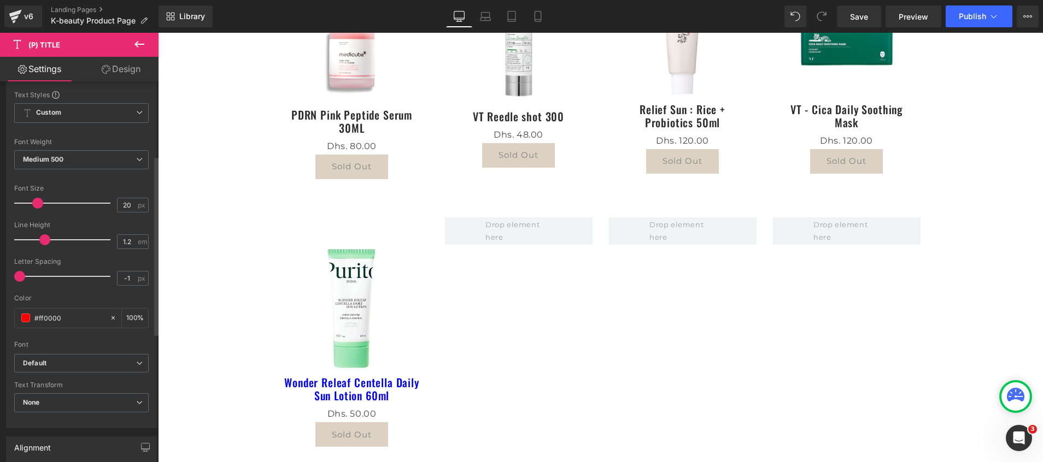
scroll to position [164, 0]
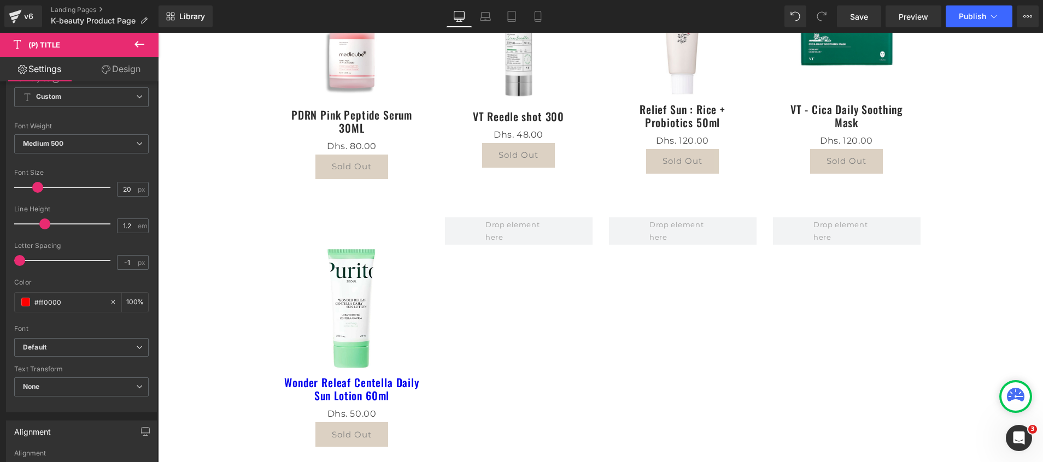
drag, startPoint x: 65, startPoint y: 302, endPoint x: -3, endPoint y: 290, distance: 68.9
click at [0, 290] on html "(P) Title You are previewing how the will restyle your page. You can not edit E…" at bounding box center [521, 231] width 1043 height 462
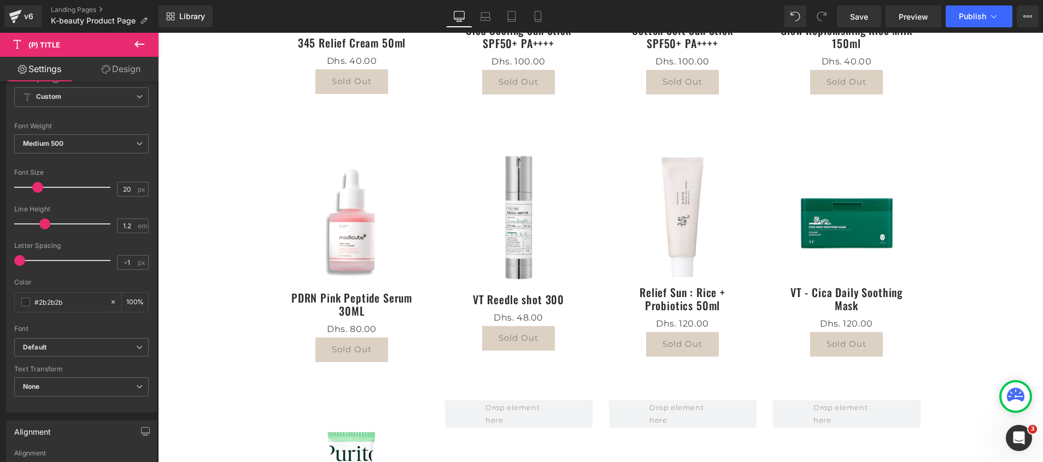
scroll to position [82, 0]
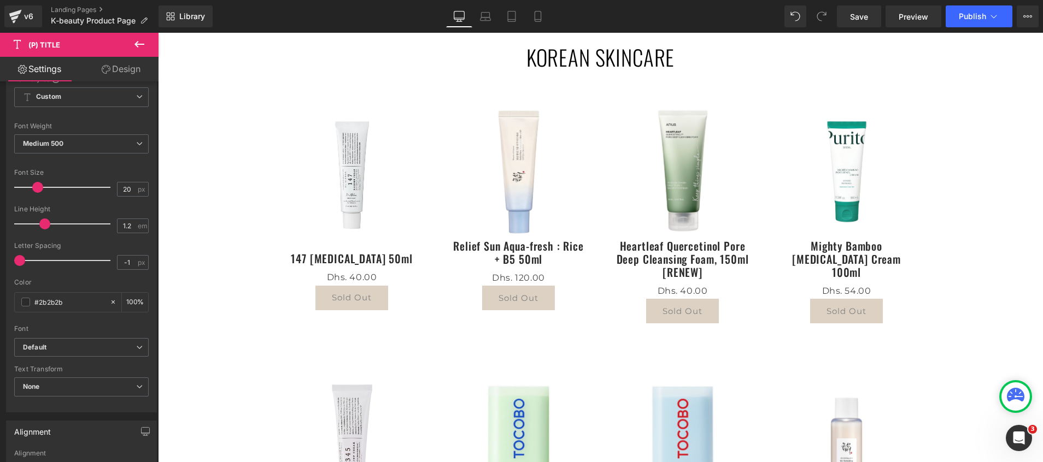
type input "#2b2b2b"
click at [859, 24] on link "Save" at bounding box center [859, 16] width 44 height 22
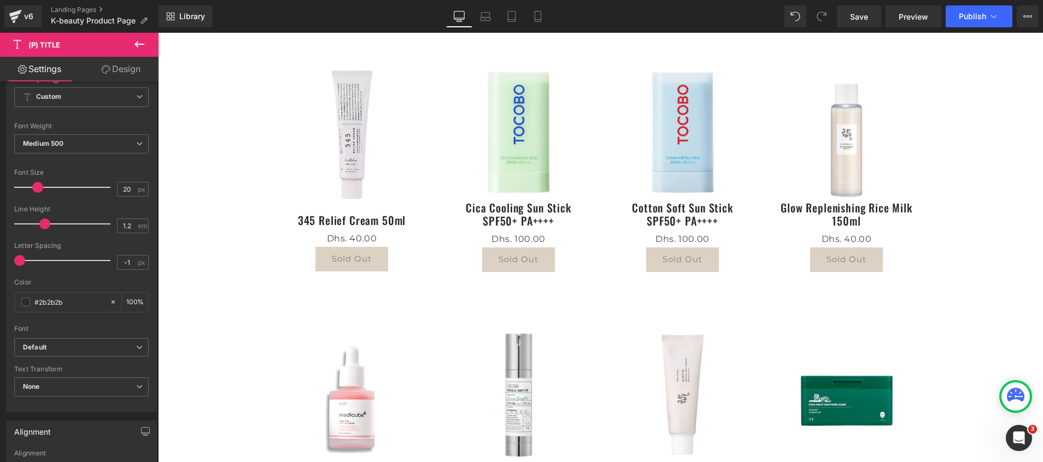
scroll to position [246, 0]
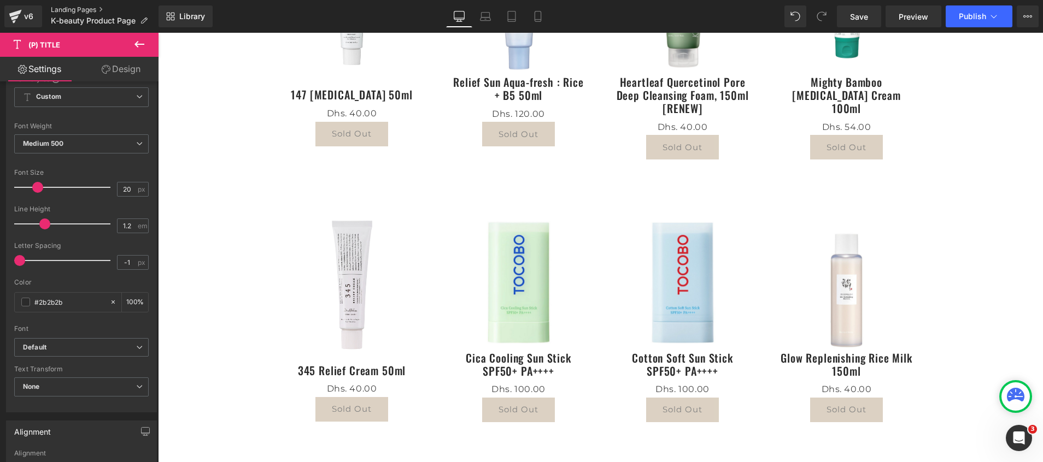
click at [63, 8] on link "Landing Pages" at bounding box center [105, 9] width 108 height 9
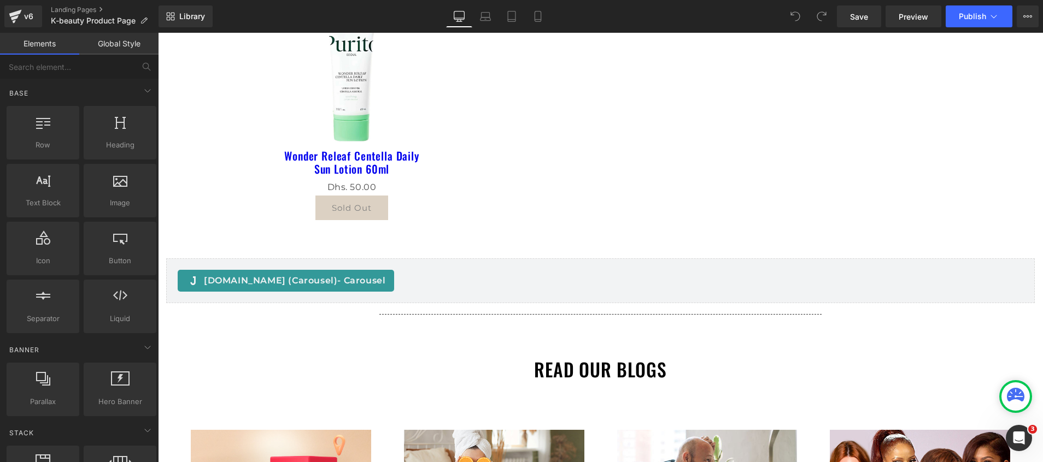
scroll to position [595, 0]
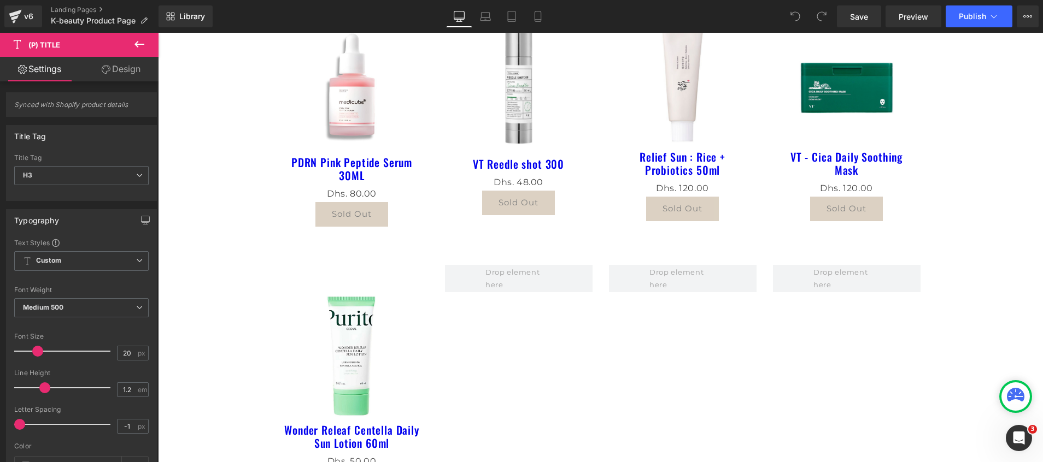
scroll to position [574, 0]
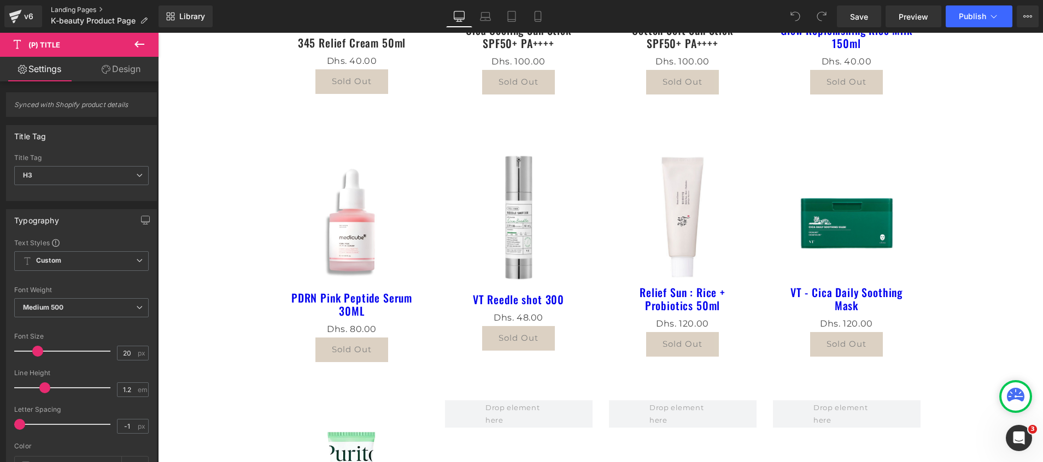
click at [63, 9] on link "Landing Pages" at bounding box center [105, 9] width 108 height 9
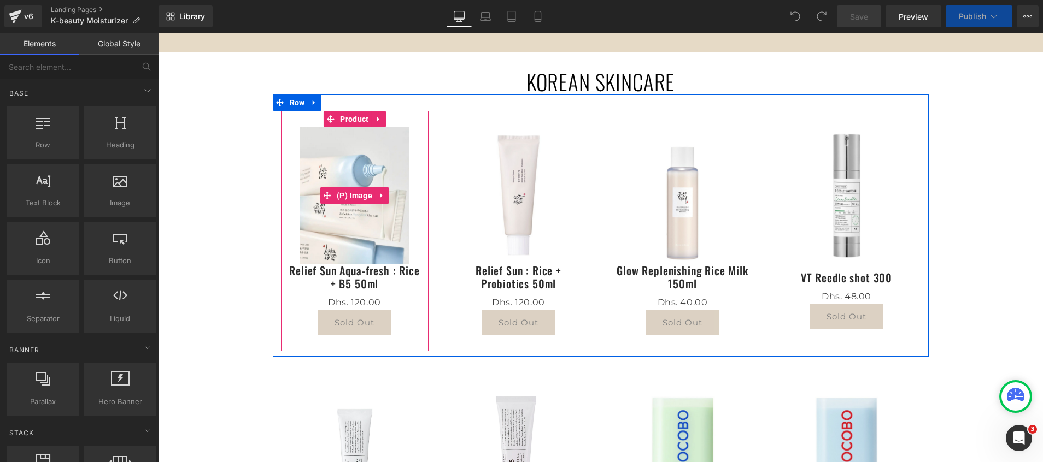
scroll to position [82, 0]
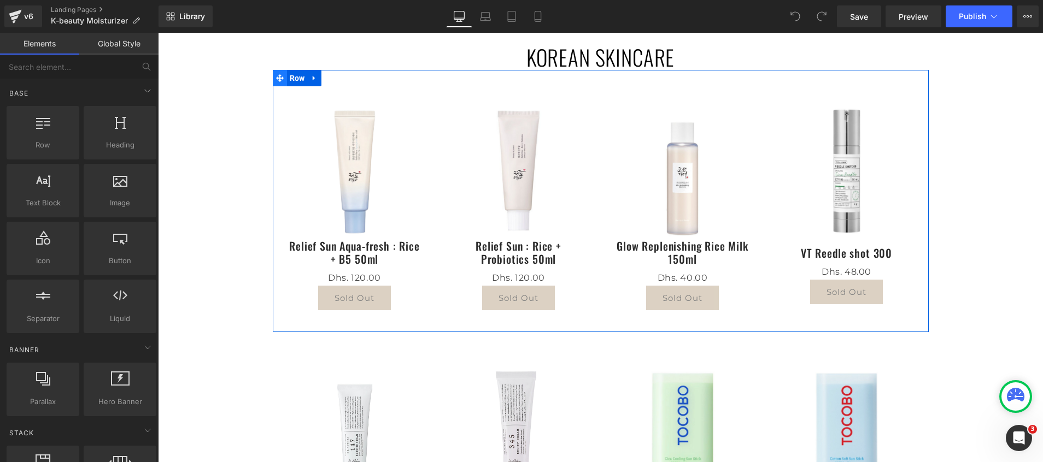
click at [276, 78] on icon at bounding box center [280, 78] width 8 height 8
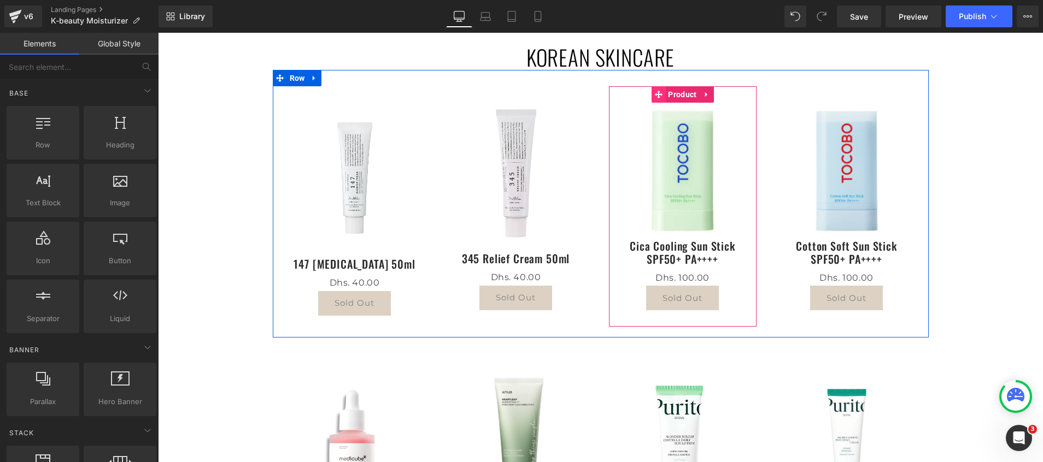
click at [654, 97] on icon at bounding box center [658, 95] width 8 height 8
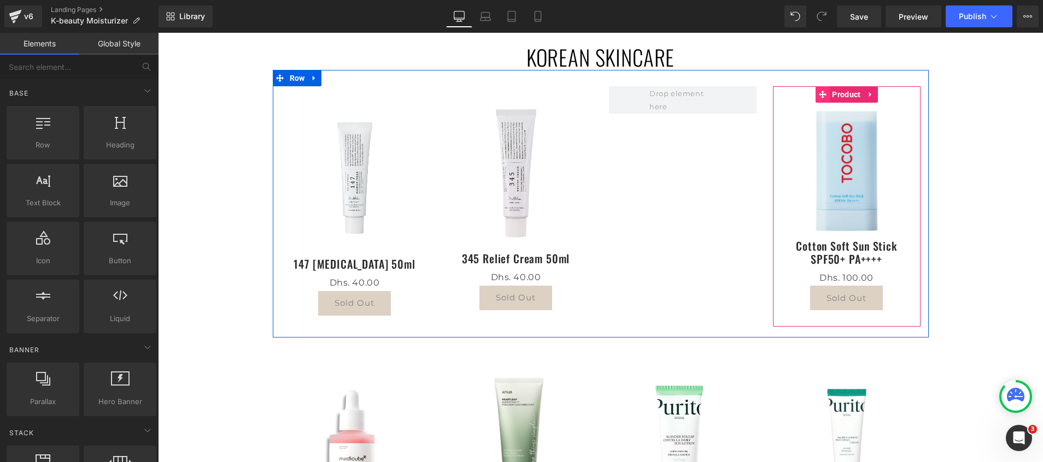
click at [818, 92] on icon at bounding box center [822, 95] width 8 height 8
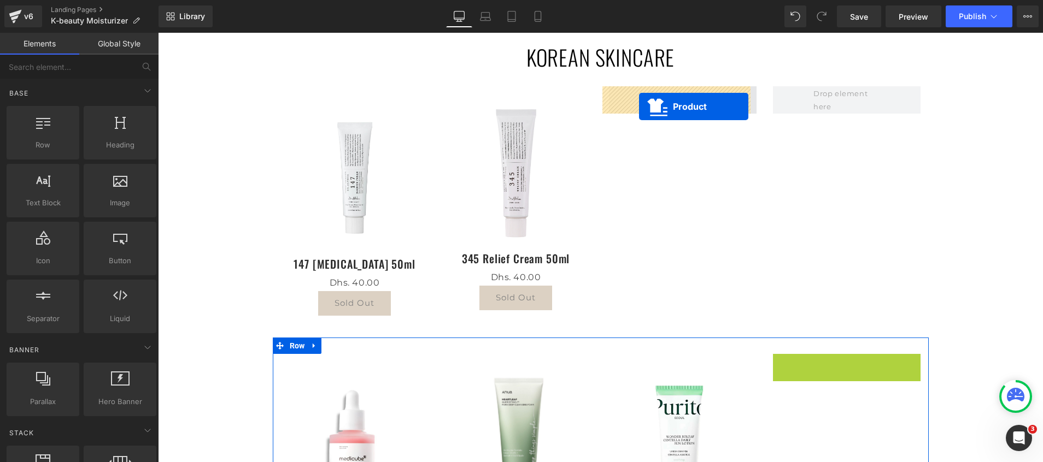
drag, startPoint x: 816, startPoint y: 361, endPoint x: 639, endPoint y: 107, distance: 309.8
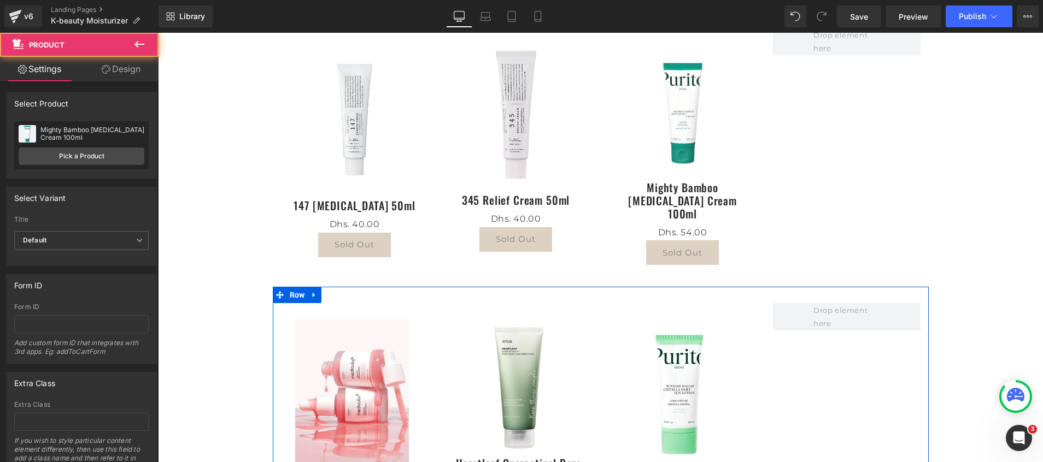
scroll to position [246, 0]
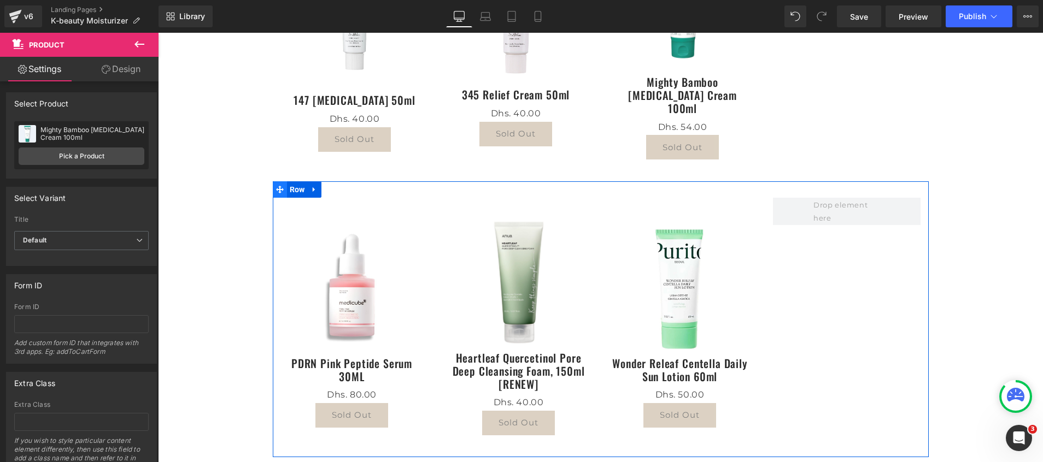
click at [276, 186] on icon at bounding box center [280, 190] width 8 height 8
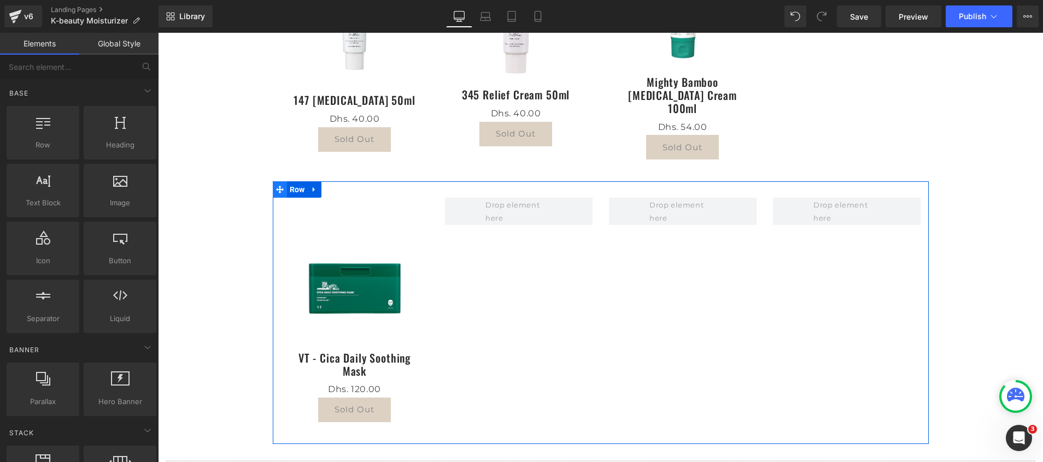
click at [276, 186] on icon at bounding box center [280, 190] width 8 height 8
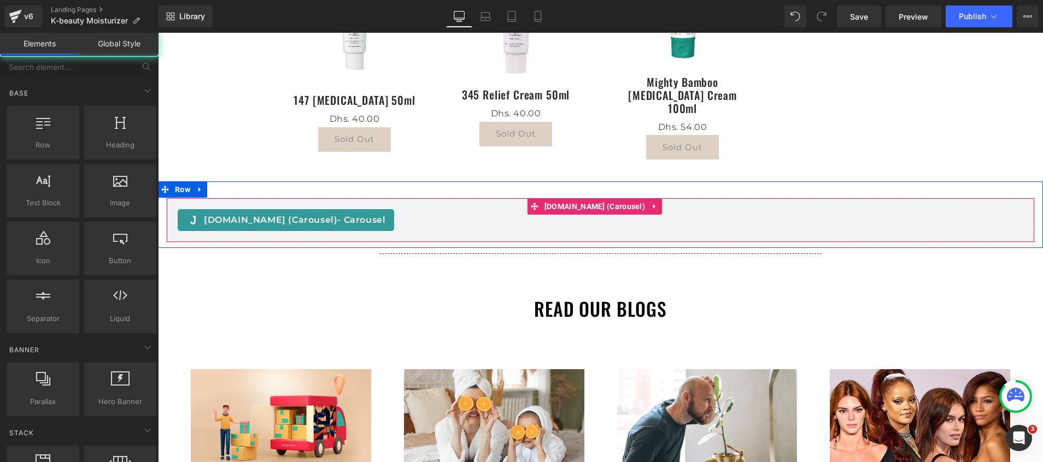
scroll to position [0, 0]
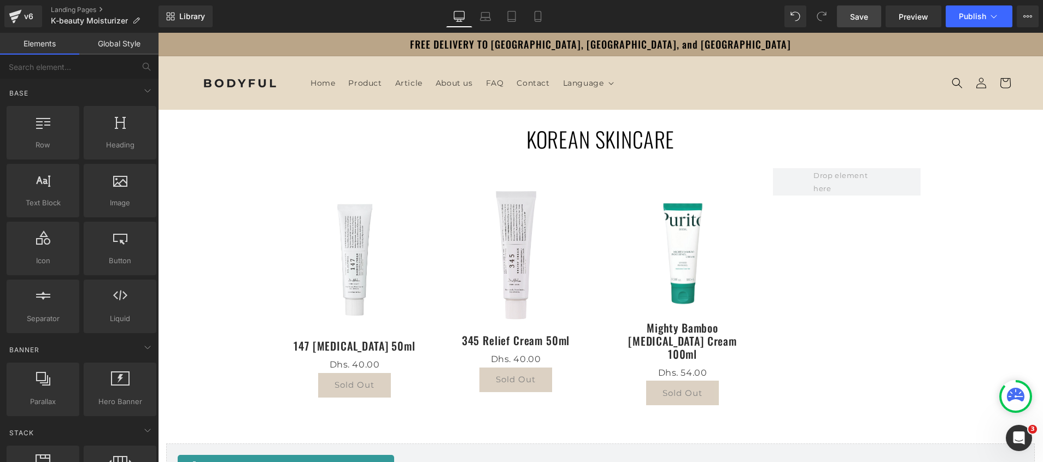
click at [867, 19] on span "Save" at bounding box center [859, 16] width 18 height 11
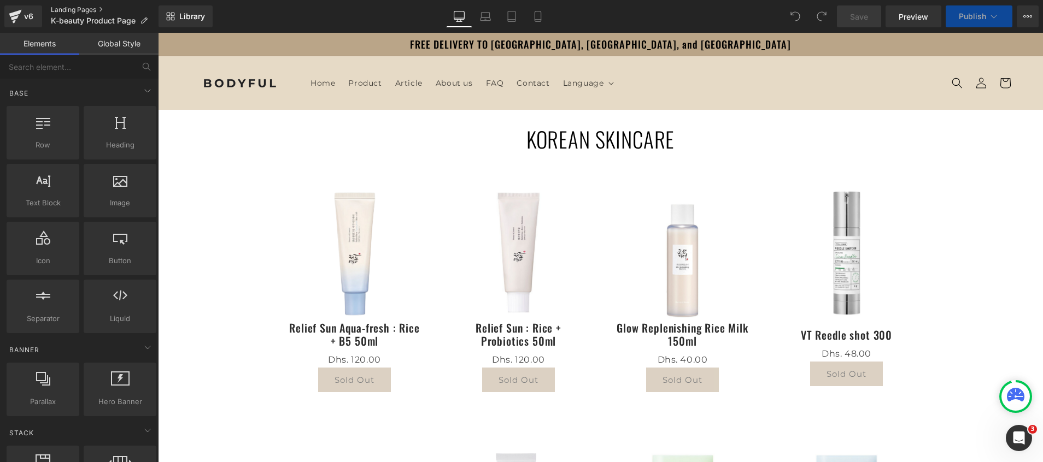
click at [71, 7] on link "Landing Pages" at bounding box center [105, 9] width 108 height 9
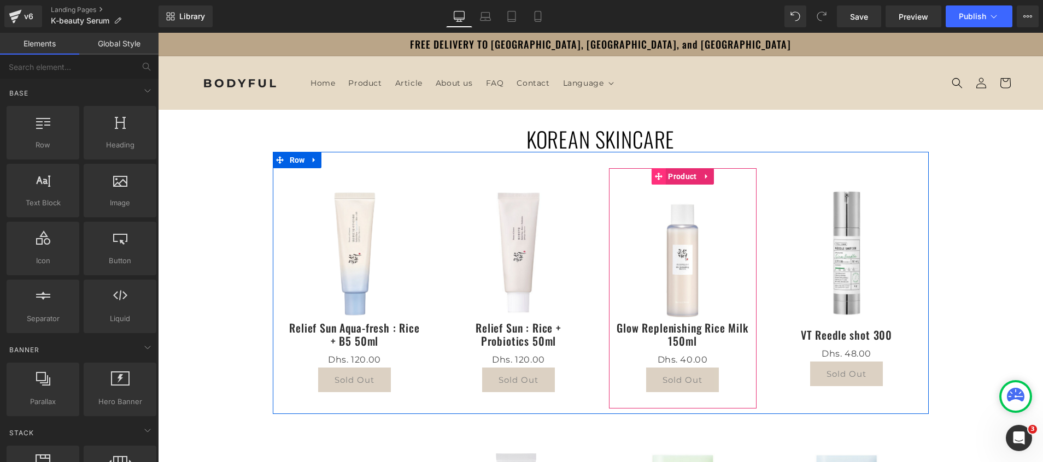
click at [654, 178] on icon at bounding box center [658, 177] width 8 height 8
click at [654, 177] on icon at bounding box center [658, 177] width 8 height 8
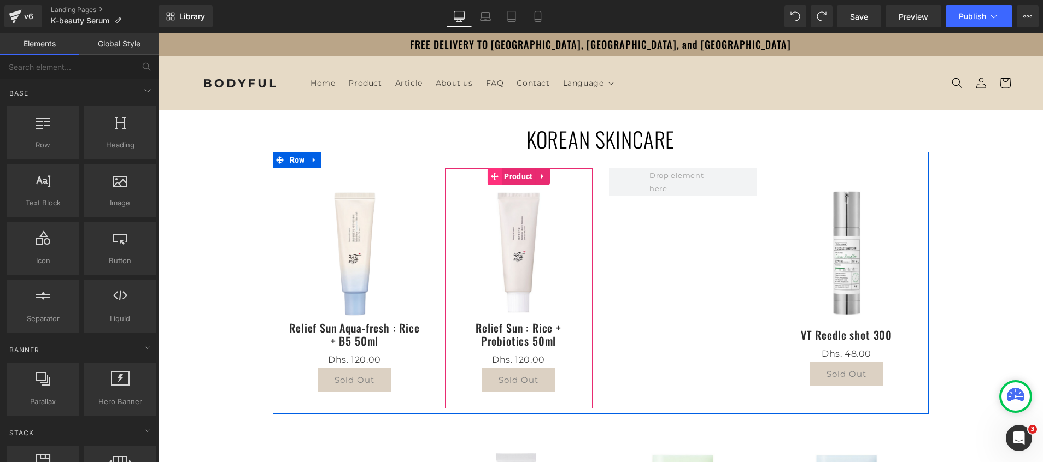
click at [490, 175] on icon at bounding box center [494, 177] width 8 height 8
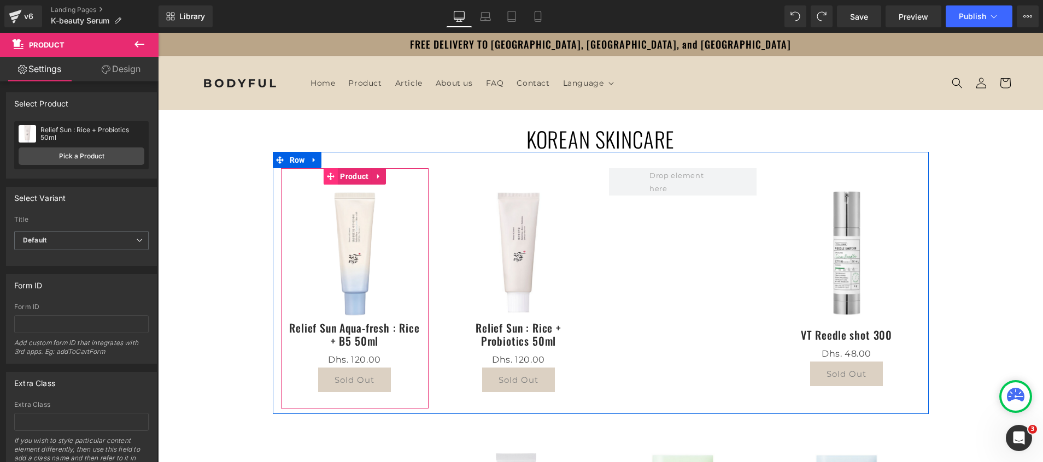
click at [326, 175] on icon at bounding box center [330, 177] width 8 height 8
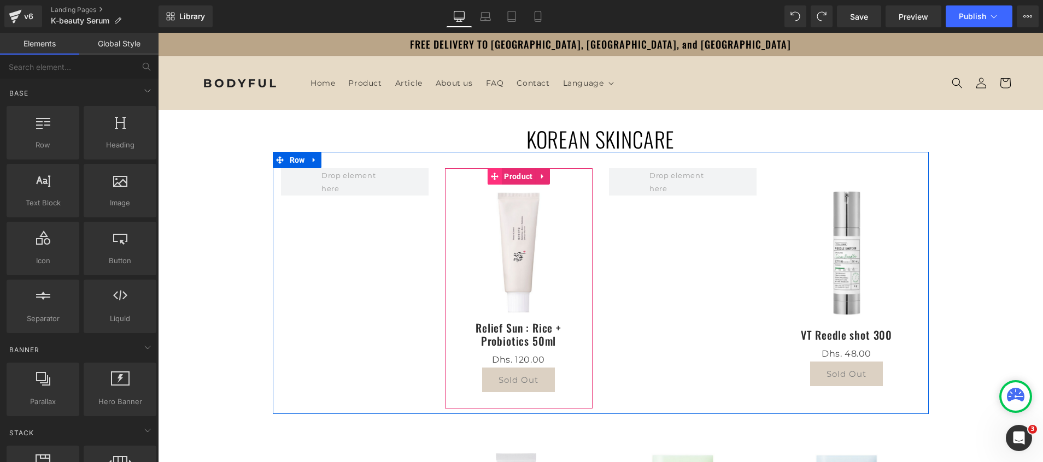
click at [490, 174] on icon at bounding box center [494, 177] width 8 height 8
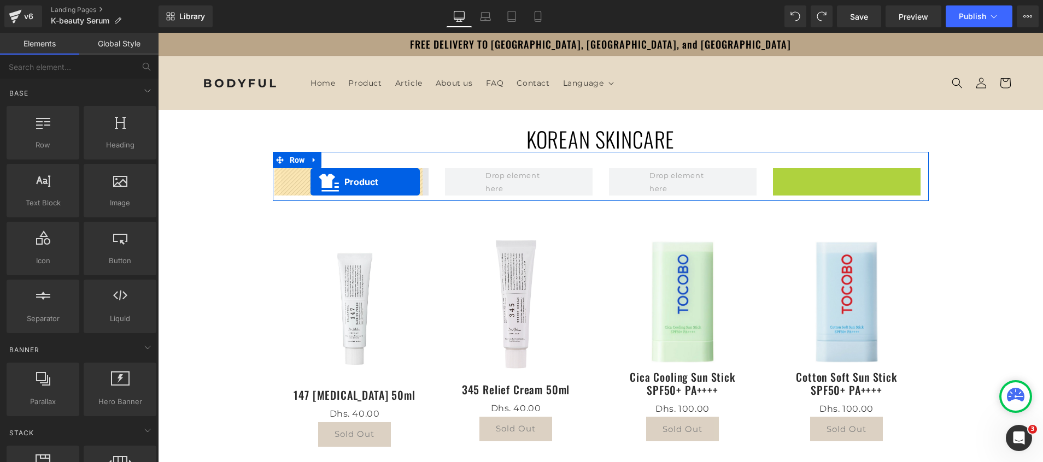
drag, startPoint x: 815, startPoint y: 177, endPoint x: 310, endPoint y: 182, distance: 504.6
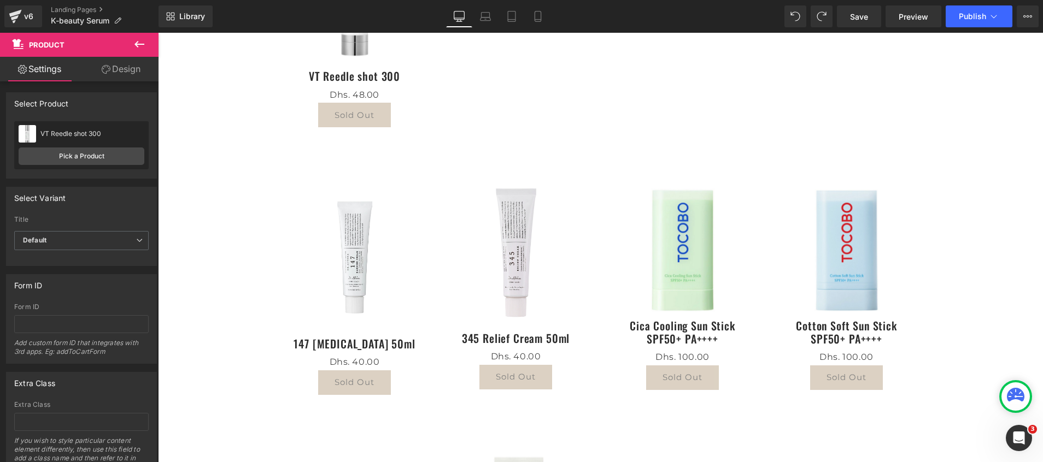
scroll to position [328, 0]
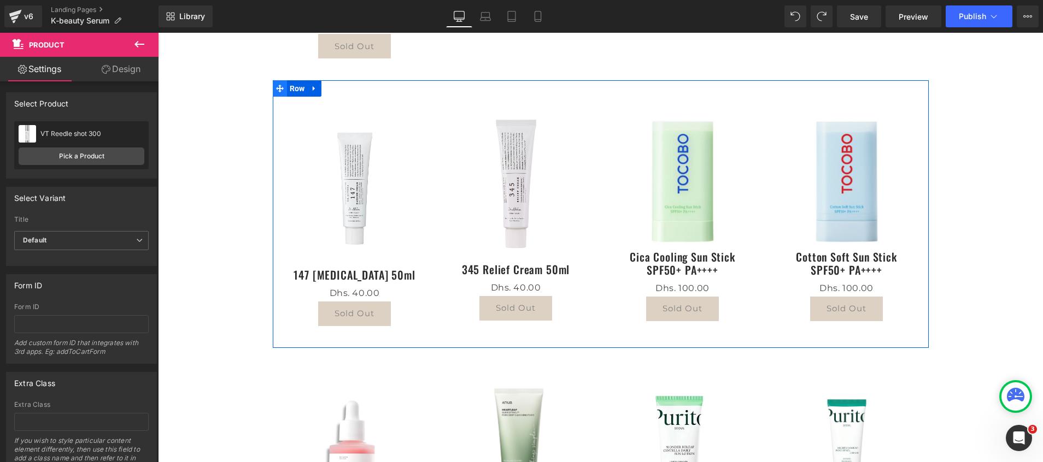
click at [276, 90] on icon at bounding box center [280, 89] width 8 height 8
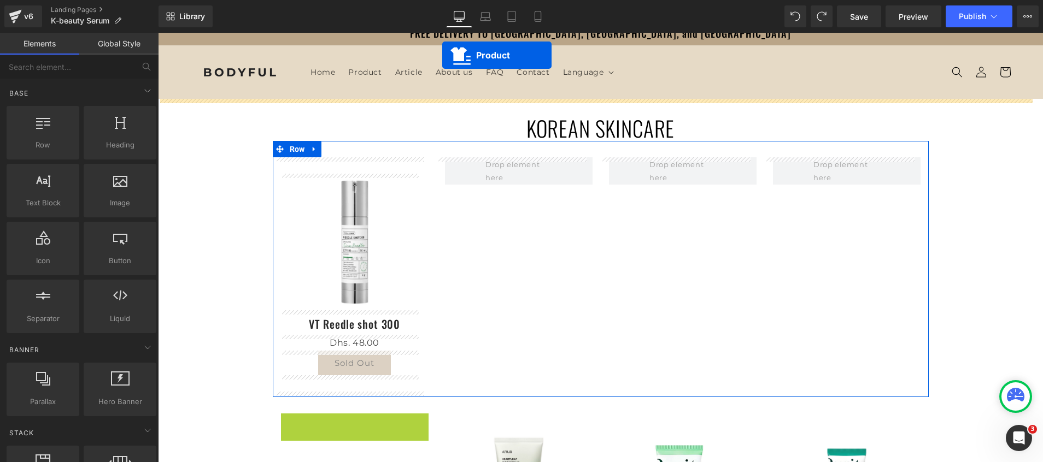
scroll to position [0, 0]
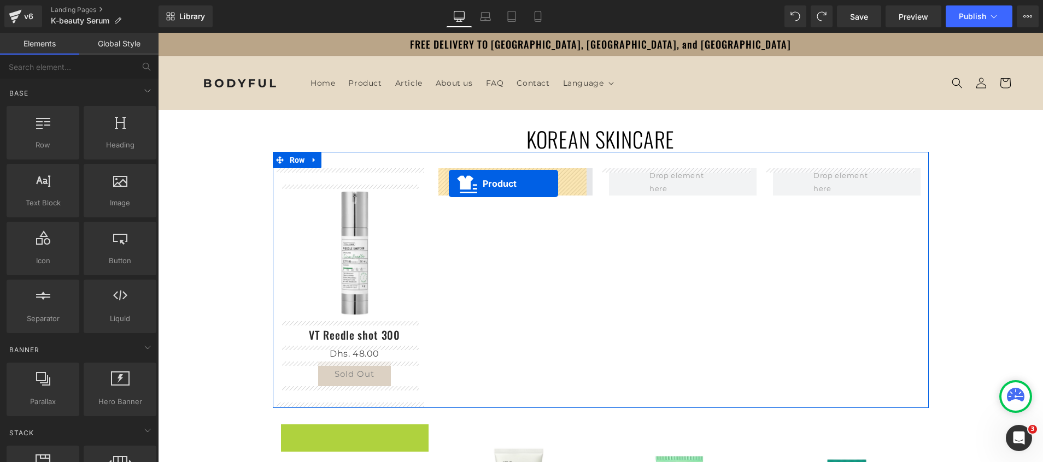
drag, startPoint x: 323, startPoint y: 107, endPoint x: 450, endPoint y: 185, distance: 149.4
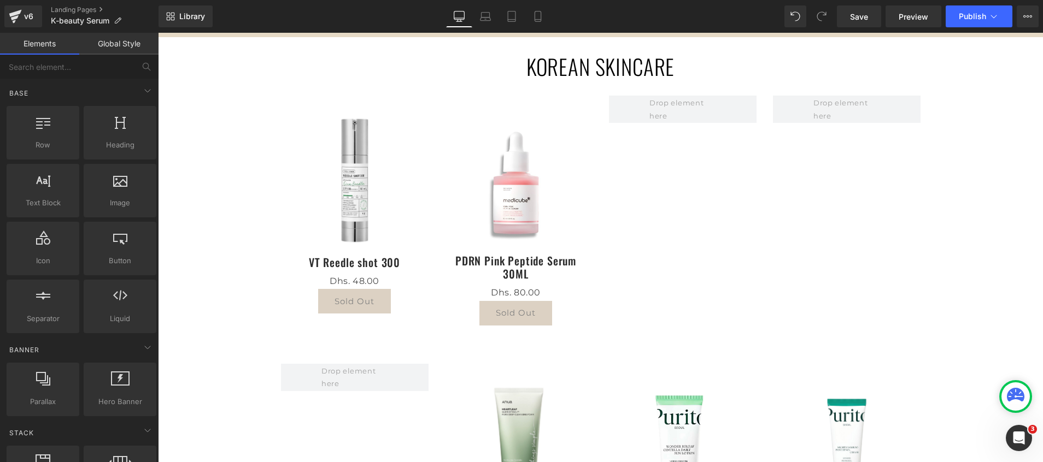
scroll to position [246, 0]
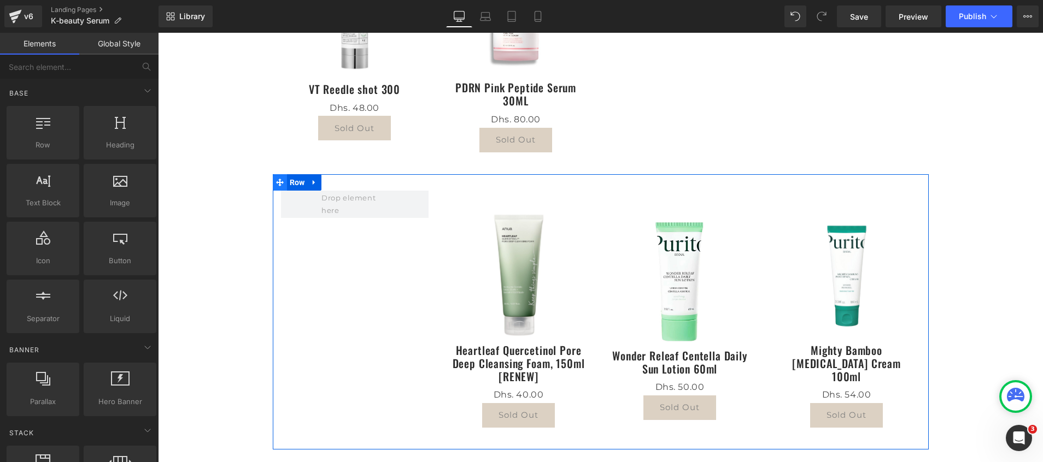
click at [277, 181] on icon at bounding box center [280, 183] width 8 height 8
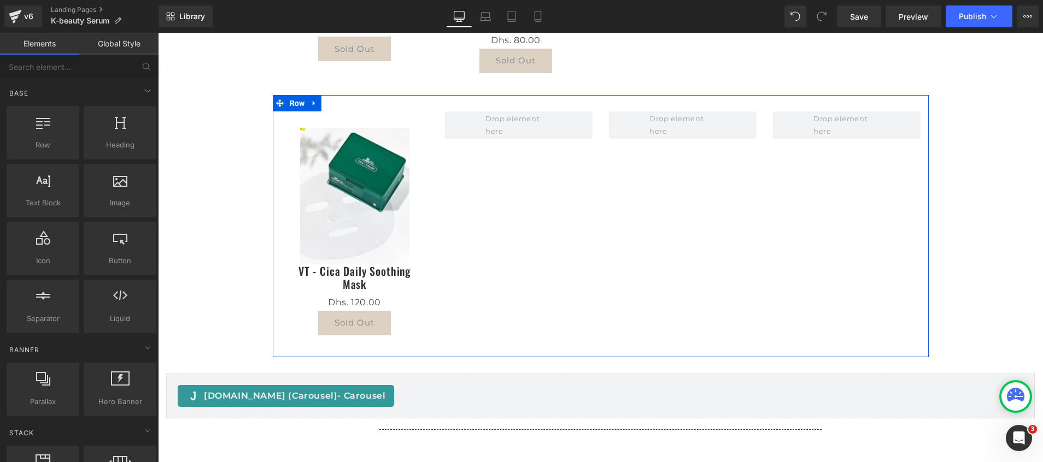
scroll to position [328, 0]
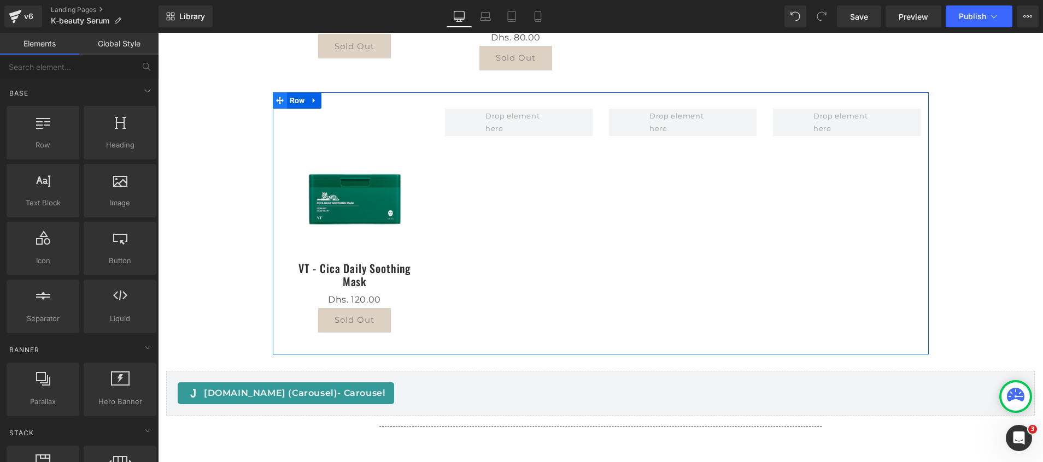
click at [276, 103] on icon at bounding box center [280, 101] width 8 height 8
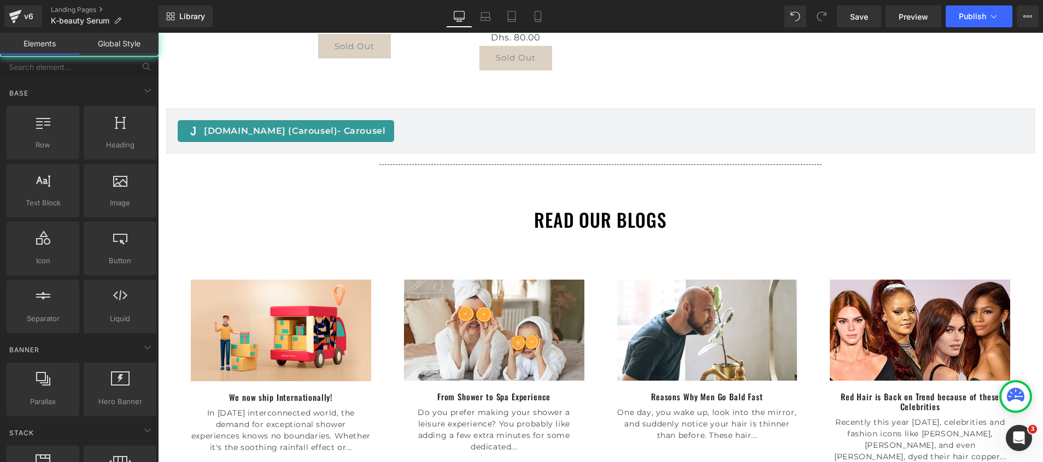
scroll to position [0, 0]
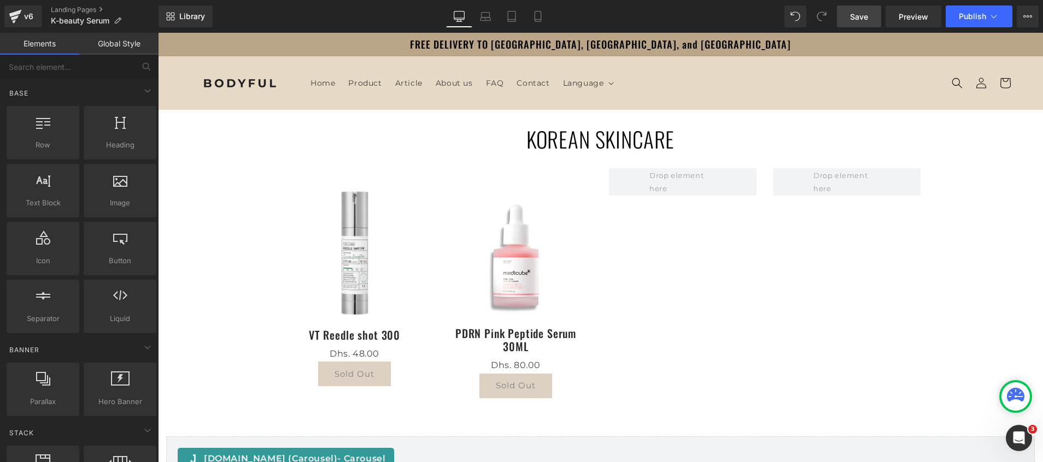
click at [859, 14] on span "Save" at bounding box center [859, 16] width 18 height 11
click at [76, 9] on link "Landing Pages" at bounding box center [105, 9] width 108 height 9
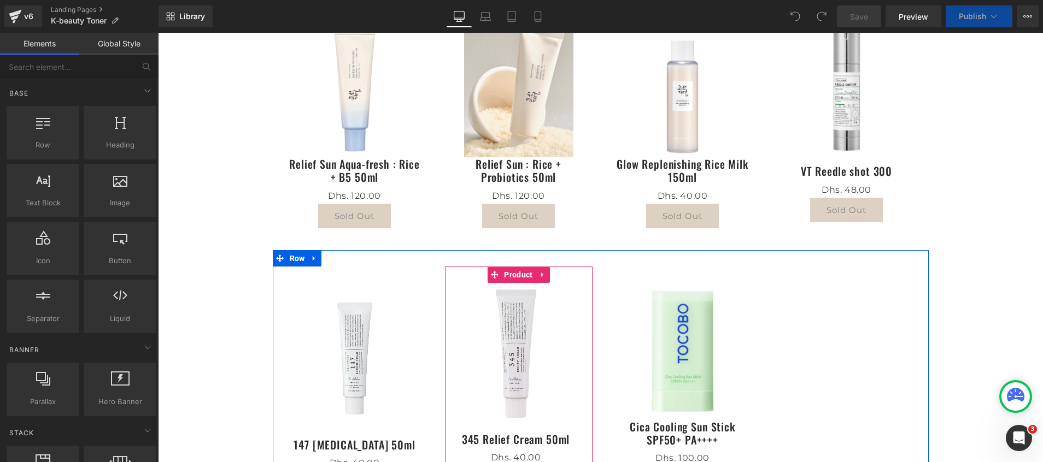
scroll to position [82, 0]
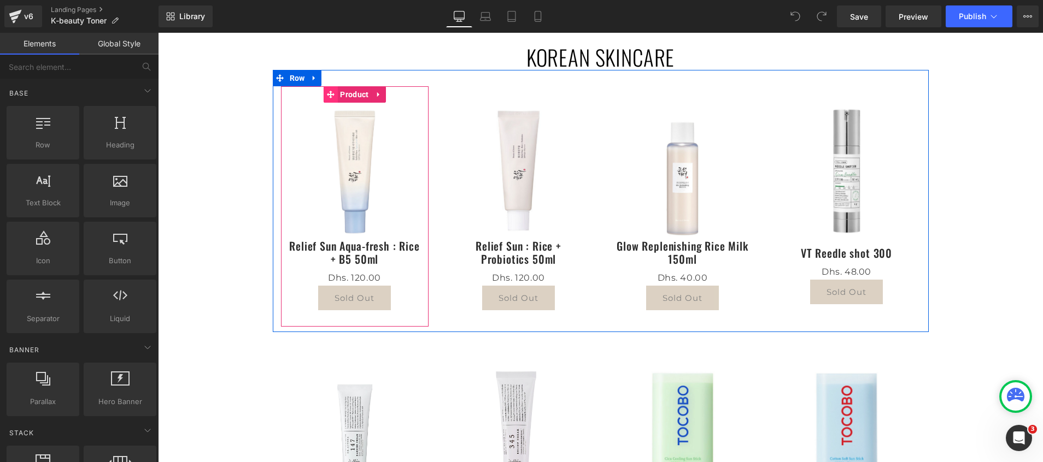
click at [326, 95] on icon at bounding box center [330, 95] width 8 height 8
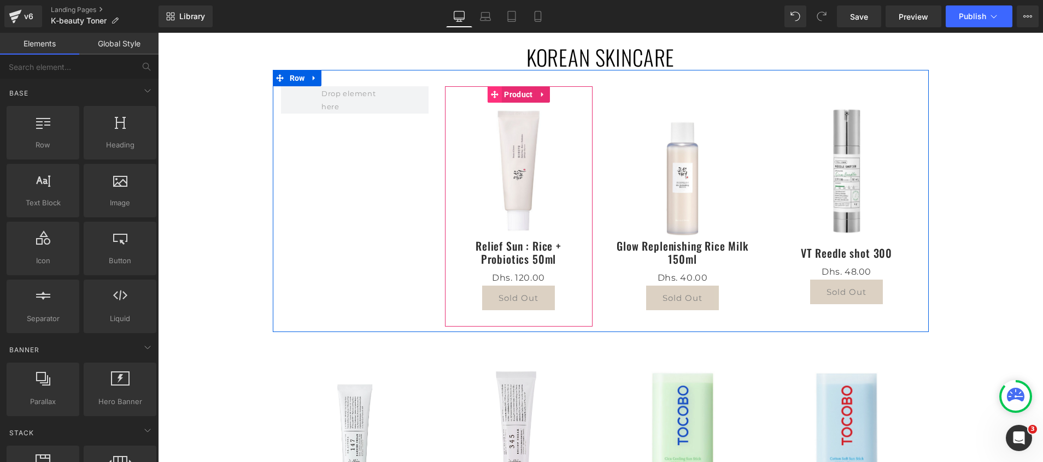
click at [490, 92] on icon at bounding box center [494, 95] width 8 height 8
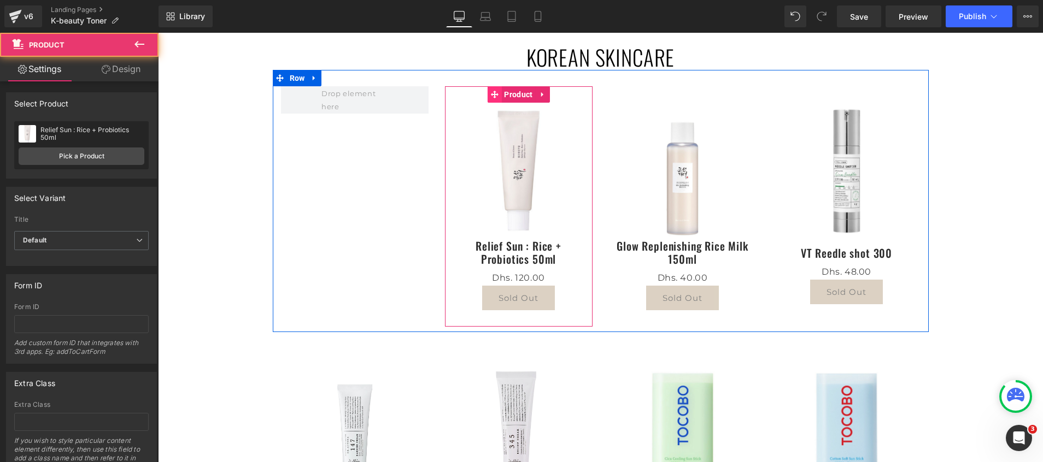
click at [490, 94] on icon at bounding box center [494, 95] width 8 height 8
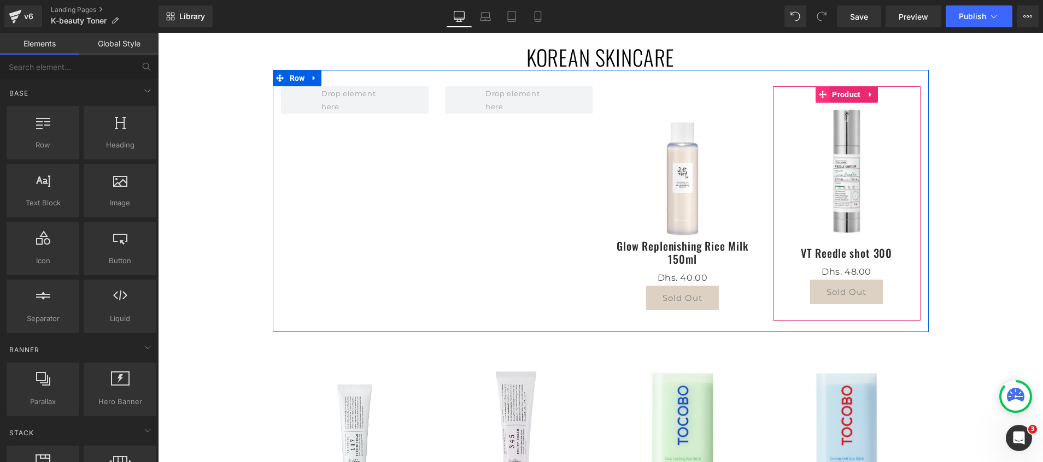
click at [818, 93] on icon at bounding box center [822, 95] width 8 height 8
click at [818, 97] on icon at bounding box center [822, 95] width 8 height 8
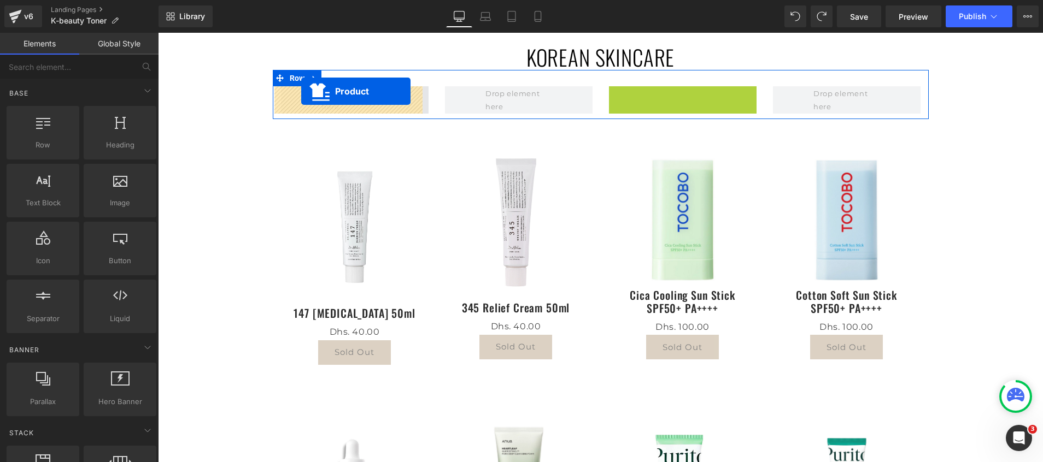
drag, startPoint x: 650, startPoint y: 99, endPoint x: 301, endPoint y: 91, distance: 349.4
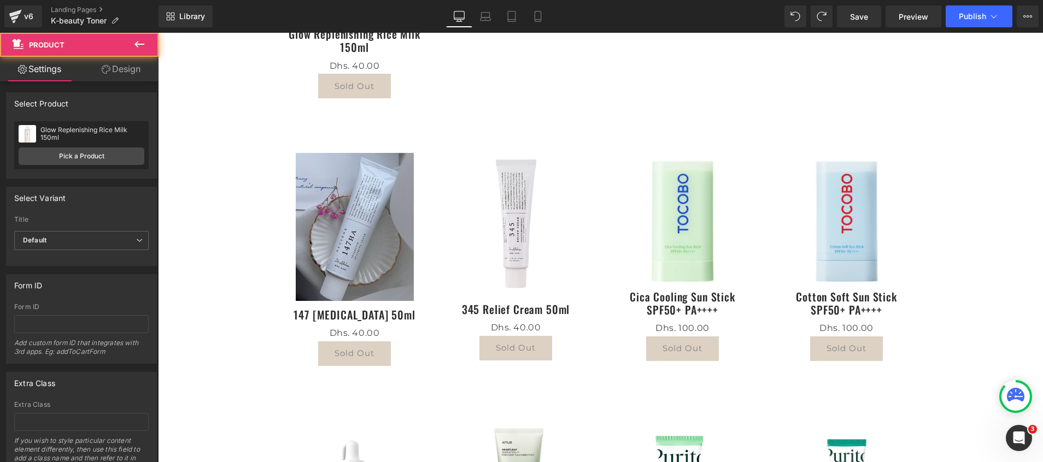
scroll to position [328, 0]
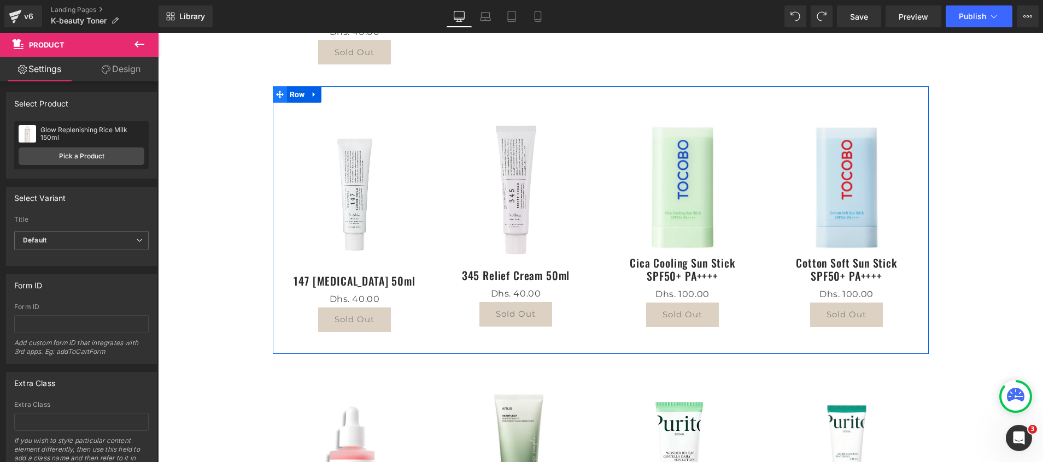
click at [277, 96] on span at bounding box center [280, 94] width 14 height 16
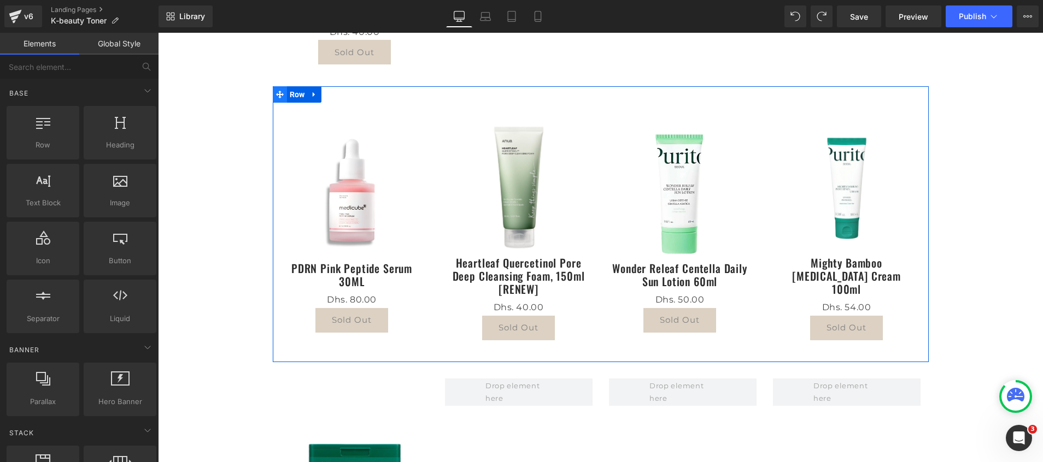
click at [276, 95] on icon at bounding box center [280, 95] width 8 height 8
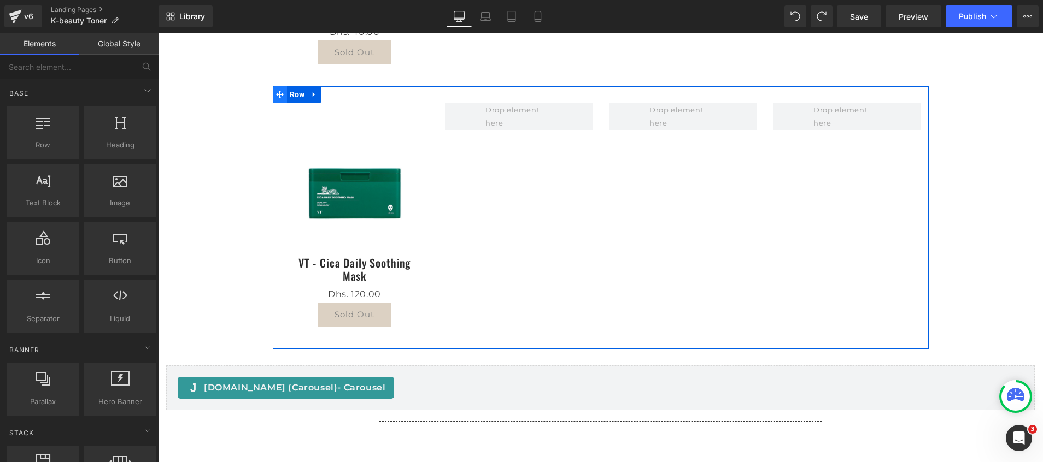
click at [276, 94] on icon at bounding box center [280, 95] width 8 height 8
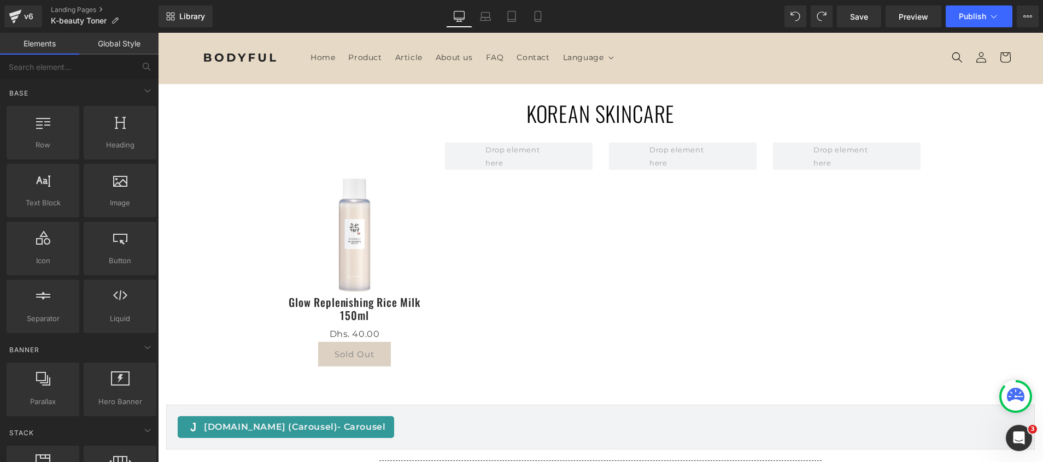
scroll to position [0, 0]
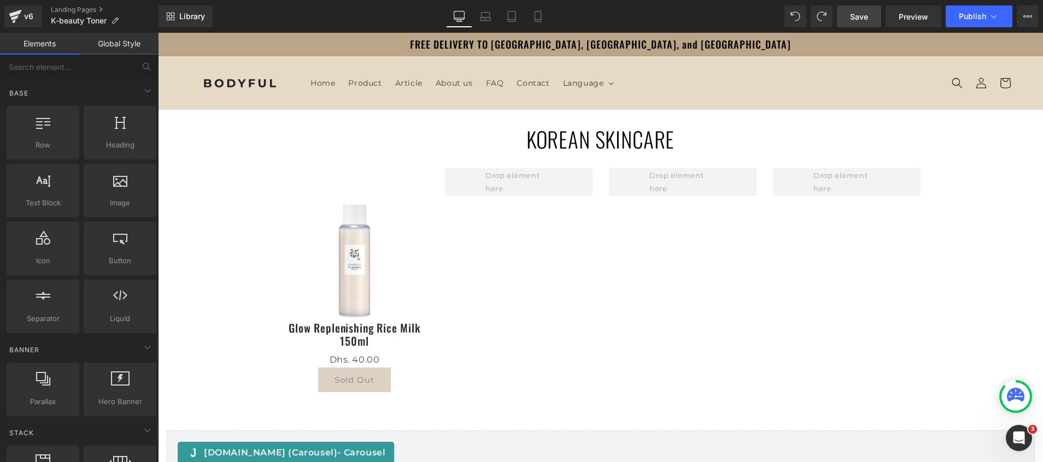
click at [852, 11] on span "Save" at bounding box center [859, 16] width 18 height 11
click at [850, 17] on link "Save" at bounding box center [859, 16] width 44 height 22
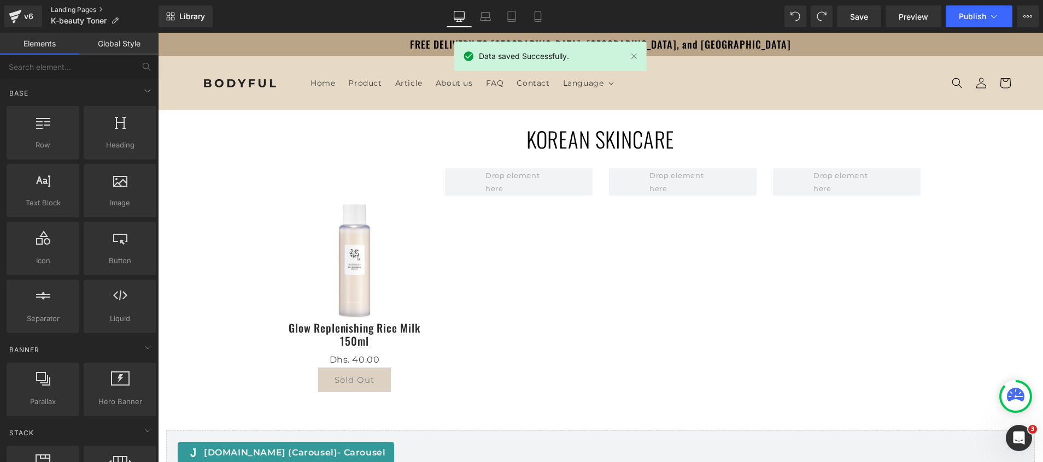
click at [69, 10] on link "Landing Pages" at bounding box center [105, 9] width 108 height 9
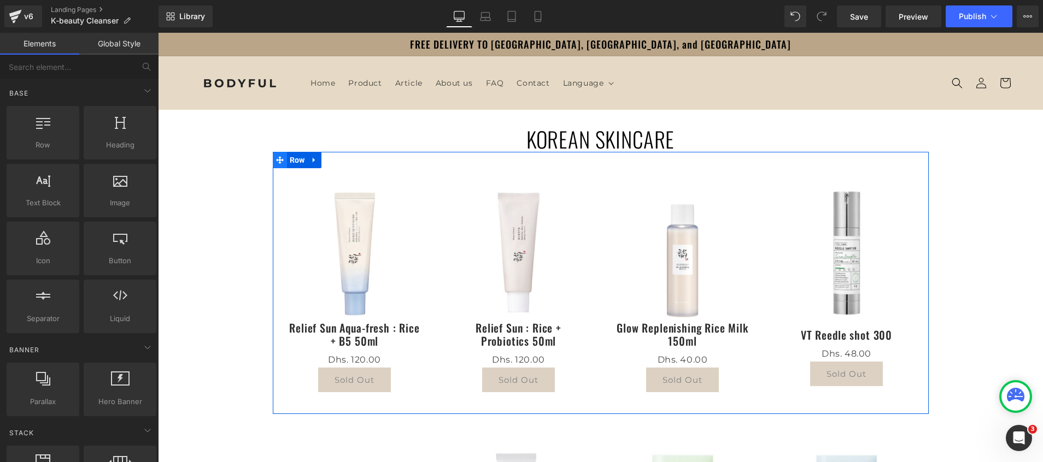
click at [276, 159] on icon at bounding box center [280, 160] width 8 height 8
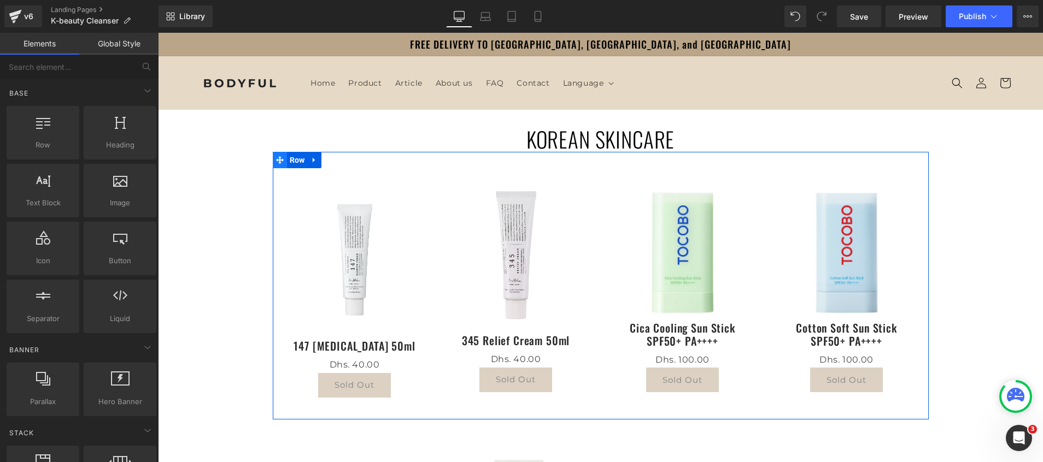
click at [276, 160] on icon at bounding box center [280, 160] width 8 height 8
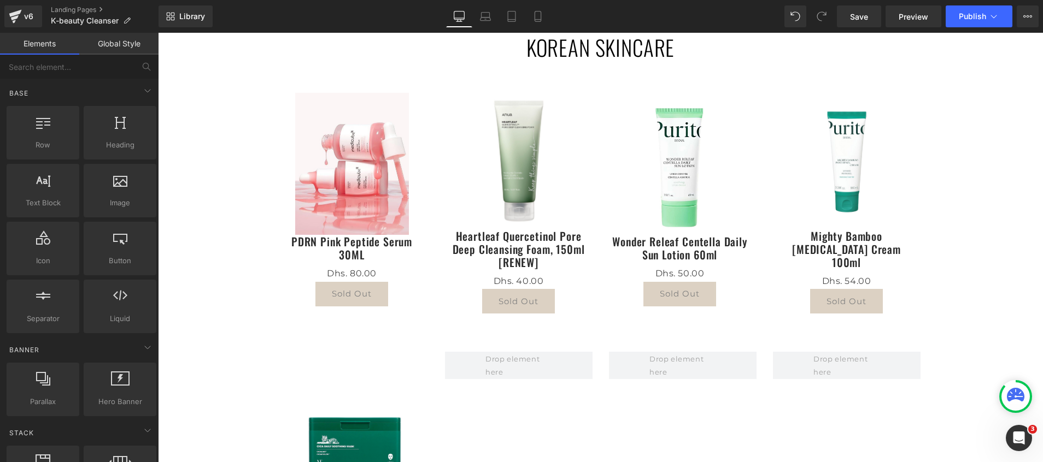
scroll to position [246, 0]
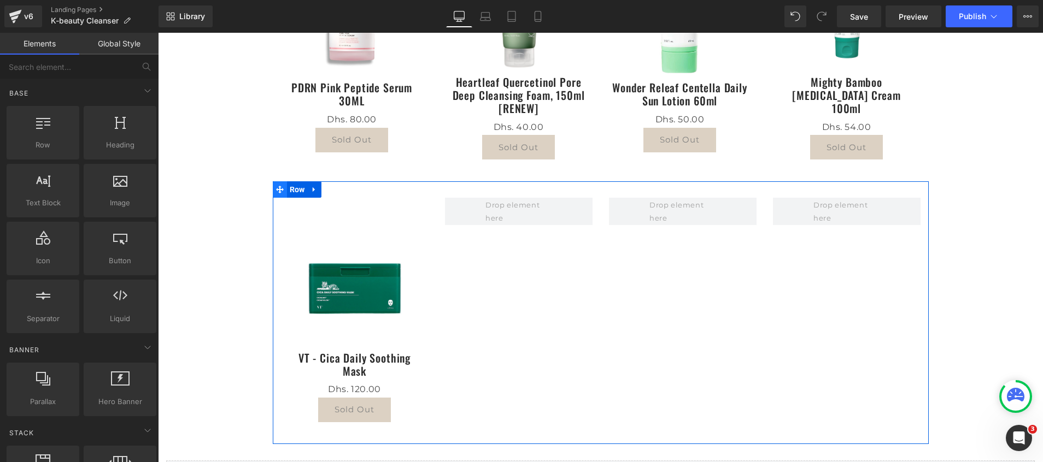
click at [273, 185] on span at bounding box center [280, 189] width 14 height 16
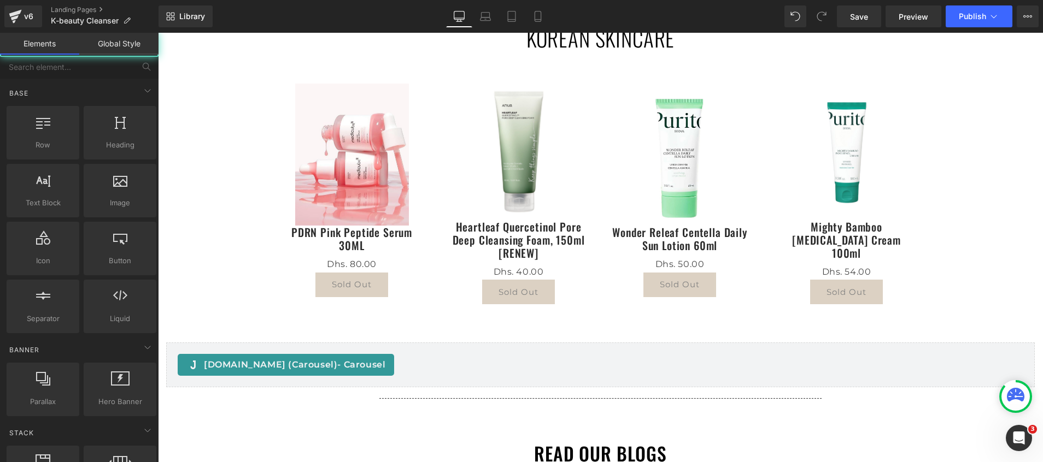
scroll to position [0, 0]
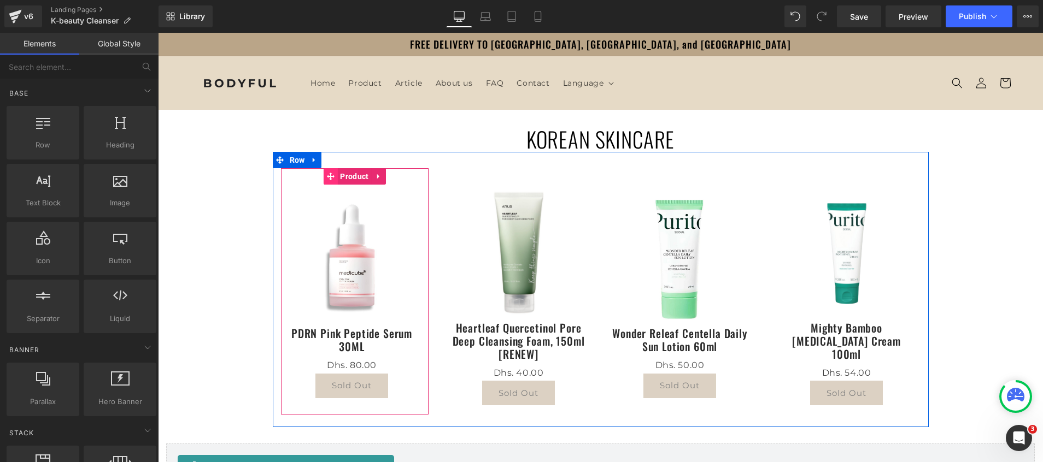
click at [326, 176] on icon at bounding box center [330, 177] width 8 height 8
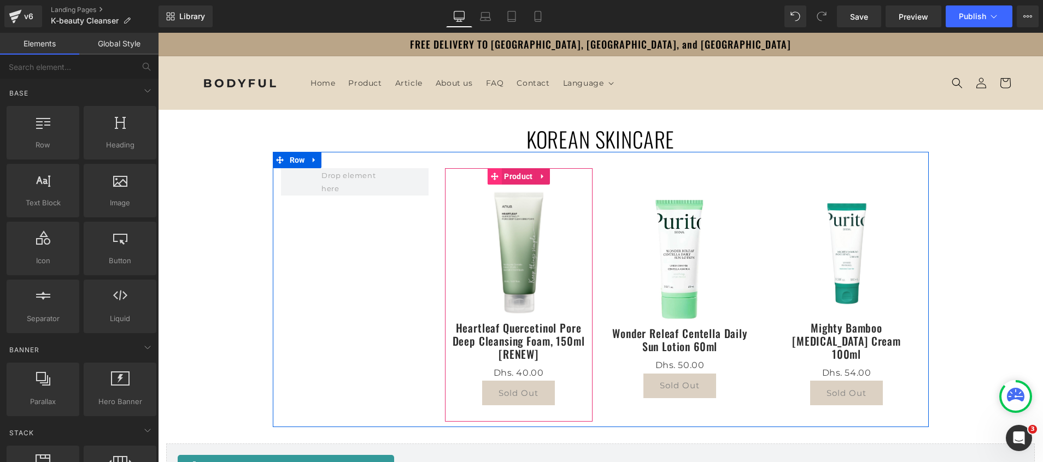
click at [490, 177] on icon at bounding box center [494, 177] width 8 height 8
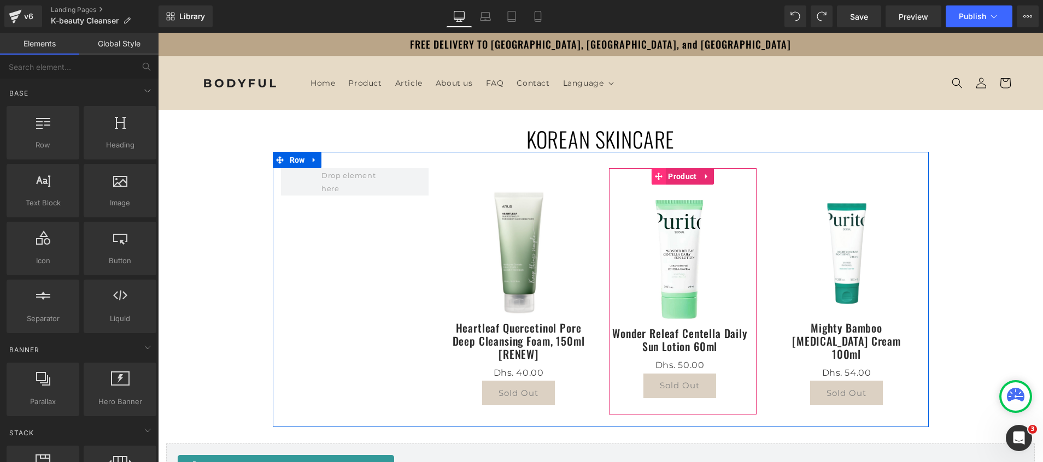
click at [654, 175] on icon at bounding box center [658, 177] width 8 height 8
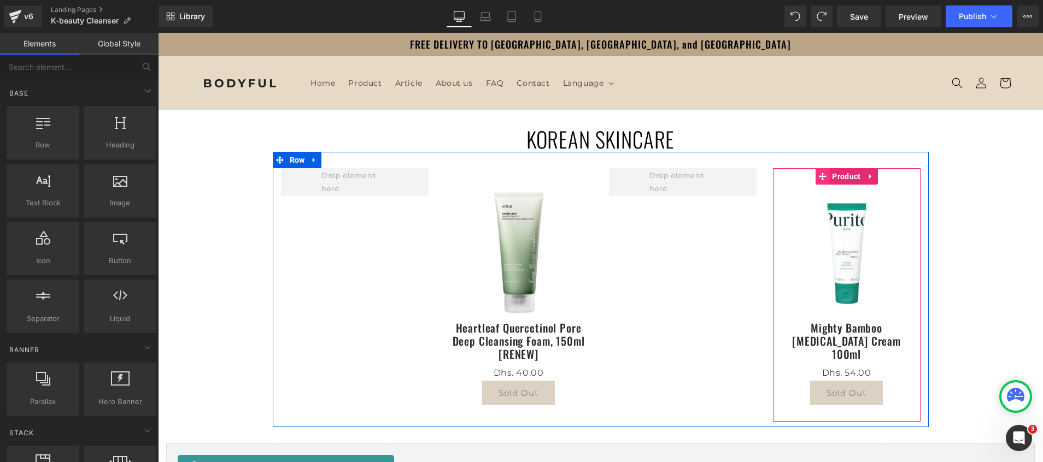
click at [819, 175] on icon at bounding box center [822, 177] width 8 height 8
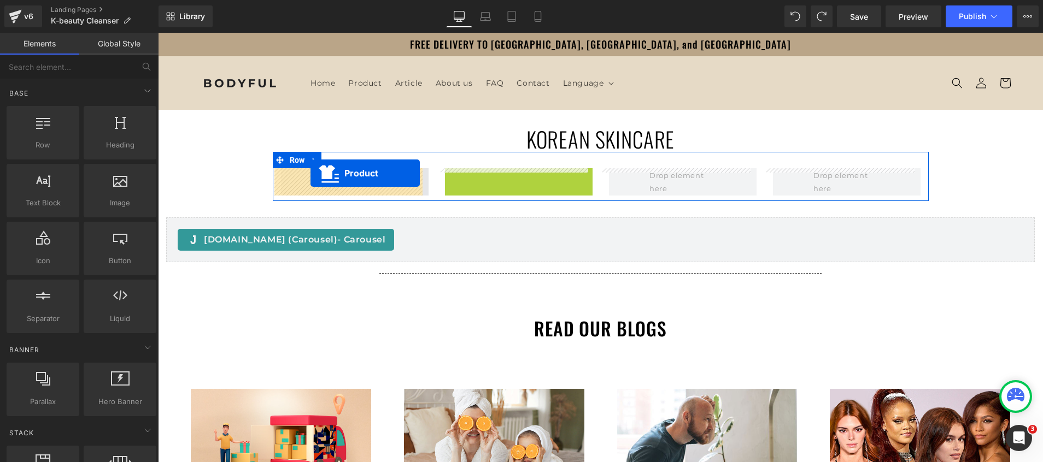
drag, startPoint x: 489, startPoint y: 174, endPoint x: 310, endPoint y: 173, distance: 178.2
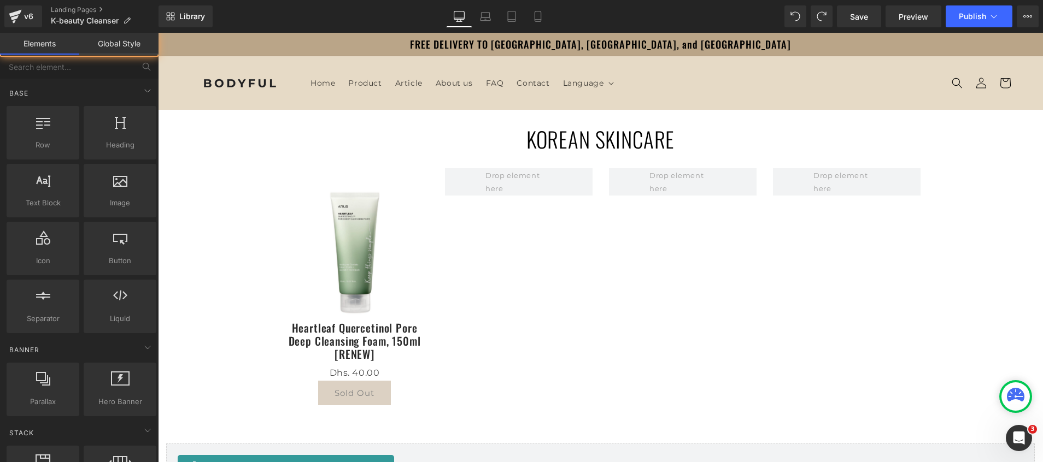
click at [846, 17] on link "Save" at bounding box center [859, 16] width 44 height 22
click at [77, 7] on link "Landing Pages" at bounding box center [105, 9] width 108 height 9
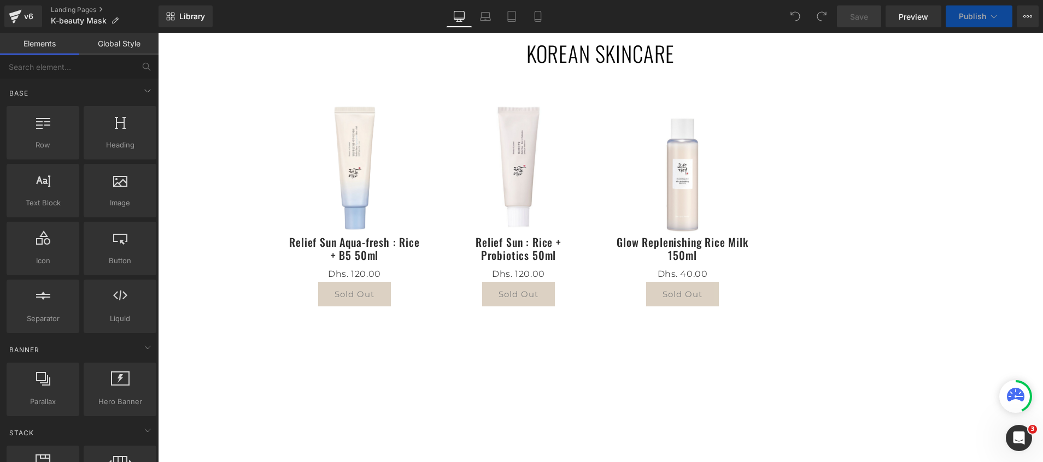
scroll to position [82, 0]
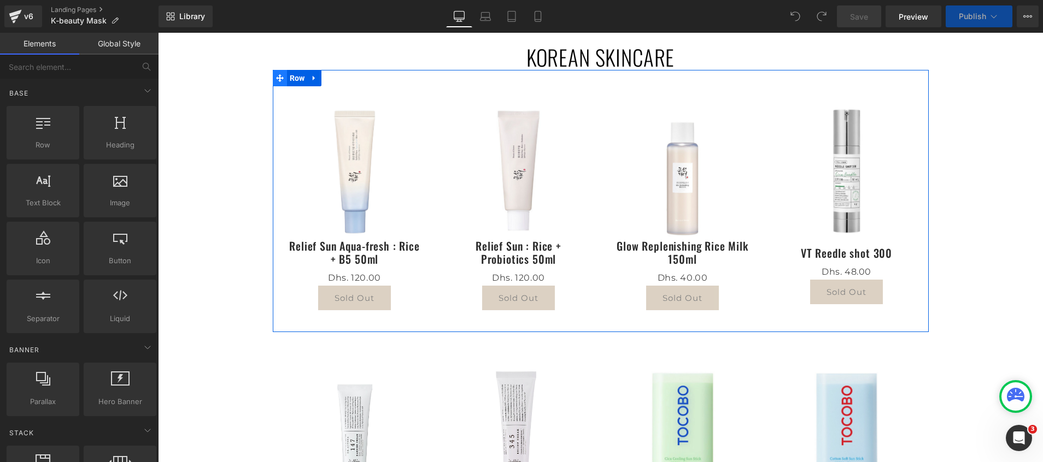
click at [276, 79] on icon at bounding box center [280, 78] width 8 height 8
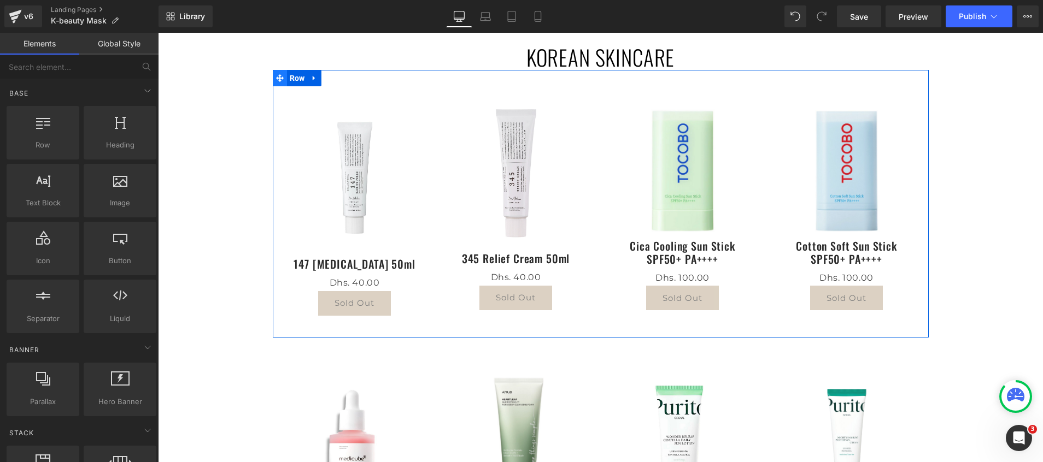
click at [276, 77] on icon at bounding box center [280, 78] width 8 height 8
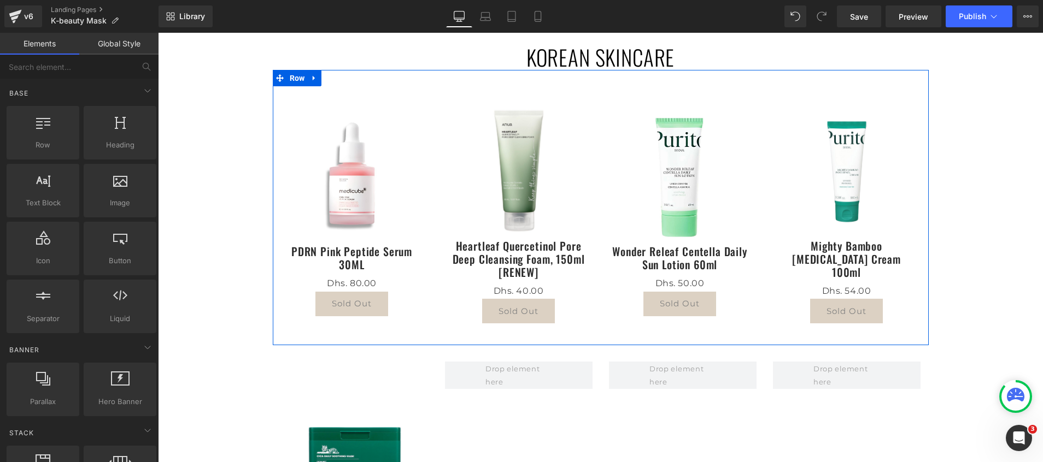
click at [276, 77] on icon at bounding box center [280, 78] width 8 height 8
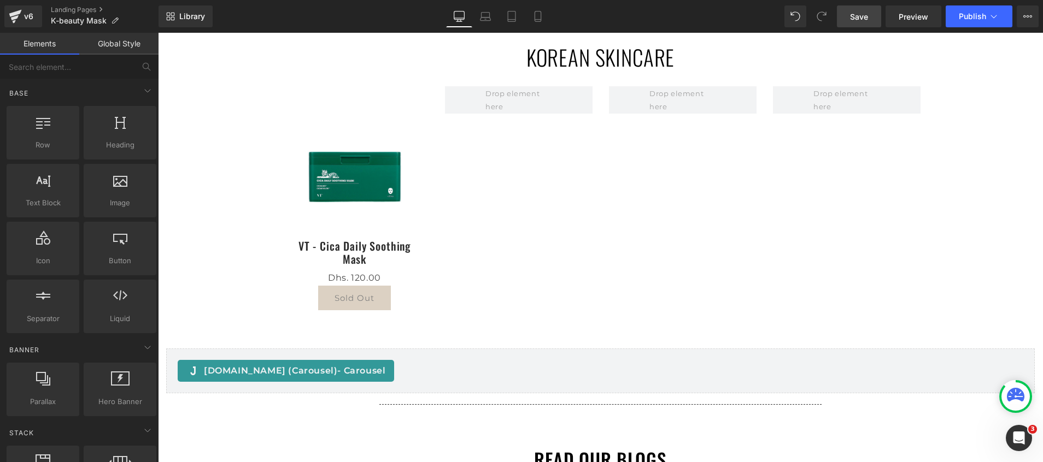
click at [847, 17] on link "Save" at bounding box center [859, 16] width 44 height 22
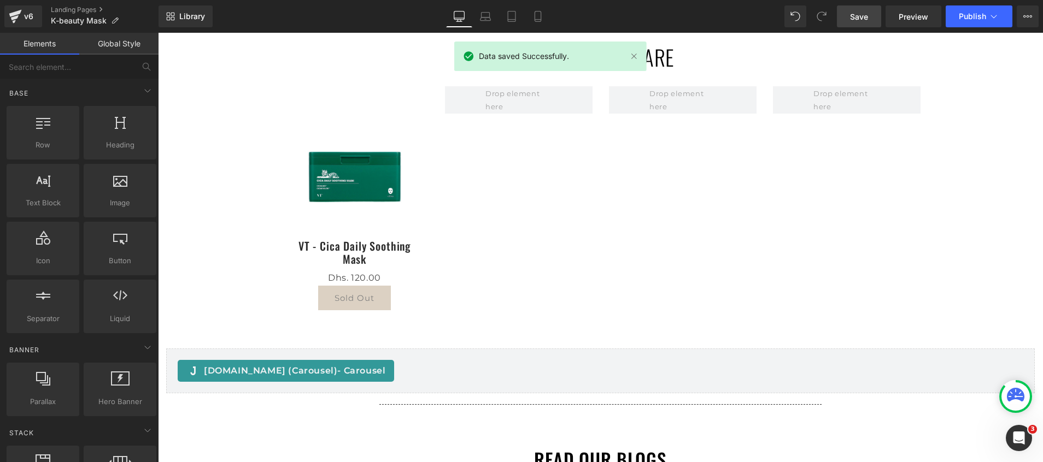
click at [865, 19] on span "Save" at bounding box center [859, 16] width 18 height 11
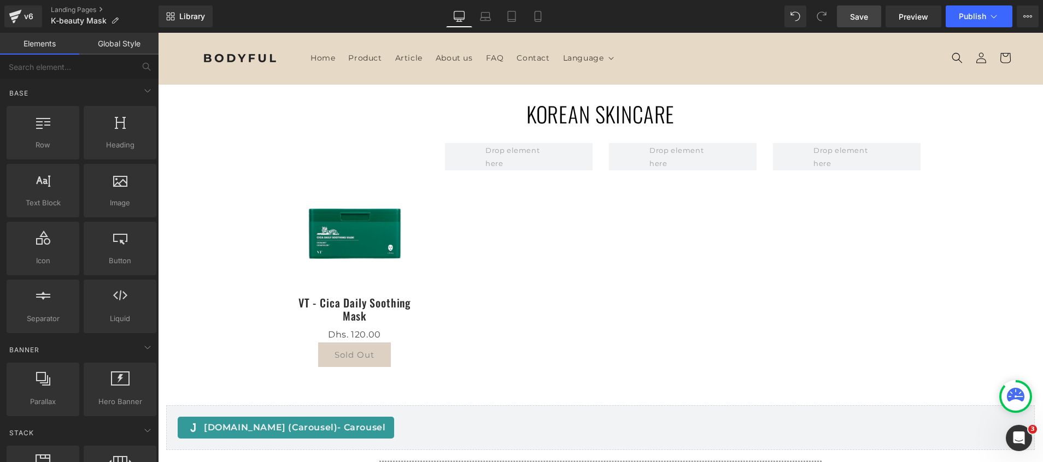
scroll to position [0, 0]
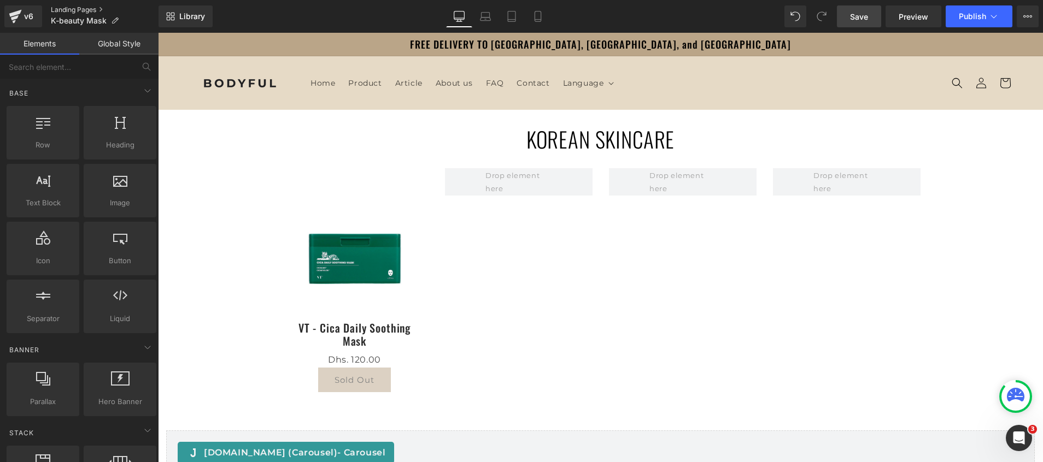
click at [69, 7] on link "Landing Pages" at bounding box center [105, 9] width 108 height 9
click at [919, 14] on span "Preview" at bounding box center [914, 16] width 30 height 11
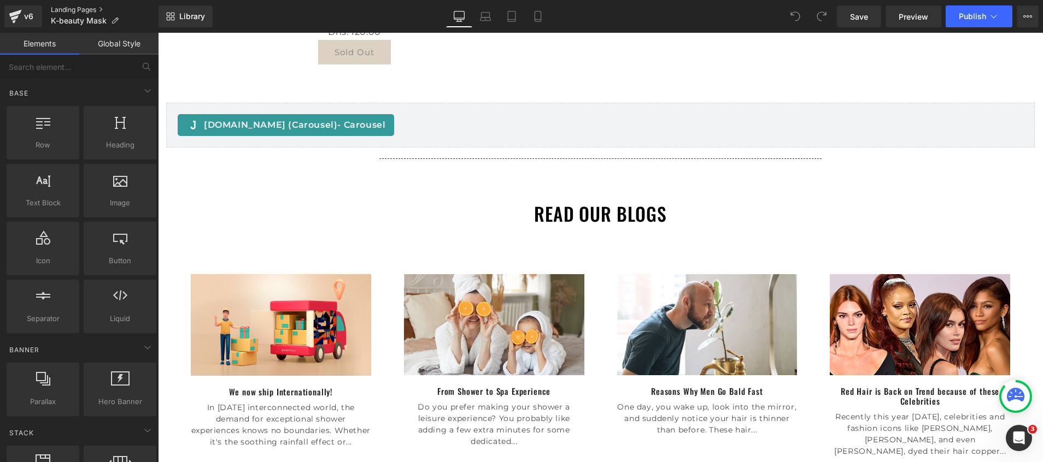
click at [60, 5] on link "Landing Pages" at bounding box center [105, 9] width 108 height 9
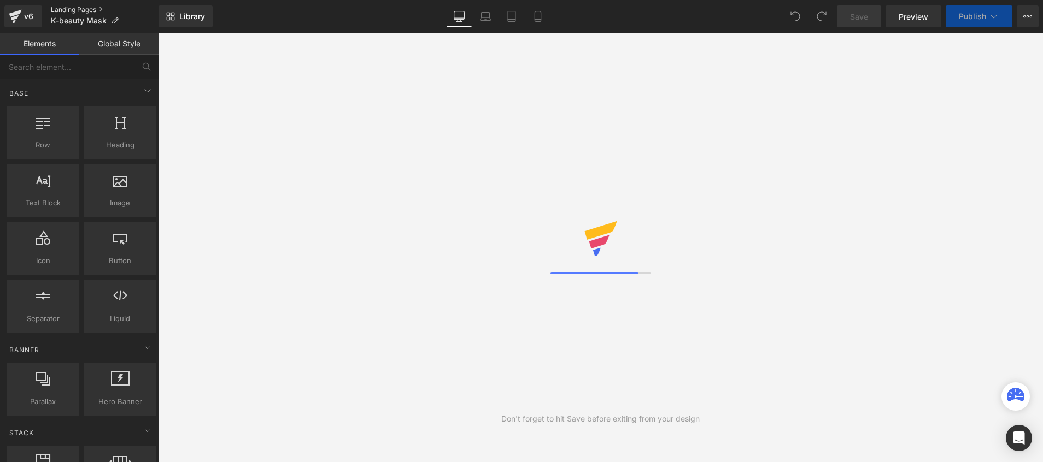
click at [62, 10] on link "Landing Pages" at bounding box center [105, 9] width 108 height 9
click at [92, 7] on link "Landing Pages" at bounding box center [105, 9] width 108 height 9
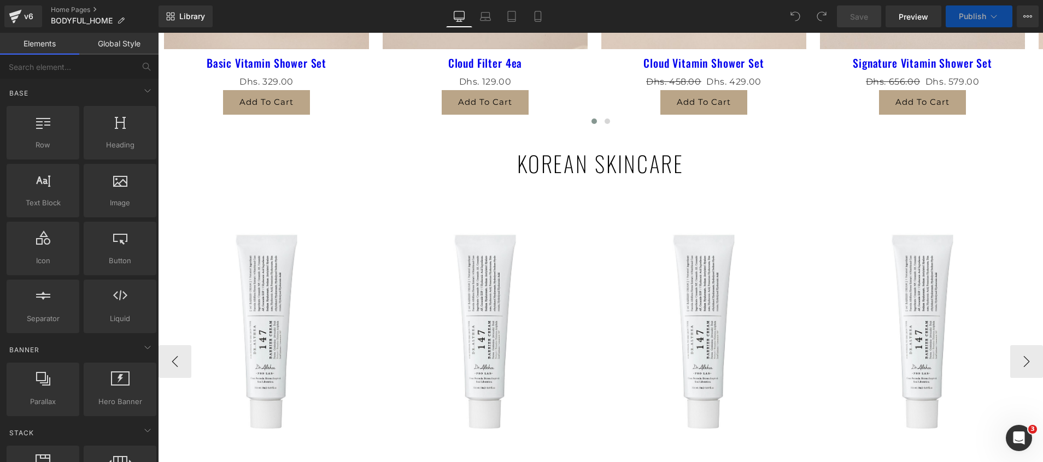
scroll to position [823, 0]
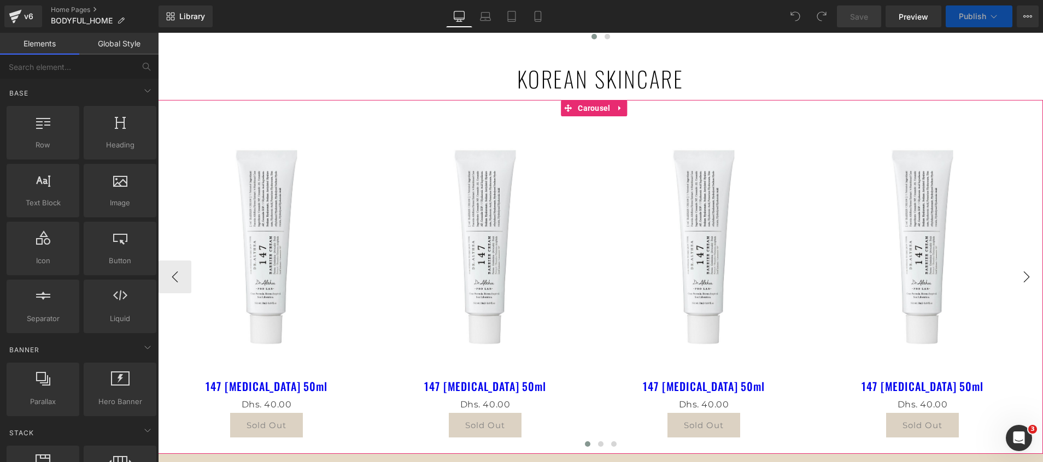
click at [1017, 289] on button "›" at bounding box center [1026, 277] width 33 height 33
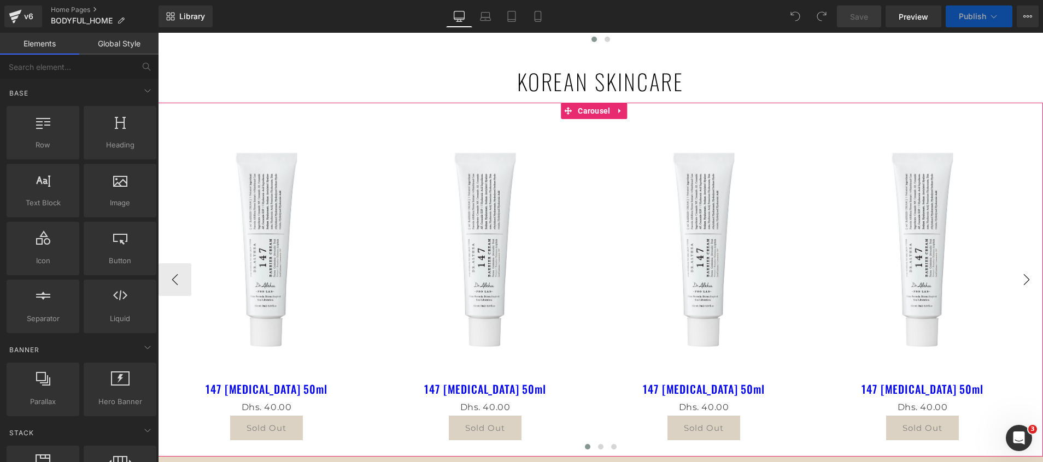
click at [1017, 289] on button "›" at bounding box center [1026, 279] width 33 height 33
click at [1011, 279] on button "›" at bounding box center [1026, 279] width 33 height 33
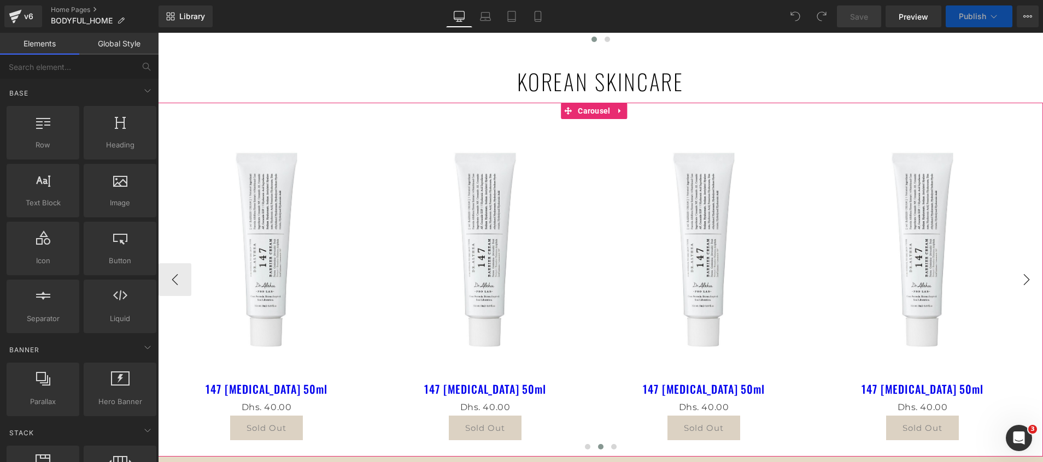
click at [1011, 279] on button "›" at bounding box center [1026, 279] width 33 height 33
drag, startPoint x: 1011, startPoint y: 279, endPoint x: 931, endPoint y: 321, distance: 90.7
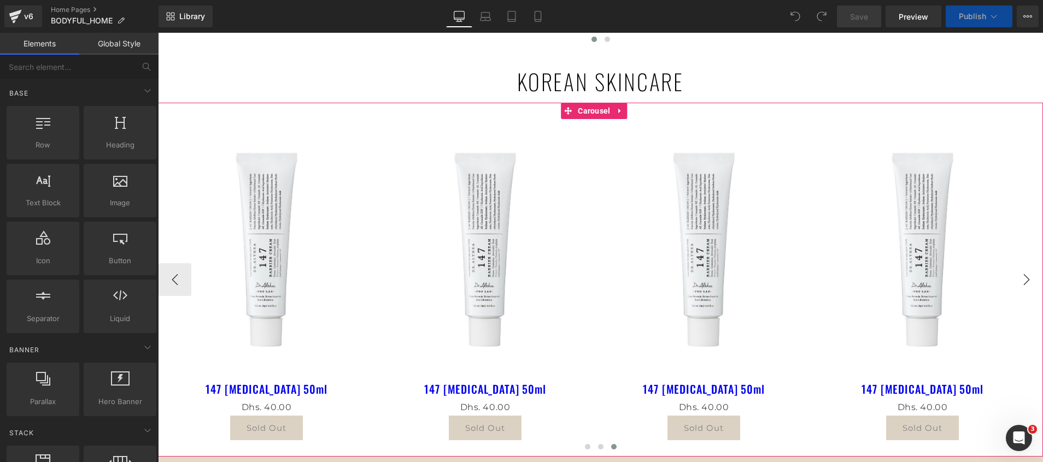
click at [1011, 279] on button "›" at bounding box center [1026, 279] width 33 height 33
click at [180, 278] on button "‹" at bounding box center [175, 279] width 33 height 33
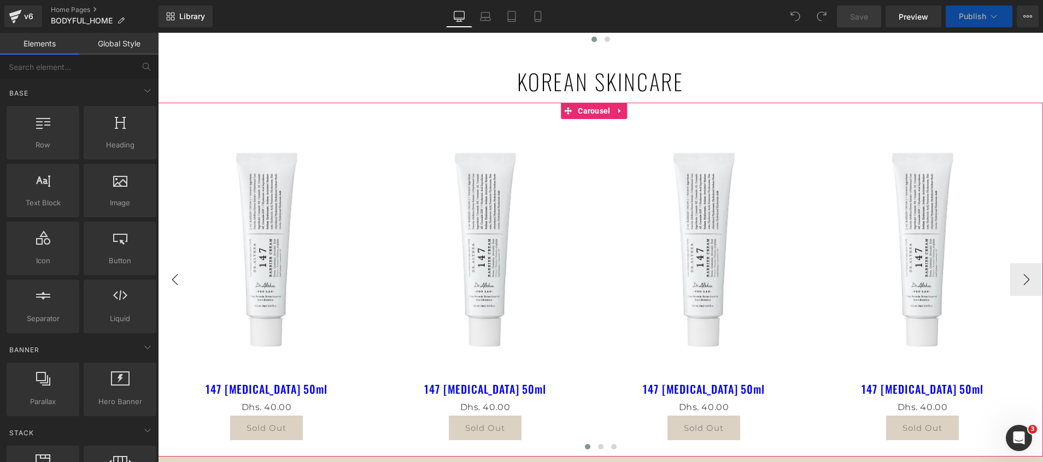
click at [180, 278] on button "‹" at bounding box center [175, 279] width 33 height 33
click at [171, 276] on button "‹" at bounding box center [175, 279] width 33 height 33
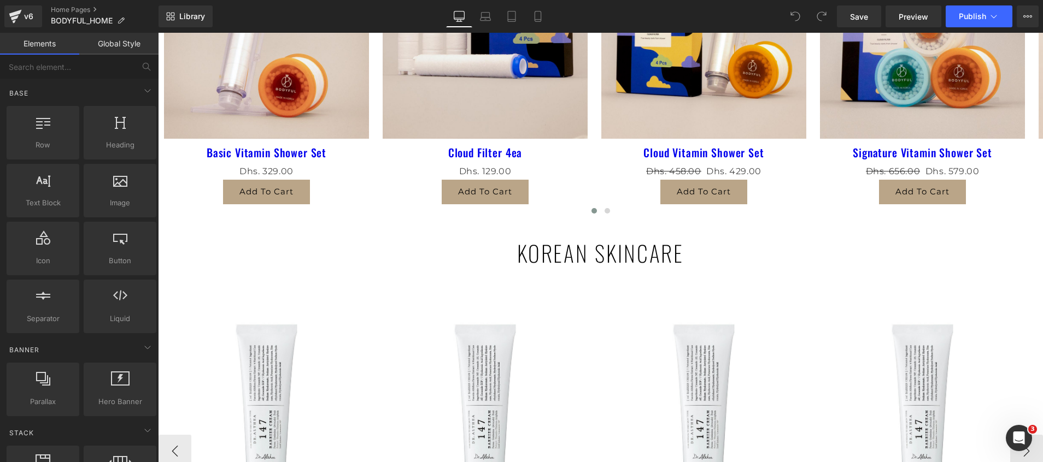
scroll to position [656, 0]
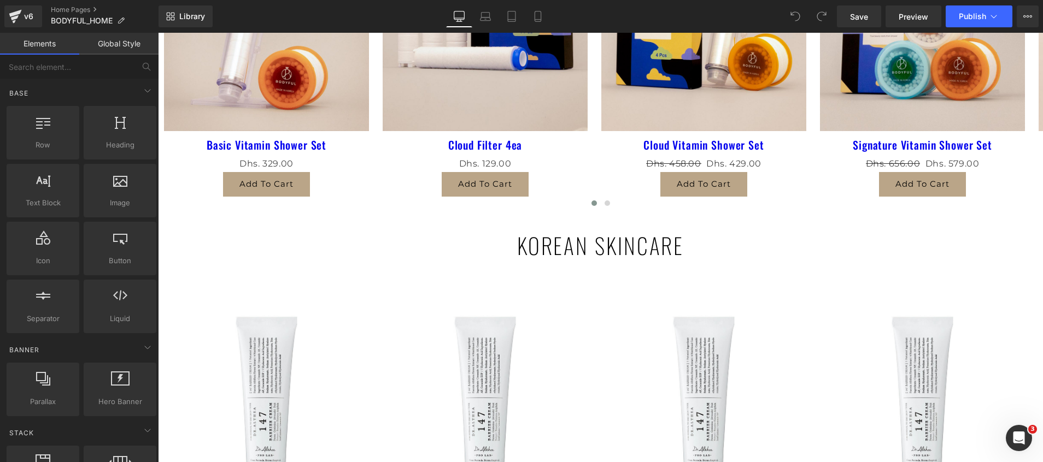
click at [109, 38] on link "Global Style" at bounding box center [118, 44] width 79 height 22
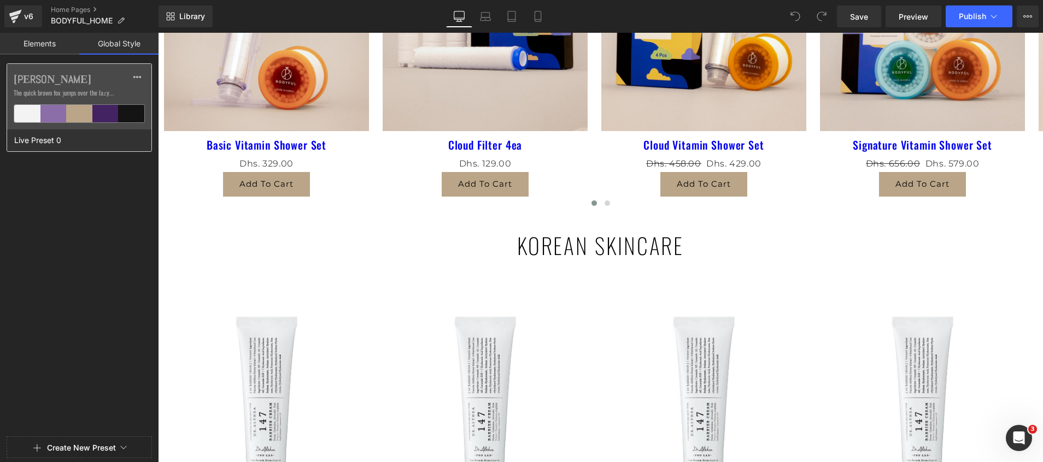
click at [110, 115] on div at bounding box center [105, 113] width 26 height 17
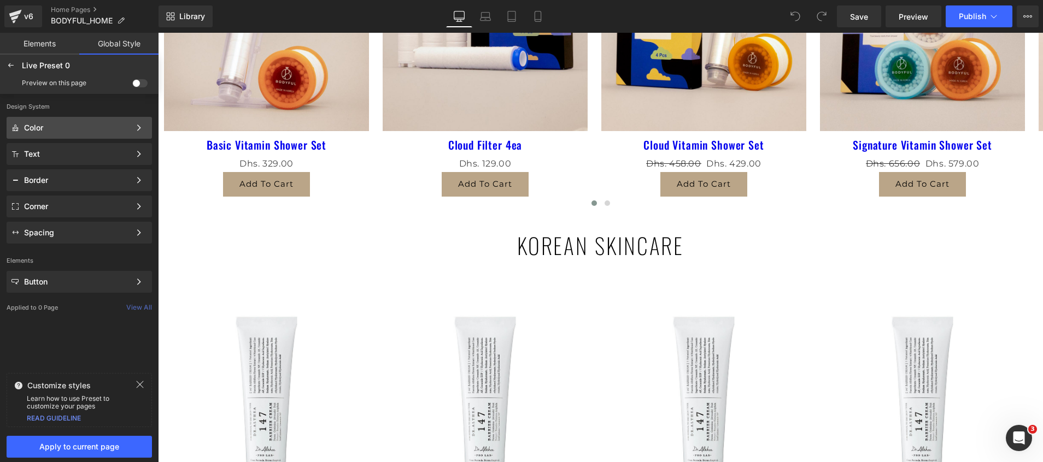
click at [52, 127] on div "Color" at bounding box center [77, 128] width 106 height 9
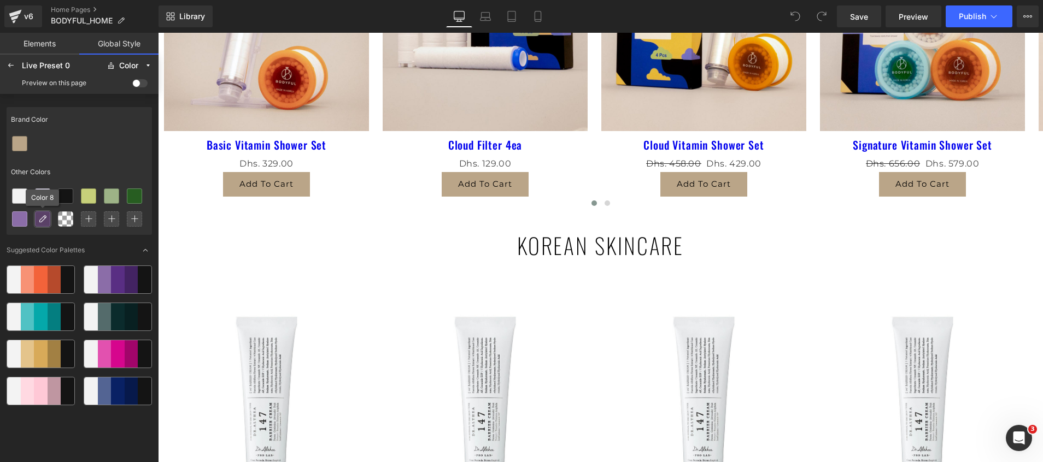
click at [37, 218] on div at bounding box center [43, 219] width 14 height 14
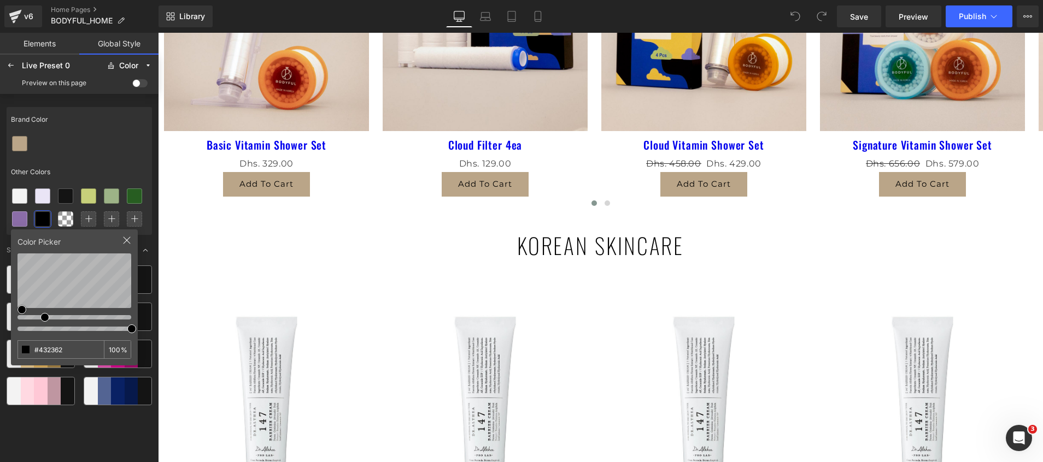
click at [0, 333] on html "You are previewing how the Live Preset 0 will restyle your page. You can not ed…" at bounding box center [521, 231] width 1043 height 462
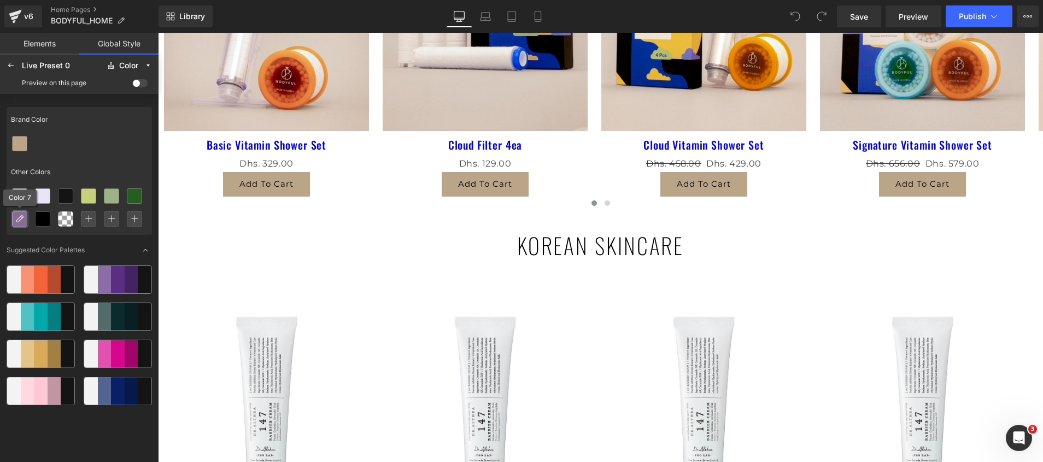
click at [19, 217] on icon at bounding box center [19, 219] width 9 height 9
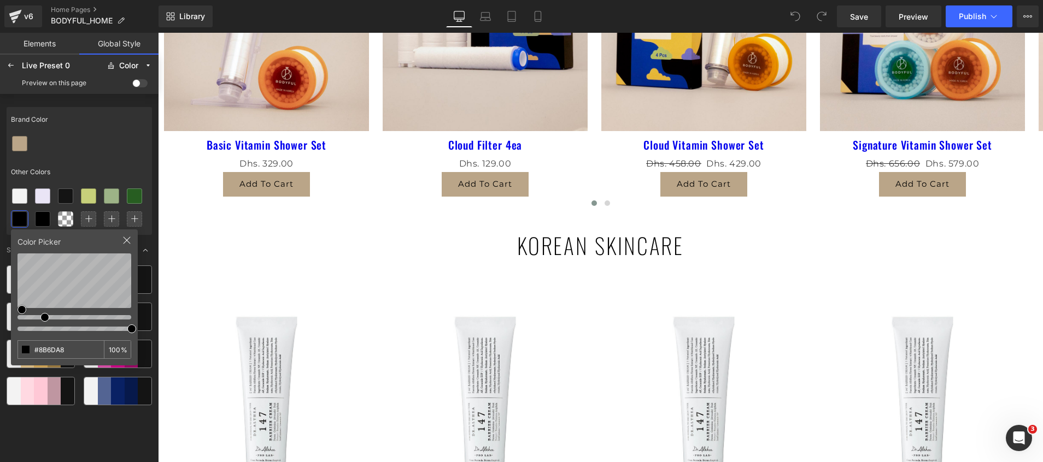
click at [0, 342] on html "You are previewing how the Live Preset 0 will restyle your page. You can not ed…" at bounding box center [521, 231] width 1043 height 462
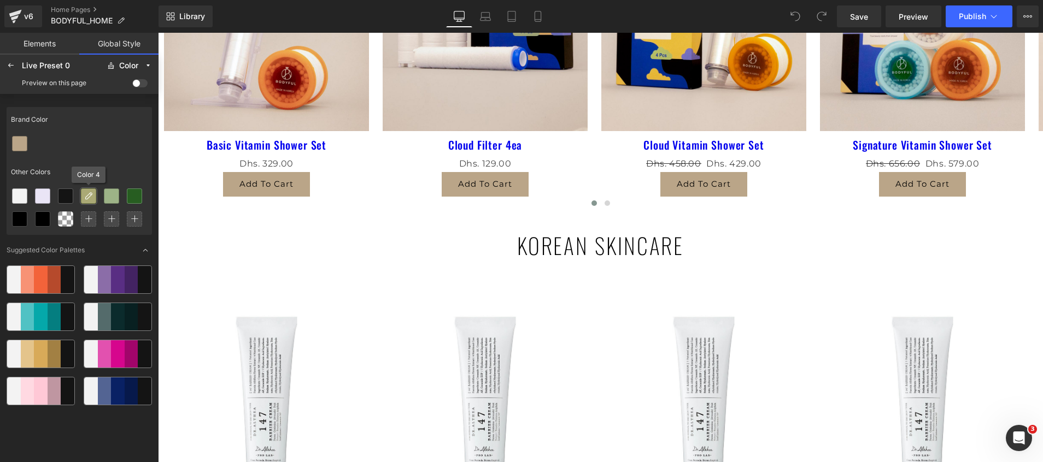
click at [88, 198] on icon at bounding box center [88, 196] width 9 height 9
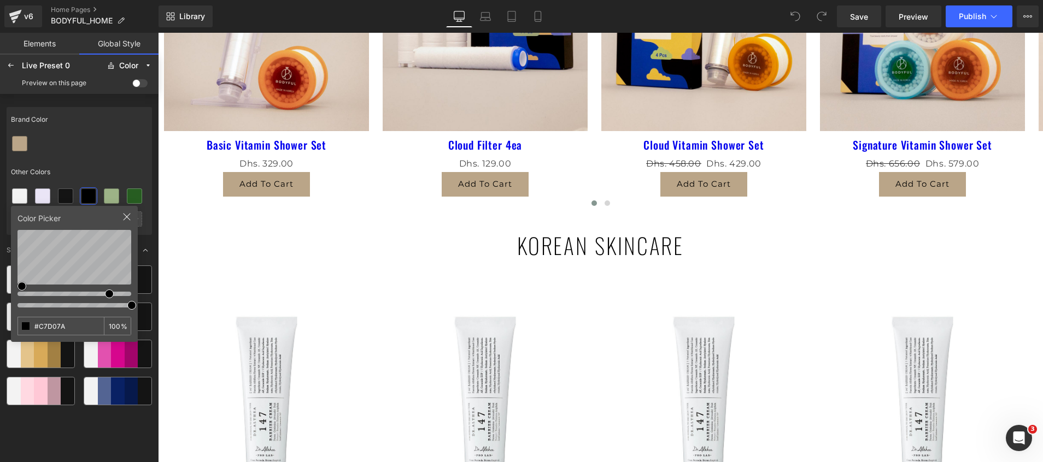
click at [0, 295] on html "You are previewing how the Live Preset 0 will restyle your page. You can not ed…" at bounding box center [521, 231] width 1043 height 462
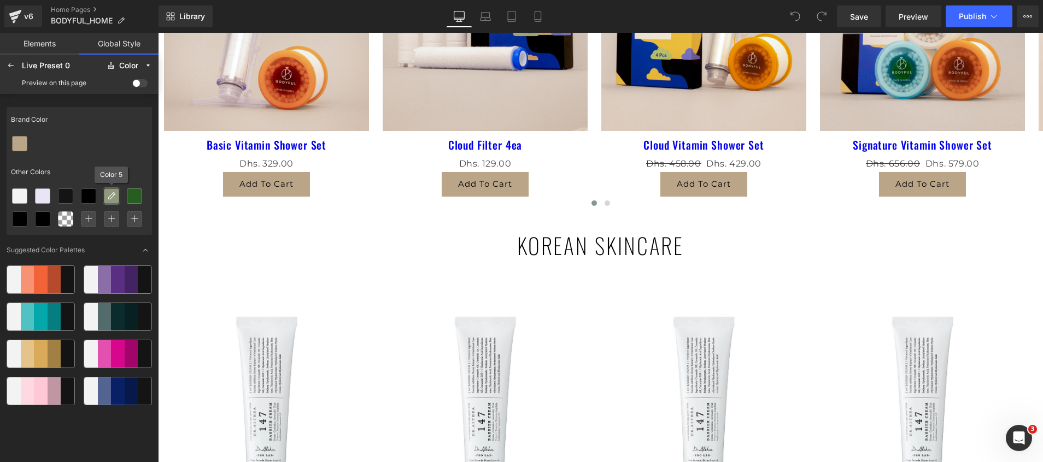
click at [108, 201] on div at bounding box center [111, 196] width 14 height 14
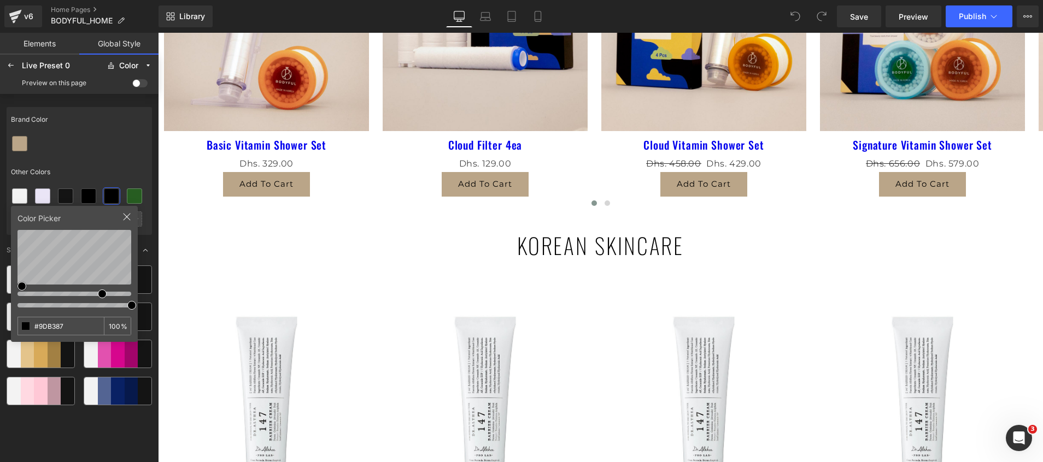
click at [0, 332] on html "You are previewing how the Live Preset 0 will restyle your page. You can not ed…" at bounding box center [521, 231] width 1043 height 462
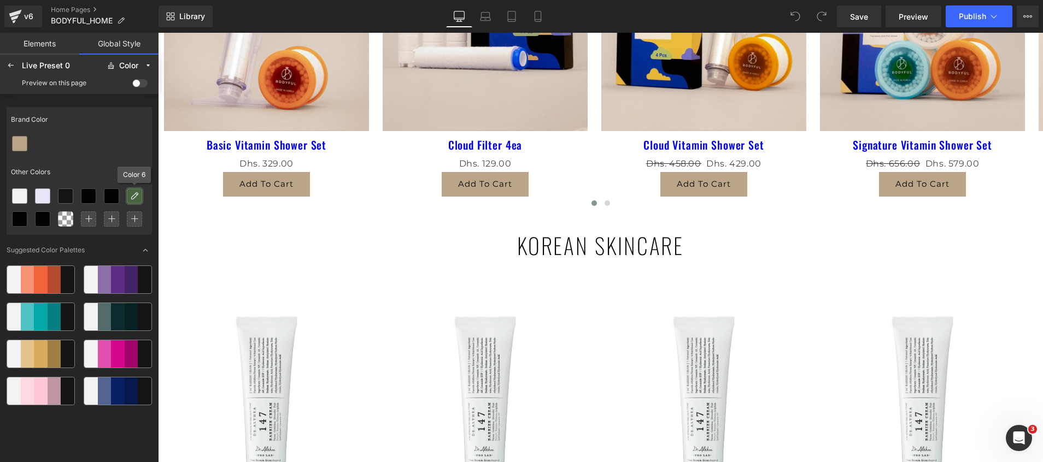
click at [137, 197] on icon at bounding box center [134, 196] width 9 height 9
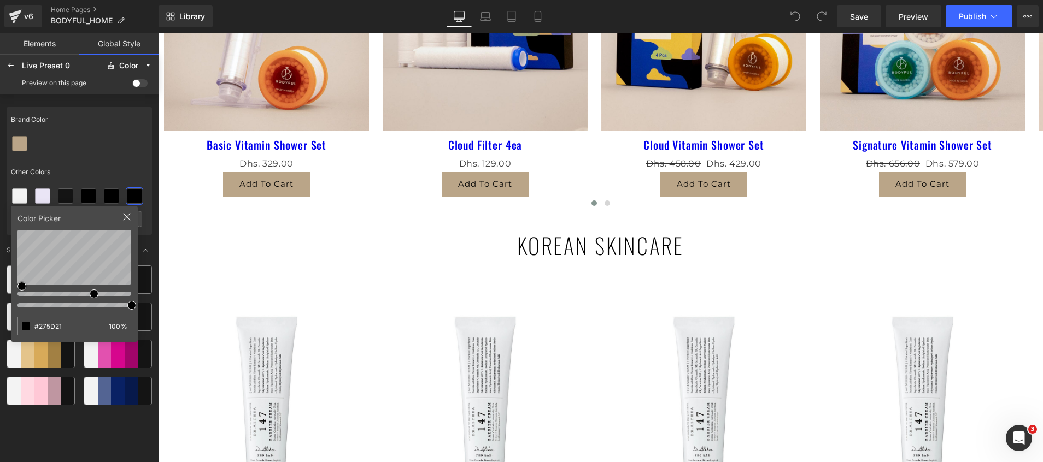
click at [0, 329] on html "You are previewing how the Live Preset 0 will restyle your page. You can not ed…" at bounding box center [521, 231] width 1043 height 462
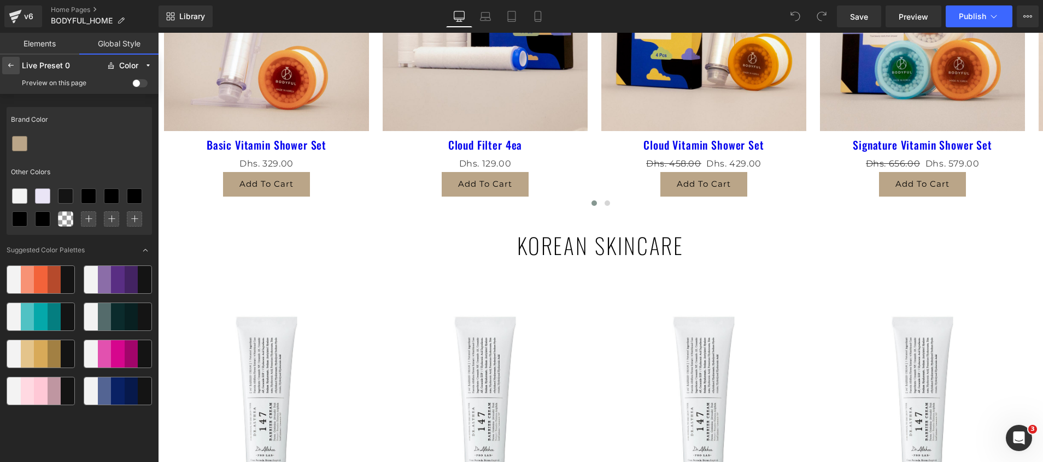
click at [7, 67] on icon at bounding box center [11, 65] width 9 height 9
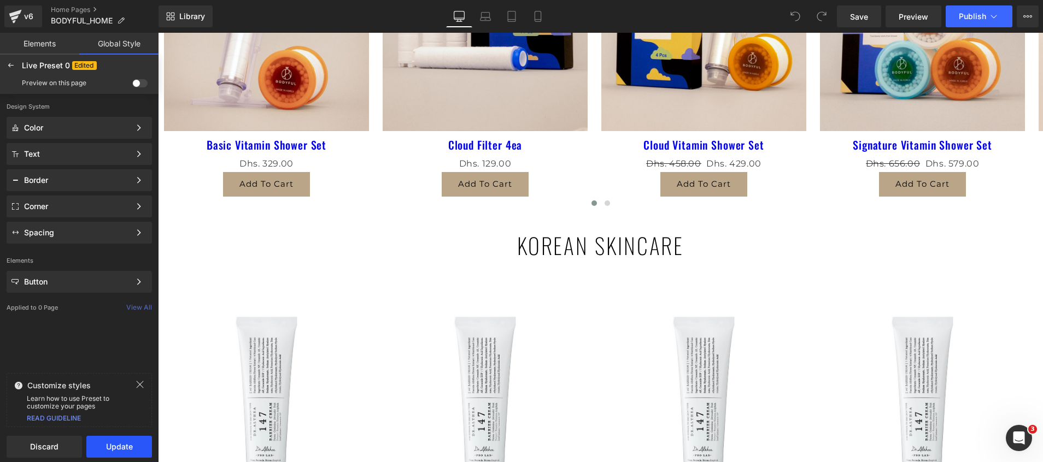
click at [115, 446] on button "Update" at bounding box center [119, 447] width 66 height 22
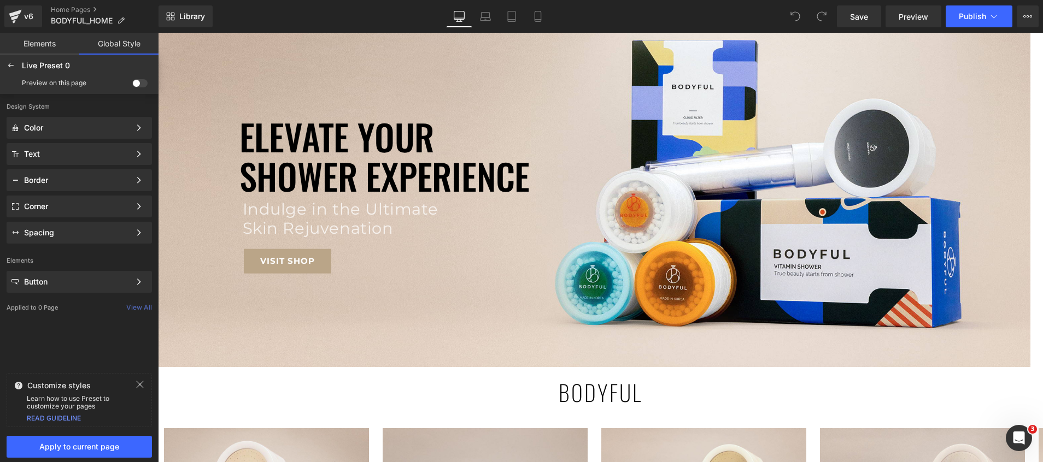
scroll to position [246, 0]
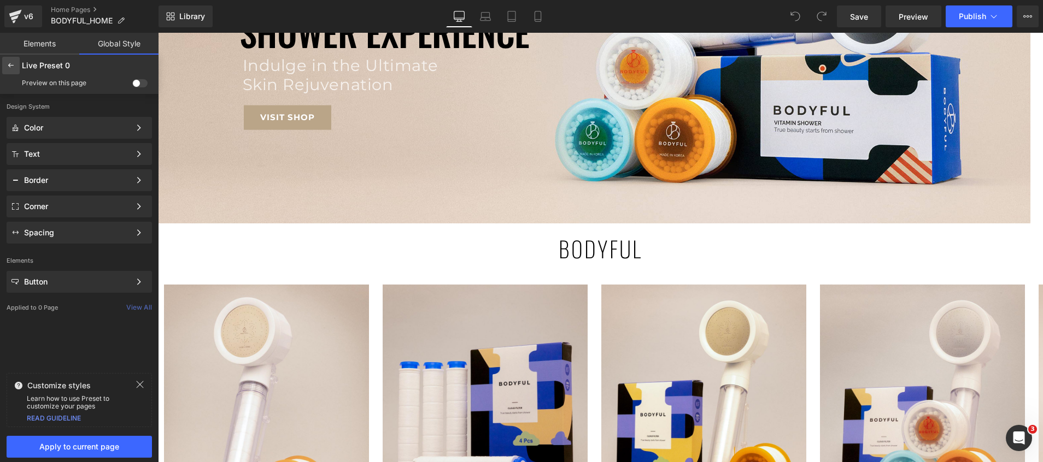
click at [15, 69] on icon at bounding box center [11, 65] width 9 height 9
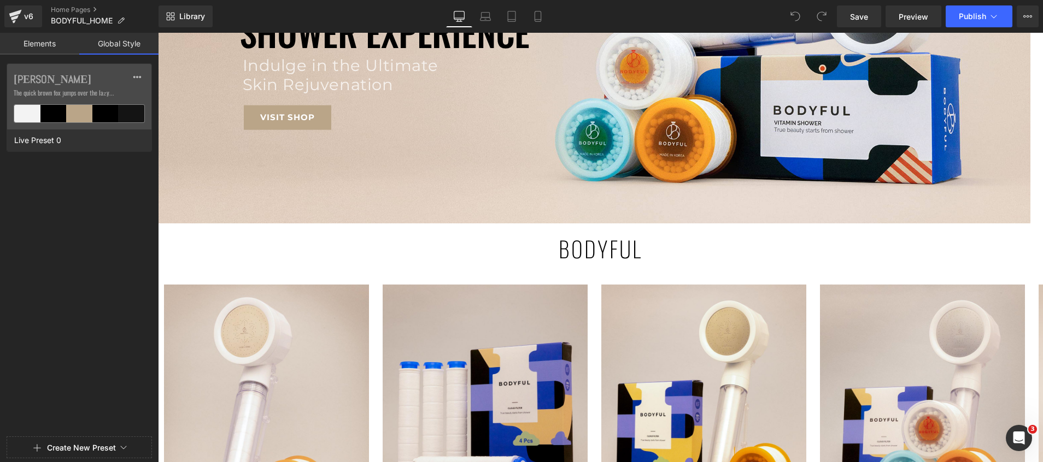
scroll to position [0, 0]
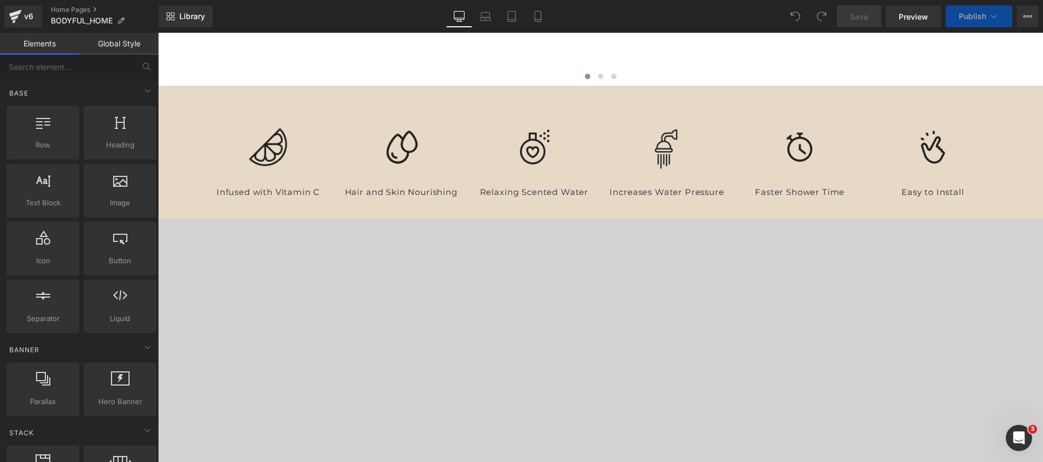
click at [107, 42] on link "Global Style" at bounding box center [118, 44] width 79 height 22
